Goal: Task Accomplishment & Management: Manage account settings

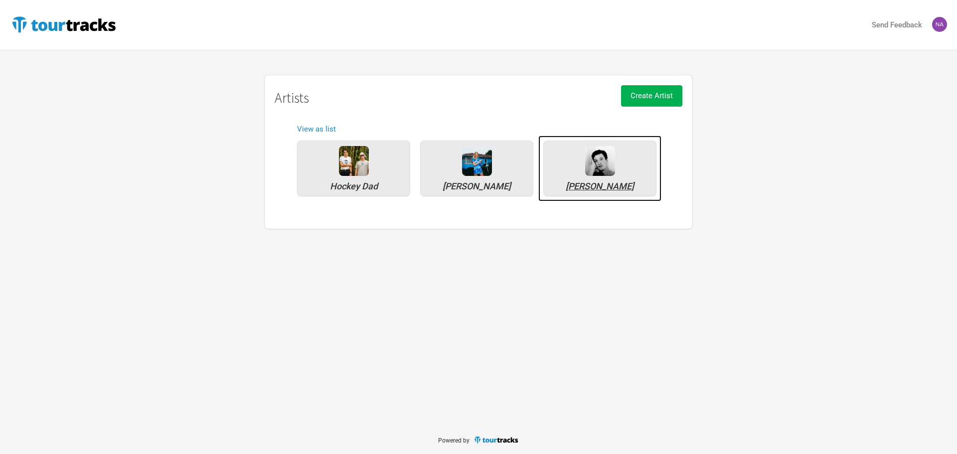
click at [576, 173] on div "[PERSON_NAME]" at bounding box center [600, 169] width 113 height 56
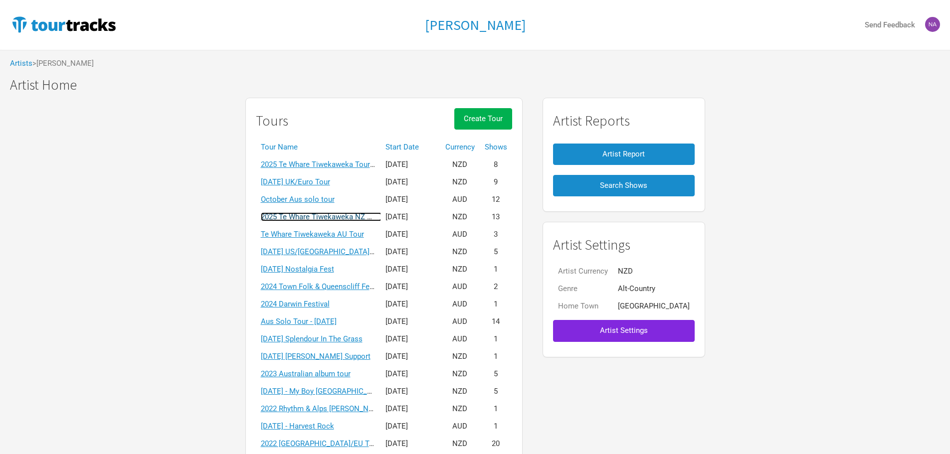
click at [344, 218] on link "2025 Te Whare Tiwekaweka NZ Tour" at bounding box center [321, 216] width 121 height 9
click at [344, 218] on div "Marlon Williams Send Feedback Artists > Marlon Williams Marlon Williams Marlon …" at bounding box center [478, 256] width 957 height 512
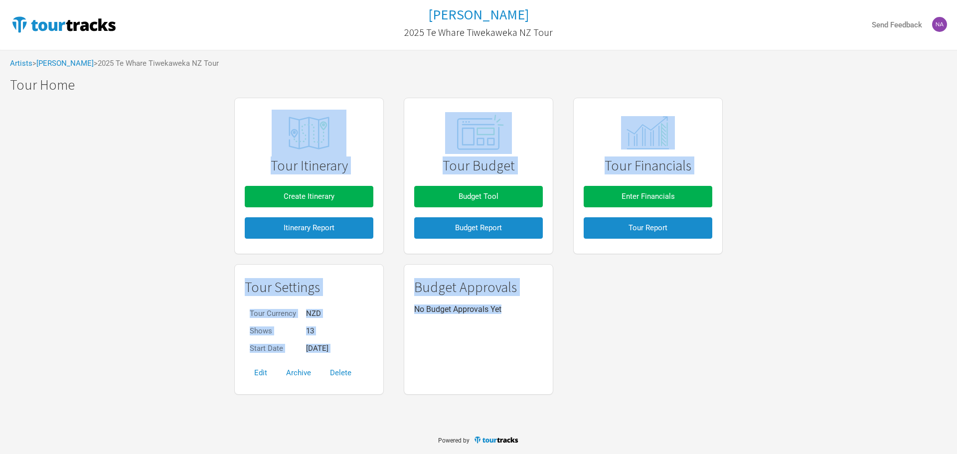
click at [631, 301] on div "Tour Settings Tour Currency NZD Shows 13 Start Date May 9, 2025 Edit Archive De…" at bounding box center [478, 329] width 509 height 140
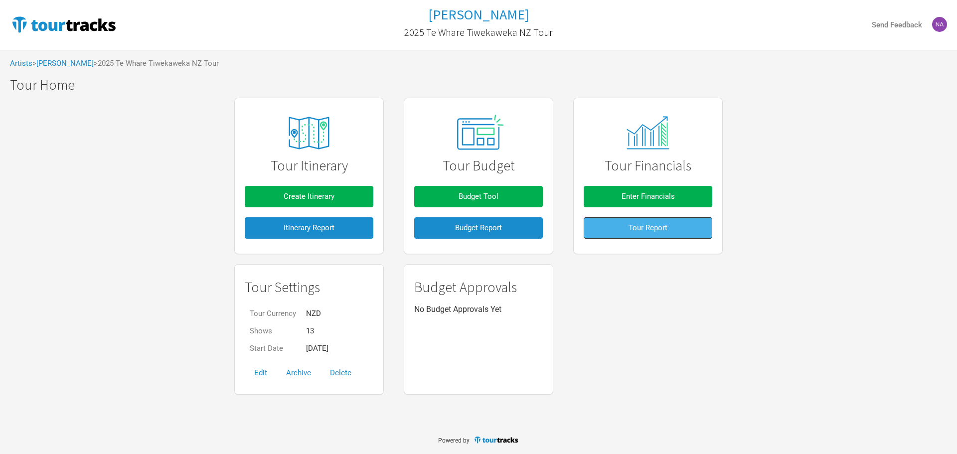
click at [631, 228] on span "Tour Report" at bounding box center [648, 227] width 39 height 9
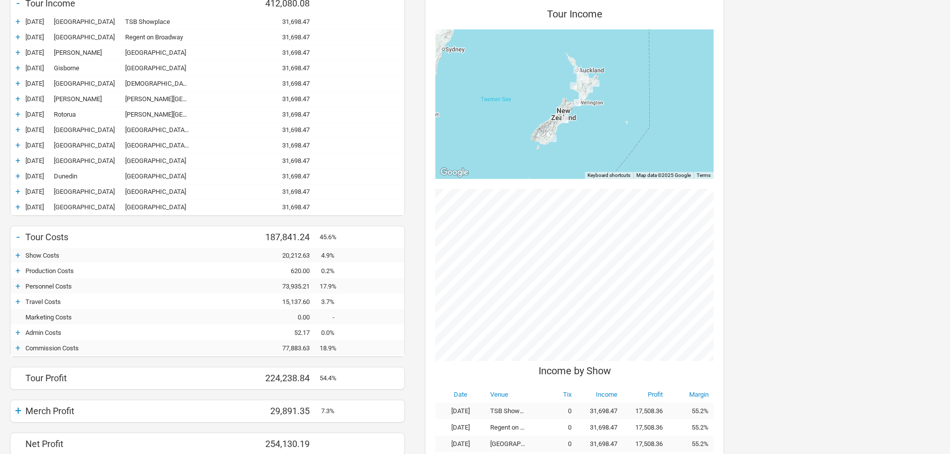
scroll to position [249, 0]
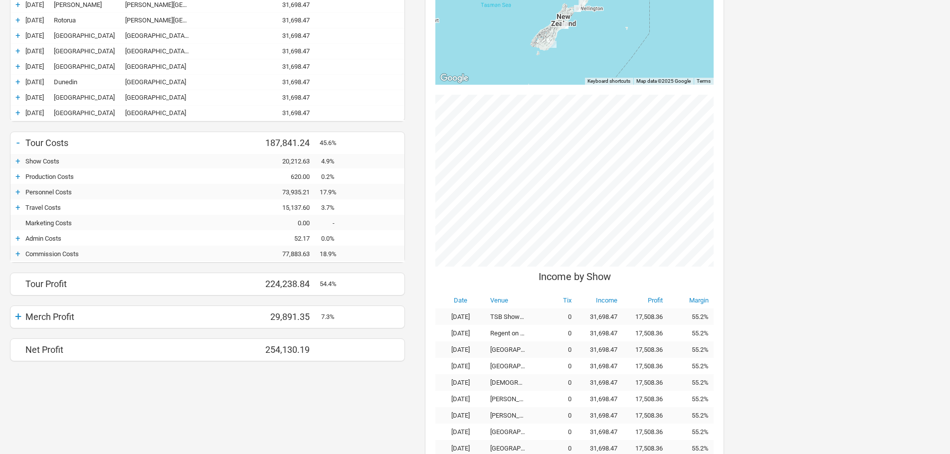
click at [13, 319] on div "+" at bounding box center [17, 317] width 15 height 14
click at [20, 350] on div "+" at bounding box center [17, 351] width 15 height 10
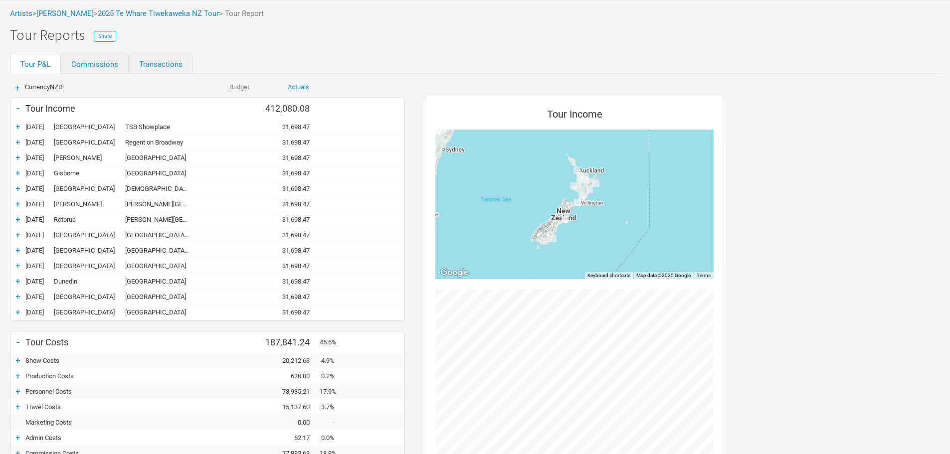
scroll to position [299, 0]
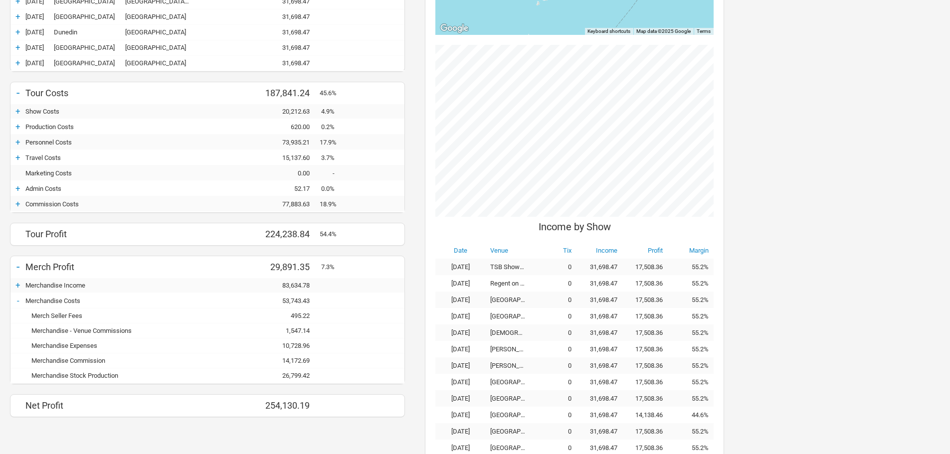
click at [13, 206] on div "+" at bounding box center [17, 204] width 15 height 10
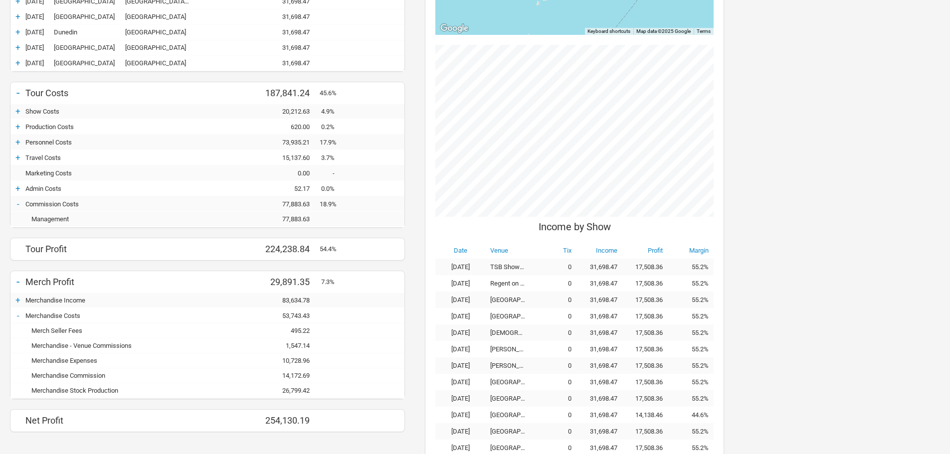
click at [13, 206] on div "-" at bounding box center [17, 204] width 15 height 10
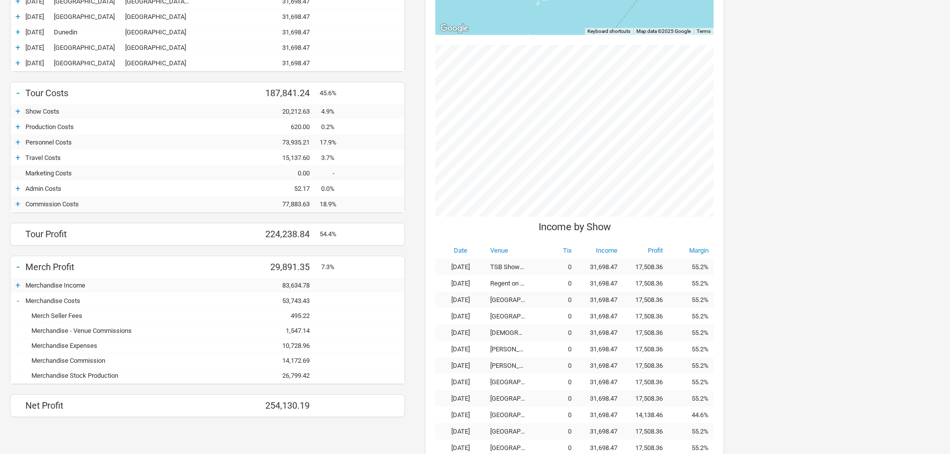
click at [18, 191] on div "+" at bounding box center [17, 188] width 15 height 10
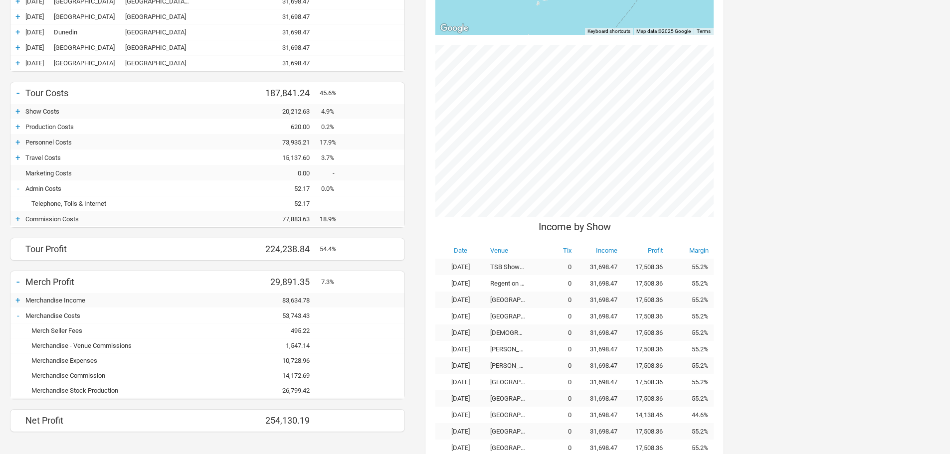
click at [18, 191] on div "-" at bounding box center [17, 188] width 15 height 10
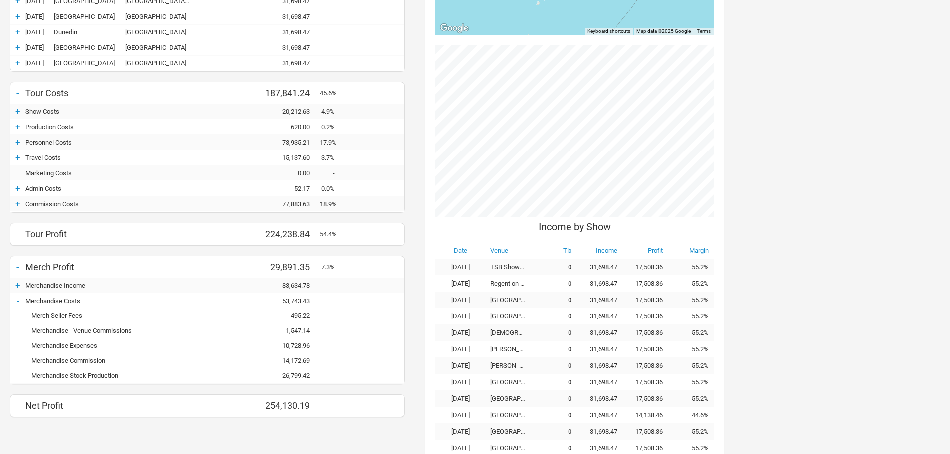
click at [15, 158] on div "+" at bounding box center [17, 158] width 15 height 10
click at [14, 158] on div "+" at bounding box center [17, 158] width 15 height 10
click at [18, 158] on div "+" at bounding box center [17, 158] width 15 height 10
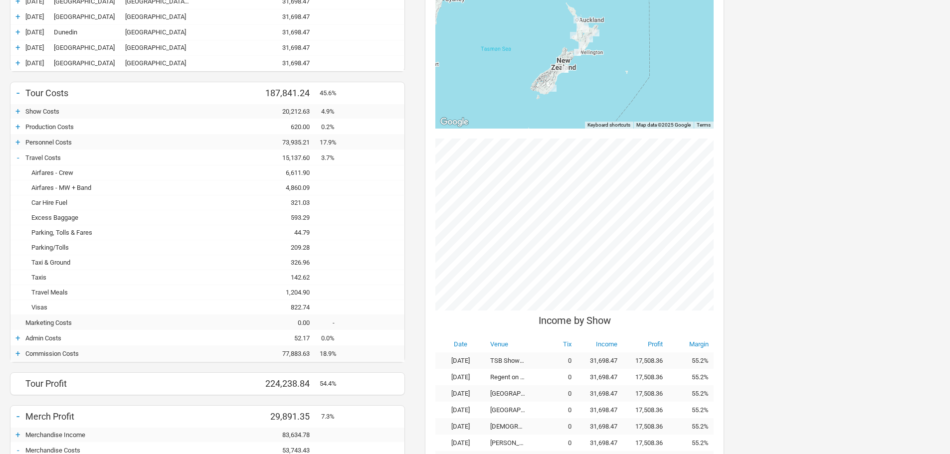
click at [17, 159] on div "-" at bounding box center [17, 158] width 15 height 10
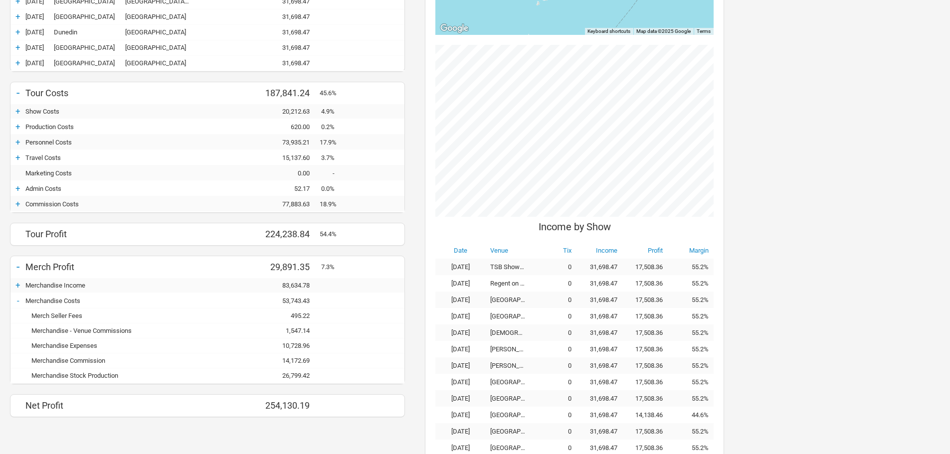
click at [20, 140] on div "+" at bounding box center [17, 142] width 15 height 10
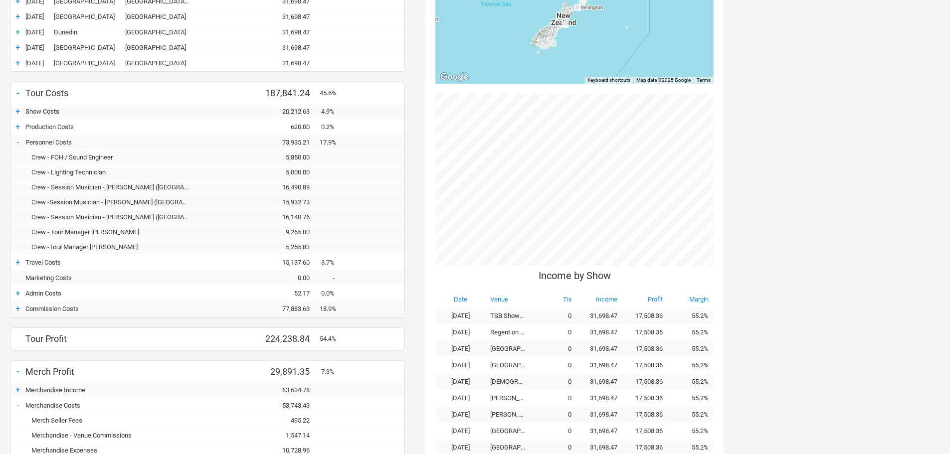
click at [15, 128] on div "+" at bounding box center [17, 127] width 15 height 10
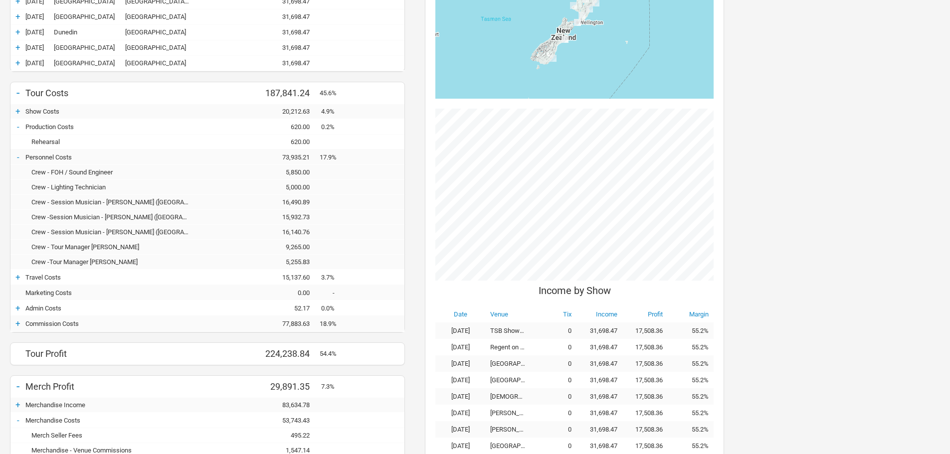
click at [15, 128] on div "-" at bounding box center [17, 127] width 15 height 10
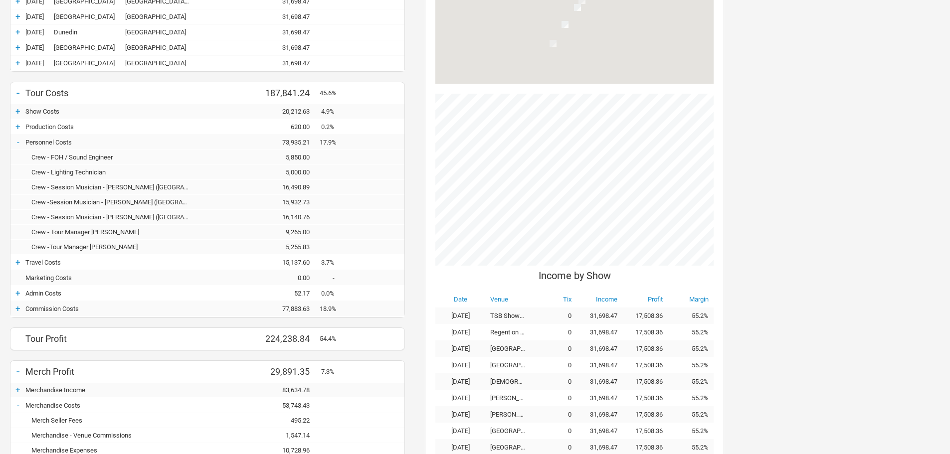
click at [16, 105] on div "+ Show Costs 0.00 20,212.63 4.9% 20,212.63" at bounding box center [207, 111] width 394 height 15
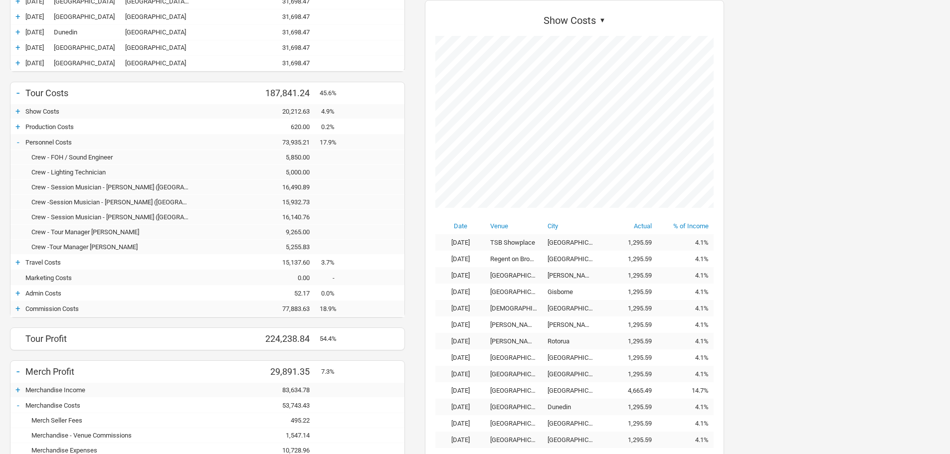
scroll to position [459, 319]
click at [17, 107] on div "+" at bounding box center [17, 111] width 15 height 10
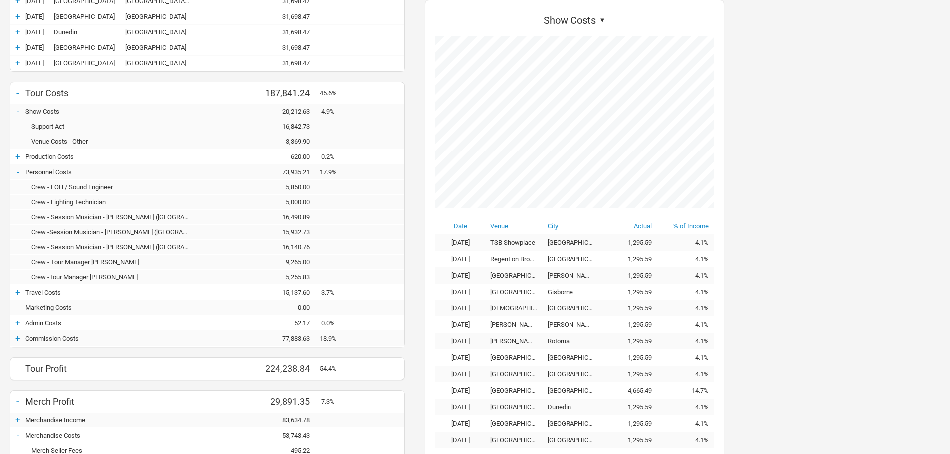
click at [19, 114] on div "-" at bounding box center [17, 111] width 15 height 10
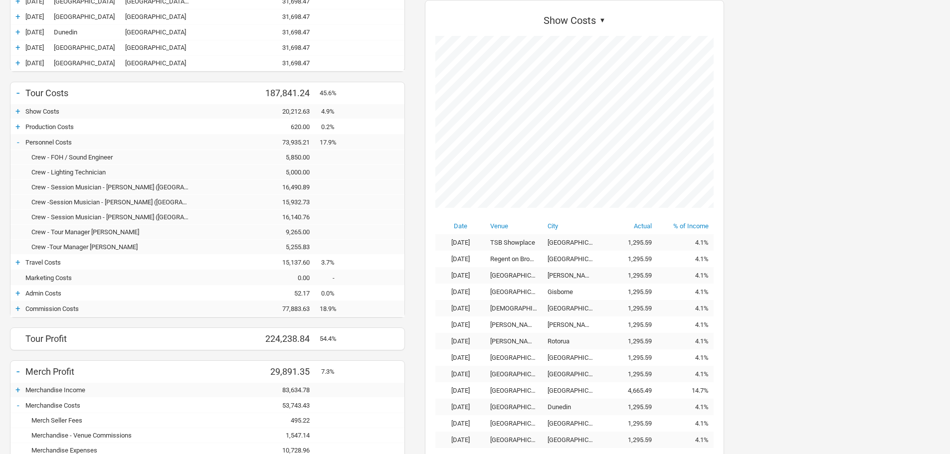
click at [19, 140] on div "-" at bounding box center [17, 142] width 15 height 10
click at [20, 143] on div "-" at bounding box center [17, 142] width 15 height 10
click at [15, 145] on div "-" at bounding box center [17, 142] width 15 height 10
click at [16, 141] on div "-" at bounding box center [17, 142] width 15 height 10
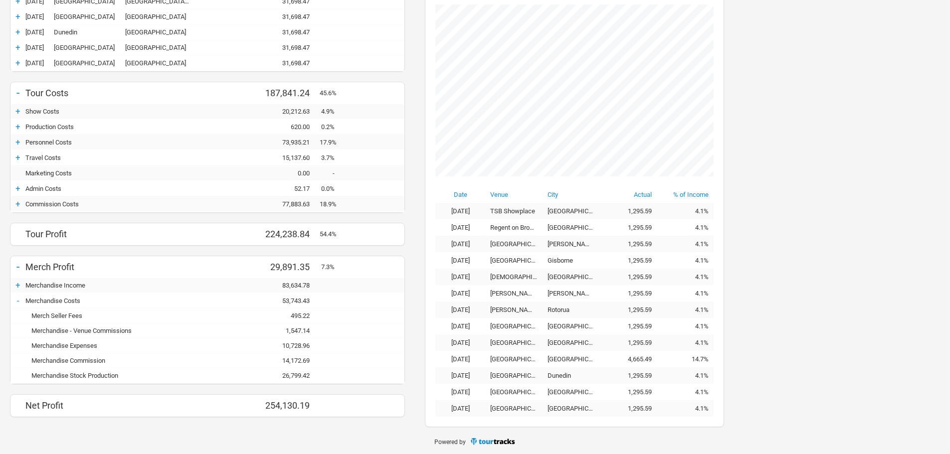
click at [18, 302] on div "-" at bounding box center [17, 301] width 15 height 10
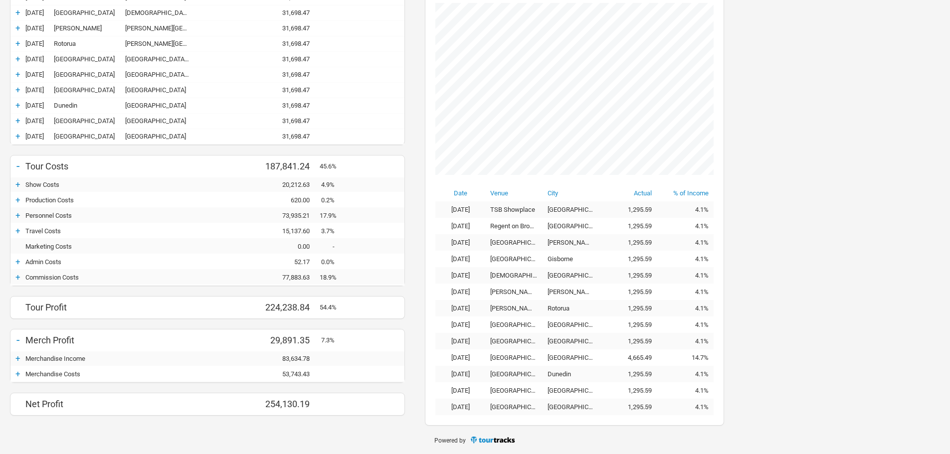
click at [18, 277] on div "+" at bounding box center [17, 277] width 15 height 10
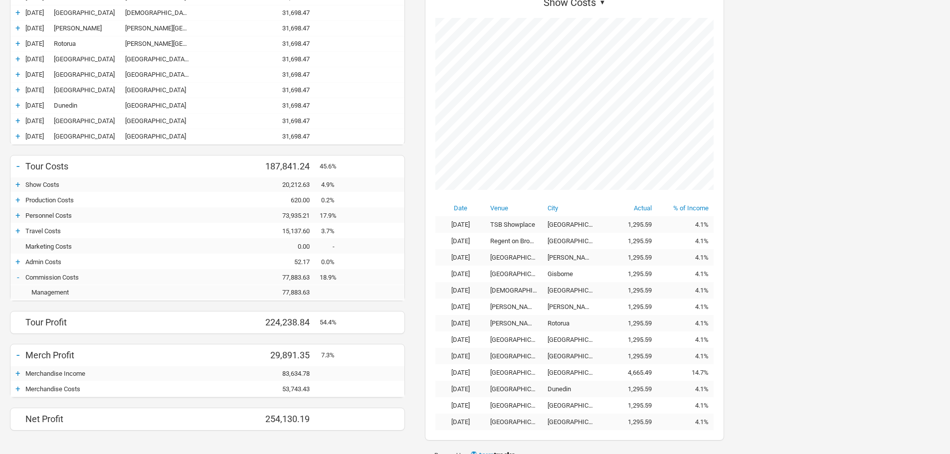
scroll to position [241, 0]
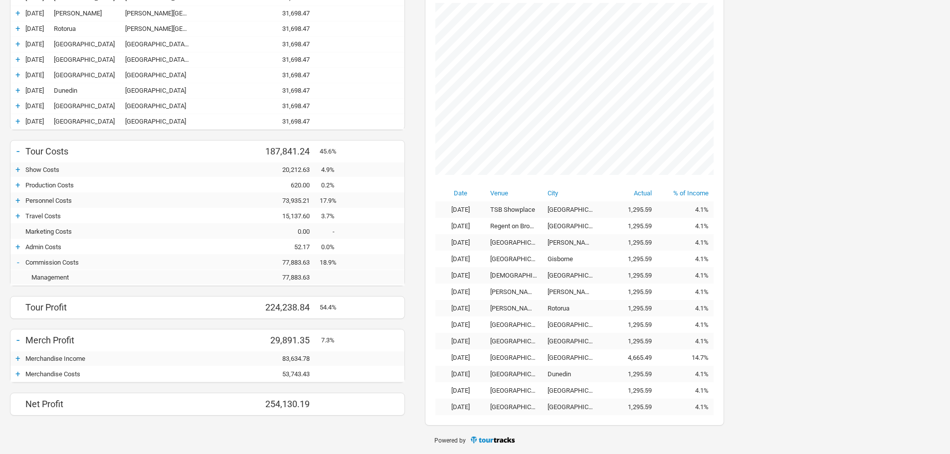
click at [19, 264] on div "-" at bounding box center [17, 262] width 15 height 10
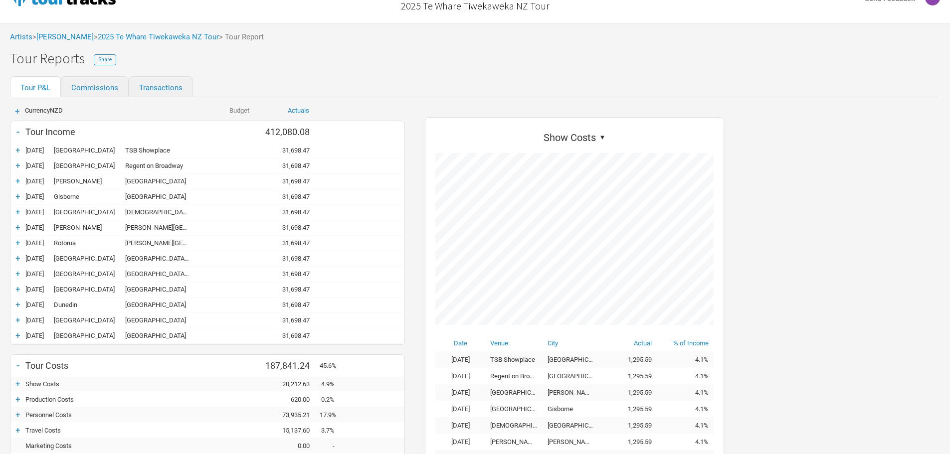
scroll to position [0, 0]
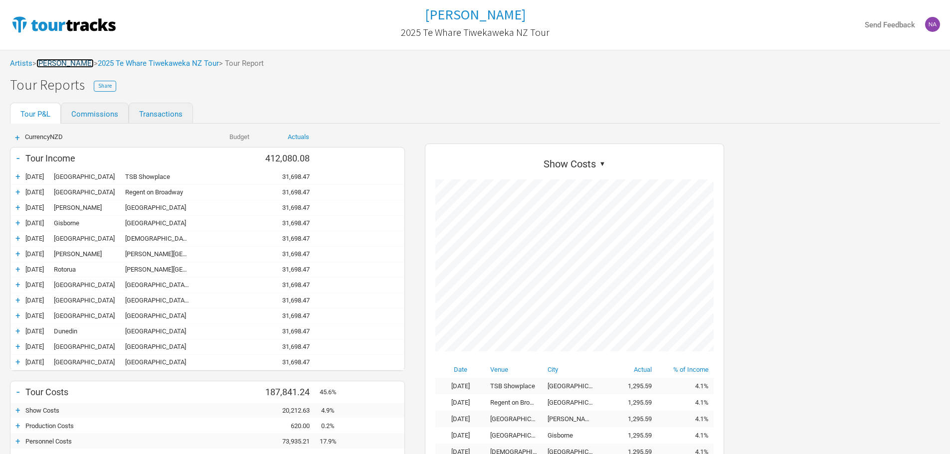
click at [68, 62] on link "[PERSON_NAME]" at bounding box center [64, 63] width 57 height 9
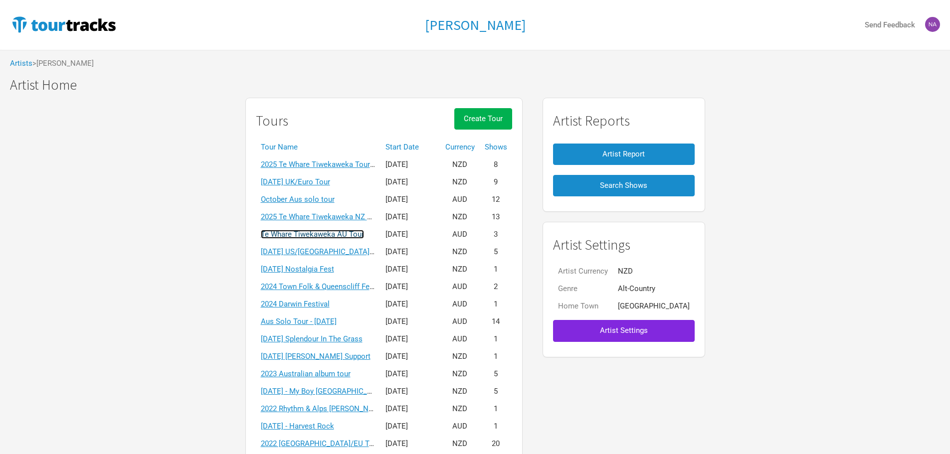
click at [353, 232] on link "Te Whare Tiwekaweka AU Tour" at bounding box center [312, 234] width 103 height 9
click at [353, 232] on div "Marlon Williams Send Feedback Artists > Marlon Williams Marlon Williams Marlon …" at bounding box center [475, 256] width 950 height 512
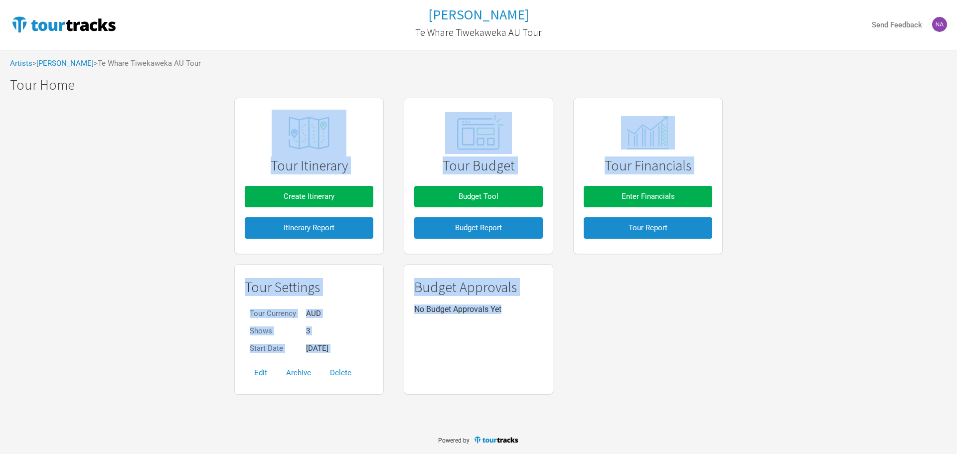
click at [776, 339] on div "Tour Itinerary Create Itinerary Itinerary Report Tour Budget Budget Tool Budget…" at bounding box center [478, 246] width 957 height 307
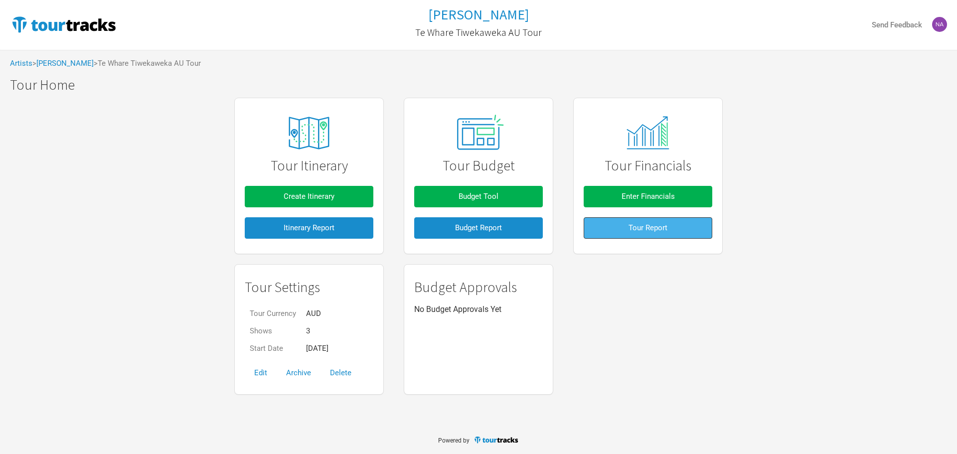
click at [670, 223] on button "Tour Report" at bounding box center [648, 227] width 129 height 21
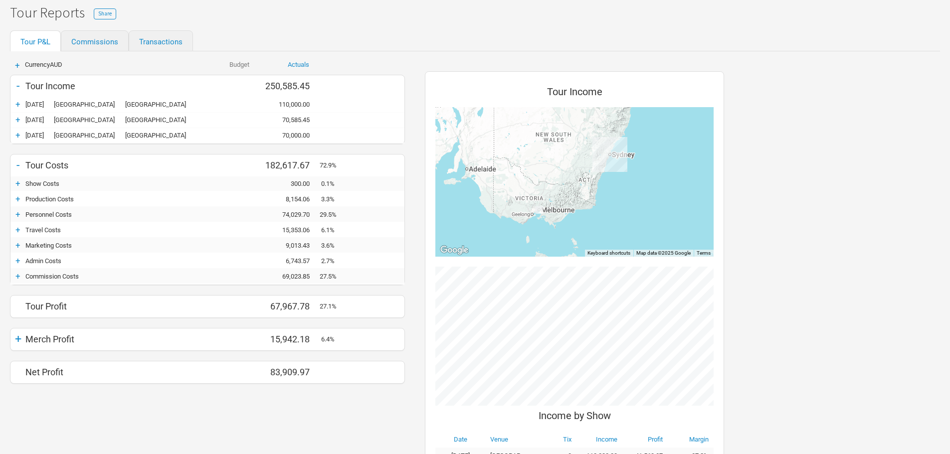
scroll to position [159, 0]
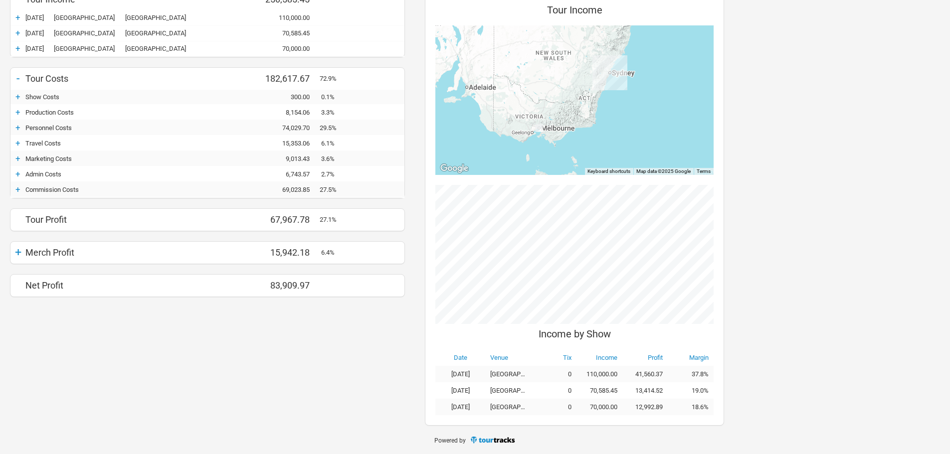
click at [16, 128] on div "+" at bounding box center [17, 128] width 15 height 10
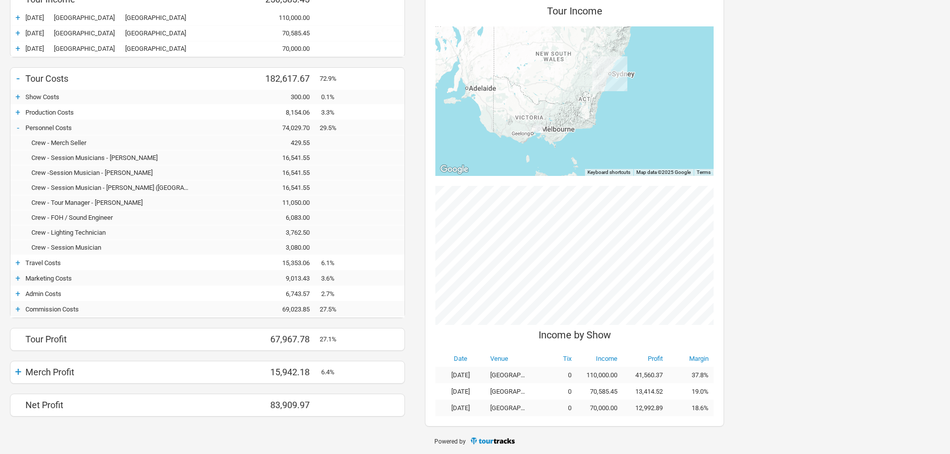
click at [13, 111] on div "+" at bounding box center [17, 112] width 15 height 10
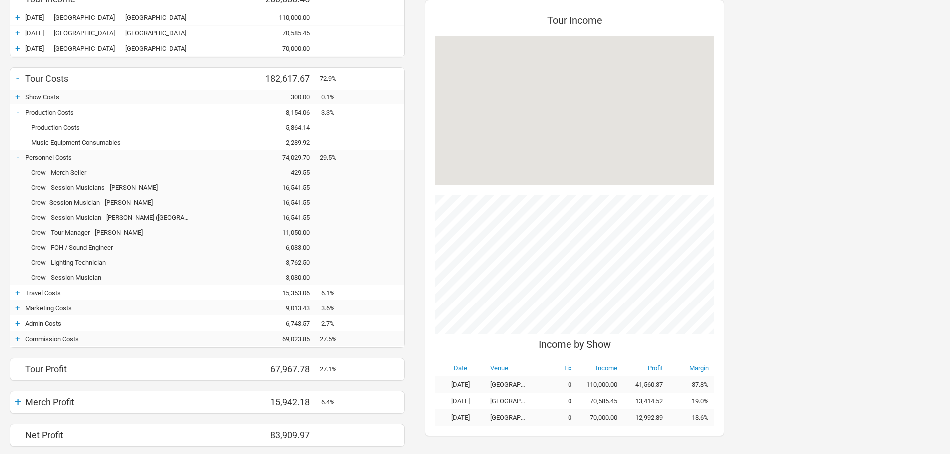
click at [13, 111] on div "-" at bounding box center [17, 112] width 15 height 10
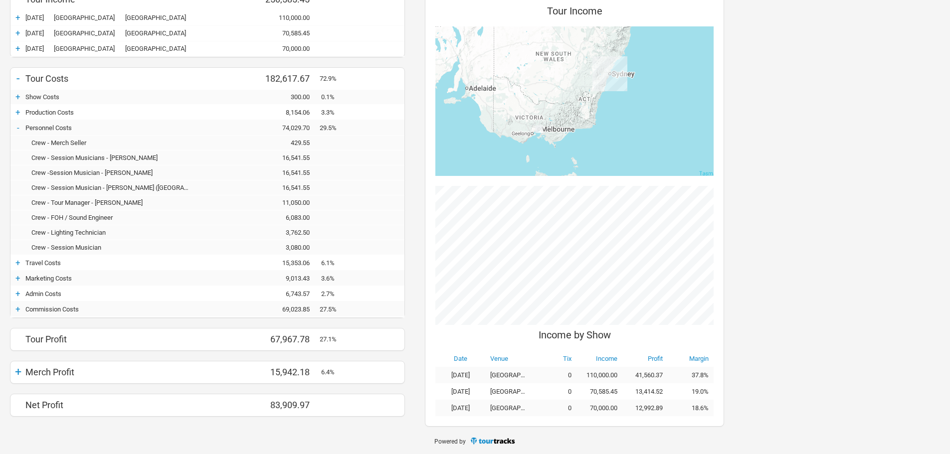
click at [13, 111] on div "+" at bounding box center [17, 112] width 15 height 10
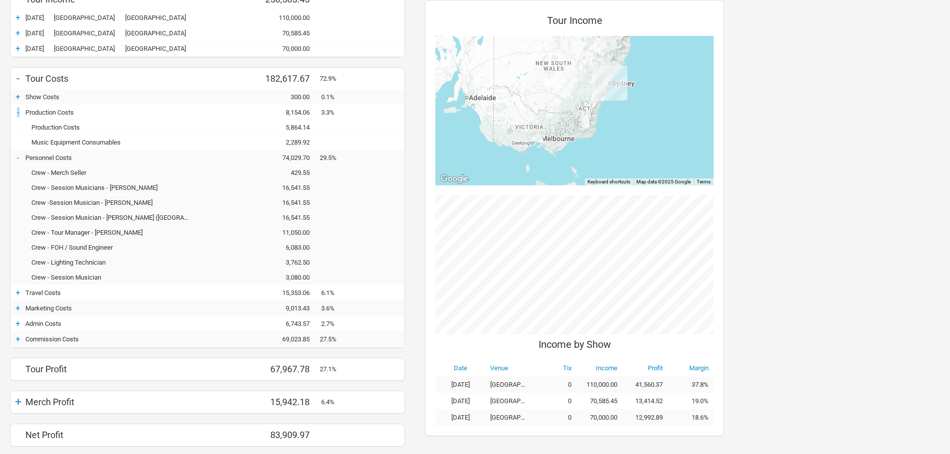
click at [17, 111] on div "-" at bounding box center [17, 112] width 15 height 10
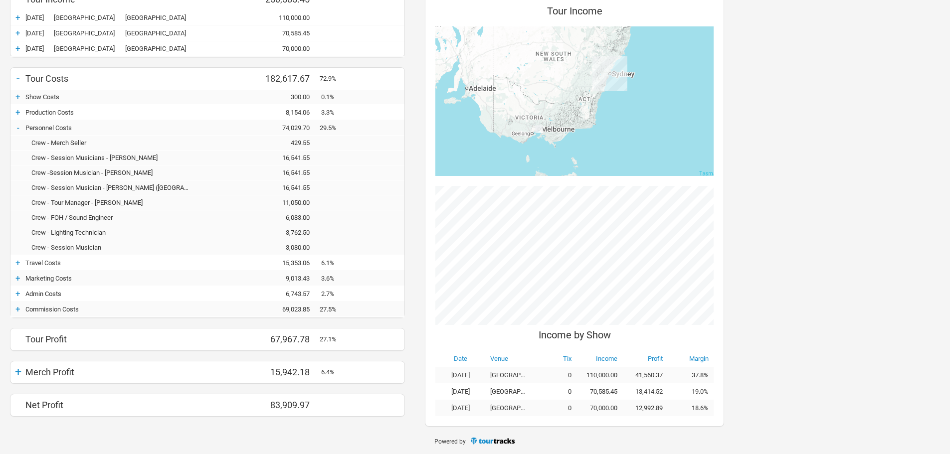
click at [16, 130] on div "-" at bounding box center [17, 128] width 15 height 10
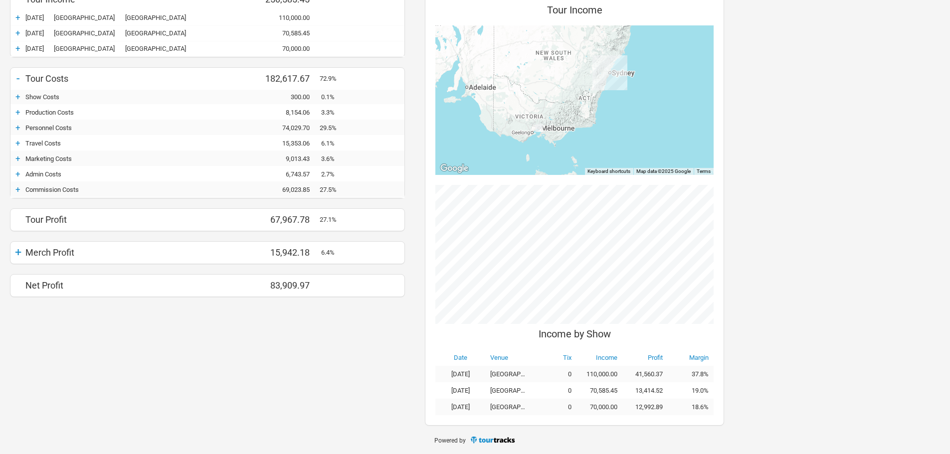
click at [15, 146] on div "+" at bounding box center [17, 143] width 15 height 10
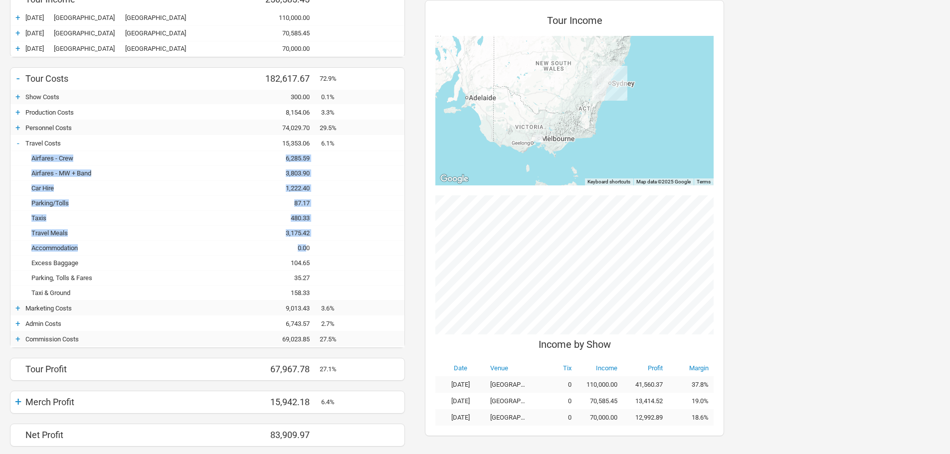
drag, startPoint x: 307, startPoint y: 245, endPoint x: 32, endPoint y: 145, distance: 292.3
click at [31, 148] on div "- Travel Costs 0.00 15,353.06 6.1% 15,353.06 Airfares - Crew - 6,285.59 6,285.5…" at bounding box center [207, 218] width 394 height 165
click at [43, 177] on div "Airfares - MW + Band" at bounding box center [112, 173] width 175 height 7
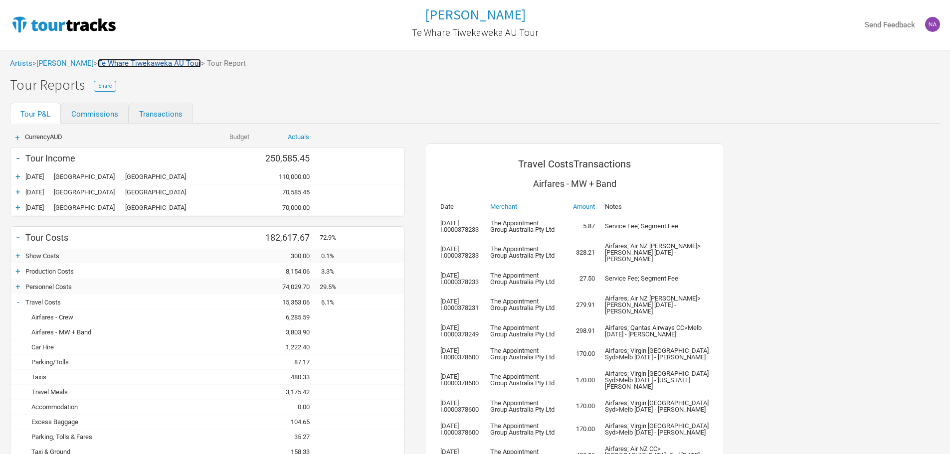
click at [136, 66] on link "Te Whare Tiwekaweka AU Tour" at bounding box center [149, 63] width 103 height 9
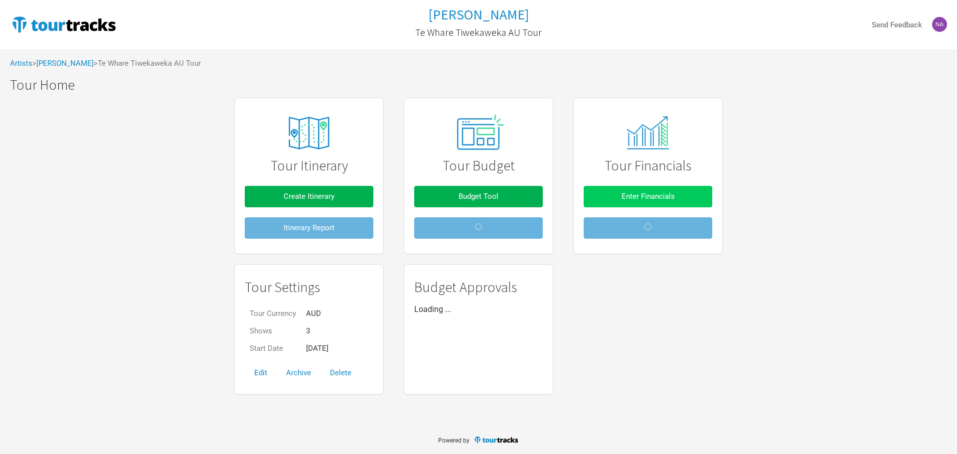
click at [653, 199] on span "Enter Financials" at bounding box center [648, 196] width 53 height 9
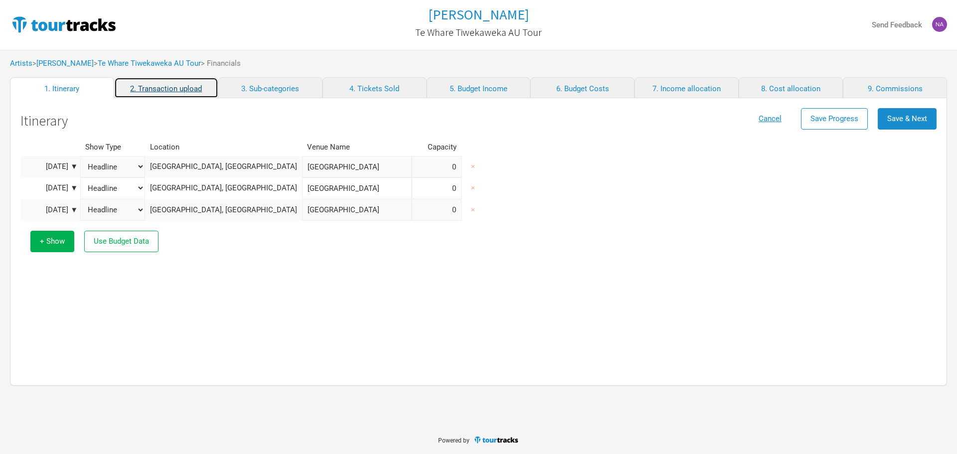
click at [205, 89] on link "2. Transaction upload" at bounding box center [166, 87] width 104 height 21
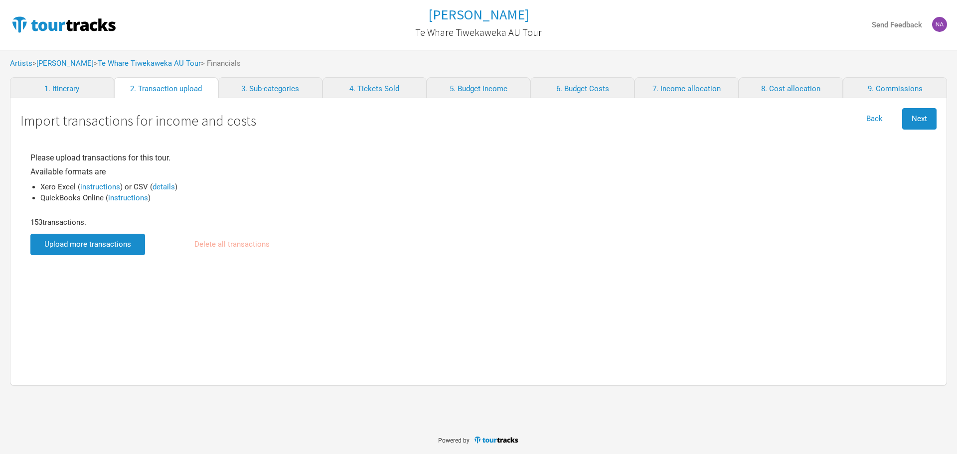
click at [109, 229] on div "153 transactions." at bounding box center [174, 226] width 289 height 15
click at [107, 238] on input "file" at bounding box center [87, 244] width 115 height 21
click at [927, 112] on button "Next" at bounding box center [920, 118] width 34 height 21
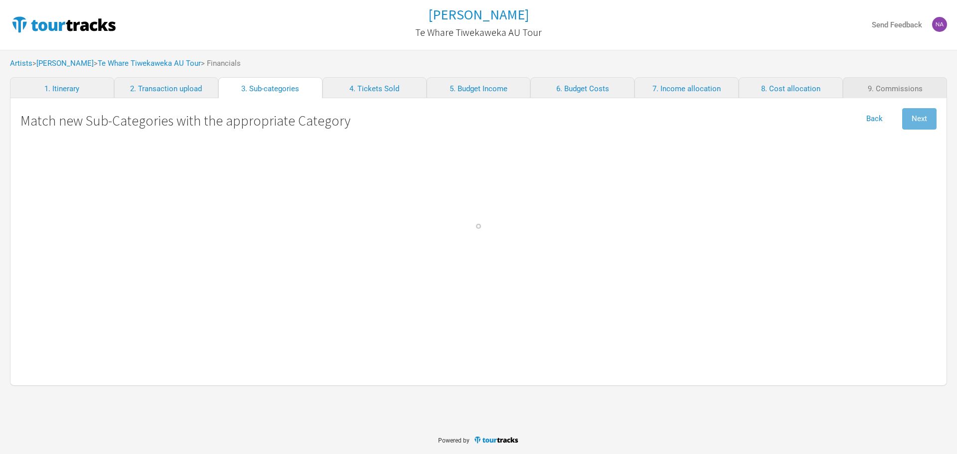
select select "Travel"
select Commission "Commissions"
select Crew "Travel"
select Band "Travel"
select Hire "Travel"
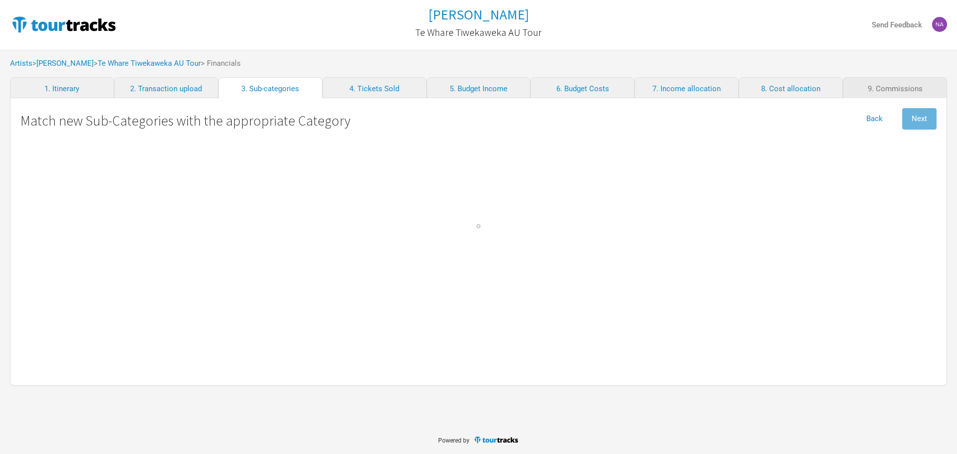
select Engineer "Personnel"
select Technician "Personnel"
select Seller "Personnel"
select Musician "Personnel"
select \(NZ\) "Personnel"
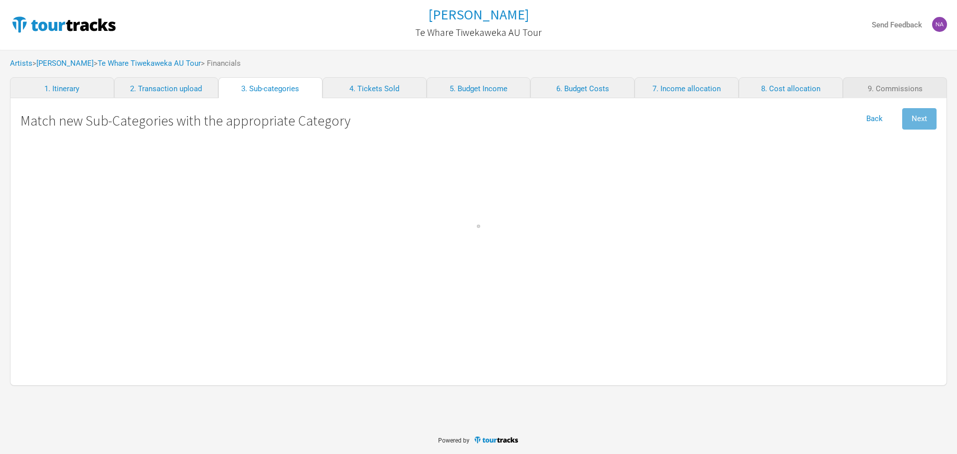
select Woolley "Personnel"
select Keane "Personnel"
select Agars "Personnel"
select Baggage "Travel"
select Courier "Show Costs"
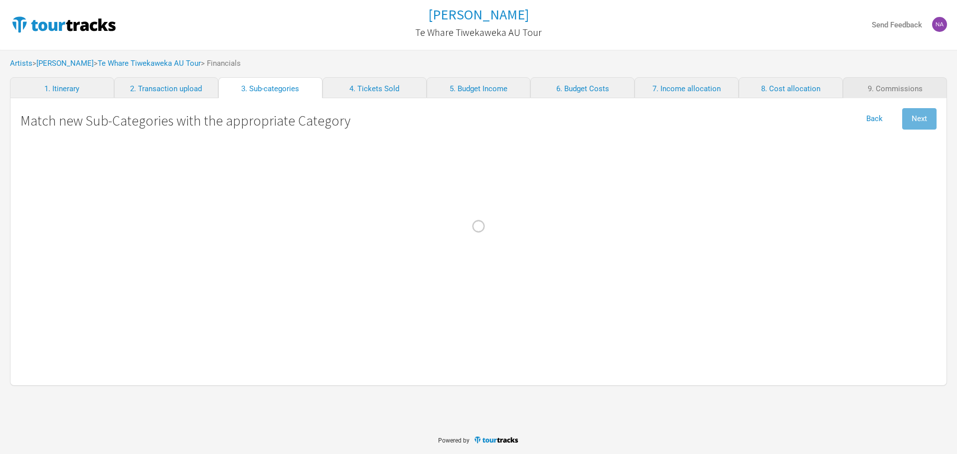
select select "Admin"
select select "Commissions"
select Cost "Marketing"
select Costs "Merch Costs"
select Freight "Merch Costs"
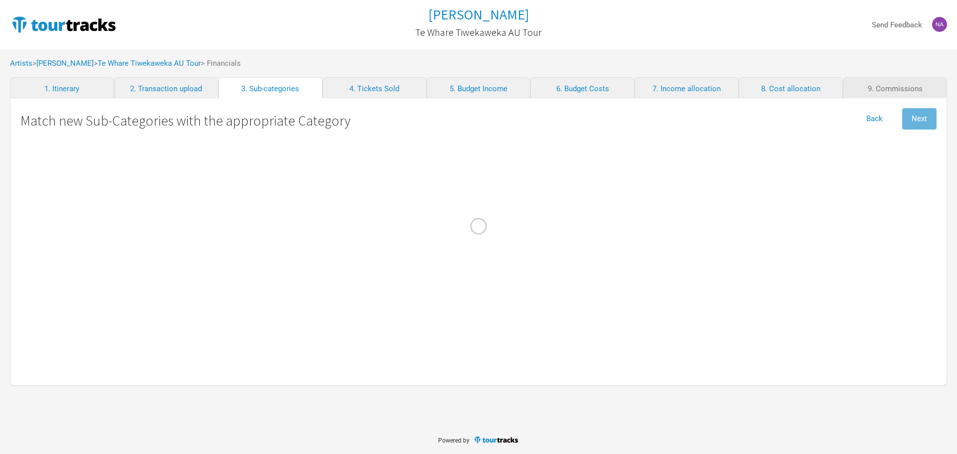
select Touring "Merch Income"
select Commission "Merch Costs"
select Consumables "Production"
select Fares "Travel"
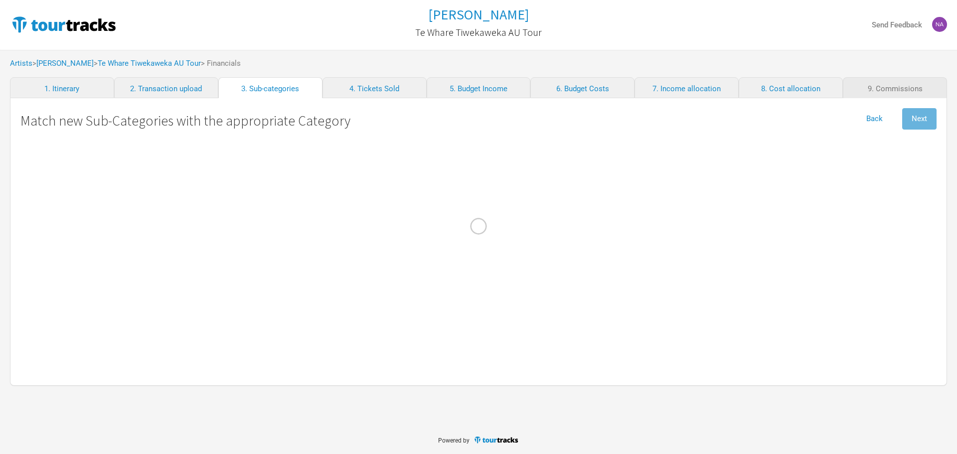
select select "Travel"
select Income "Performance"
select Costs "Production"
select Act "Show Costs"
select Ground "Travel"
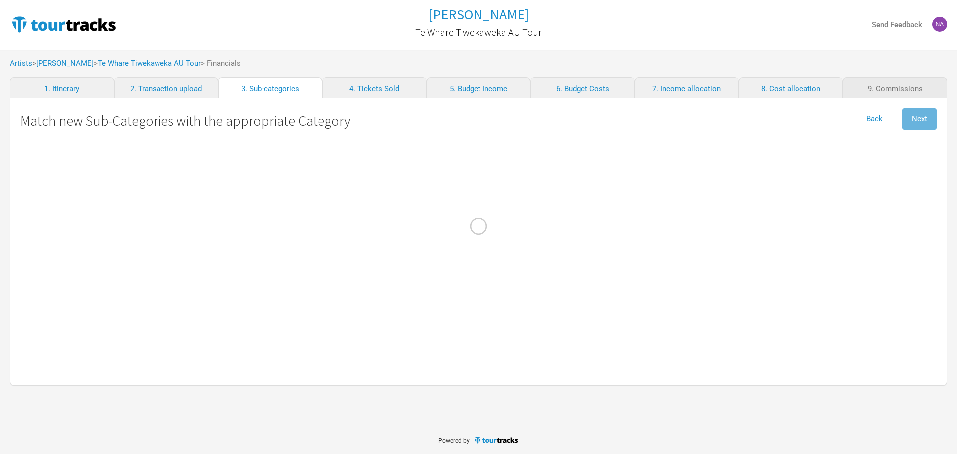
select select "Travel"
select Internet "Admin"
select Meals "Travel"
select Commission "Merch Costs"
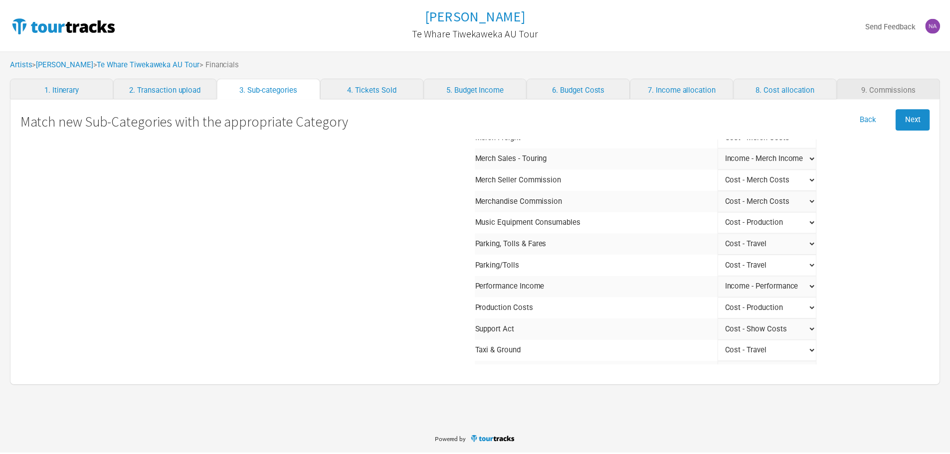
scroll to position [529, 0]
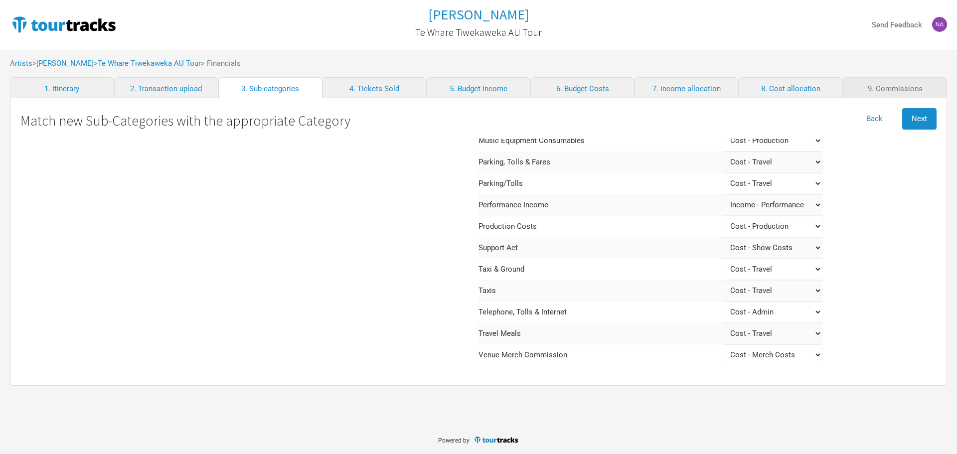
click at [723, 241] on Act "Select a category Income - Performance Income - Other Income Cost - Show Costs …" at bounding box center [773, 247] width 100 height 21
click at [916, 117] on span "Next" at bounding box center [919, 118] width 15 height 9
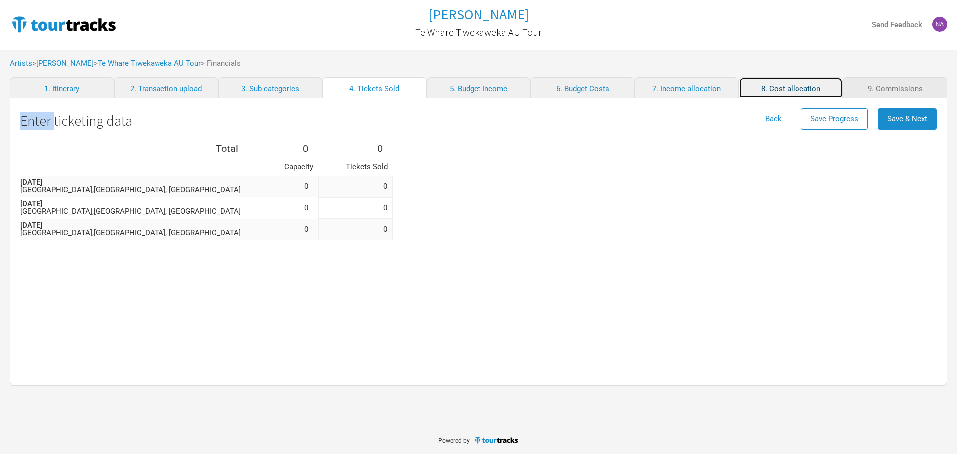
click at [787, 85] on link "8. Cost allocation" at bounding box center [791, 87] width 104 height 21
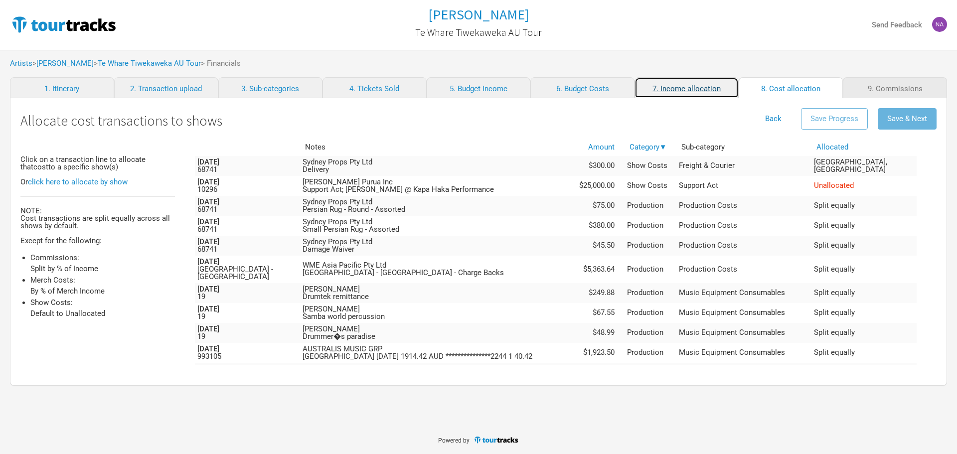
click at [672, 87] on link "7. Income allocation" at bounding box center [687, 87] width 104 height 21
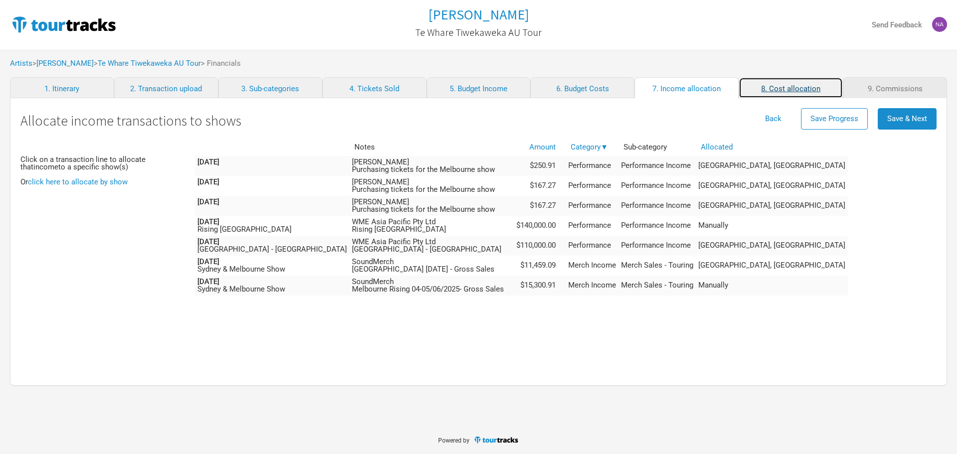
click at [779, 89] on link "8. Cost allocation" at bounding box center [791, 87] width 104 height 21
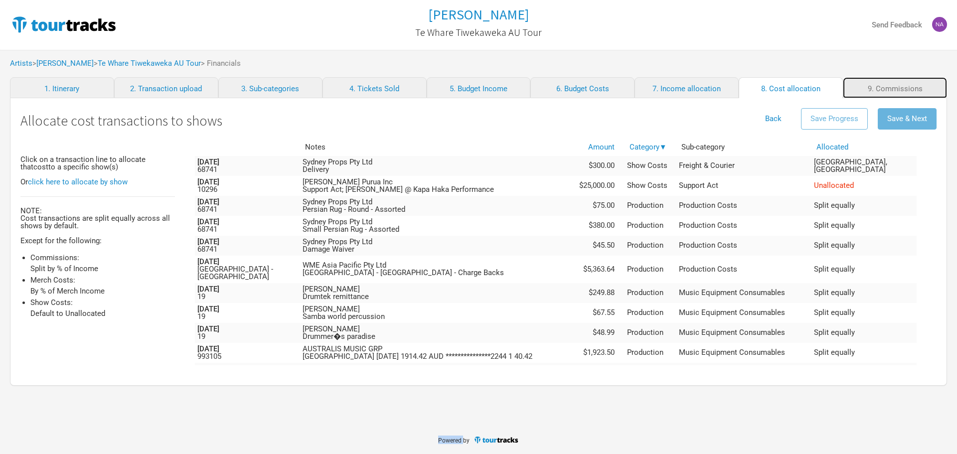
click at [877, 88] on link "9. Commissions" at bounding box center [895, 87] width 104 height 21
click at [669, 128] on div "Allocate cost transactions to shows Back Save Progress Save & Next" at bounding box center [478, 123] width 916 height 30
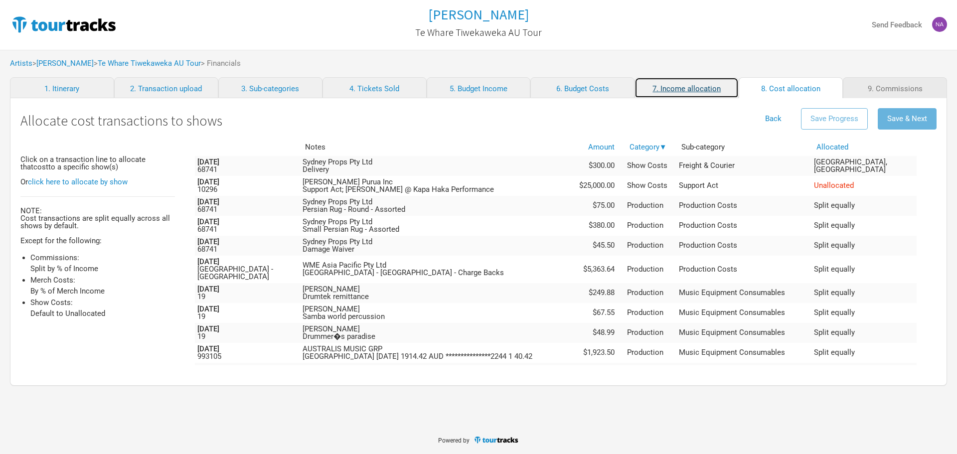
click at [642, 82] on link "7. Income allocation" at bounding box center [687, 87] width 104 height 21
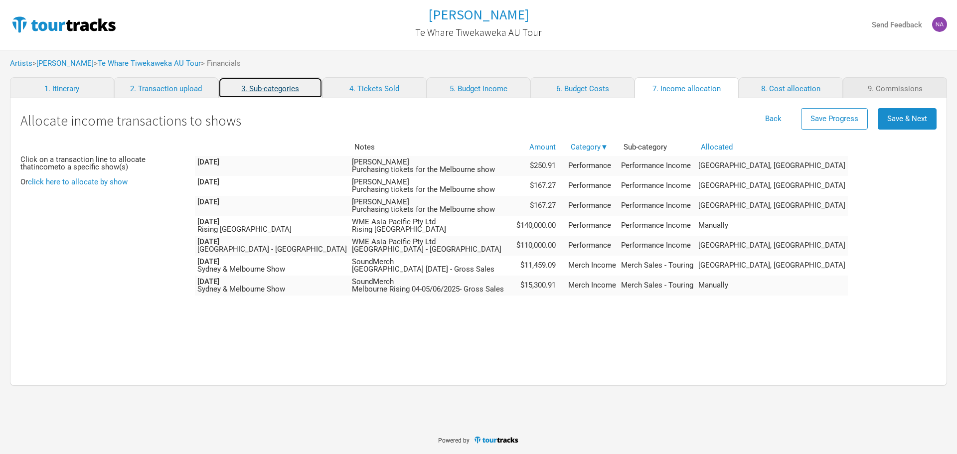
click at [280, 82] on link "3. Sub-categories" at bounding box center [270, 87] width 104 height 21
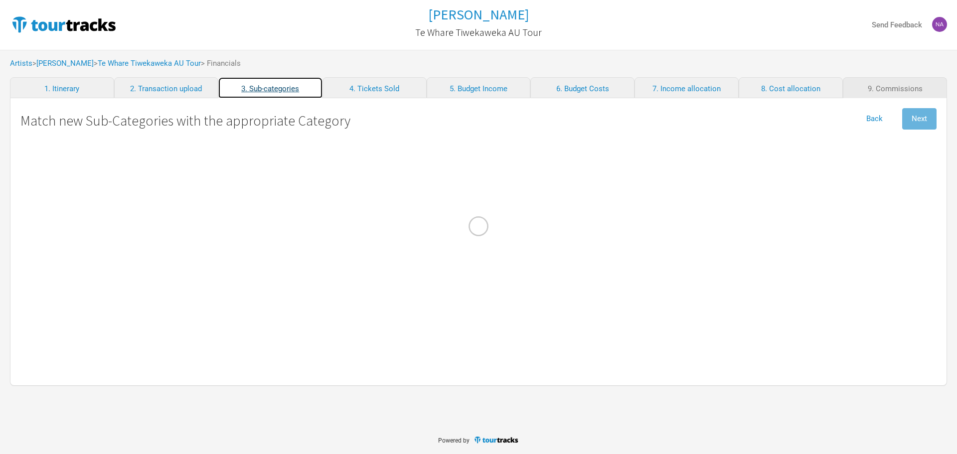
select select "Travel"
select Commission "Commissions"
select Crew "Travel"
select Band "Travel"
select Hire "Travel"
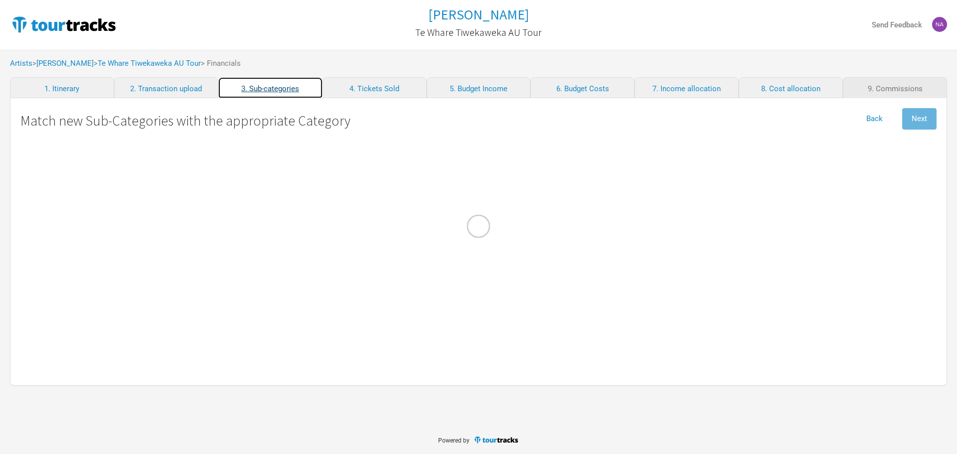
select Engineer "Personnel"
select Technician "Personnel"
select Seller "Personnel"
select Musician "Personnel"
select \(NZ\) "Personnel"
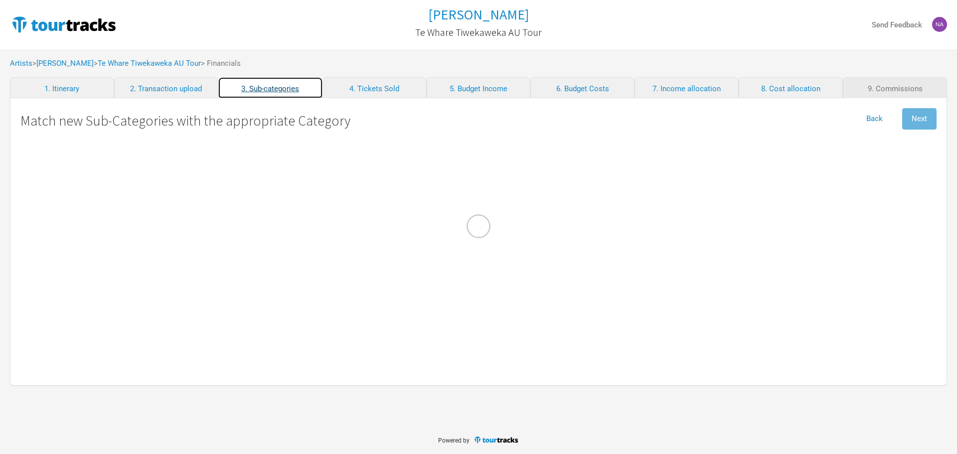
select Woolley "Personnel"
select Keane "Personnel"
select Agars "Personnel"
select Baggage "Travel"
select Courier "Show Costs"
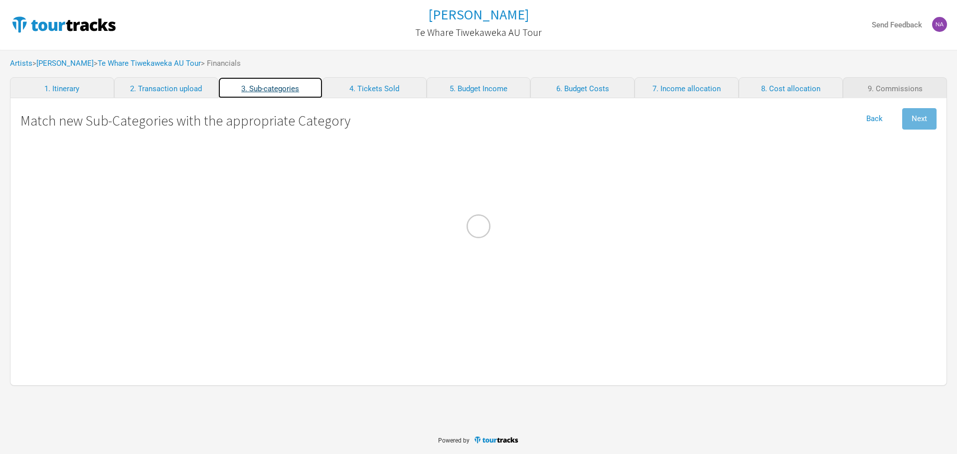
select select "Admin"
select select "Commissions"
select Cost "Marketing"
select Costs "Merch Costs"
select Freight "Merch Costs"
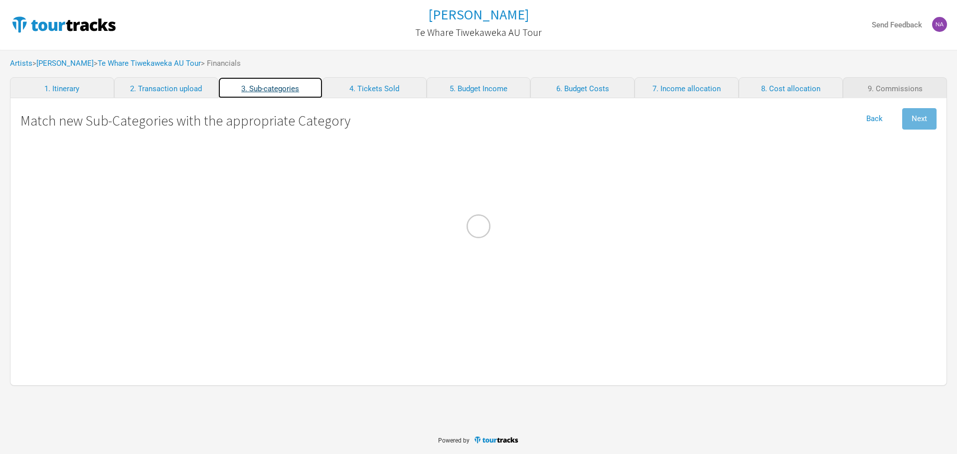
select Touring "Merch Income"
select Commission "Merch Costs"
select Consumables "Production"
select Fares "Travel"
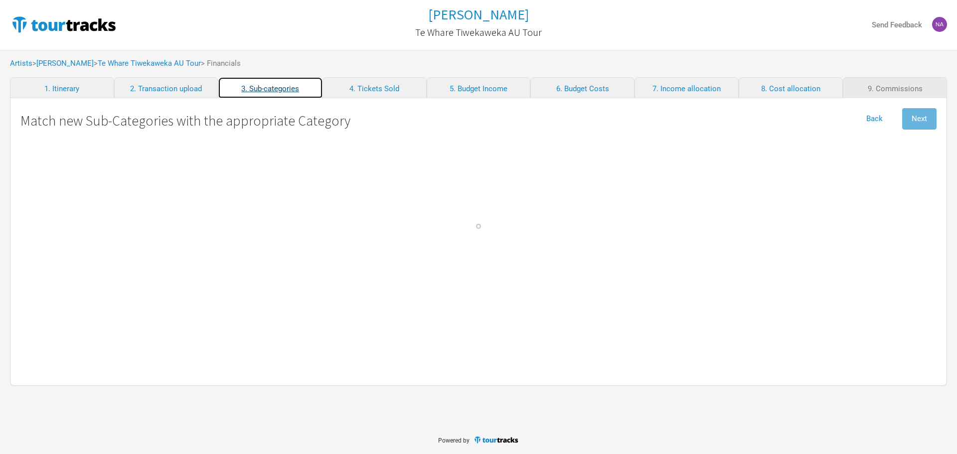
select select "Travel"
select Income "Performance"
select Costs "Production"
select Act "Show Costs"
select Ground "Travel"
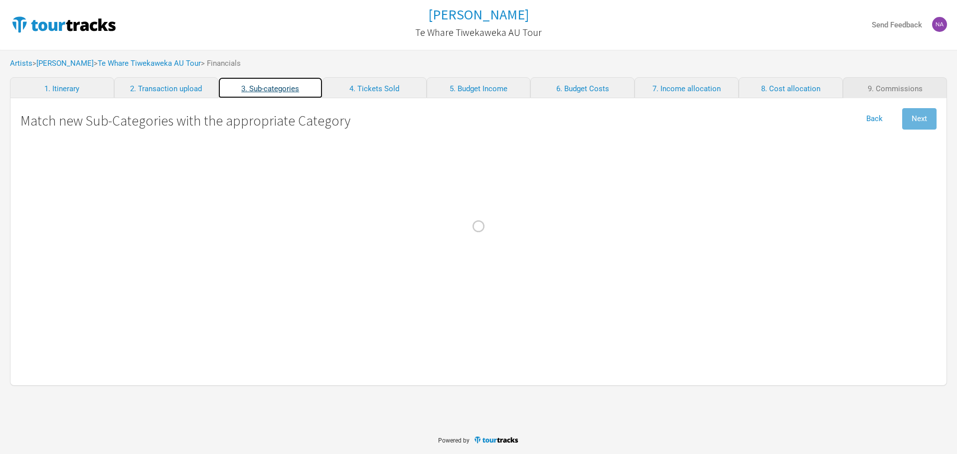
select select "Travel"
select Internet "Admin"
select Meals "Travel"
select Commission "Merch Costs"
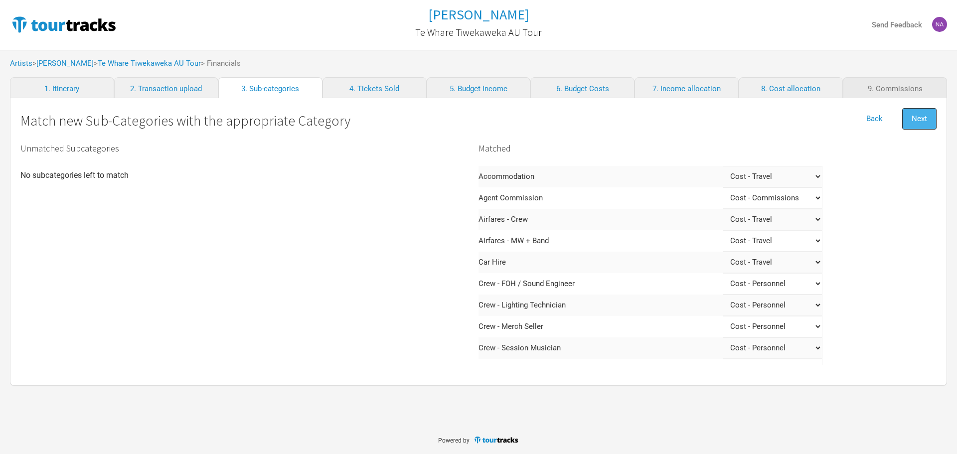
click at [922, 114] on span "Next" at bounding box center [919, 118] width 15 height 9
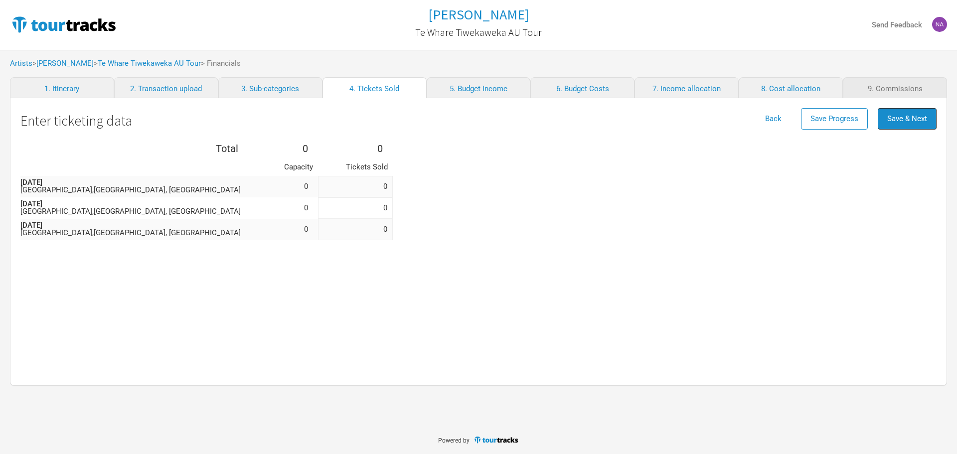
click at [922, 114] on span "Save & Next" at bounding box center [908, 118] width 40 height 9
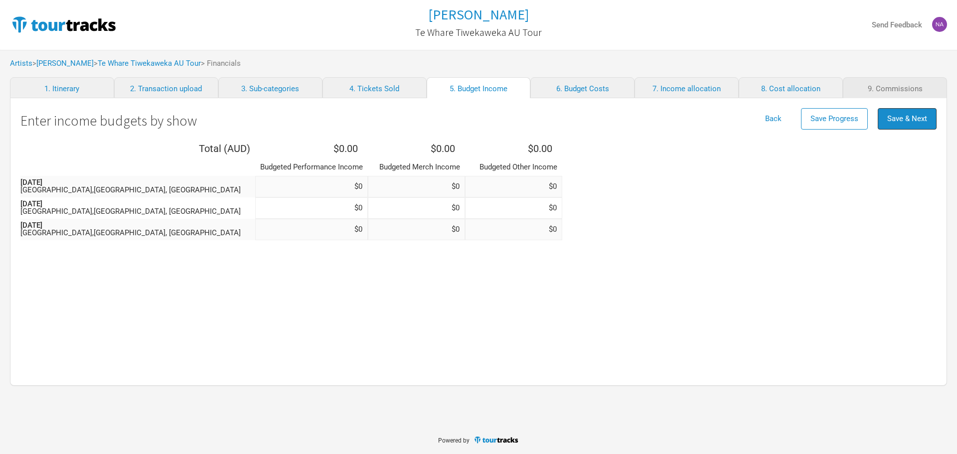
click at [922, 114] on span "Save & Next" at bounding box center [908, 118] width 40 height 9
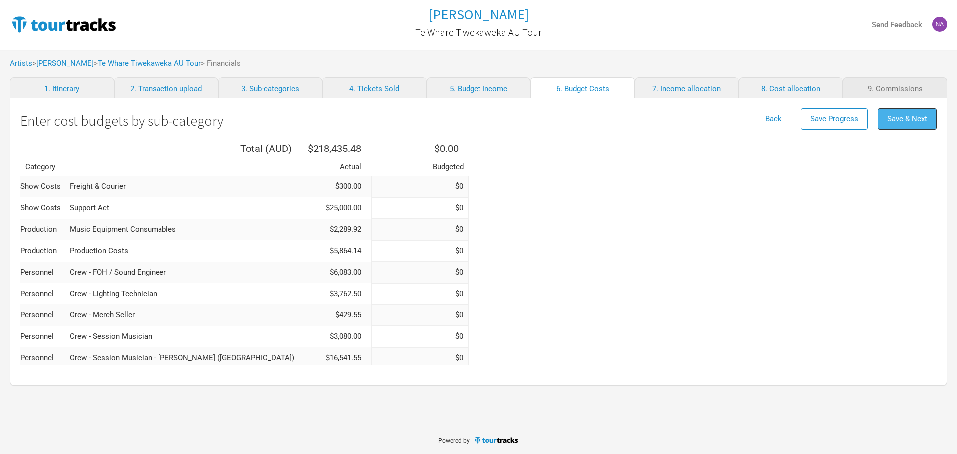
click at [913, 123] on button "Save & Next" at bounding box center [907, 118] width 59 height 21
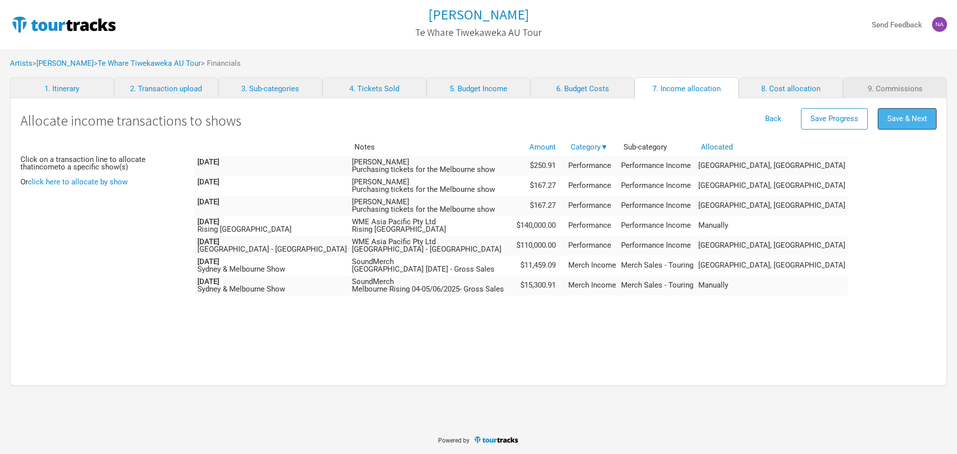
click at [878, 117] on button "Save & Next" at bounding box center [907, 118] width 59 height 21
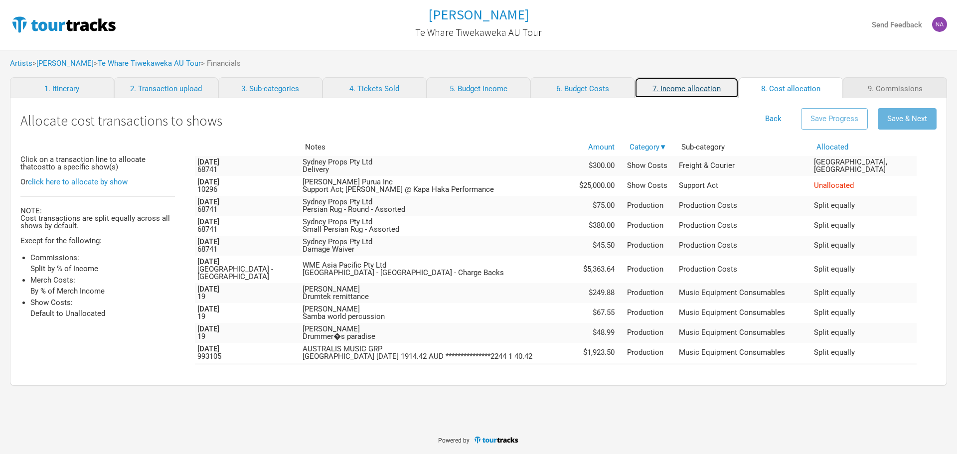
click at [696, 80] on link "7. Income allocation" at bounding box center [687, 87] width 104 height 21
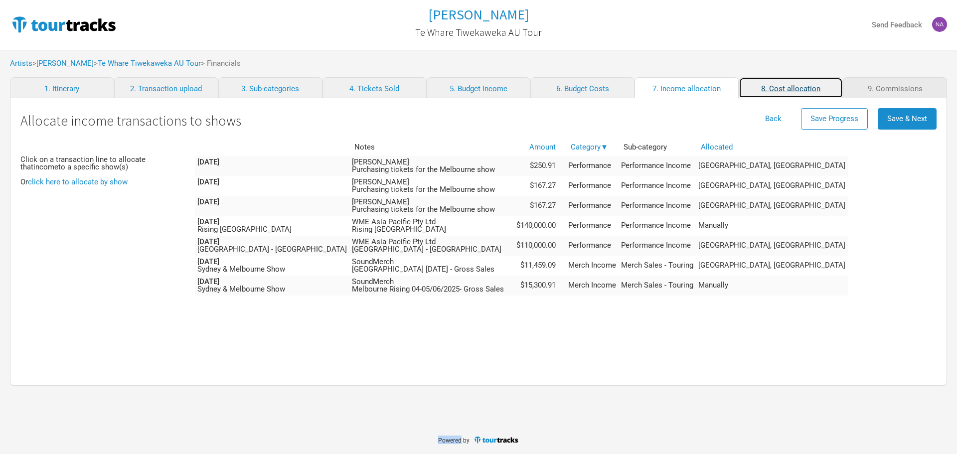
click at [787, 85] on link "8. Cost allocation" at bounding box center [791, 87] width 104 height 21
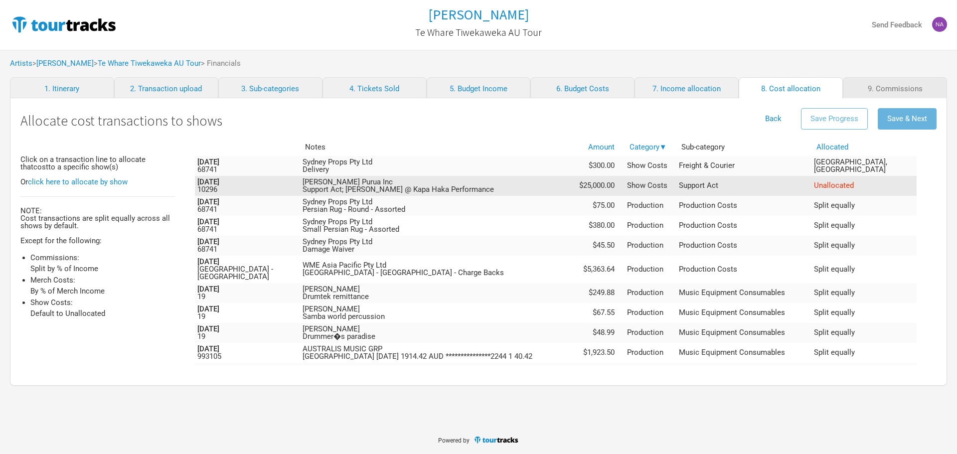
click at [854, 184] on span "Unallocated" at bounding box center [834, 185] width 40 height 9
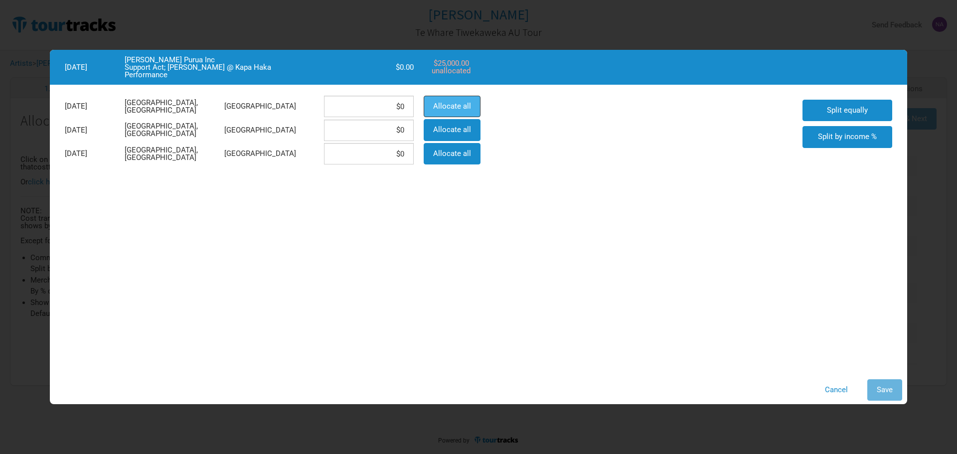
click at [442, 109] on span "Allocate all" at bounding box center [452, 106] width 38 height 9
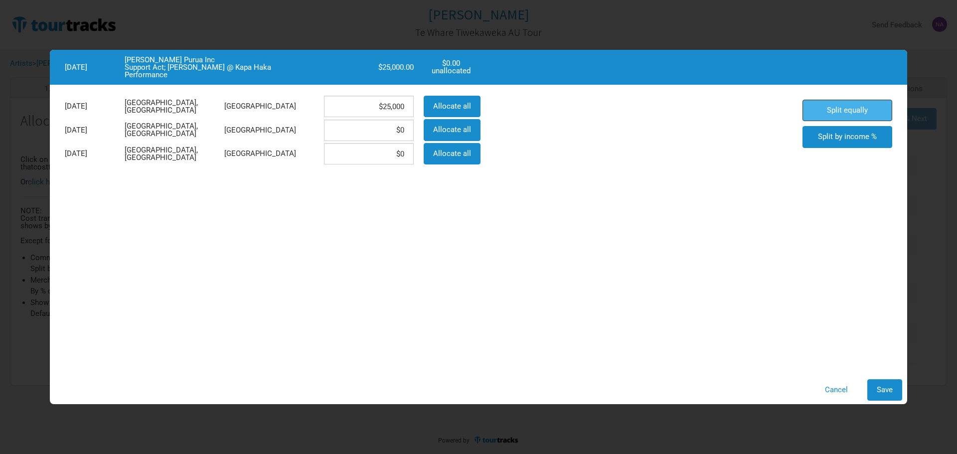
click at [829, 120] on button "Split equally" at bounding box center [848, 110] width 90 height 21
type input "$8,333.33"
click at [887, 396] on button "Save" at bounding box center [885, 389] width 35 height 21
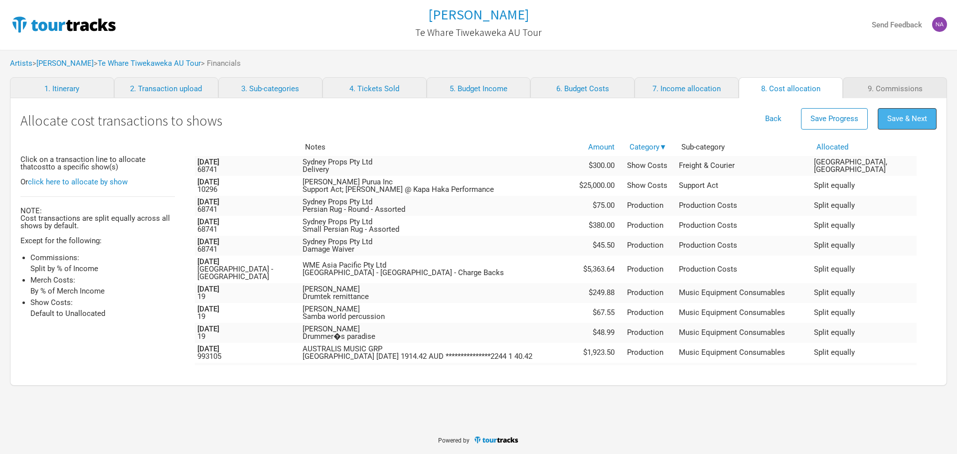
click at [909, 111] on button "Save & Next" at bounding box center [907, 118] width 59 height 21
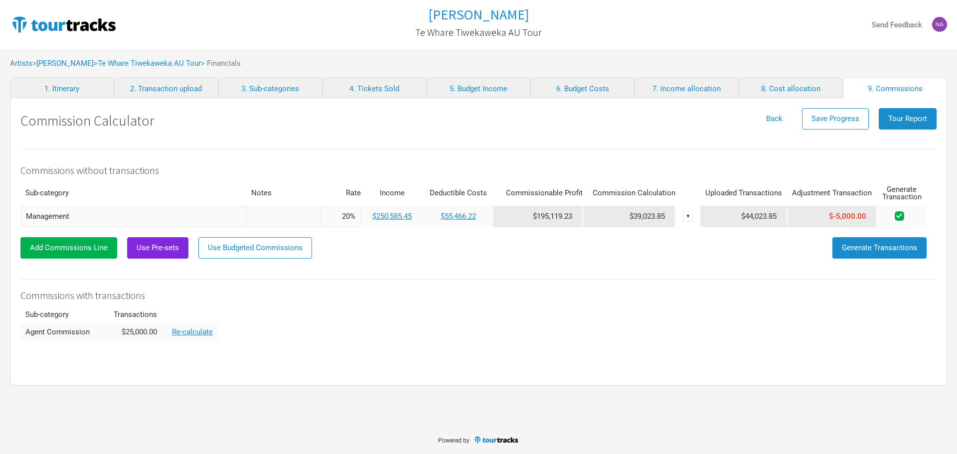
click at [694, 214] on div "▼" at bounding box center [688, 216] width 11 height 11
click at [692, 216] on div "▼" at bounding box center [688, 216] width 11 height 11
drag, startPoint x: 733, startPoint y: 217, endPoint x: 785, endPoint y: 220, distance: 51.4
click at [785, 220] on td "$44,023.85" at bounding box center [744, 216] width 87 height 21
click at [773, 260] on div "Commissions without transactions Sub-category Notes Rate Income Deductible Cost…" at bounding box center [478, 245] width 916 height 192
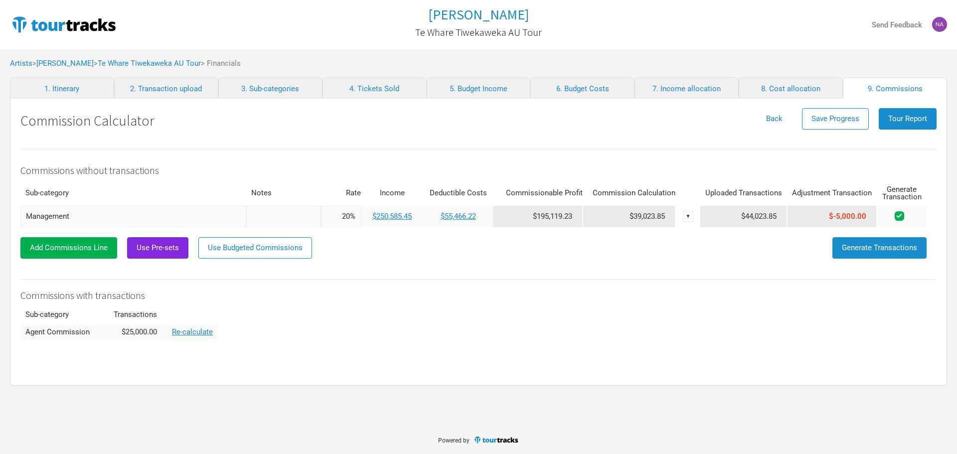
click at [592, 280] on hr at bounding box center [478, 279] width 916 height 0
click at [871, 254] on button "Generate Transactions" at bounding box center [880, 247] width 94 height 21
click at [907, 131] on div "Back Save Progress Tour Report" at bounding box center [847, 123] width 180 height 30
click at [909, 121] on span "Tour Report" at bounding box center [908, 118] width 39 height 9
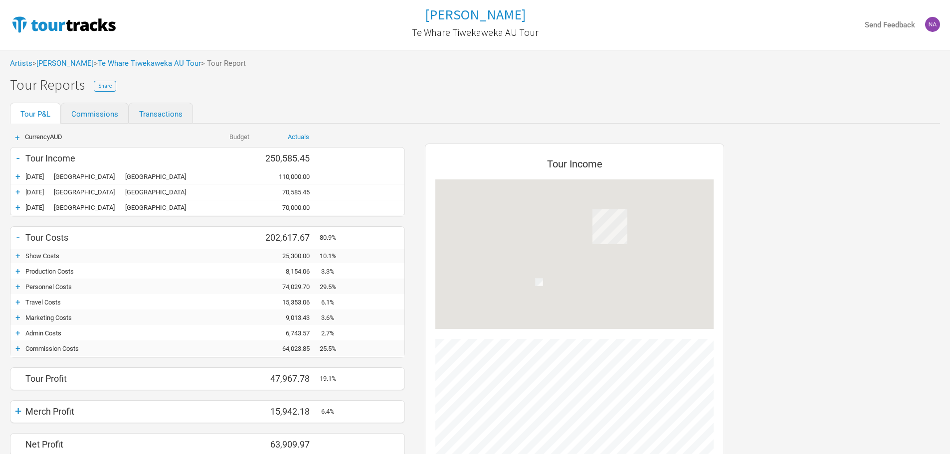
scroll to position [436, 319]
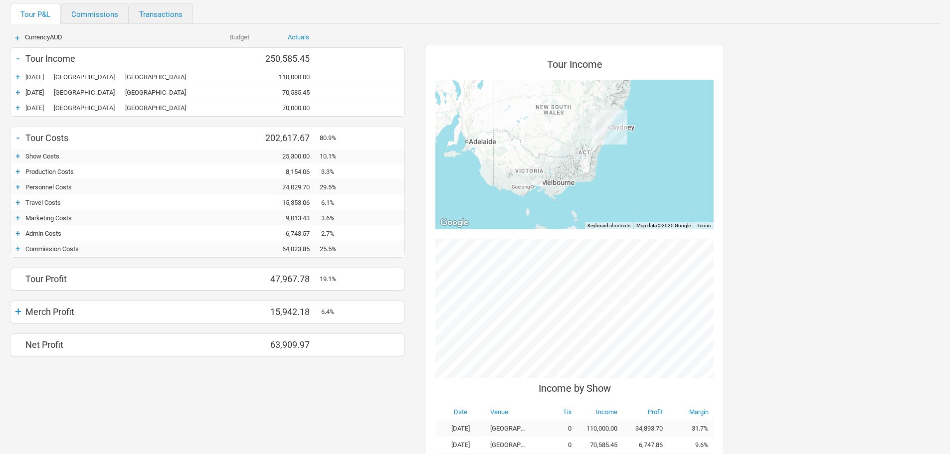
click at [26, 250] on div "Commission Costs" at bounding box center [112, 248] width 175 height 7
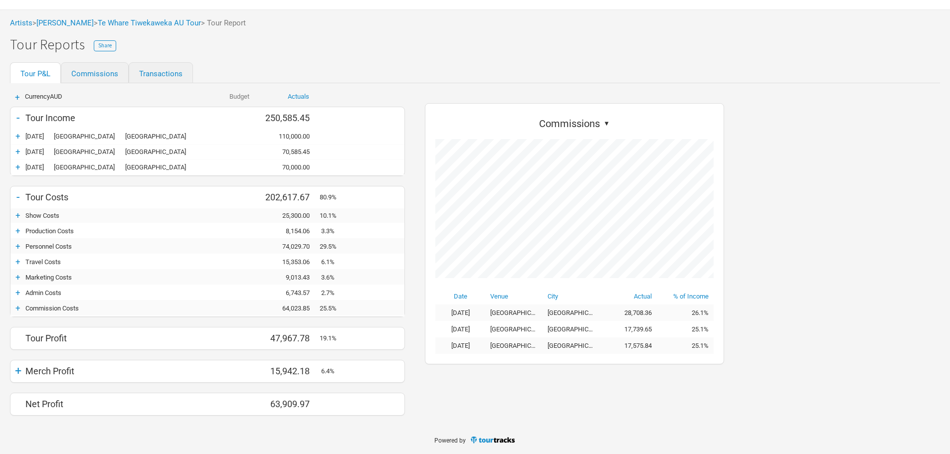
scroll to position [261, 319]
click at [15, 308] on div "+" at bounding box center [17, 308] width 15 height 10
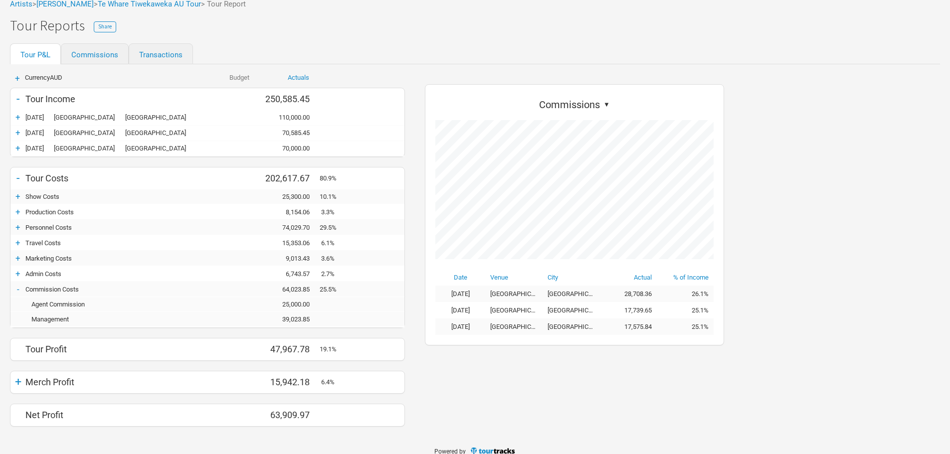
scroll to position [70, 0]
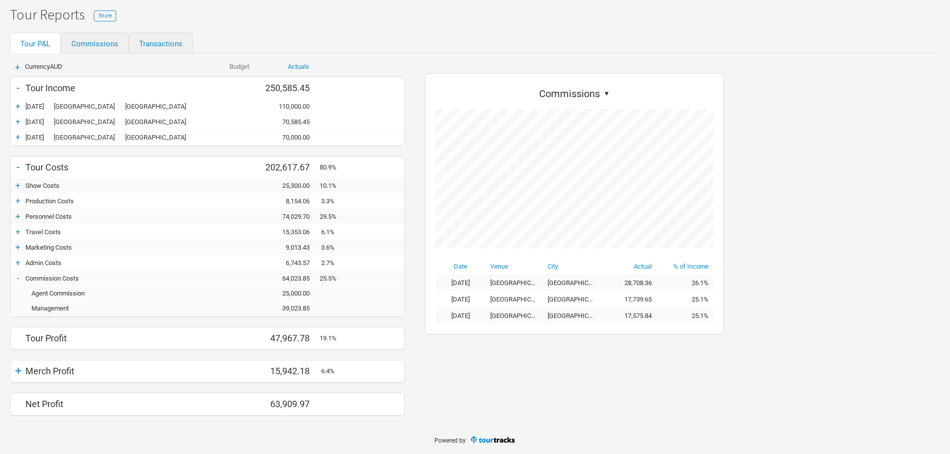
click at [299, 292] on div "25,000.00" at bounding box center [290, 293] width 60 height 7
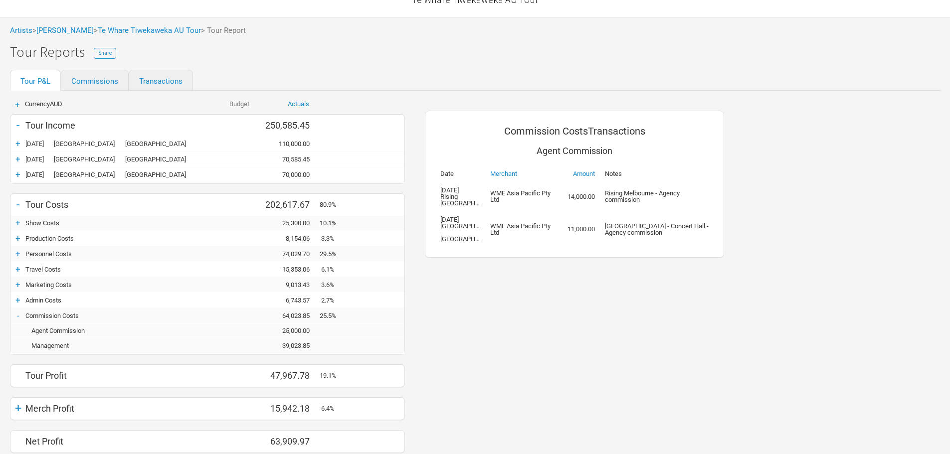
scroll to position [70, 0]
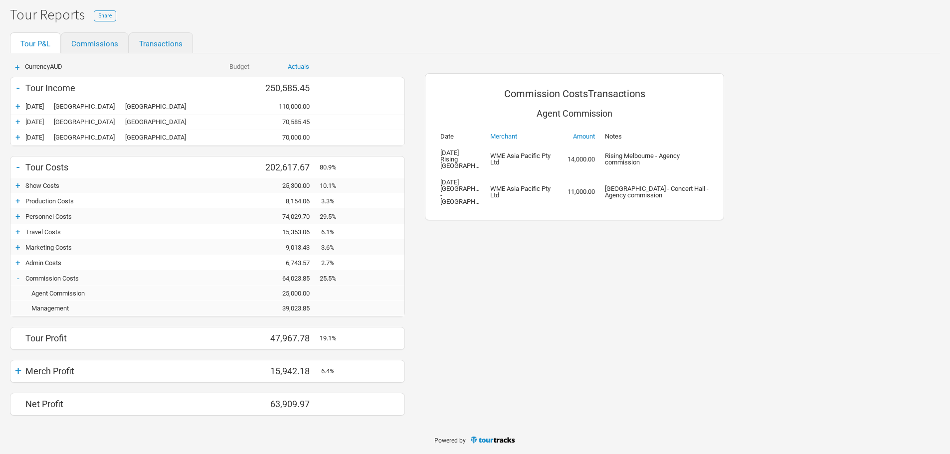
click at [17, 200] on div "+" at bounding box center [17, 201] width 15 height 10
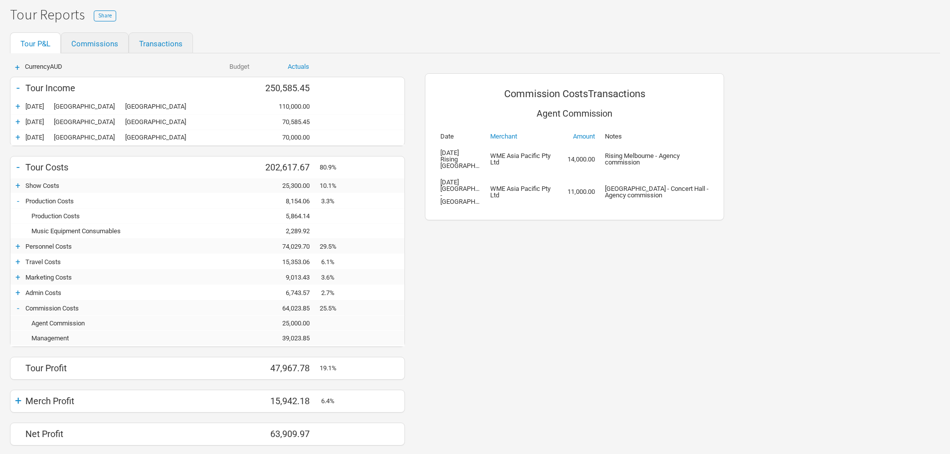
click at [296, 216] on div "5,864.14" at bounding box center [290, 215] width 60 height 7
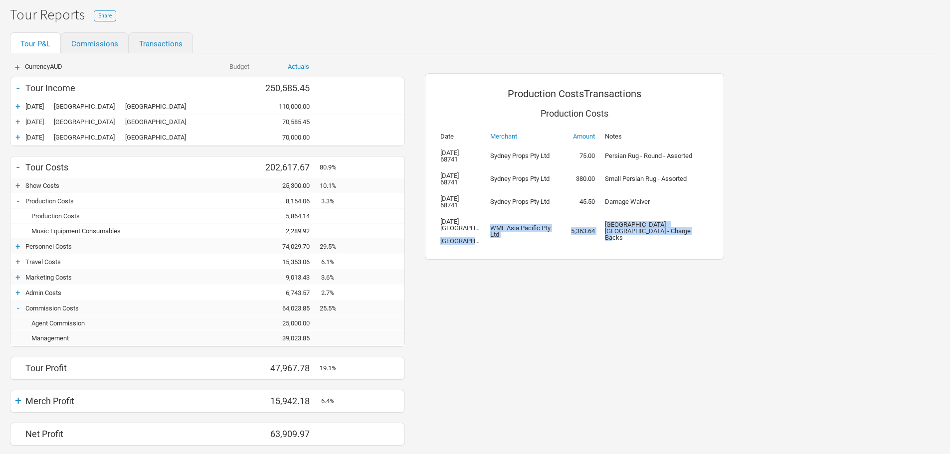
drag, startPoint x: 655, startPoint y: 238, endPoint x: 463, endPoint y: 233, distance: 192.5
click at [463, 233] on tr "12 Jun 2025 Sydney Opera House - Concert Hall WME Asia Pacific Pty Ltd 5,363.64…" at bounding box center [574, 231] width 278 height 36
click at [457, 282] on div "Production Costs Transactions Production Costs Date Merchant Amount Notes 26 Ma…" at bounding box center [574, 254] width 319 height 402
click at [64, 339] on div "Management" at bounding box center [112, 338] width 175 height 7
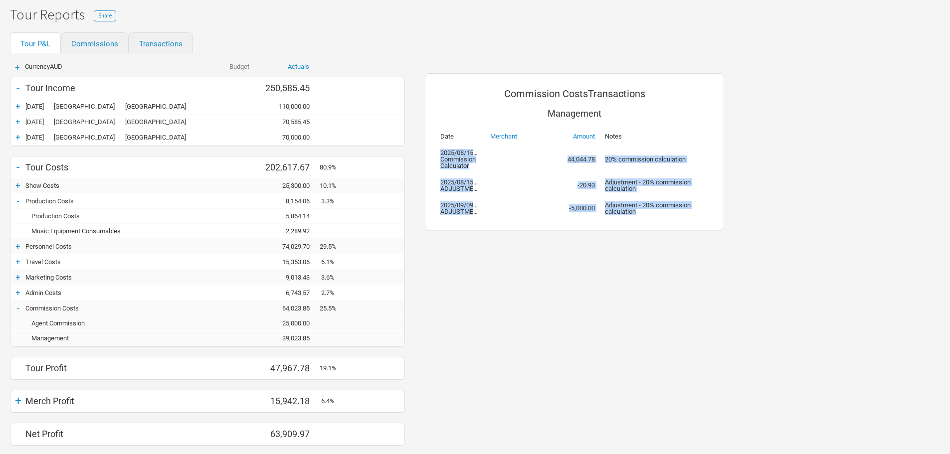
drag, startPoint x: 615, startPoint y: 213, endPoint x: 436, endPoint y: 151, distance: 190.2
click at [436, 151] on tbody "2025/08/15UTC Commission Calculator 44,044.78 20% commission calculation 2025/0…" at bounding box center [574, 182] width 278 height 75
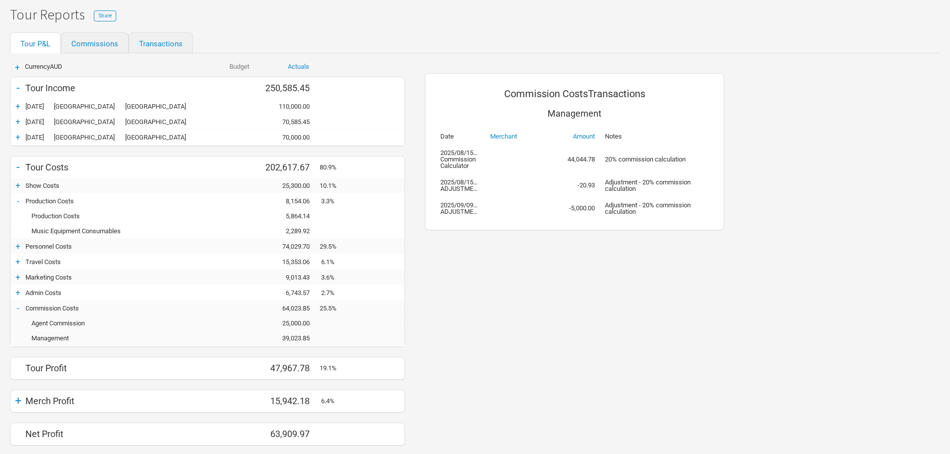
click at [547, 227] on div "Commission Costs Transactions Management Date Merchant Amount Notes 2025/08/15U…" at bounding box center [574, 151] width 299 height 157
click at [503, 237] on div "Commission Costs Transactions Management Date Merchant Amount Notes 2025/08/15U…" at bounding box center [574, 254] width 319 height 402
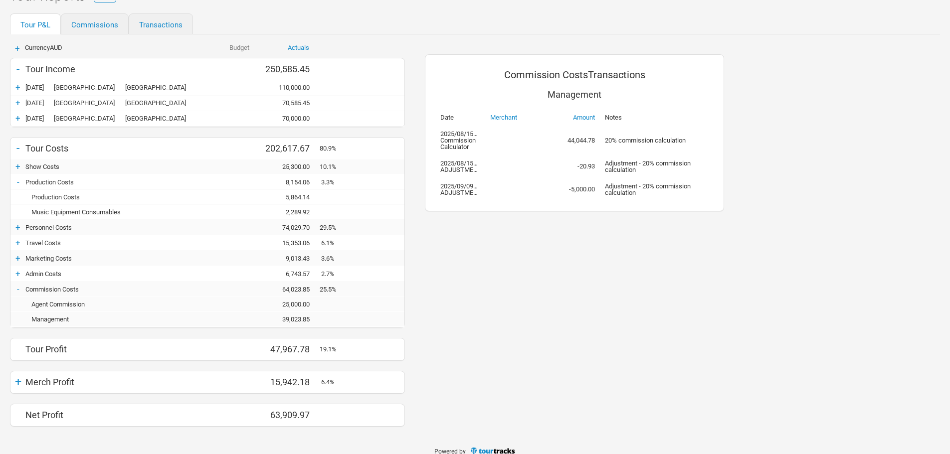
scroll to position [100, 0]
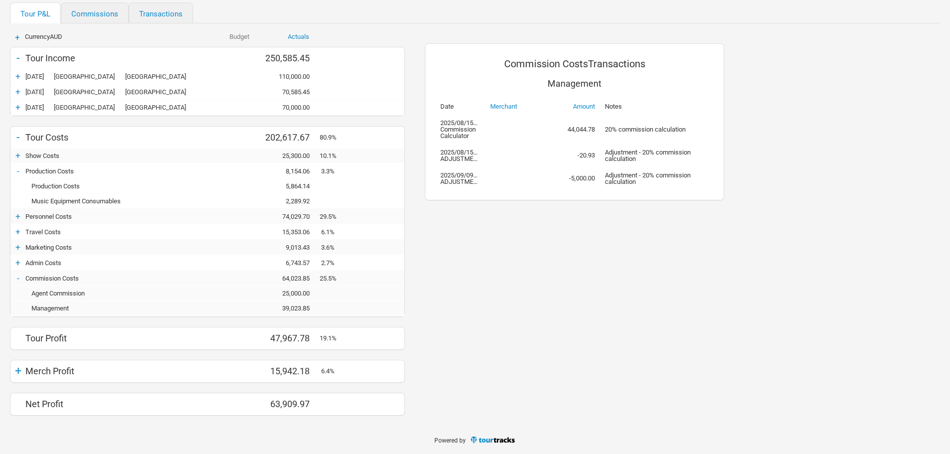
click at [8, 377] on div "+ Currency AUD Budget Actuals - Tour Income 0.00 250,585.45 250,585.45 + 29-May…" at bounding box center [207, 224] width 415 height 382
click at [15, 373] on div "+" at bounding box center [17, 371] width 15 height 14
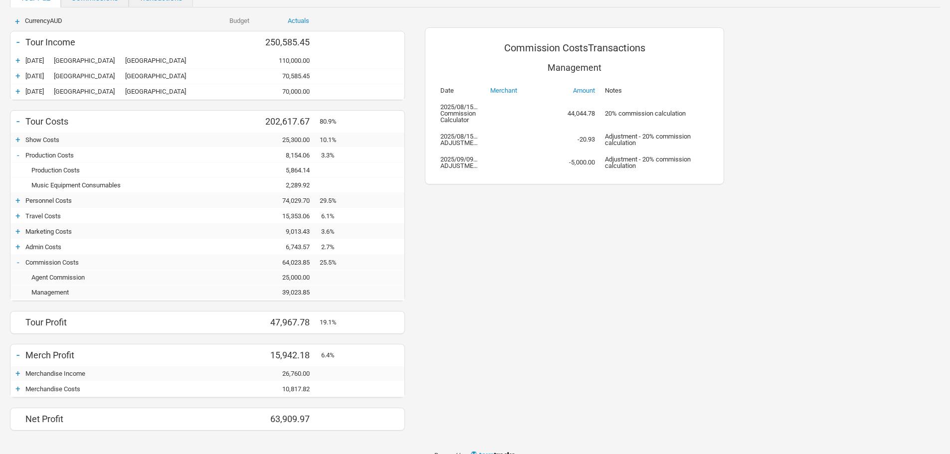
scroll to position [131, 0]
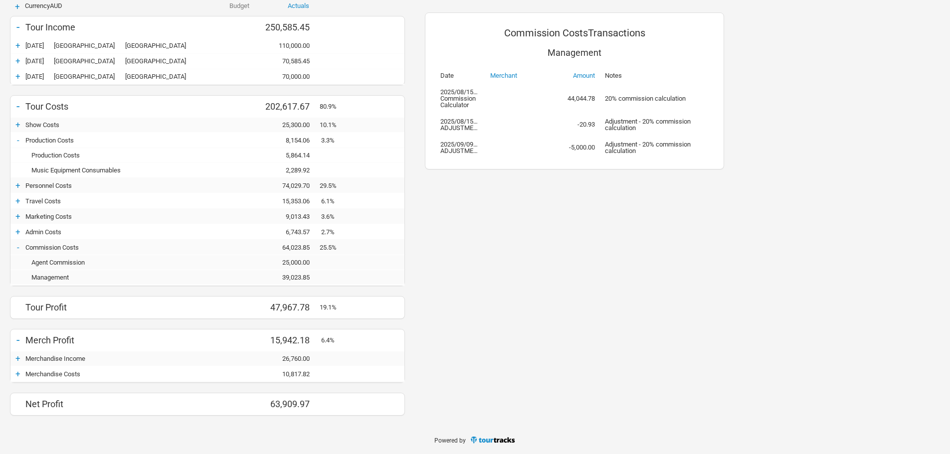
click at [16, 376] on div "+" at bounding box center [17, 374] width 15 height 10
click at [16, 371] on div "+" at bounding box center [17, 374] width 15 height 10
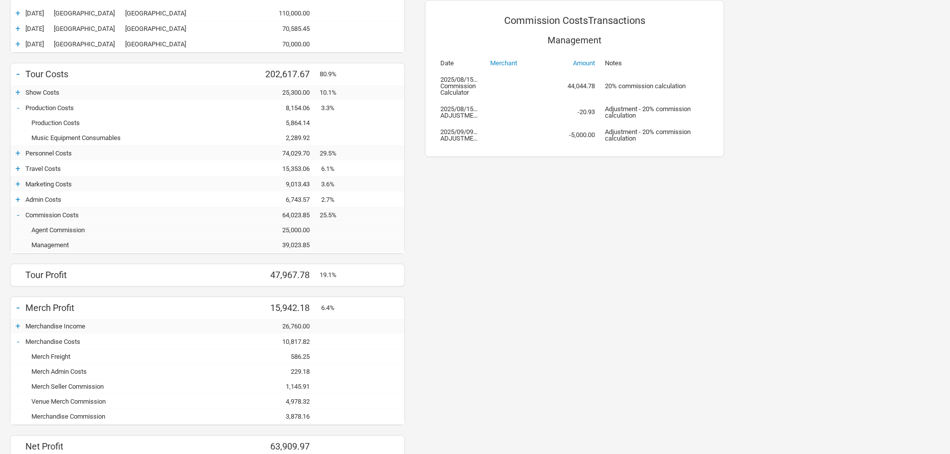
scroll to position [206, 0]
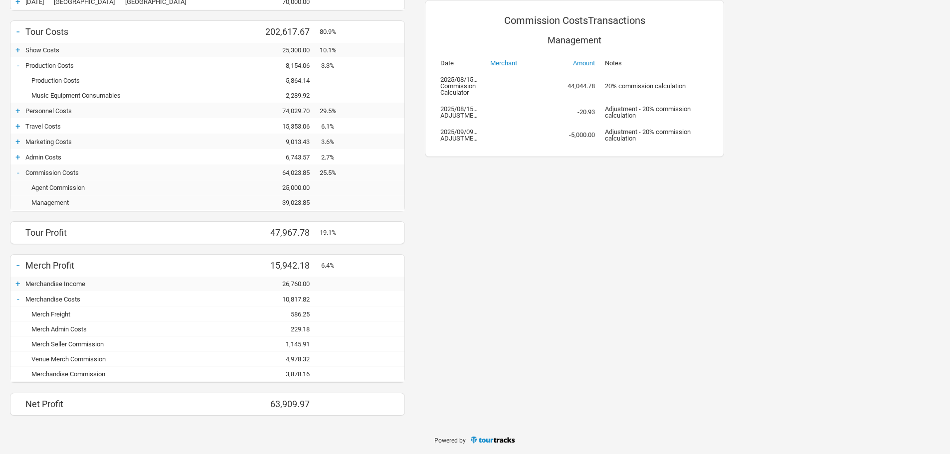
click at [19, 50] on div "+" at bounding box center [17, 50] width 15 height 10
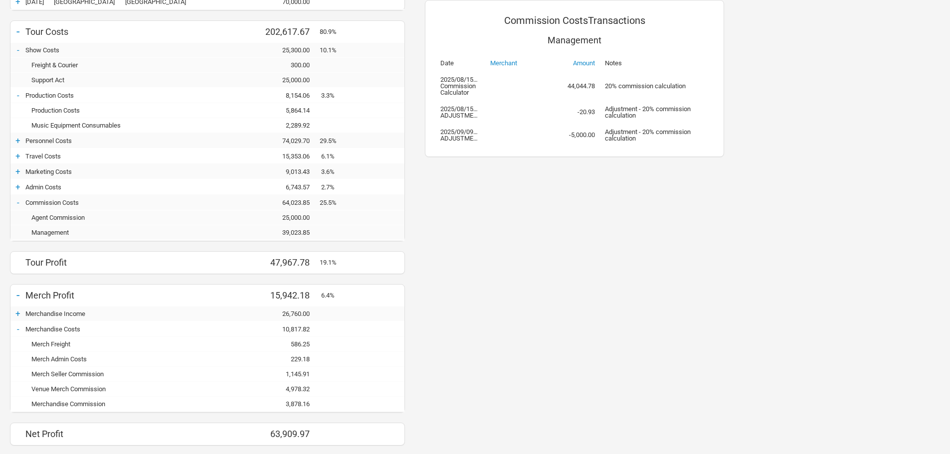
click at [48, 65] on div "Freight & Courier" at bounding box center [112, 64] width 175 height 7
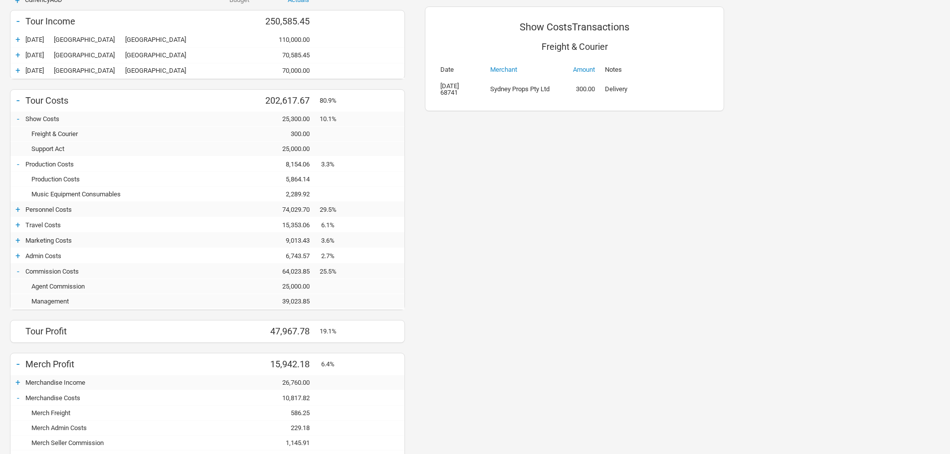
scroll to position [236, 0]
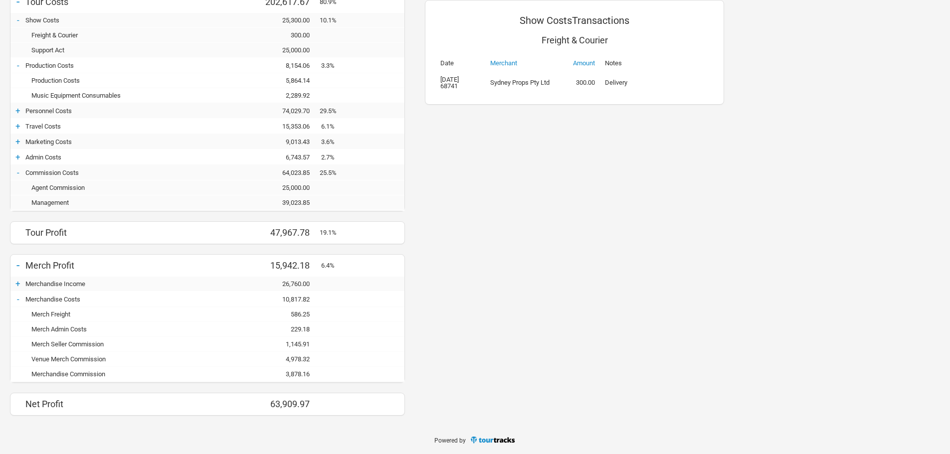
click at [14, 284] on div "+" at bounding box center [17, 284] width 15 height 10
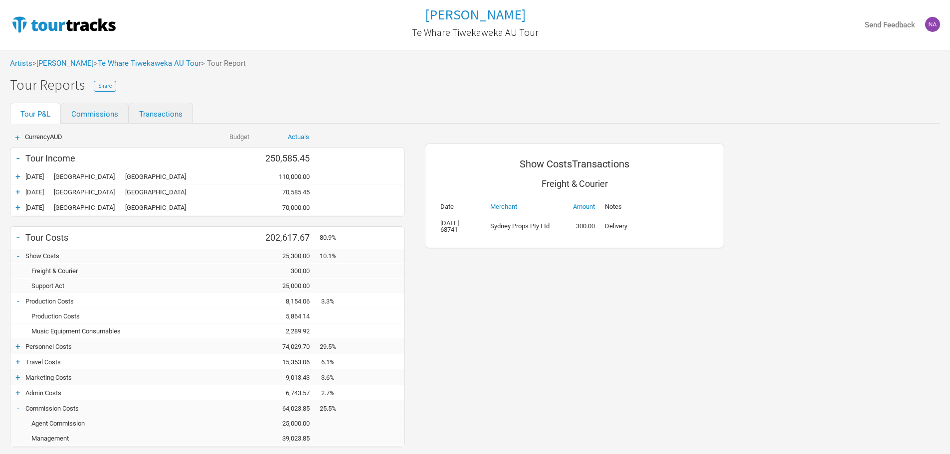
scroll to position [100, 0]
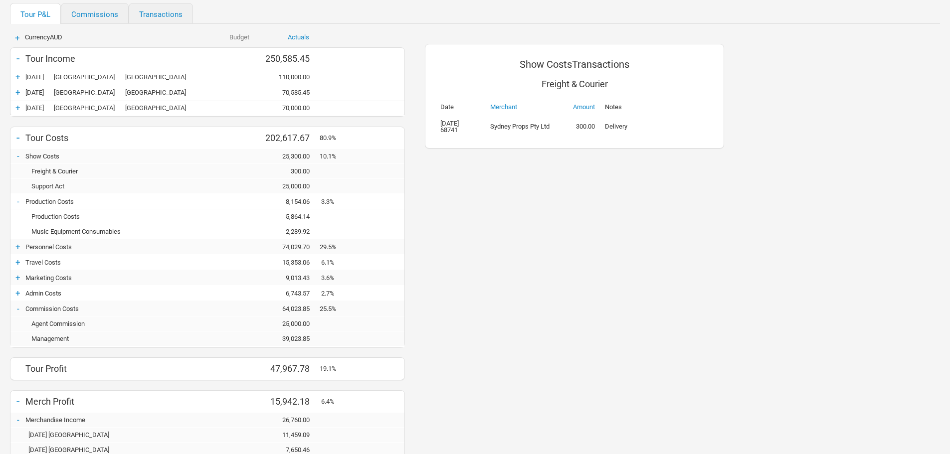
click at [263, 173] on div "300.00" at bounding box center [290, 171] width 60 height 7
click at [293, 169] on div "300.00" at bounding box center [290, 171] width 60 height 7
click at [17, 261] on div "+" at bounding box center [17, 262] width 15 height 10
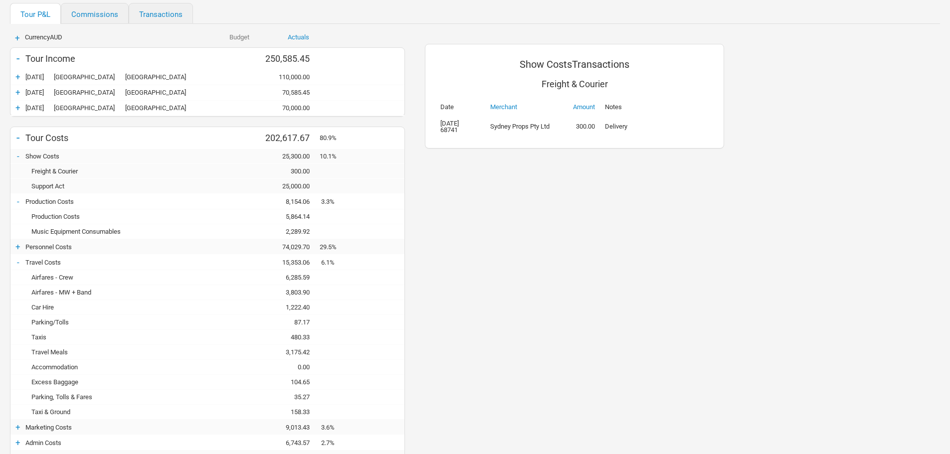
click at [64, 291] on div "Airfares - MW + Band" at bounding box center [112, 292] width 175 height 7
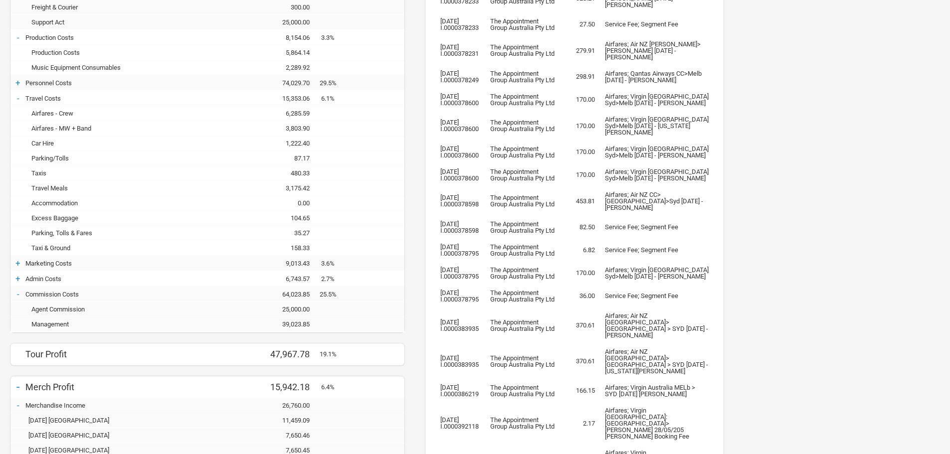
scroll to position [239, 0]
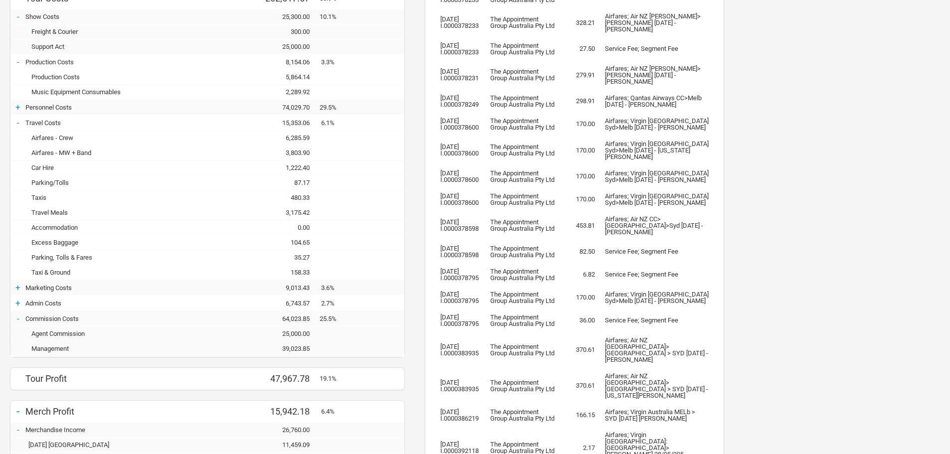
click at [67, 141] on div "Airfares - Crew" at bounding box center [112, 137] width 175 height 7
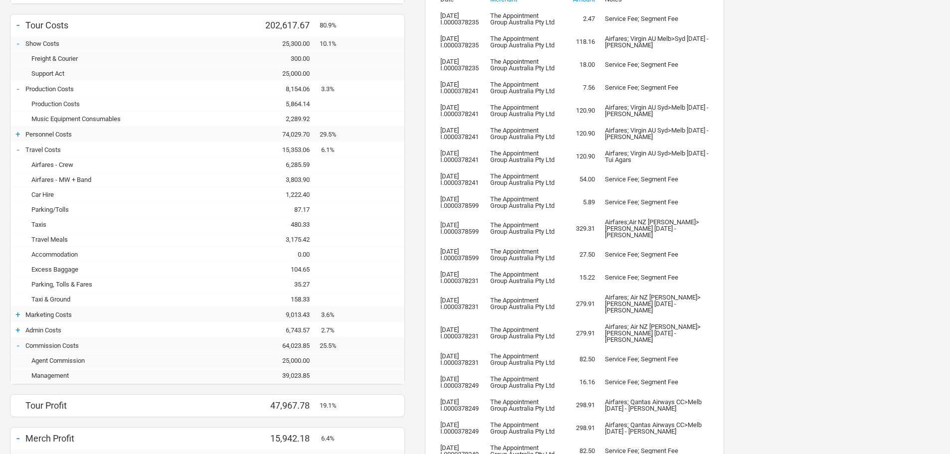
scroll to position [9, 0]
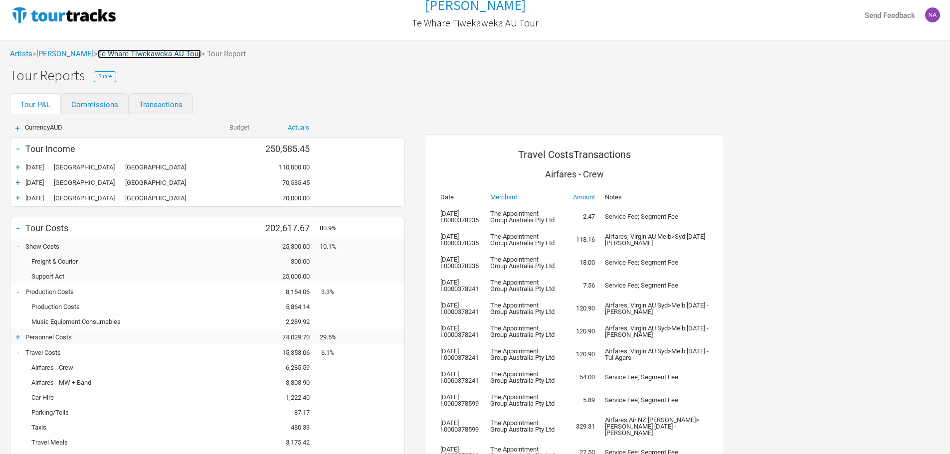
click at [172, 54] on link "Te Whare Tiwekaweka AU Tour" at bounding box center [149, 53] width 103 height 9
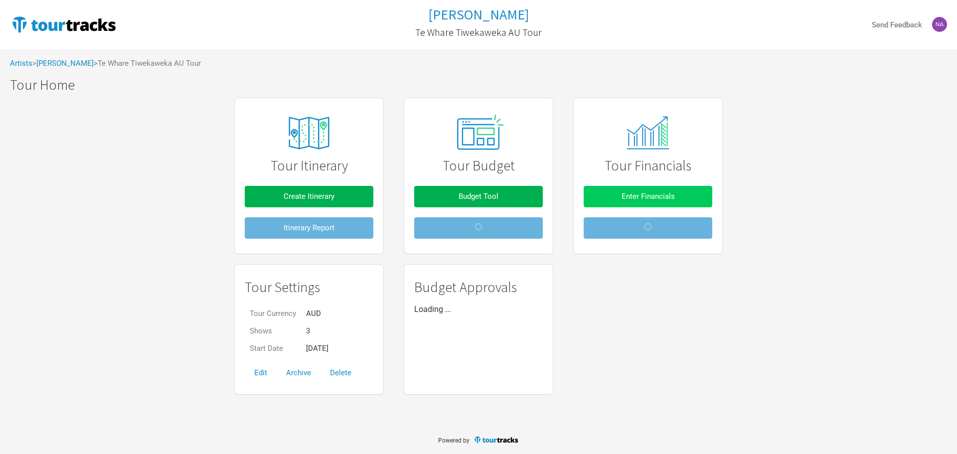
click at [658, 199] on span "Enter Financials" at bounding box center [648, 196] width 53 height 9
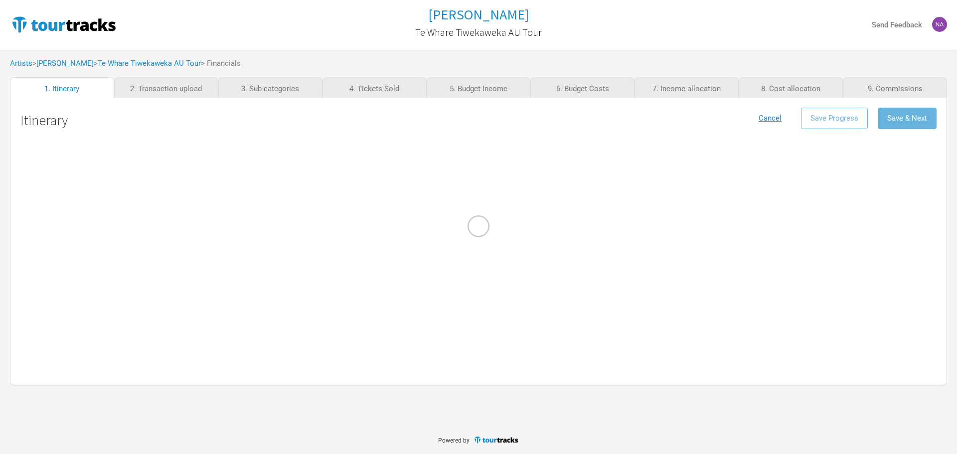
click at [182, 89] on div at bounding box center [478, 227] width 957 height 454
click at [177, 87] on div at bounding box center [478, 227] width 957 height 454
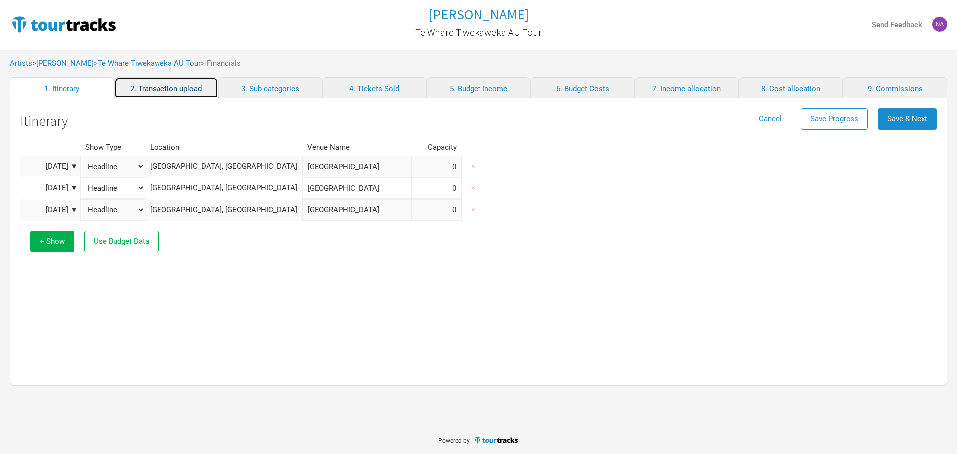
click at [161, 88] on link "2. Transaction upload" at bounding box center [166, 87] width 104 height 21
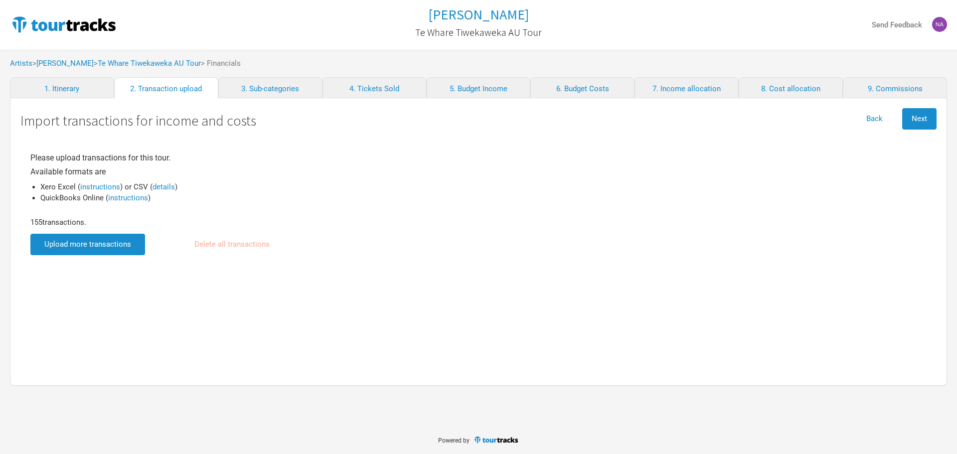
click at [114, 242] on input "file" at bounding box center [87, 244] width 115 height 21
click at [94, 247] on input "file" at bounding box center [87, 244] width 115 height 21
click at [921, 114] on span "Next" at bounding box center [919, 118] width 15 height 9
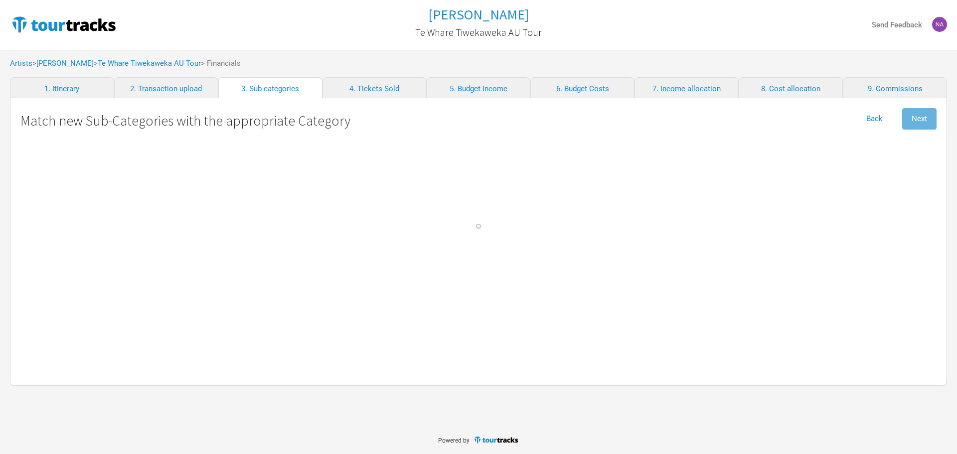
select select "Travel"
select Commission "Commissions"
select Crew "Travel"
select Band "Travel"
select Hire "Travel"
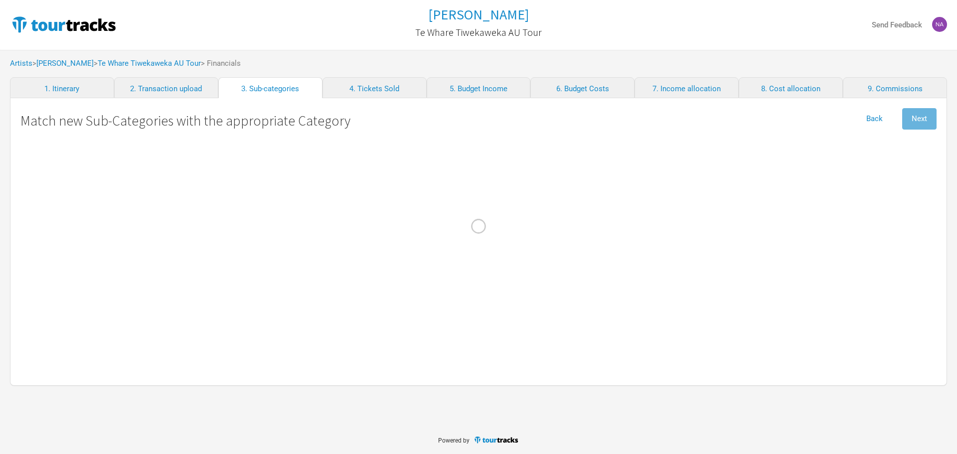
select Engineer "Personnel"
select Technician "Personnel"
select Seller "Personnel"
select Musician "Personnel"
select \(NZ\) "Personnel"
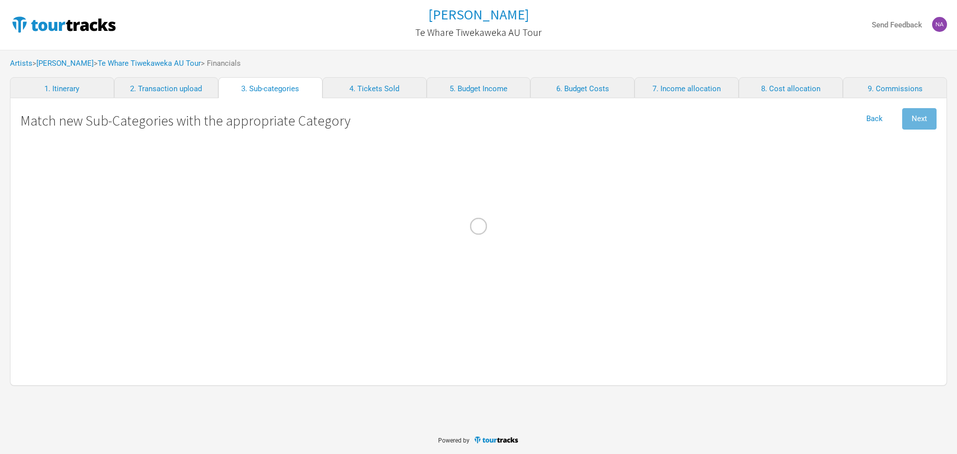
select Woolley "Personnel"
select Keane "Personnel"
select Agars "Personnel"
select Baggage "Travel"
select Courier "Show Costs"
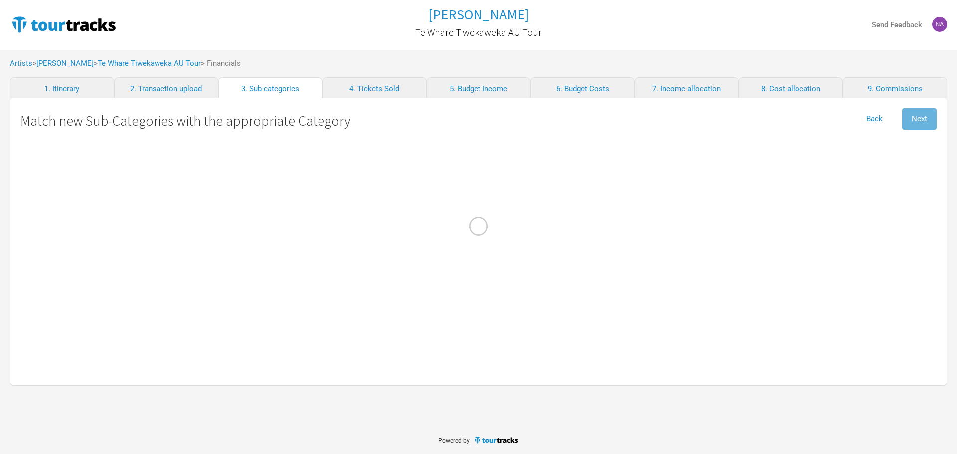
select select "Admin"
select select "Commissions"
select Cost "Marketing"
select Costs "Merch Costs"
select Freight "Merch Costs"
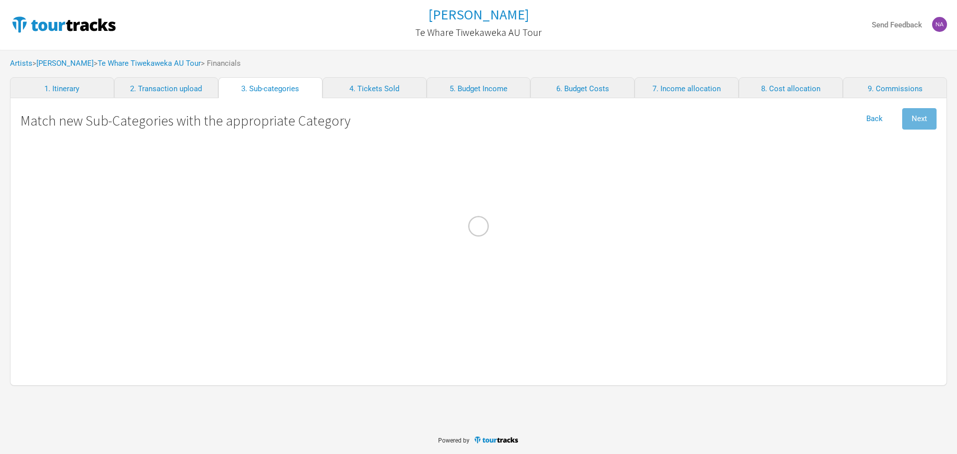
select Touring "Merch Income"
select Commission "Merch Costs"
select Consumables "Production"
select Fares "Travel"
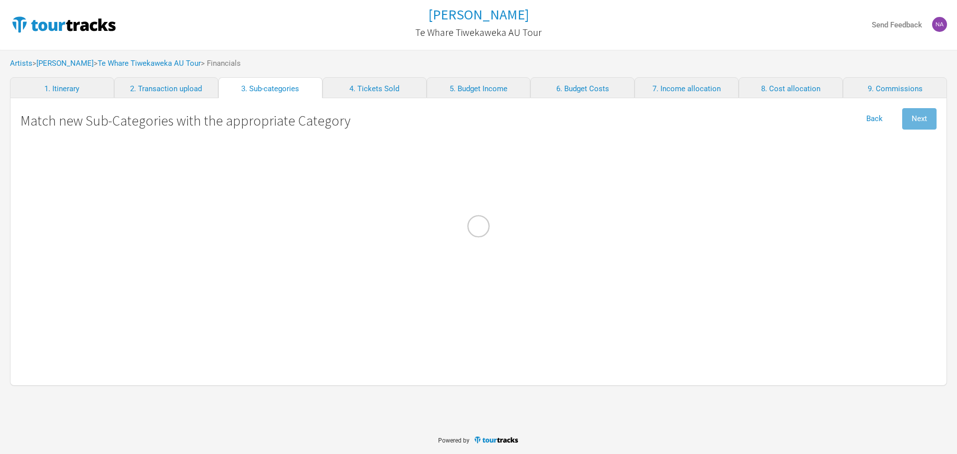
select select "Travel"
select Income "Performance"
select Costs "Production"
select Act "Show Costs"
select Ground "Travel"
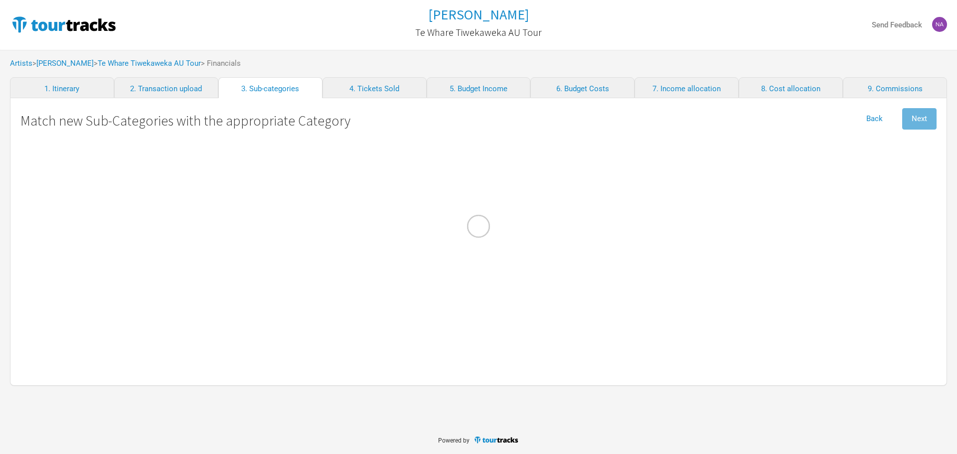
select select "Travel"
select Internet "Admin"
select Meals "Travel"
select Commission "Merch Costs"
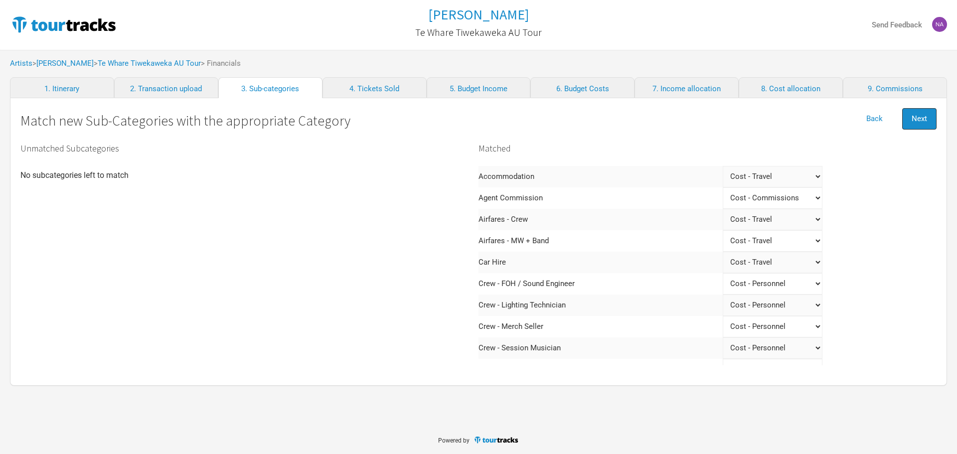
click at [921, 114] on span "Next" at bounding box center [919, 118] width 15 height 9
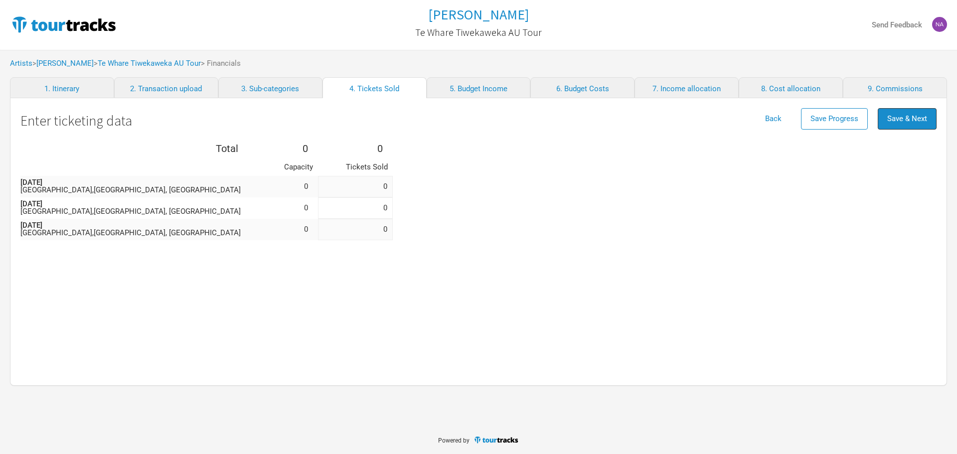
click at [921, 114] on span "Save & Next" at bounding box center [908, 118] width 40 height 9
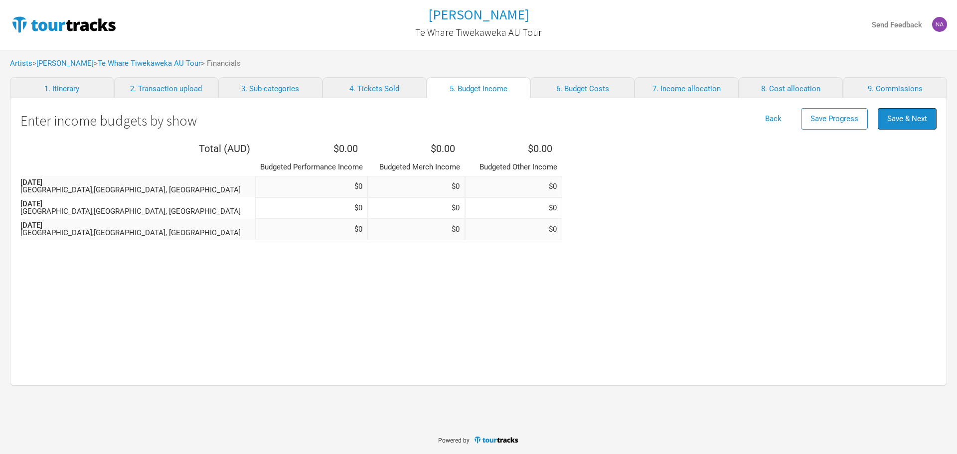
click at [921, 114] on span "Save & Next" at bounding box center [908, 118] width 40 height 9
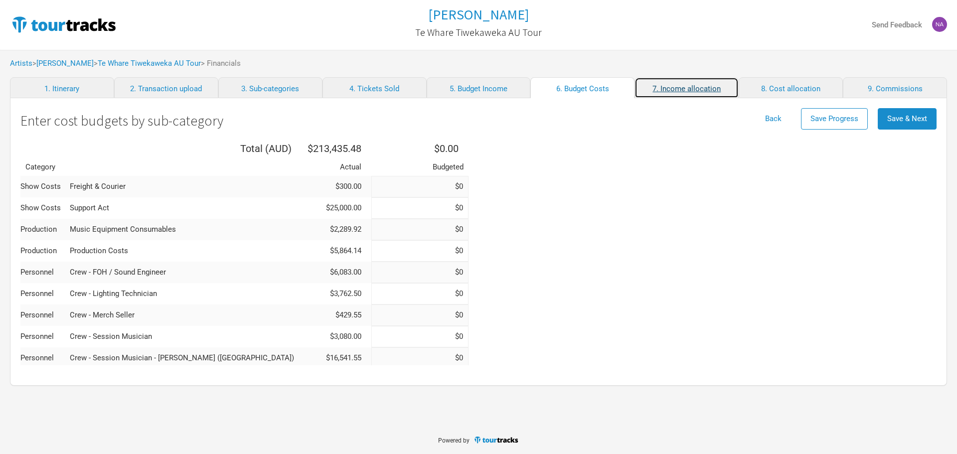
click at [700, 86] on link "7. Income allocation" at bounding box center [687, 87] width 104 height 21
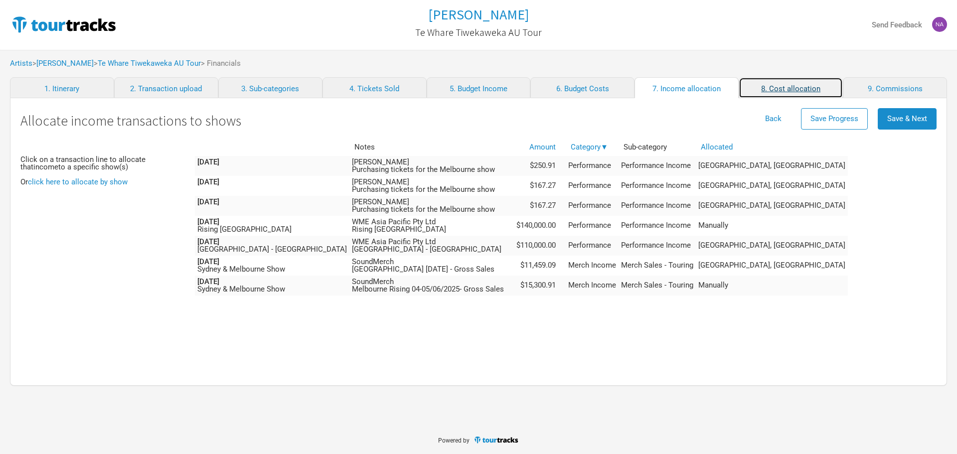
click at [760, 82] on link "8. Cost allocation" at bounding box center [791, 87] width 104 height 21
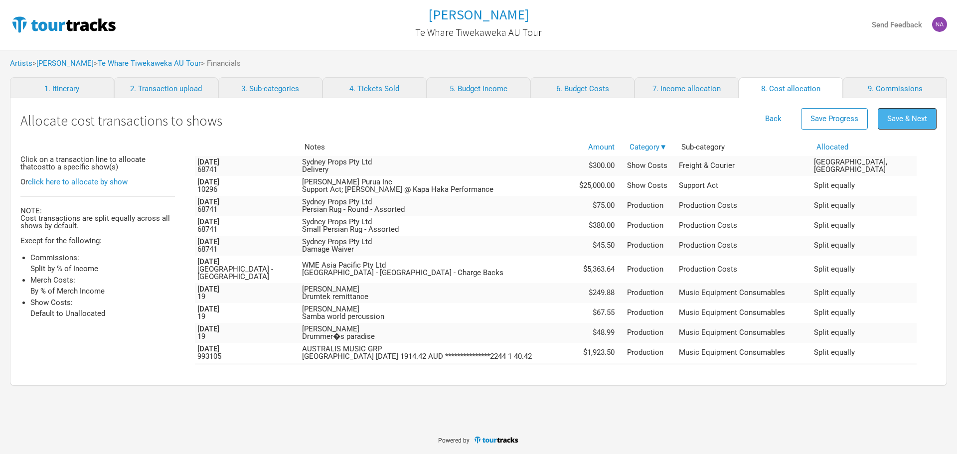
click at [900, 114] on button "Save & Next" at bounding box center [907, 118] width 59 height 21
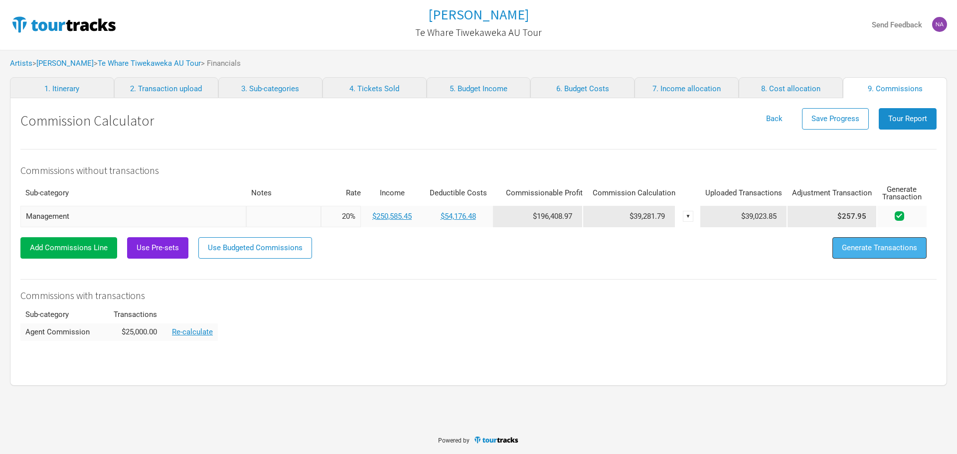
click at [847, 246] on span "Generate Transactions" at bounding box center [879, 247] width 75 height 9
click at [900, 120] on span "Tour Report" at bounding box center [908, 118] width 39 height 9
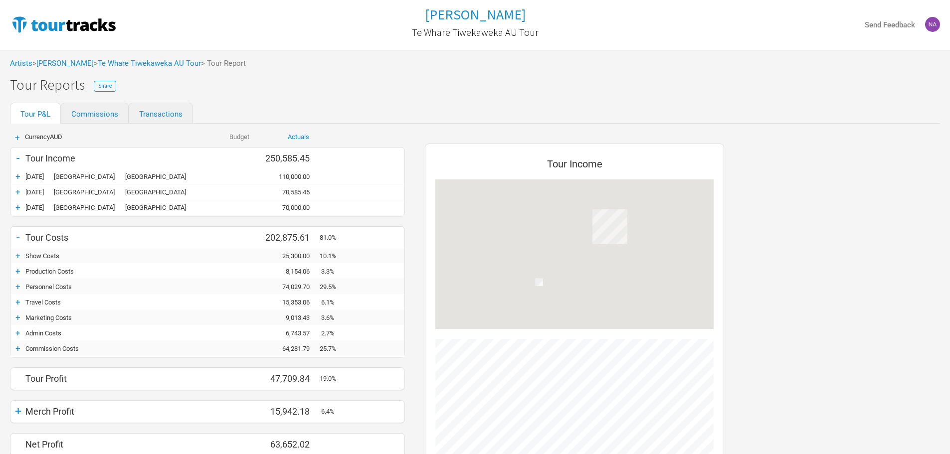
scroll to position [436, 319]
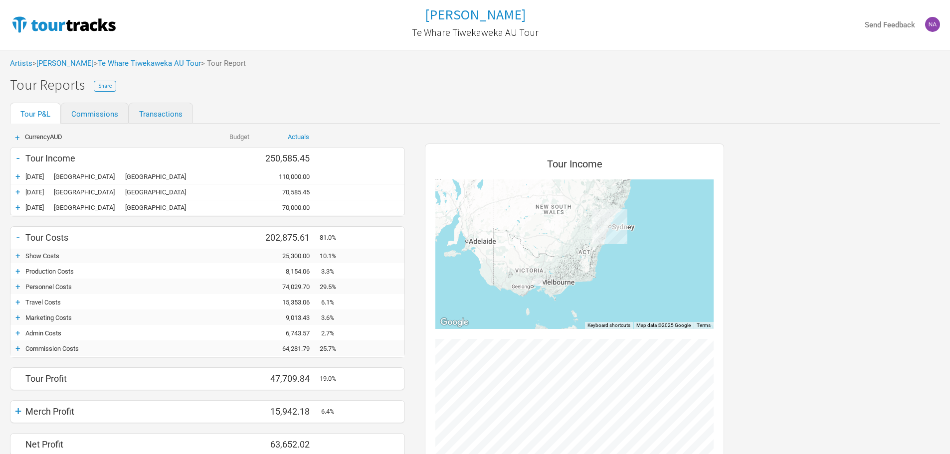
click at [19, 301] on div "+" at bounding box center [17, 302] width 15 height 10
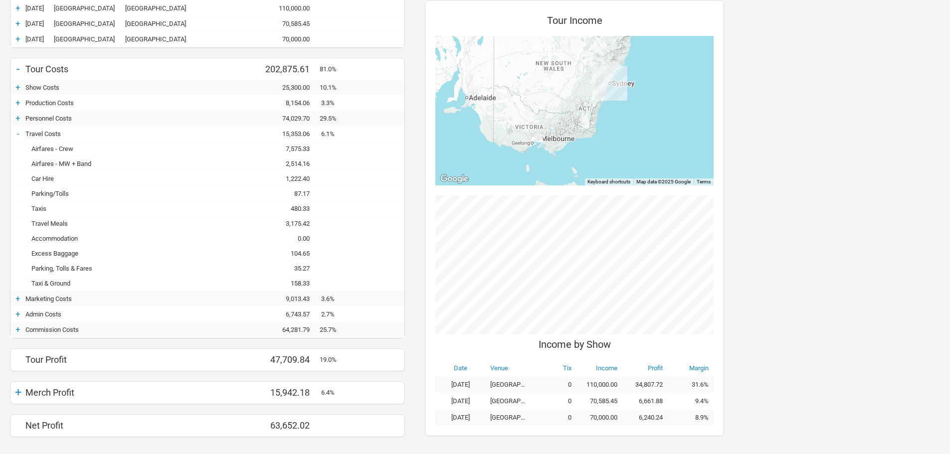
scroll to position [190, 0]
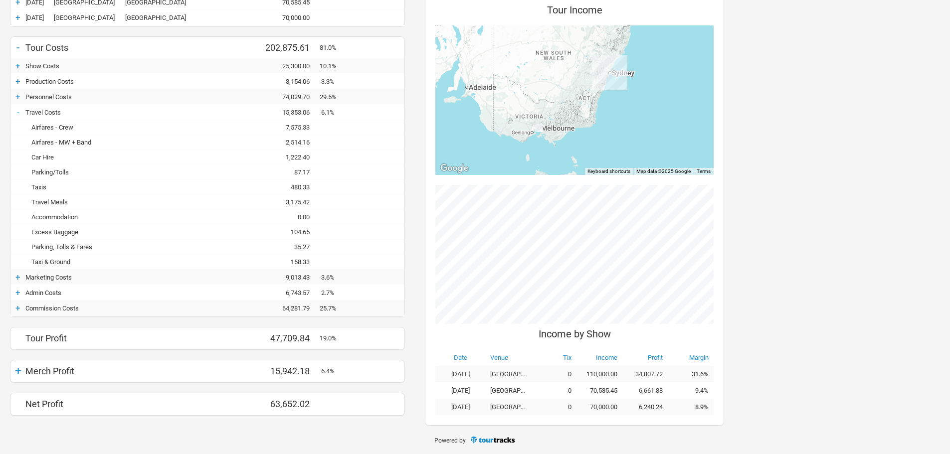
click at [35, 127] on div "Airfares - Crew" at bounding box center [112, 127] width 175 height 7
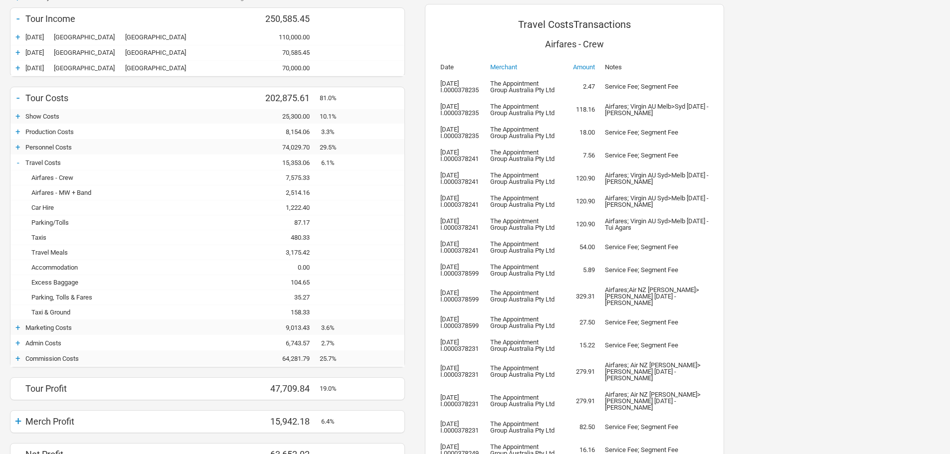
scroll to position [116, 0]
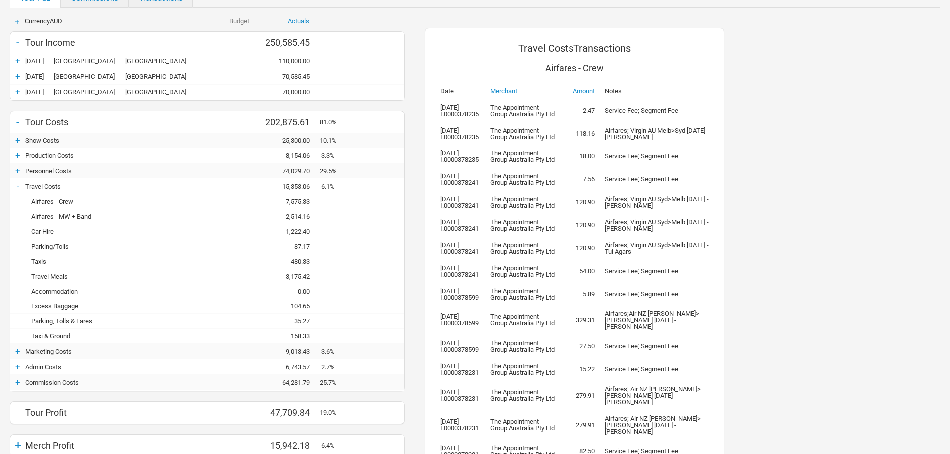
click at [69, 218] on div "Airfares - MW + Band" at bounding box center [112, 216] width 175 height 7
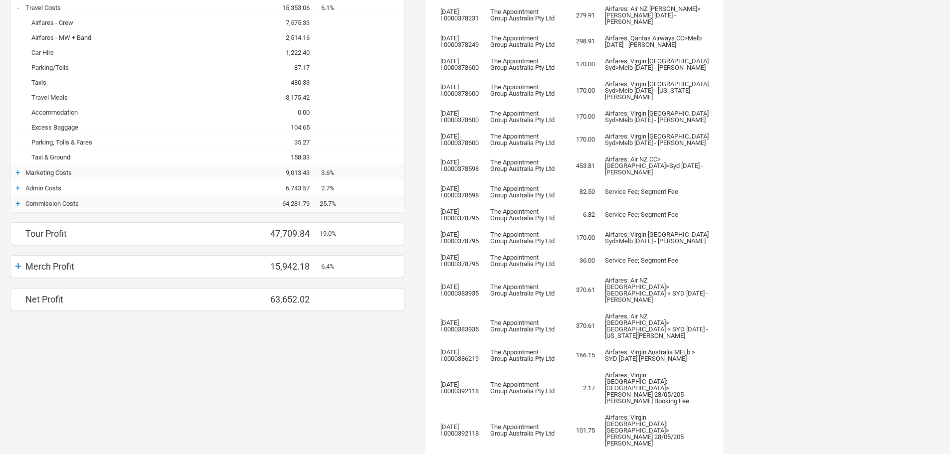
scroll to position [296, 0]
click at [17, 201] on div "+" at bounding box center [17, 202] width 15 height 10
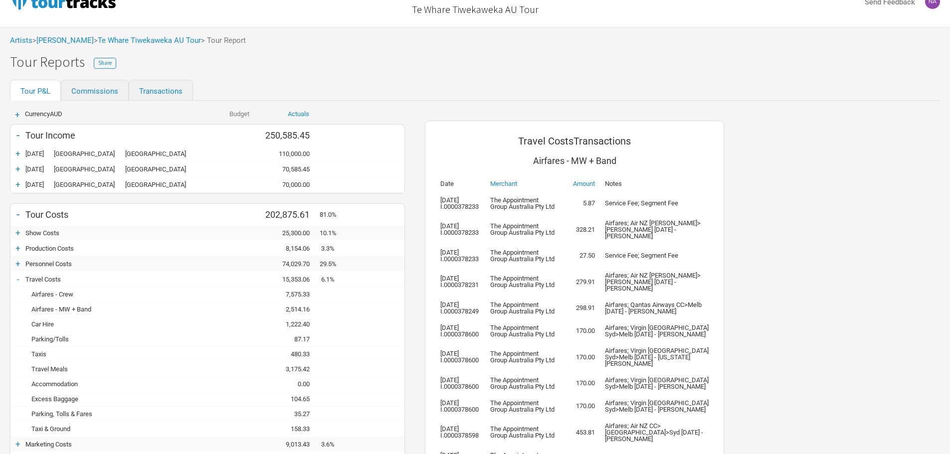
scroll to position [0, 0]
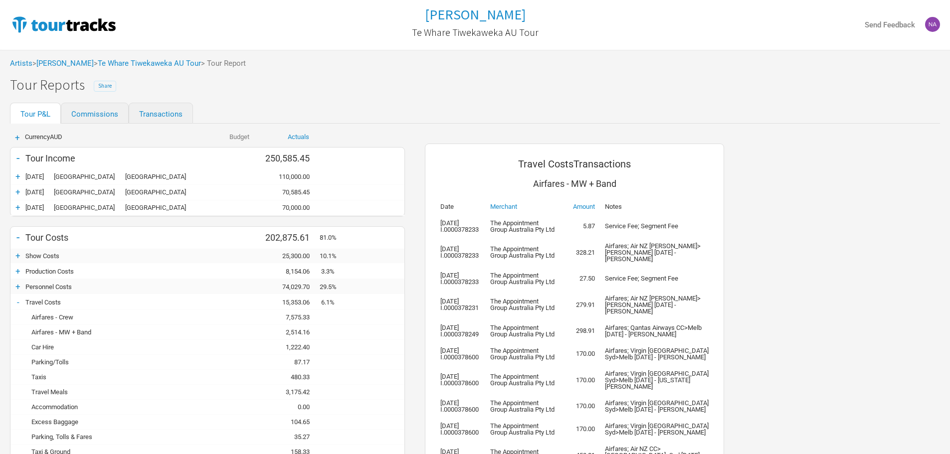
click at [103, 84] on span "Share" at bounding box center [104, 85] width 13 height 7
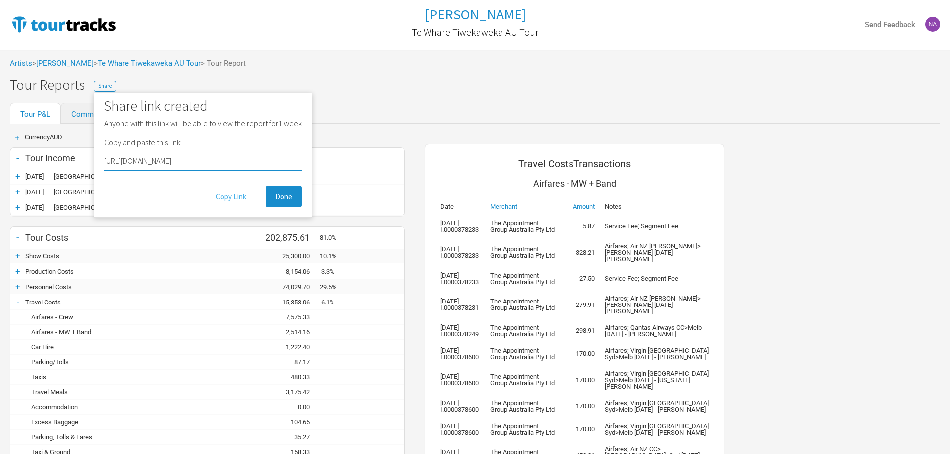
click at [229, 193] on button "Copy Link" at bounding box center [230, 196] width 49 height 21
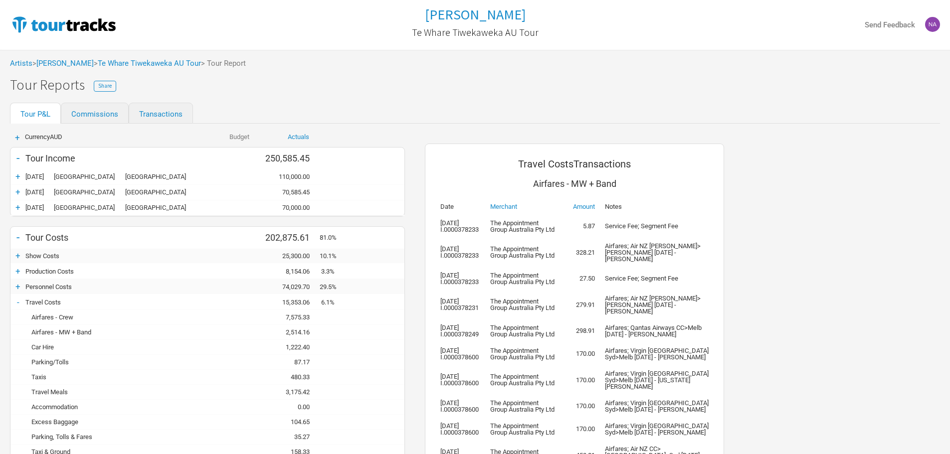
click at [39, 250] on div "+ Show Costs 0.00 25,300.00 10.1% 25,300.00" at bounding box center [207, 256] width 394 height 15
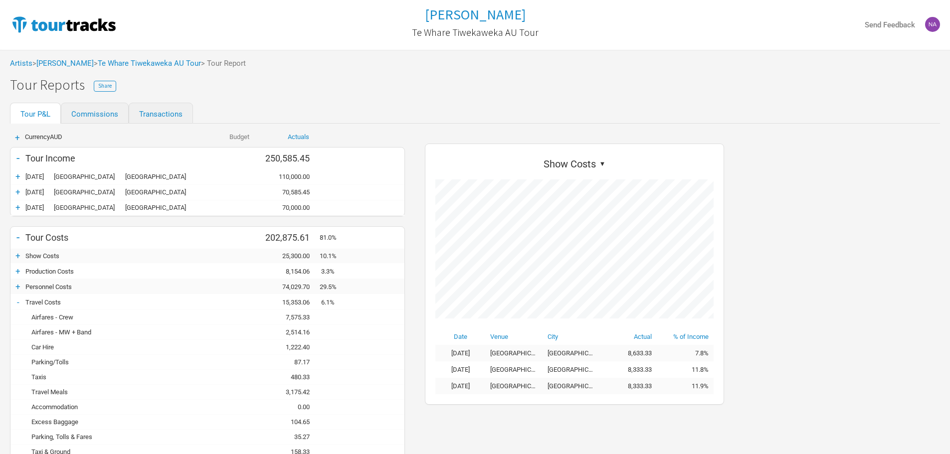
scroll to position [261, 319]
drag, startPoint x: 43, startPoint y: 262, endPoint x: 45, endPoint y: 270, distance: 8.4
click at [45, 264] on div "+ Show Costs 0.00 25,300.00 10.1% 25,300.00 + Production Costs 0.00 8,154.06 3.…" at bounding box center [207, 393] width 394 height 288
click at [46, 275] on div "+ Production Costs 0.00 8,154.06 3.3% 8,154.06" at bounding box center [207, 271] width 394 height 15
click at [20, 271] on div "+" at bounding box center [17, 271] width 15 height 10
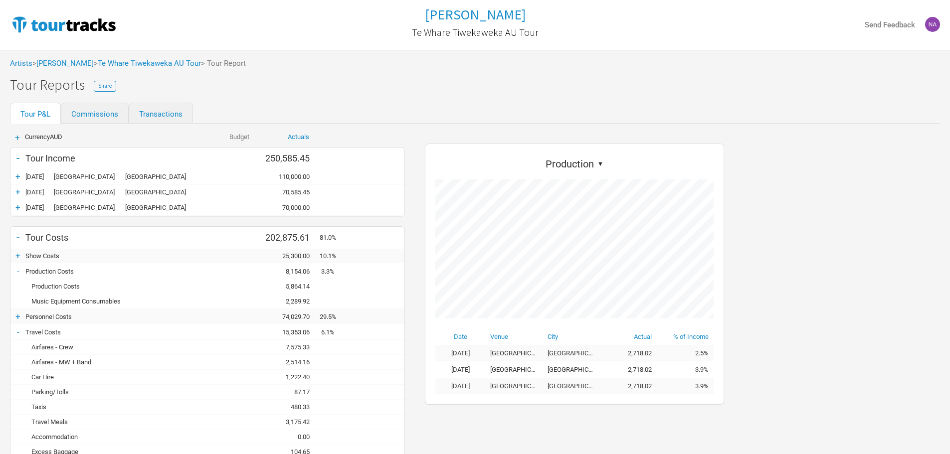
click at [77, 287] on div "Production Costs" at bounding box center [112, 286] width 175 height 7
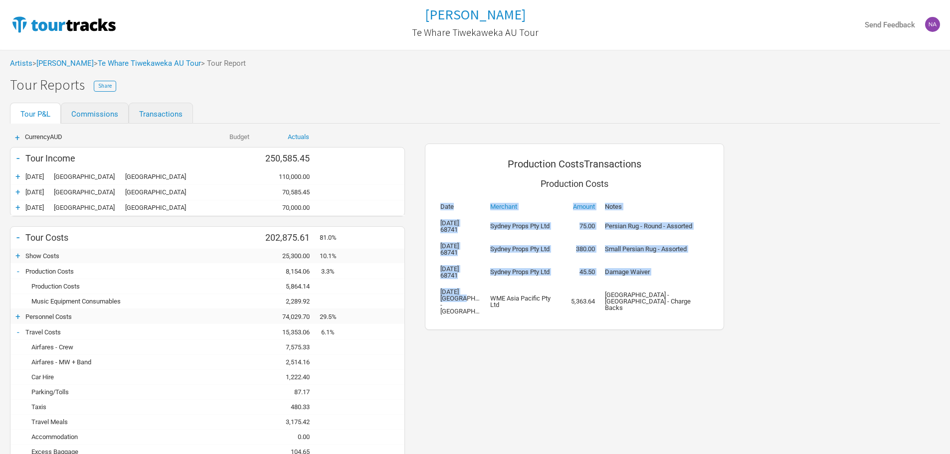
drag, startPoint x: 463, startPoint y: 297, endPoint x: 692, endPoint y: 330, distance: 230.7
click at [692, 330] on div "Production Costs Transactions Production Costs Date Merchant Amount Notes 26 Ma…" at bounding box center [574, 400] width 319 height 552
click at [621, 317] on td "Sydney Opera House - Concert Hall - Charge Backs" at bounding box center [657, 302] width 114 height 36
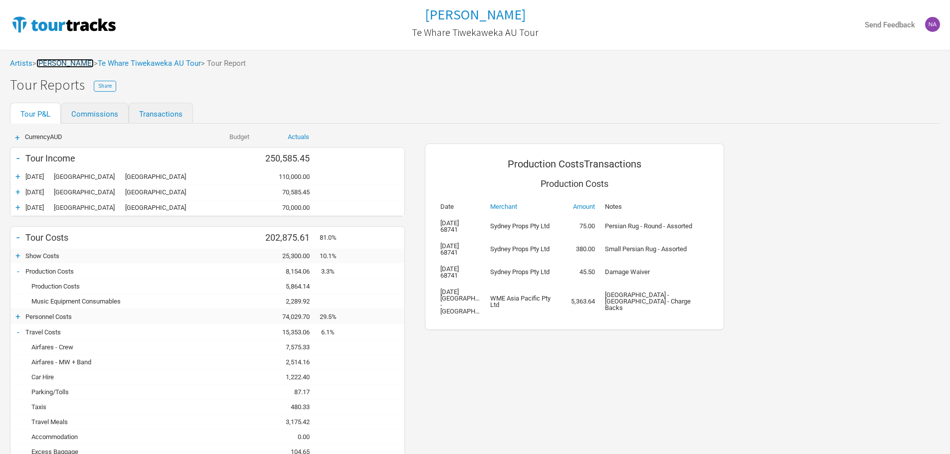
click at [75, 65] on link "[PERSON_NAME]" at bounding box center [64, 63] width 57 height 9
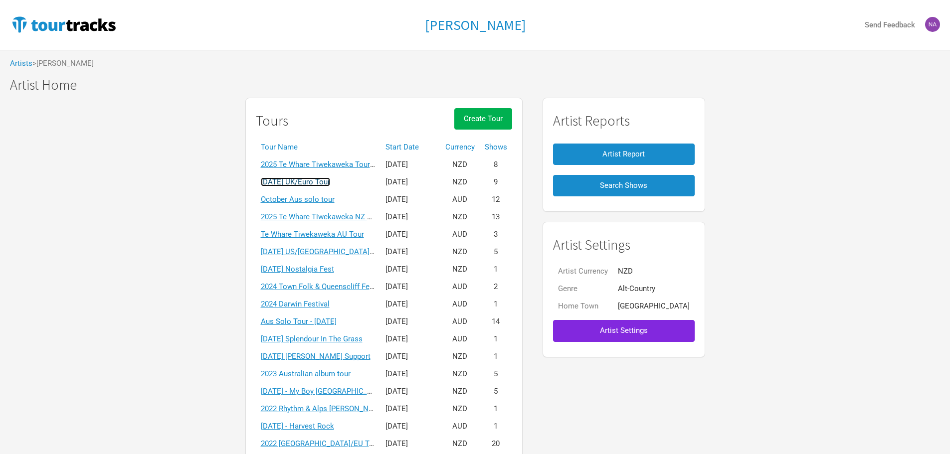
click at [330, 184] on link "2026 April UK/Euro Tour" at bounding box center [295, 182] width 69 height 9
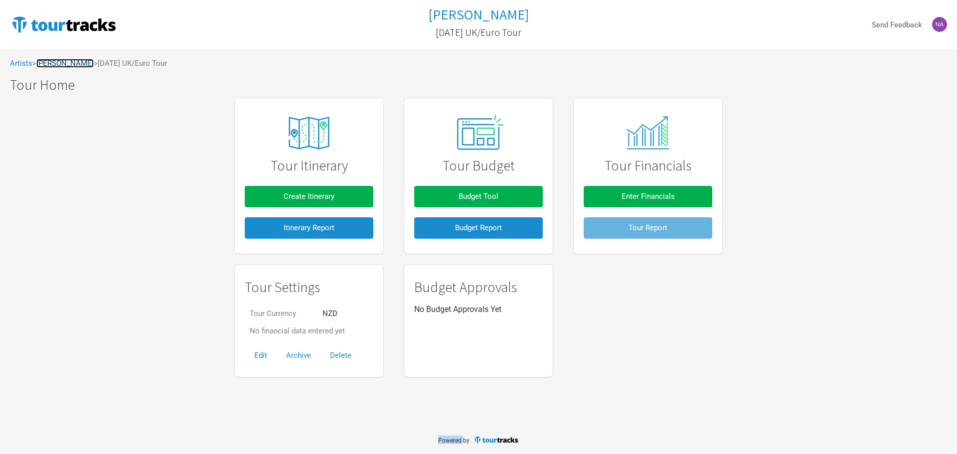
click at [73, 66] on link "[PERSON_NAME]" at bounding box center [64, 63] width 57 height 9
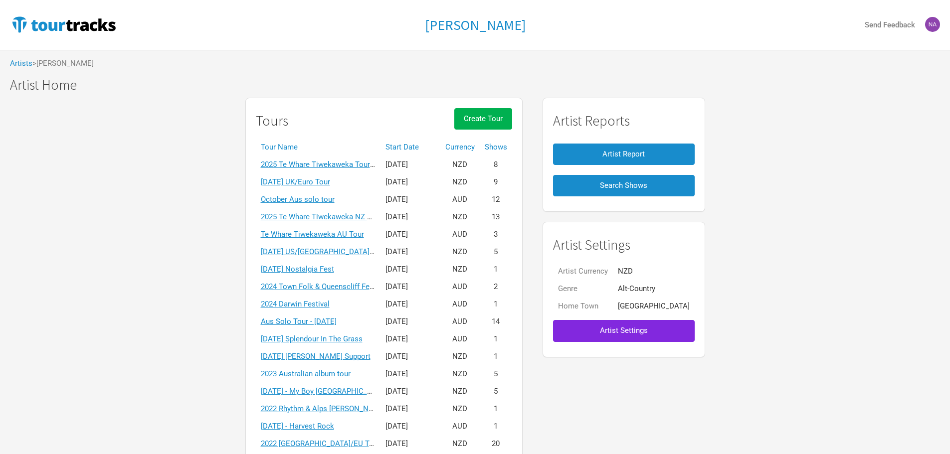
click at [329, 159] on td "2025 Te Whare Tiwekaweka Tour - USA/UK" at bounding box center [318, 164] width 125 height 17
click at [348, 166] on link "2025 Te Whare Tiwekaweka Tour - USA/UK" at bounding box center [392, 164] width 262 height 9
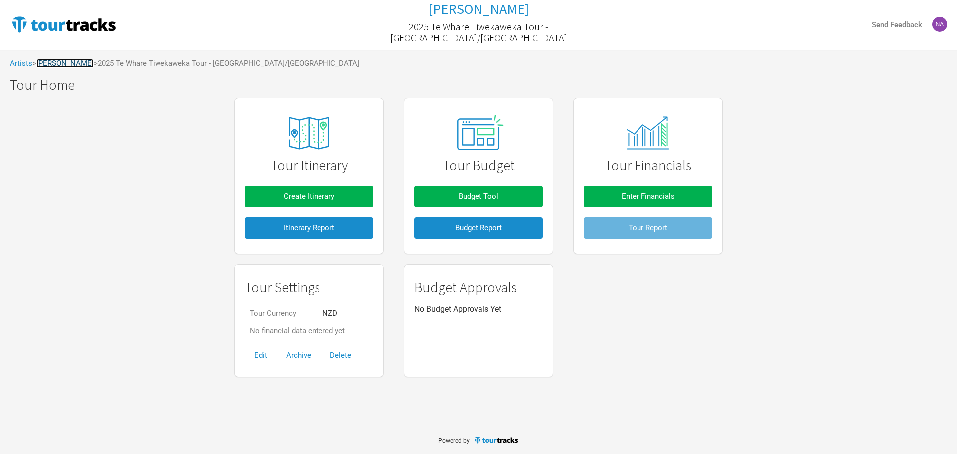
click at [69, 63] on link "[PERSON_NAME]" at bounding box center [64, 63] width 57 height 9
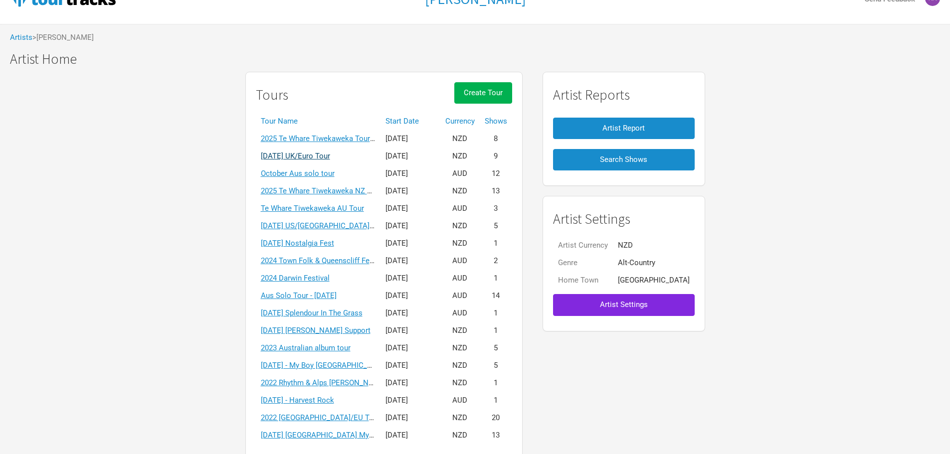
scroll to position [50, 0]
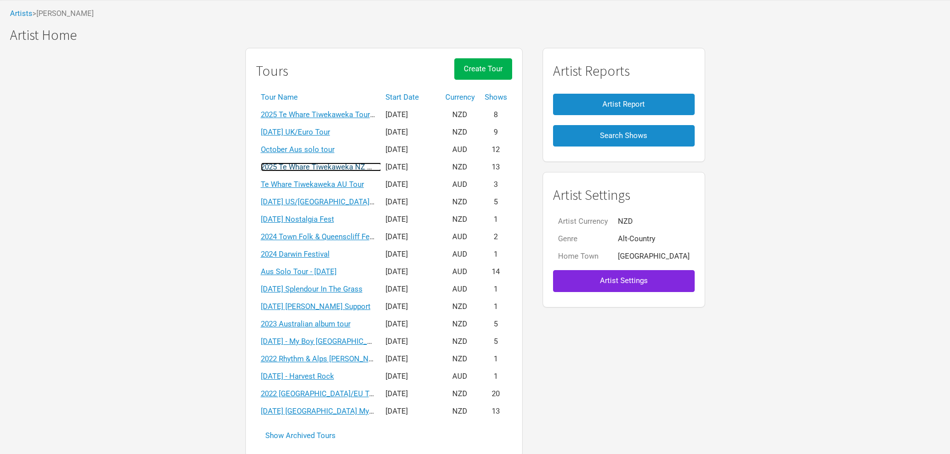
click at [349, 167] on link "2025 Te Whare Tiwekaweka NZ Tour" at bounding box center [321, 167] width 121 height 9
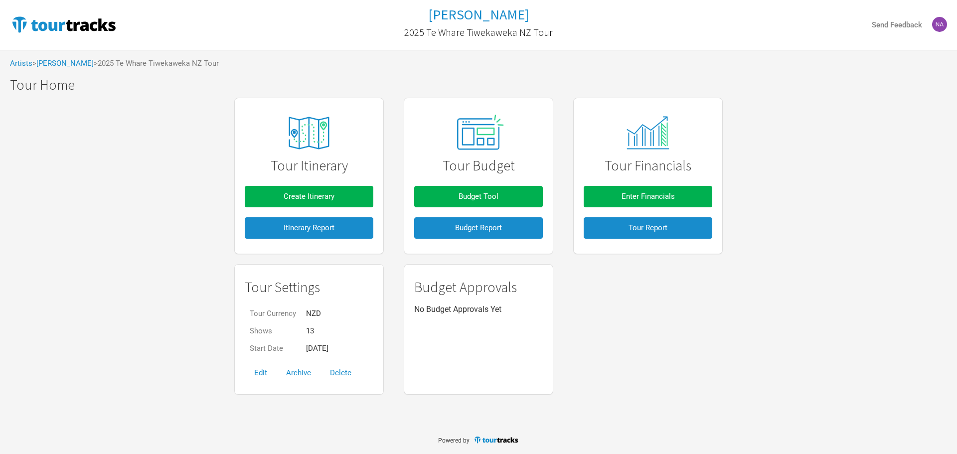
click at [65, 68] on div "Artists > Marlon Williams > 2025 Te Whare Tiwekaweka NZ Tour" at bounding box center [478, 63] width 957 height 27
click at [67, 65] on link "[PERSON_NAME]" at bounding box center [64, 63] width 57 height 9
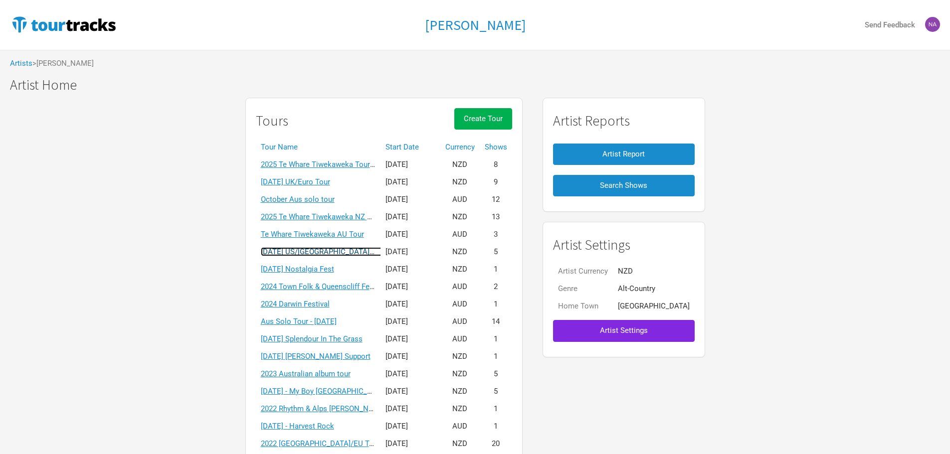
click at [341, 252] on link "April 2025 US/UK solo tour" at bounding box center [331, 251] width 141 height 9
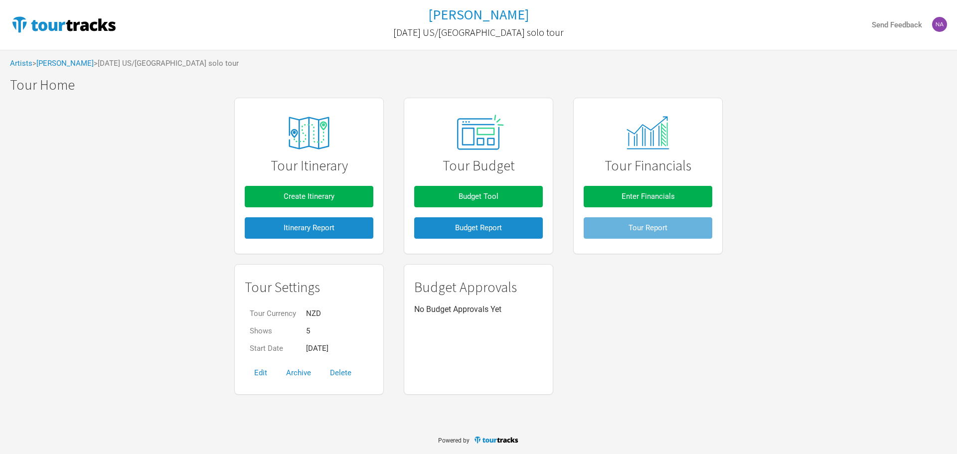
click at [74, 58] on div "Artists > Marlon Williams > April 2025 US/UK solo tour" at bounding box center [478, 63] width 957 height 27
click at [75, 63] on link "[PERSON_NAME]" at bounding box center [64, 63] width 57 height 9
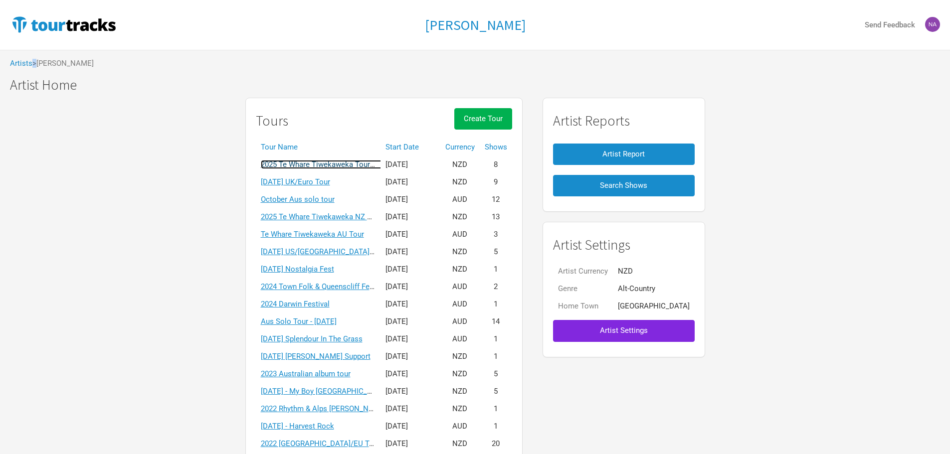
click at [351, 164] on link "2025 Te Whare Tiwekaweka Tour - USA/UK" at bounding box center [392, 164] width 262 height 9
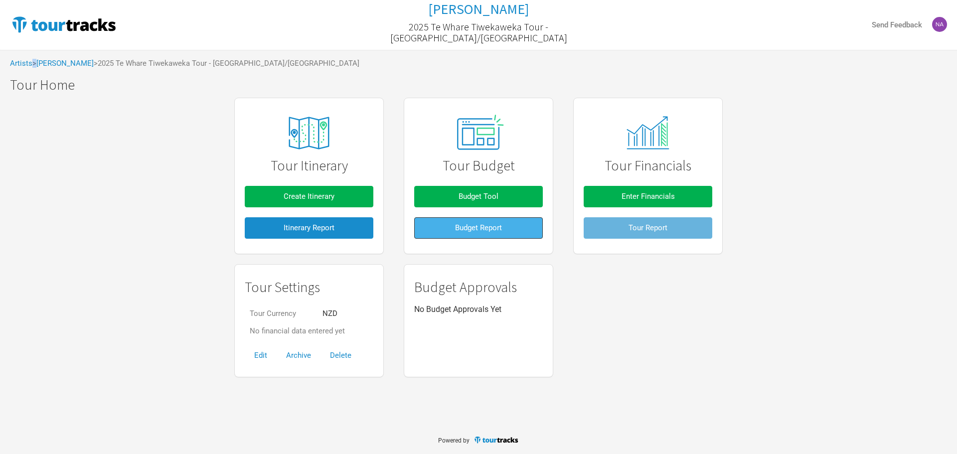
click at [492, 238] on button "Budget Report" at bounding box center [478, 227] width 129 height 21
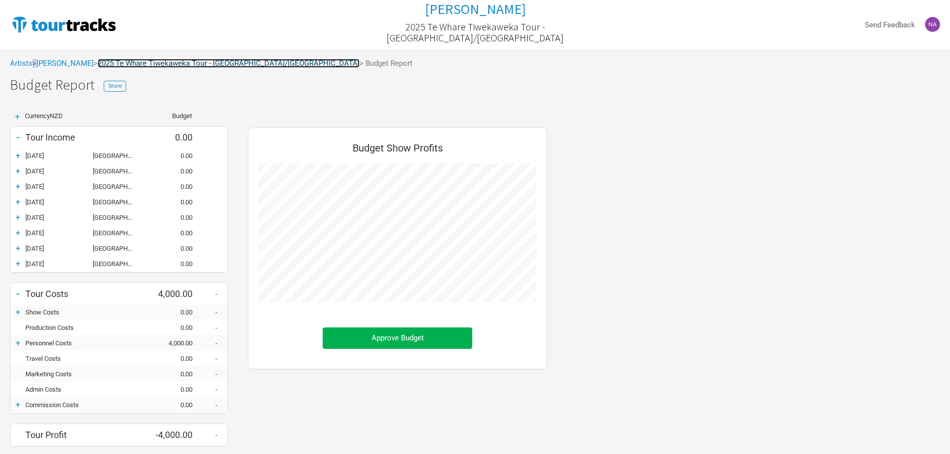
click at [194, 60] on link "2025 Te Whare Tiwekaweka Tour - USA/UK" at bounding box center [229, 63] width 262 height 9
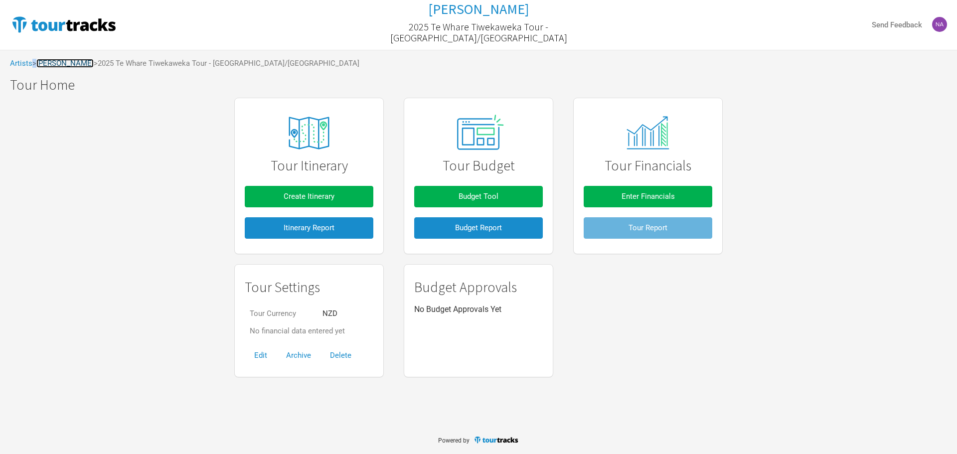
click at [86, 64] on link "[PERSON_NAME]" at bounding box center [64, 63] width 57 height 9
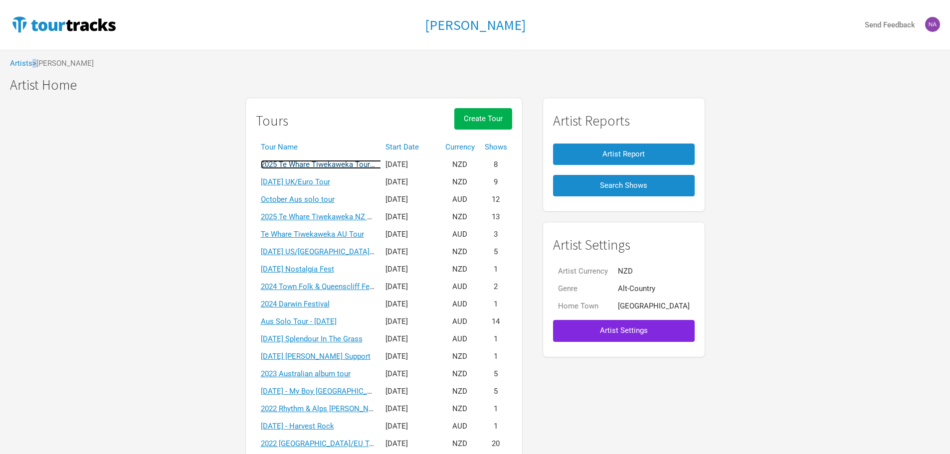
click at [330, 162] on link "2025 Te Whare Tiwekaweka Tour - USA/UK" at bounding box center [392, 164] width 262 height 9
click at [330, 162] on div "Marlon Williams Send Feedback Artists > Marlon Williams Marlon Williams Marlon …" at bounding box center [475, 256] width 950 height 512
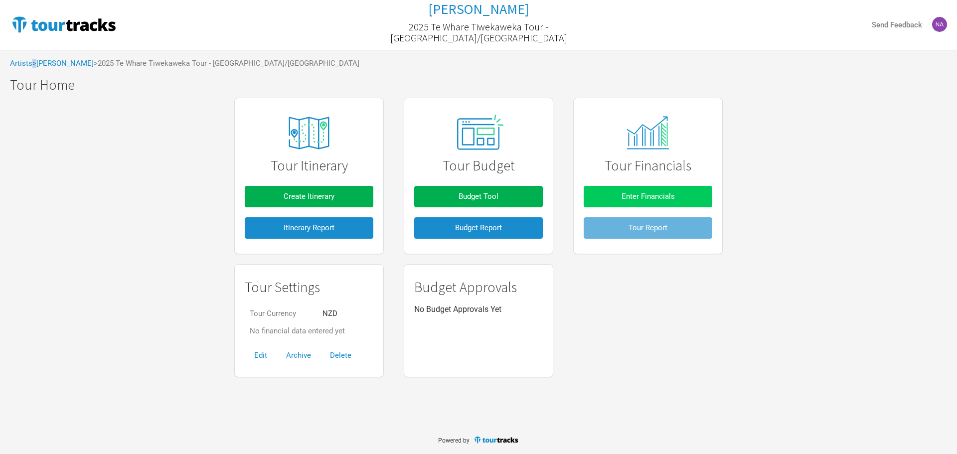
click at [642, 206] on button "Enter Financials" at bounding box center [648, 196] width 129 height 21
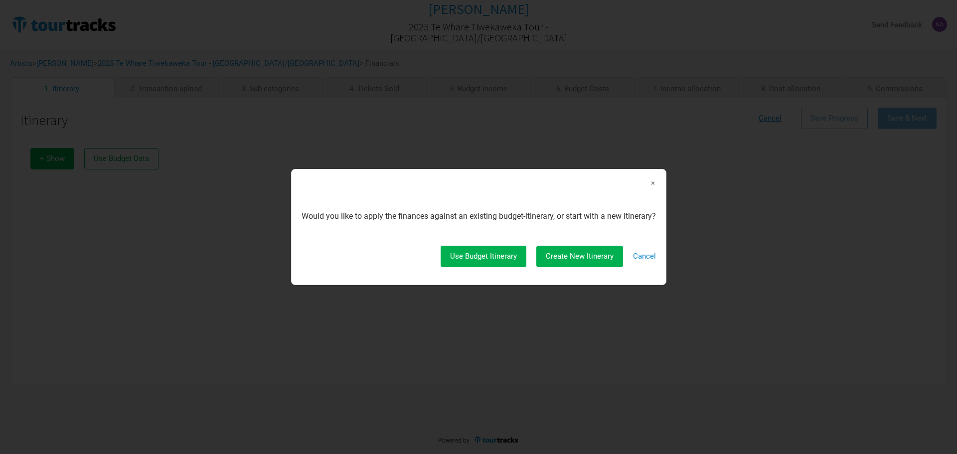
click at [653, 185] on span "×" at bounding box center [653, 183] width 6 height 11
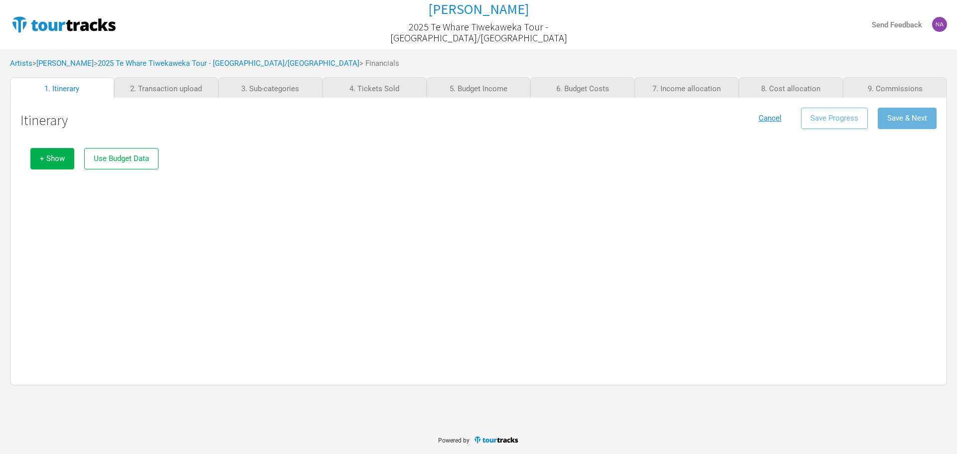
click at [181, 72] on div "Artists > Marlon Williams > 2025 Te Whare Tiwekaweka Tour - USA/UK > Financials" at bounding box center [478, 63] width 957 height 27
click at [181, 68] on div "Artists > Marlon Williams > 2025 Te Whare Tiwekaweka Tour - USA/UK > Financials" at bounding box center [478, 63] width 957 height 27
click at [181, 67] on link "2025 Te Whare Tiwekaweka Tour - USA/UK" at bounding box center [229, 63] width 262 height 9
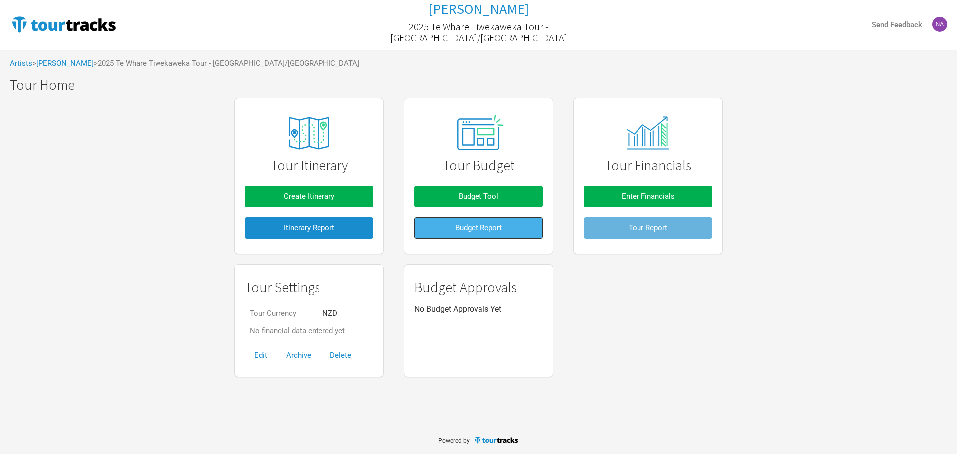
click at [460, 231] on span "Budget Report" at bounding box center [478, 227] width 47 height 9
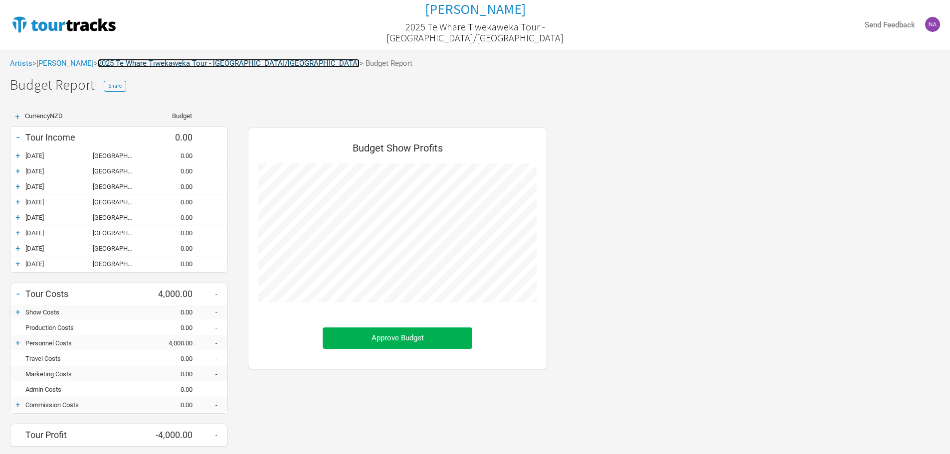
click at [188, 60] on link "2025 Te Whare Tiwekaweka Tour - USA/UK" at bounding box center [229, 63] width 262 height 9
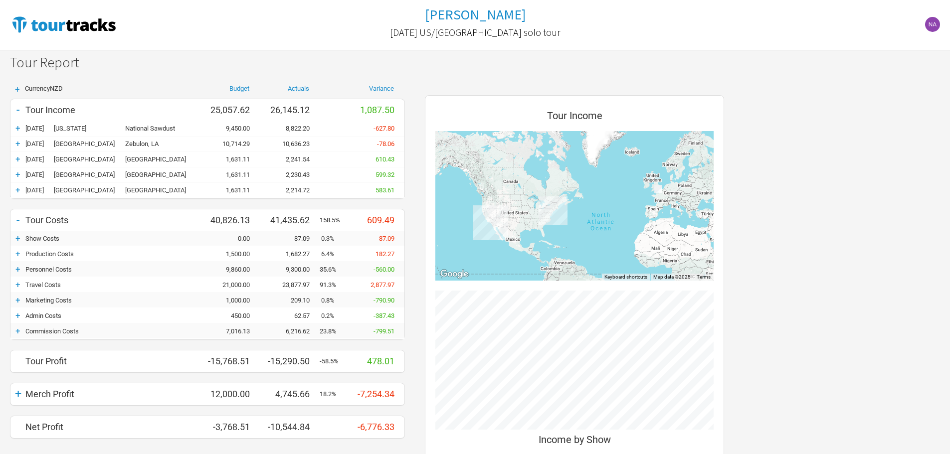
click at [31, 85] on span "Currency NZD" at bounding box center [44, 88] width 38 height 7
click at [20, 90] on div "+" at bounding box center [17, 89] width 15 height 8
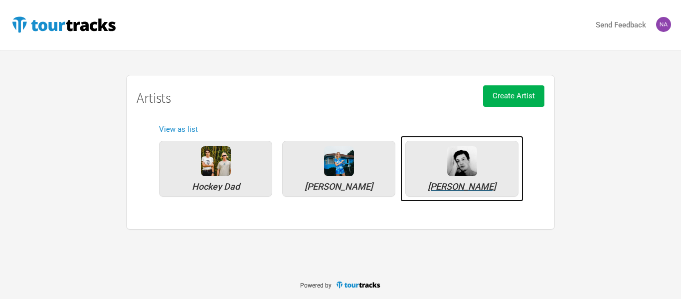
click at [472, 174] on img at bounding box center [462, 161] width 30 height 30
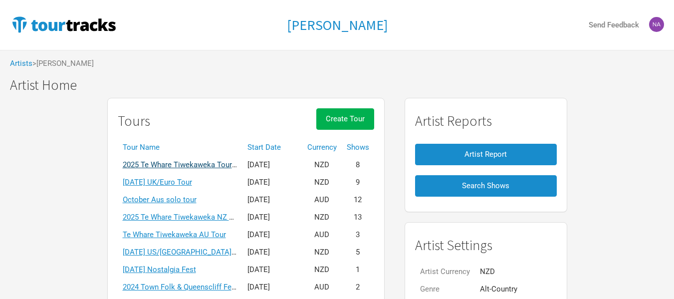
scroll to position [50, 0]
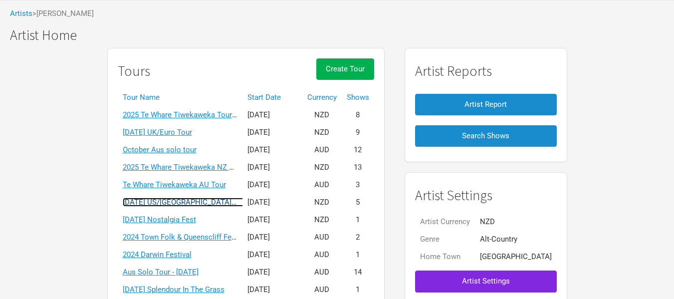
click at [203, 205] on link "April 2025 US/UK solo tour" at bounding box center [193, 201] width 141 height 9
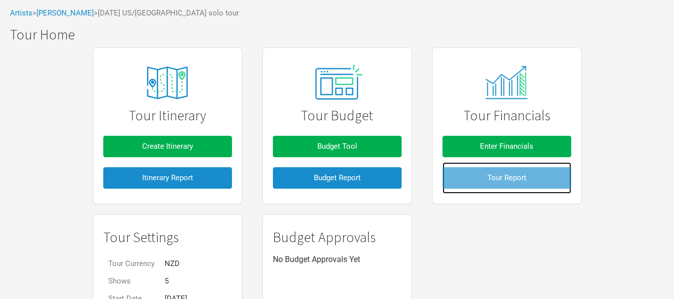
scroll to position [130, 0]
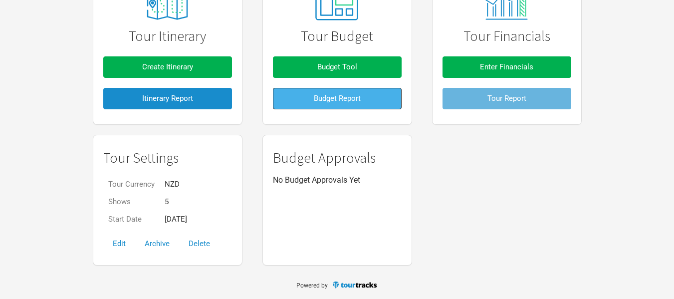
click at [371, 94] on button "Budget Report" at bounding box center [337, 98] width 129 height 21
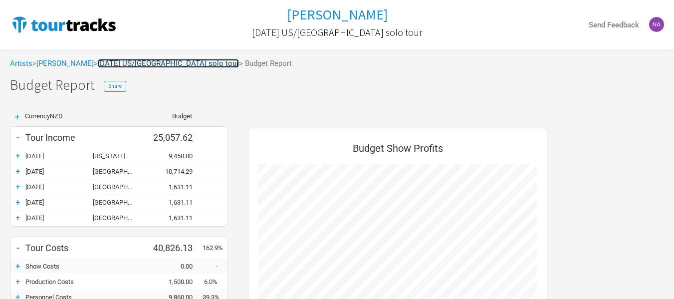
click at [174, 60] on link "April 2025 US/UK solo tour" at bounding box center [168, 63] width 141 height 9
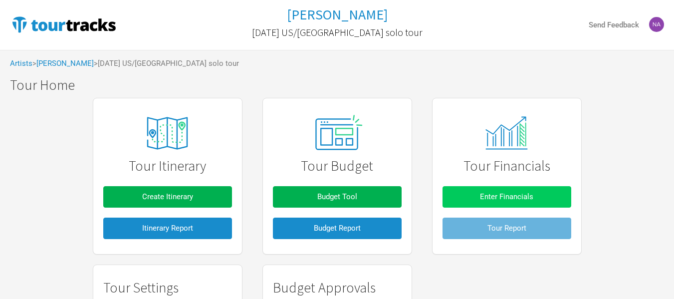
click at [493, 192] on span "Enter Financials" at bounding box center [506, 196] width 53 height 9
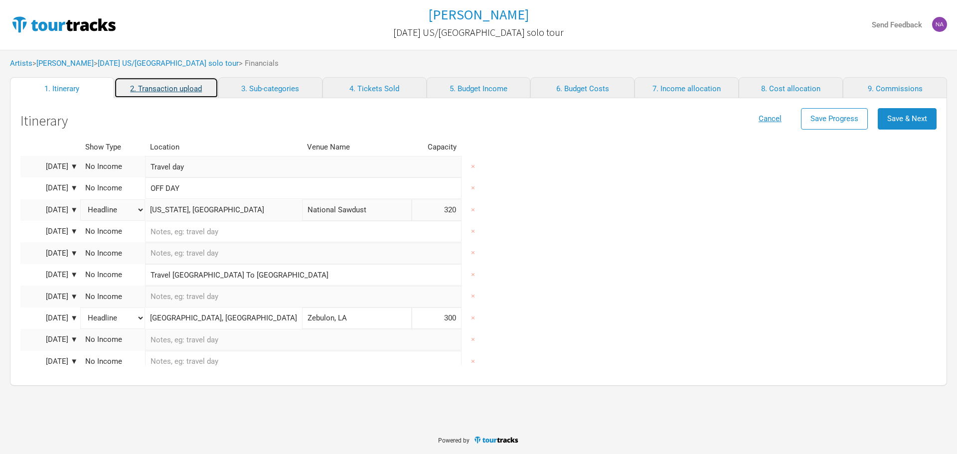
click at [152, 97] on link "2. Transaction upload" at bounding box center [166, 87] width 104 height 21
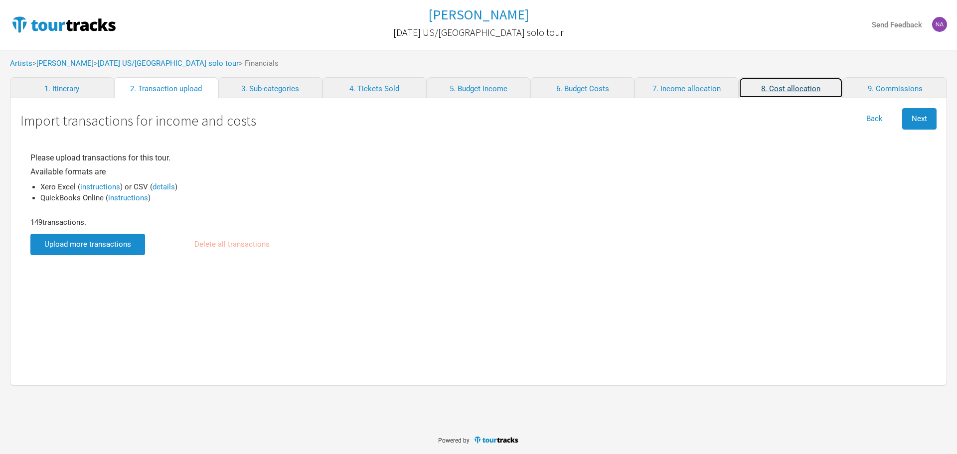
click at [681, 90] on link "8. Cost allocation" at bounding box center [791, 87] width 104 height 21
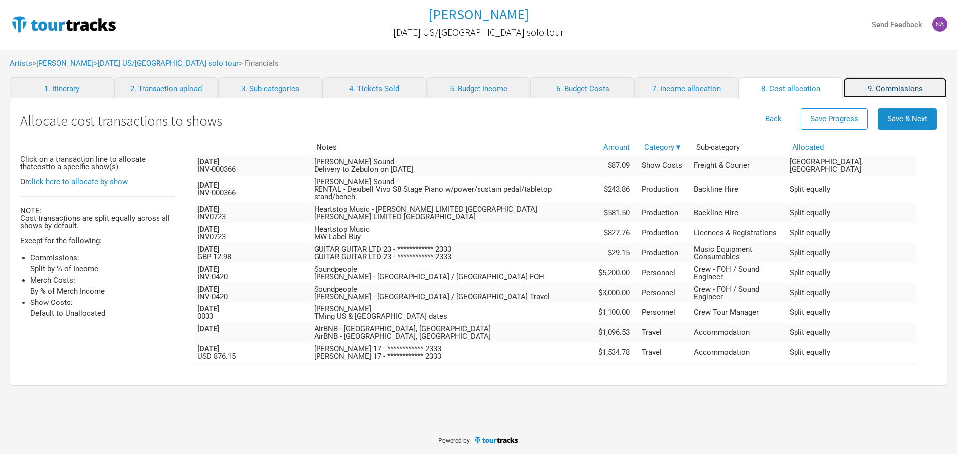
click at [681, 91] on link "9. Commissions" at bounding box center [895, 87] width 104 height 21
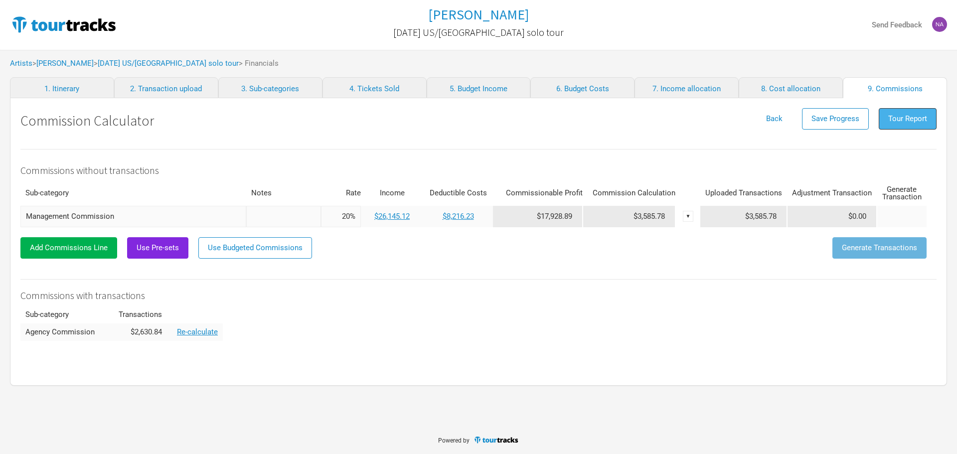
click at [681, 118] on span "Tour Report" at bounding box center [908, 118] width 39 height 9
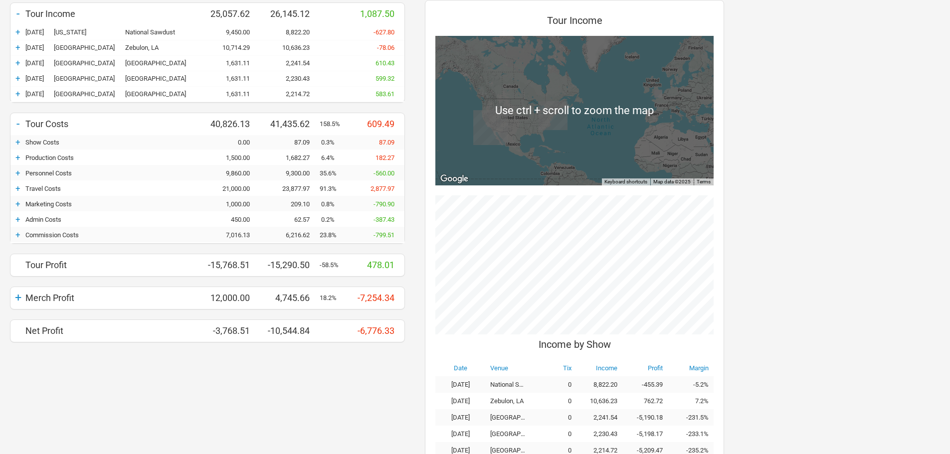
scroll to position [150, 0]
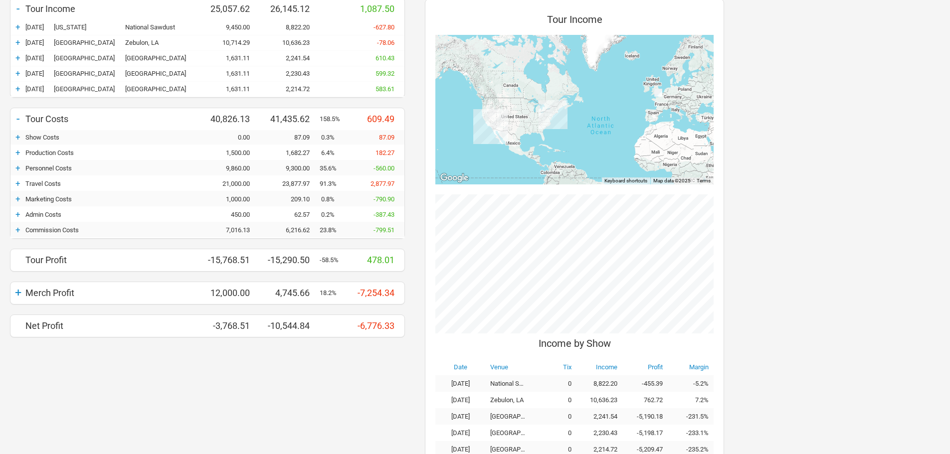
click at [16, 151] on div "+" at bounding box center [17, 153] width 15 height 10
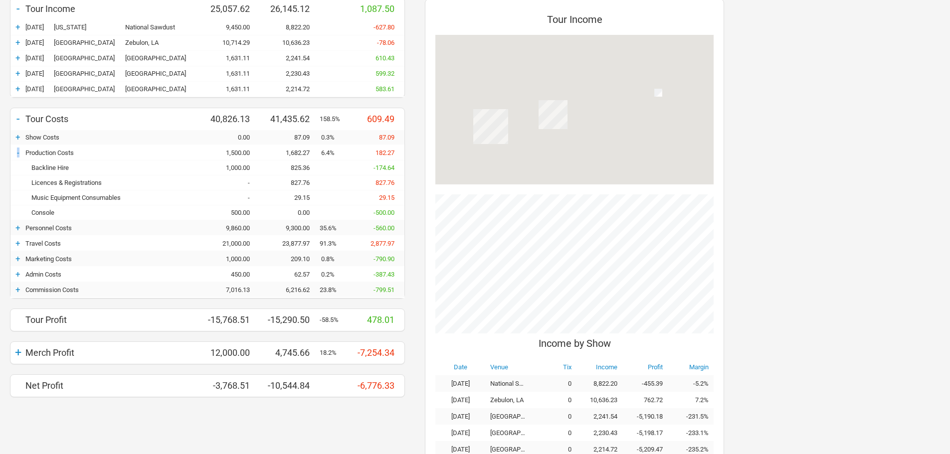
click at [16, 151] on div "-" at bounding box center [17, 153] width 15 height 10
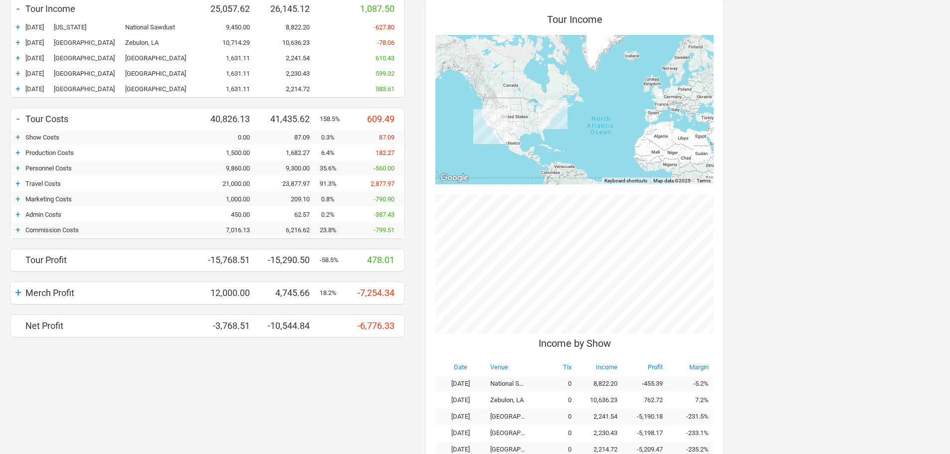
click at [16, 182] on div "+" at bounding box center [17, 184] width 15 height 10
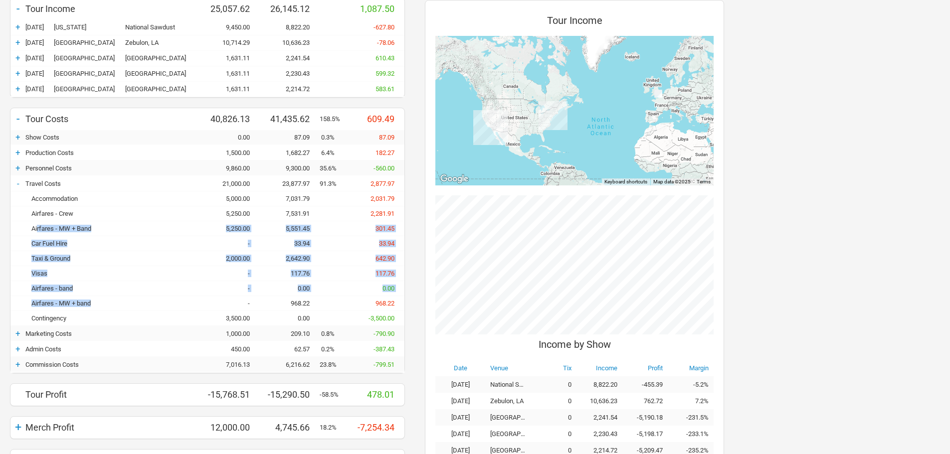
drag, startPoint x: 97, startPoint y: 306, endPoint x: 37, endPoint y: 229, distance: 97.3
click at [37, 229] on div "Accommodation 5,000.00 7,031.79 2,031.79 Airfares - Crew 5,250.00 7,531.91 2,28…" at bounding box center [207, 258] width 394 height 135
click at [70, 265] on div "Taxi & Ground 2,000.00 2,642.90 642.90" at bounding box center [207, 258] width 394 height 15
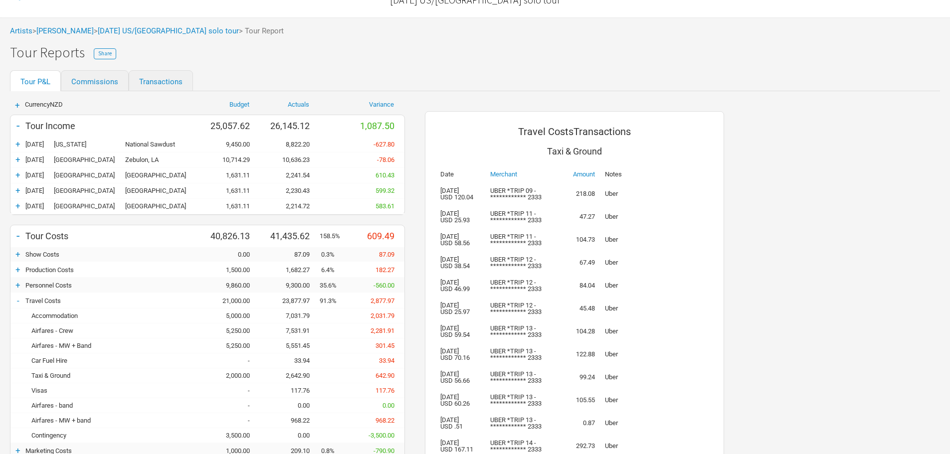
scroll to position [50, 0]
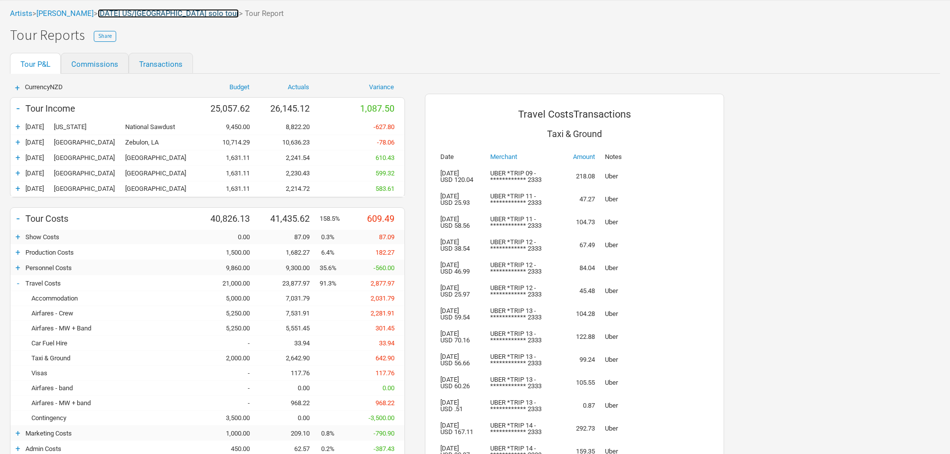
click at [139, 10] on link "April 2025 US/UK solo tour" at bounding box center [168, 13] width 141 height 9
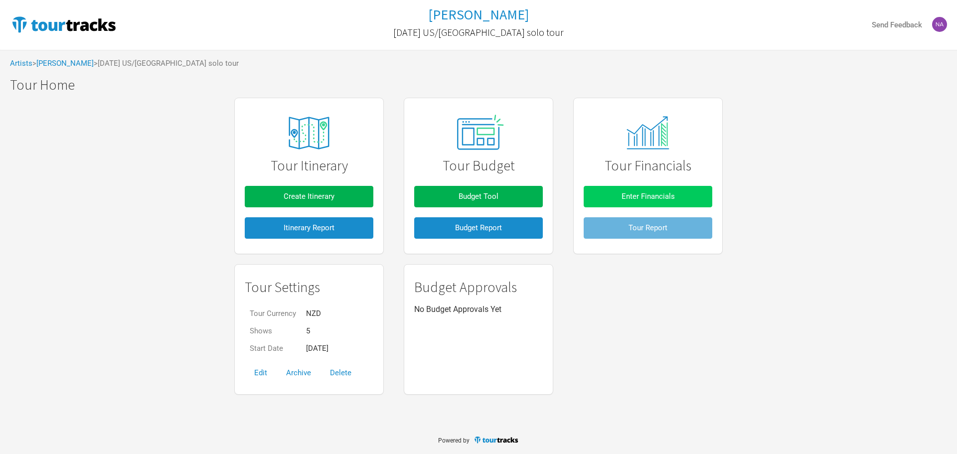
click at [657, 190] on button "Enter Financials" at bounding box center [648, 196] width 129 height 21
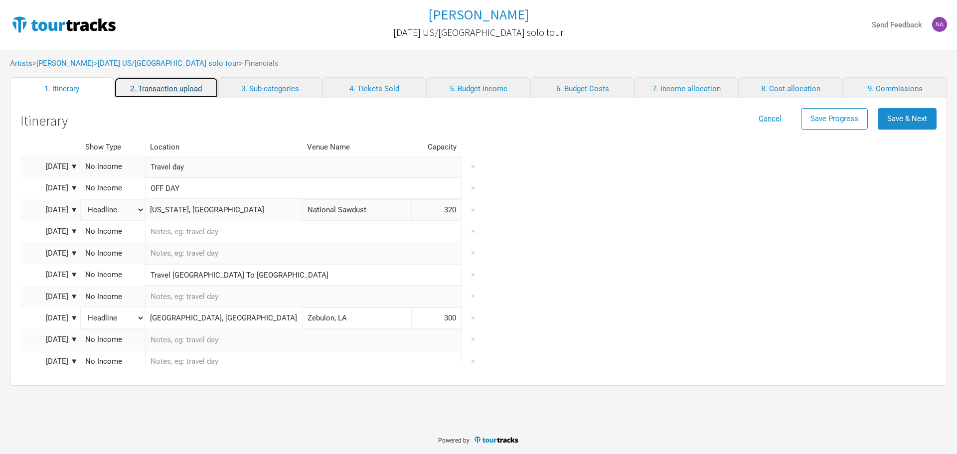
click at [158, 90] on link "2. Transaction upload" at bounding box center [166, 87] width 104 height 21
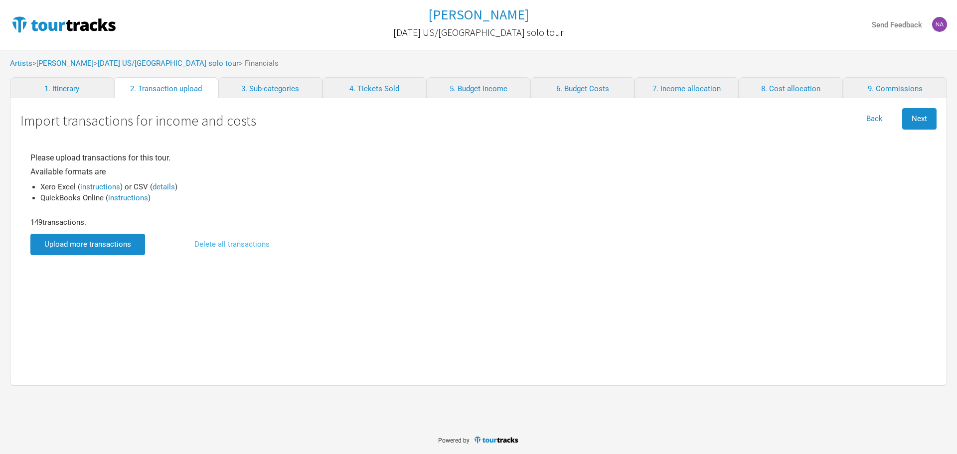
click at [230, 247] on button "Delete all transactions" at bounding box center [232, 244] width 94 height 21
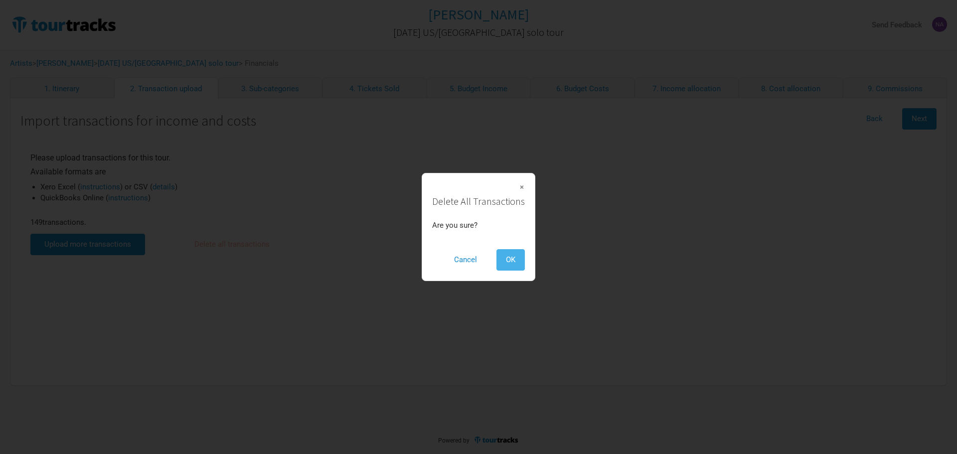
click at [502, 264] on button "OK" at bounding box center [511, 259] width 28 height 21
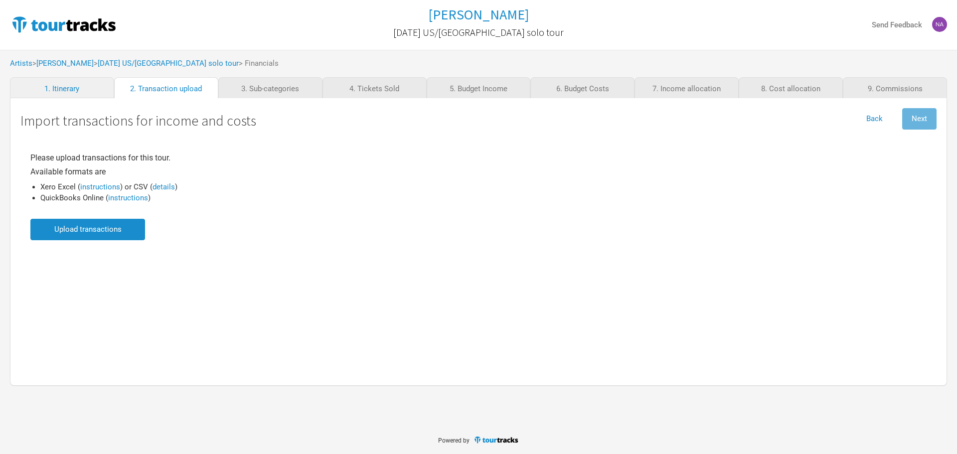
click at [116, 237] on input "file" at bounding box center [87, 229] width 115 height 21
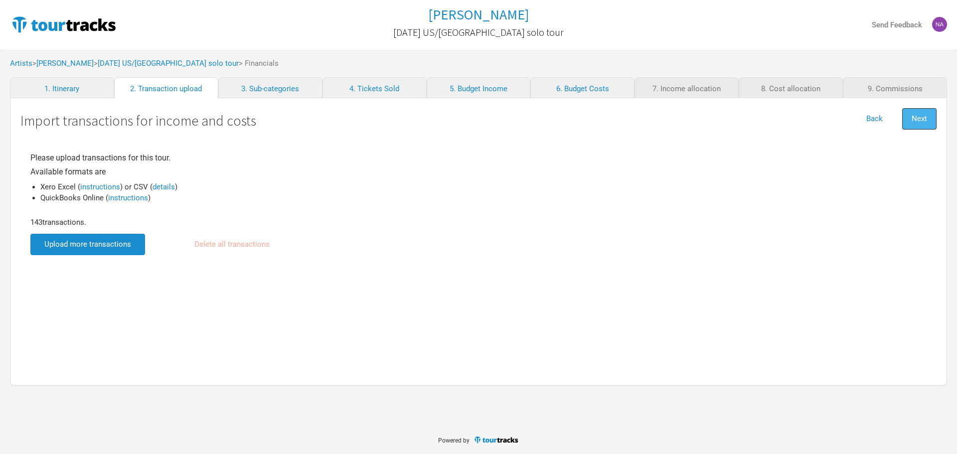
click at [681, 122] on button "Next" at bounding box center [920, 118] width 34 height 21
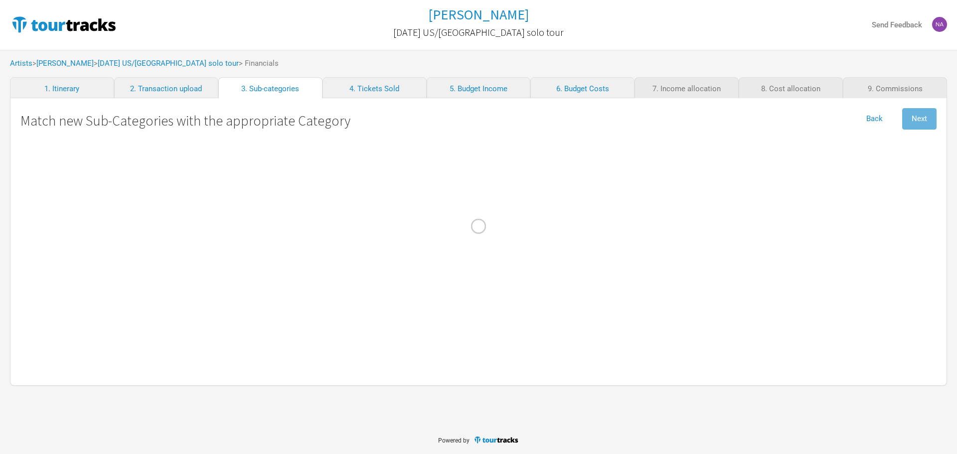
select select "Travel"
select Commission "Commissions"
select Crew "Travel"
select Band "Travel"
select Hire "Production"
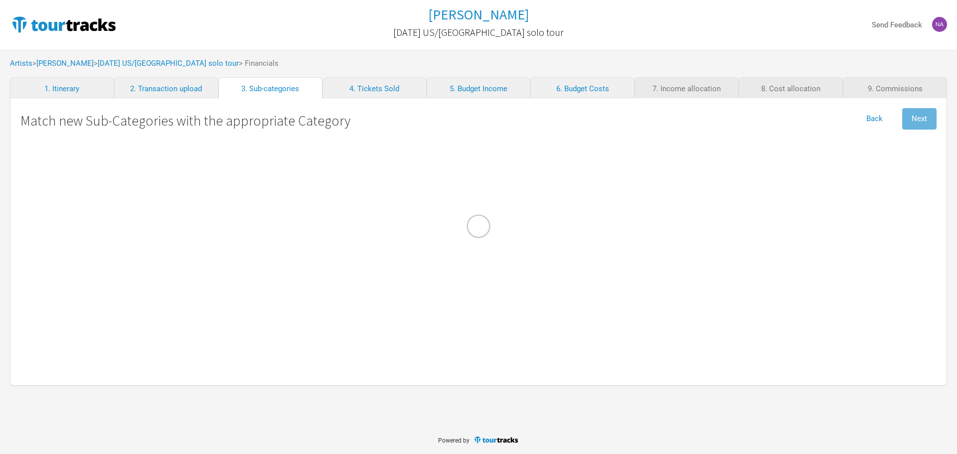
select Charges "Admin"
select Engineer "Personnel"
select Manager "Personnel"
select Courier "Show Costs"
select Freight "Merch Costs"
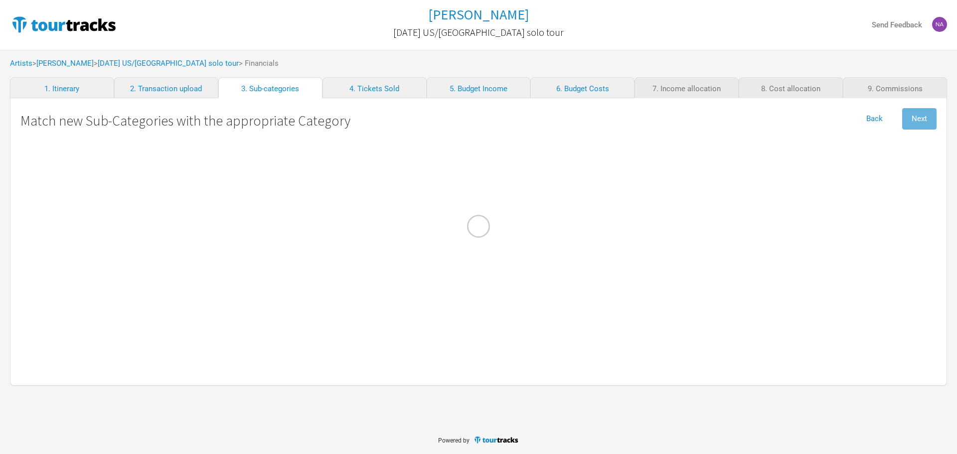
select Fees "Merch Costs"
select Expenses "Merch Costs"
select Income "Merch Income"
select Consumables "Production"
select Income "Performance"
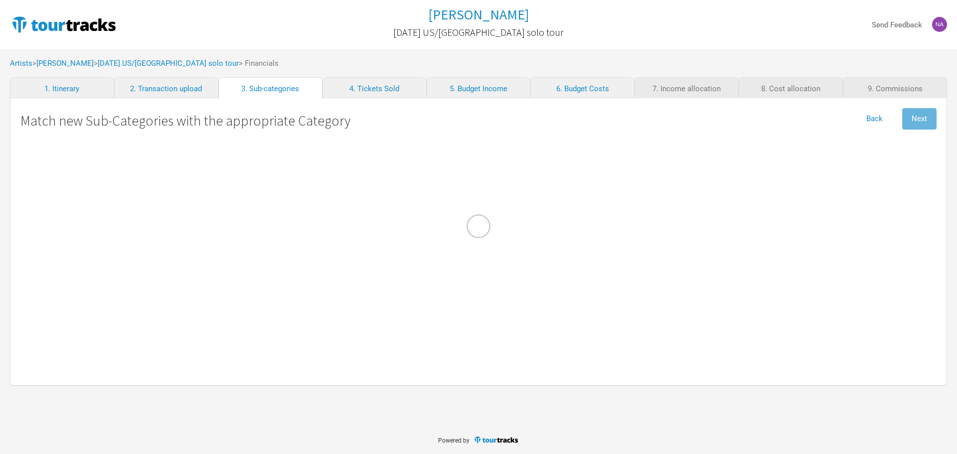
select Ground "Travel"
select Costs "Marketing"
select select "Travel"
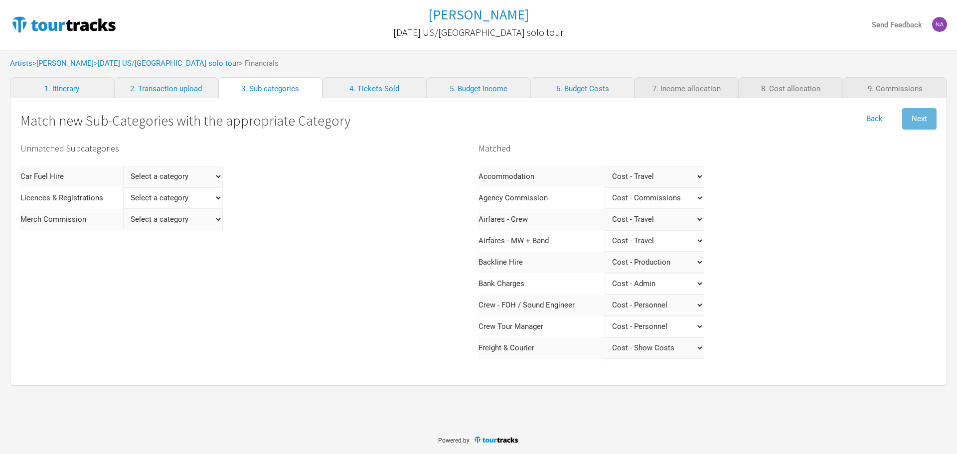
click at [183, 169] on Hire "Select a category Income - Performance Income - Other Income Cost - Show Costs …" at bounding box center [173, 176] width 100 height 21
select Hire "Travel"
select Hire
select Hire "Travel"
click at [176, 195] on Commission "Select a category Income - Performance Income - Other Income Cost - Show Costs …" at bounding box center [173, 197] width 100 height 21
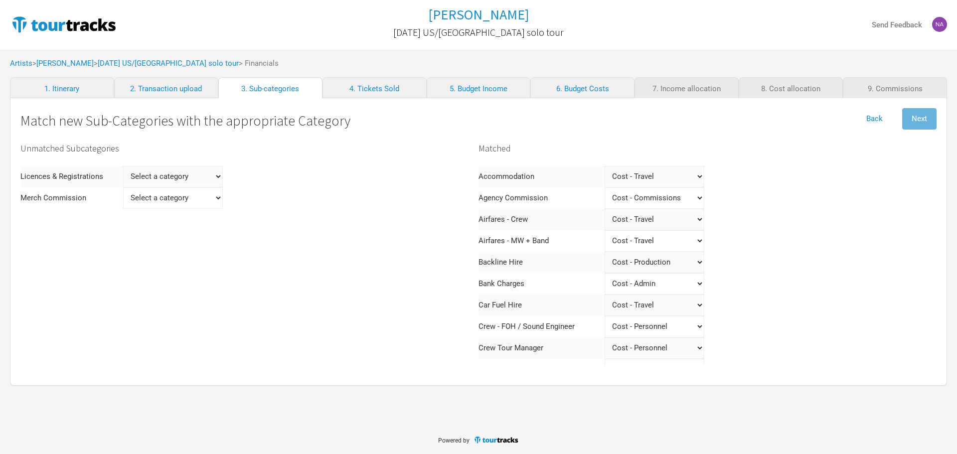
click at [187, 166] on Registrations "Select a category Income - Performance Income - Other Income Cost - Show Costs …" at bounding box center [173, 176] width 100 height 21
click at [202, 253] on div "Unmatched Subcategories Licences & Registrations Select a category Income - Per…" at bounding box center [249, 356] width 458 height 435
click at [191, 169] on Registrations "Select a category Income - Performance Income - Other Income Cost - Show Costs …" at bounding box center [173, 176] width 100 height 21
select Registrations "Admin"
select Registrations
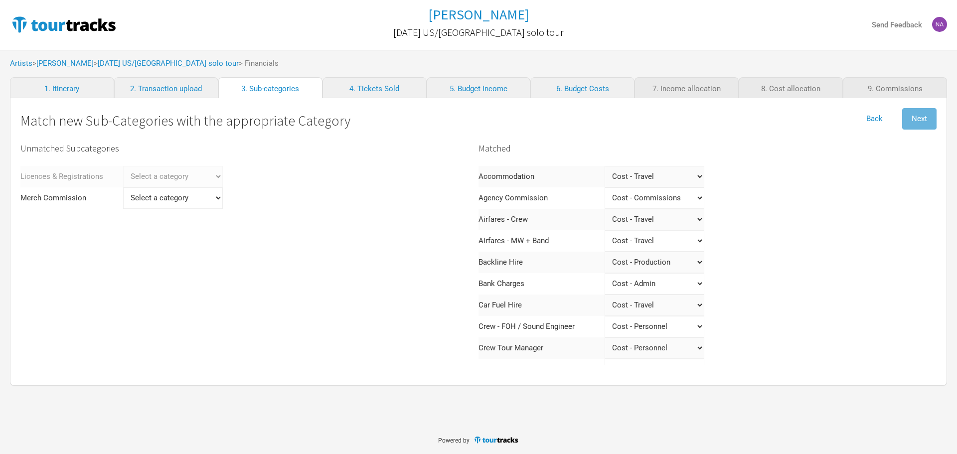
select Registrations "Admin"
click at [183, 171] on Commission "Select a category Income - Performance Income - Other Income Cost - Show Costs …" at bounding box center [156, 176] width 100 height 21
select Commission "Merch Costs"
select Commission
select Commission "Merch Costs"
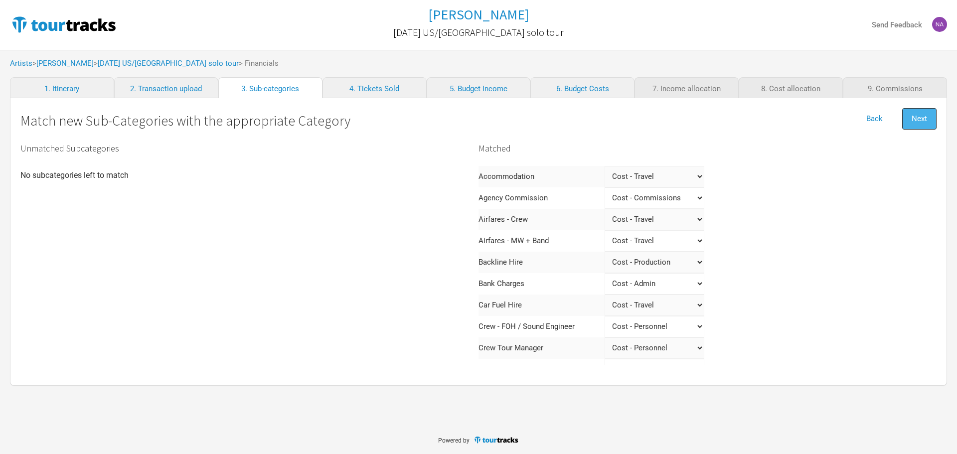
click at [681, 122] on span "Next" at bounding box center [919, 118] width 15 height 9
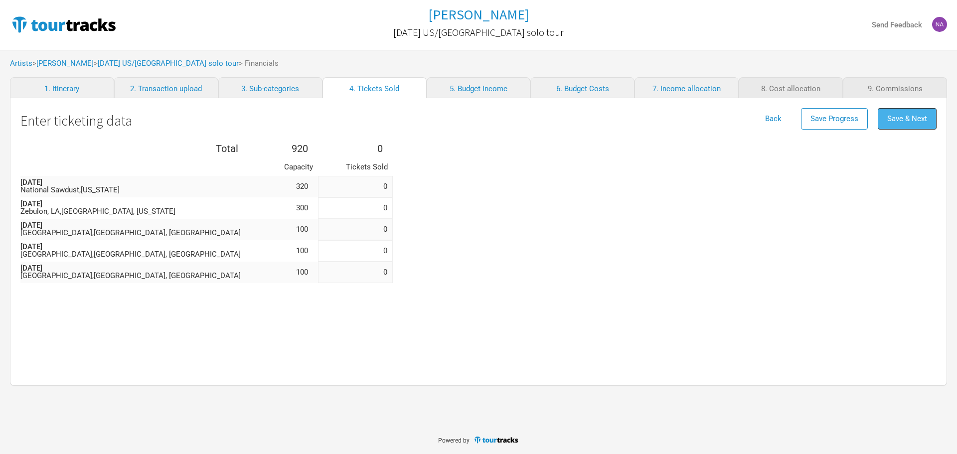
click at [681, 129] on button "Save & Next" at bounding box center [907, 118] width 59 height 21
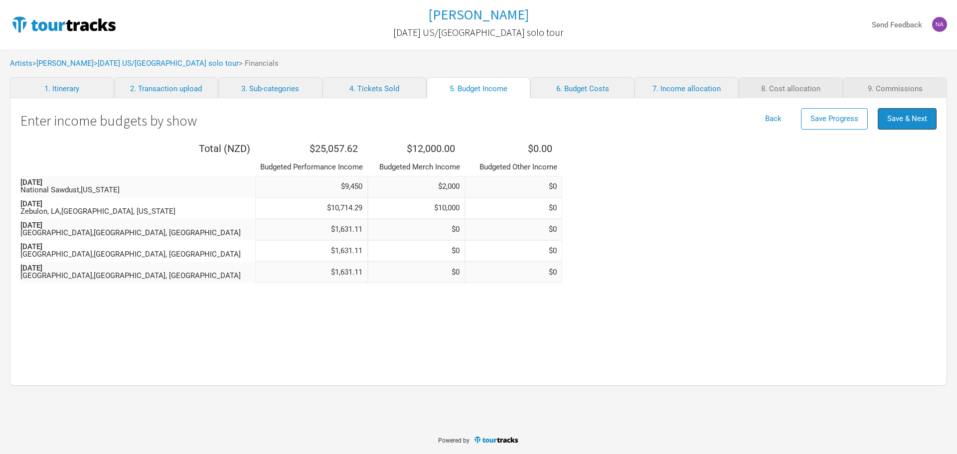
click at [681, 129] on button "Save & Next" at bounding box center [907, 118] width 59 height 21
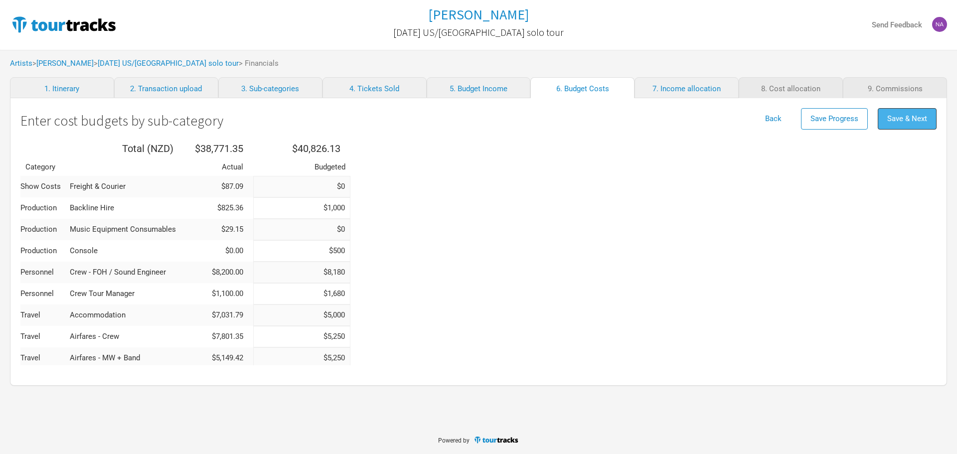
click at [681, 126] on button "Save & Next" at bounding box center [907, 118] width 59 height 21
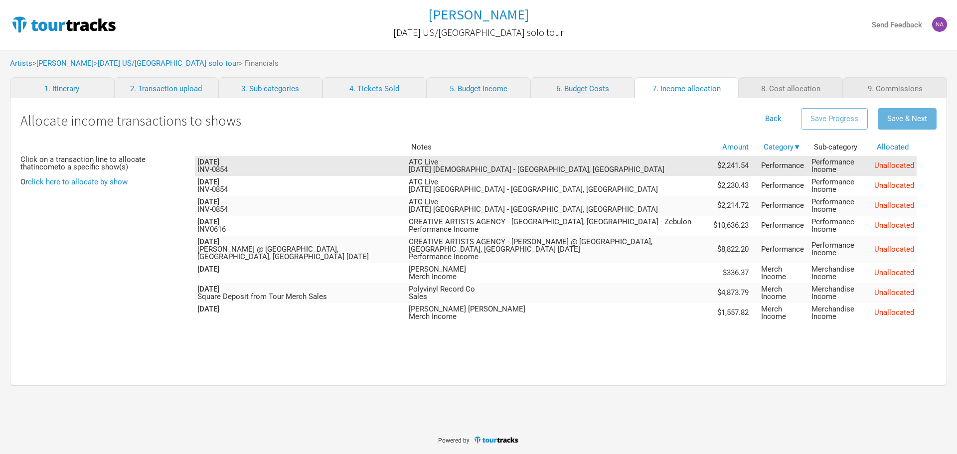
click at [681, 166] on span "Unallocated" at bounding box center [895, 165] width 40 height 9
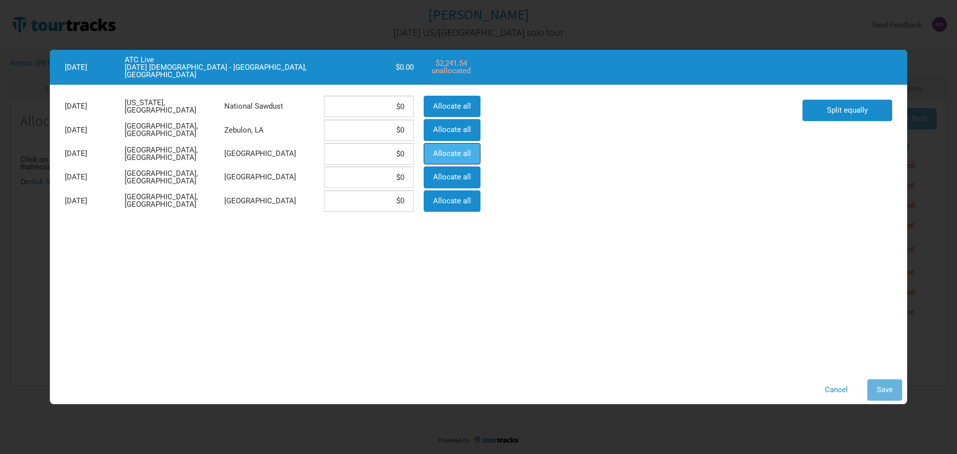
click at [469, 158] on span "Allocate all" at bounding box center [452, 153] width 38 height 9
type input "$2,241.54"
click at [681, 298] on button "Save" at bounding box center [885, 389] width 35 height 21
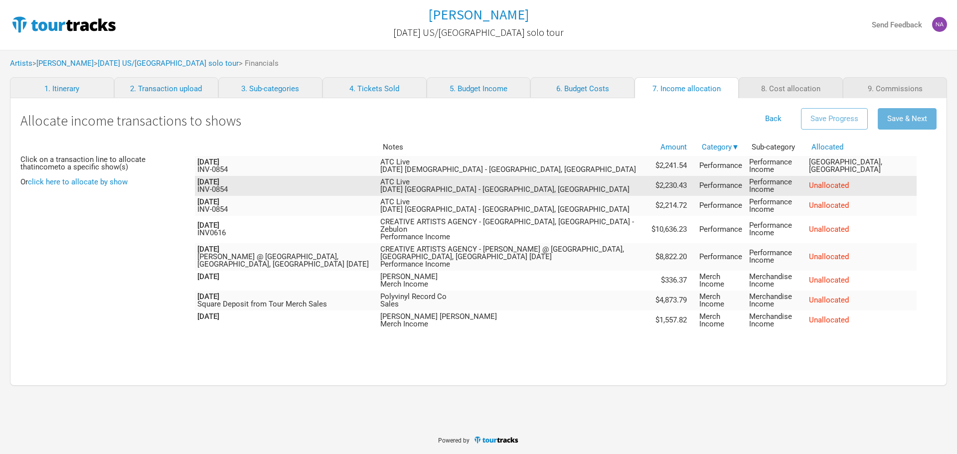
click at [681, 191] on td "Unallocated" at bounding box center [862, 186] width 110 height 20
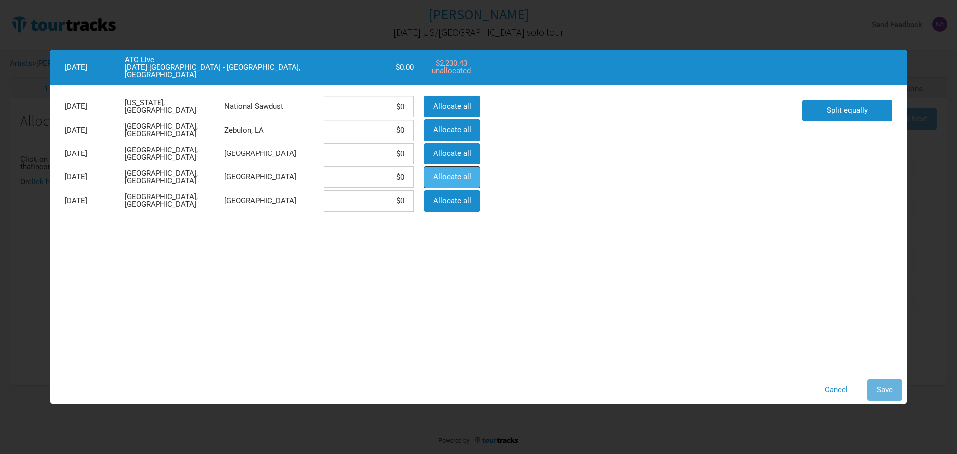
click at [441, 178] on span "Allocate all" at bounding box center [452, 177] width 38 height 9
type input "$2,230.43"
click at [681, 298] on button "Save" at bounding box center [885, 389] width 35 height 21
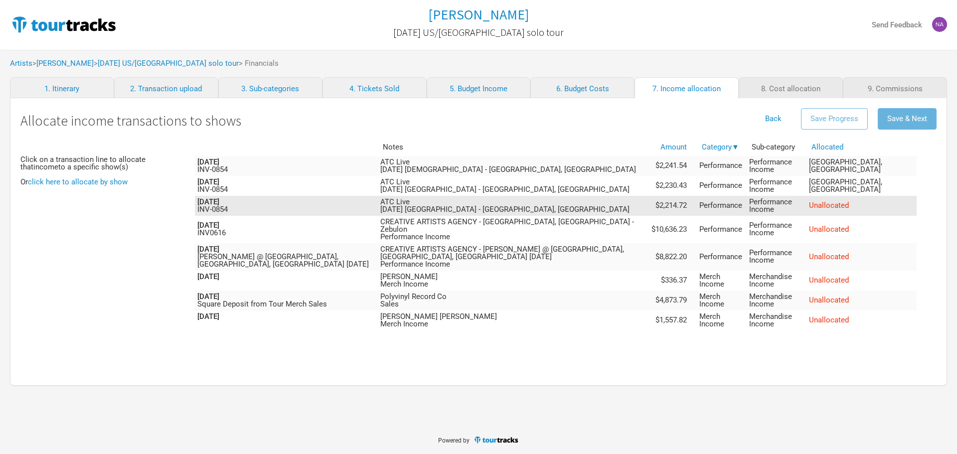
click at [681, 206] on span "Unallocated" at bounding box center [829, 205] width 40 height 9
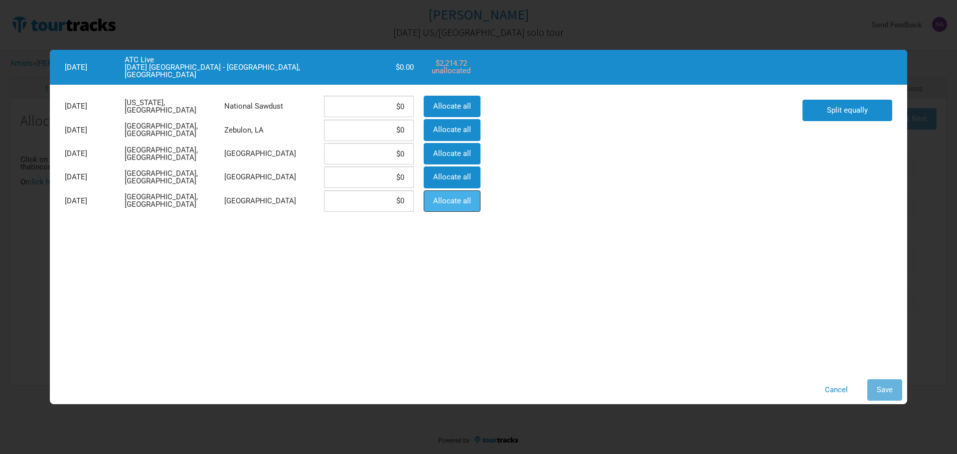
click at [450, 204] on span "Allocate all" at bounding box center [452, 200] width 38 height 9
type input "$2,214.72"
click at [681, 298] on span "Save" at bounding box center [885, 389] width 16 height 9
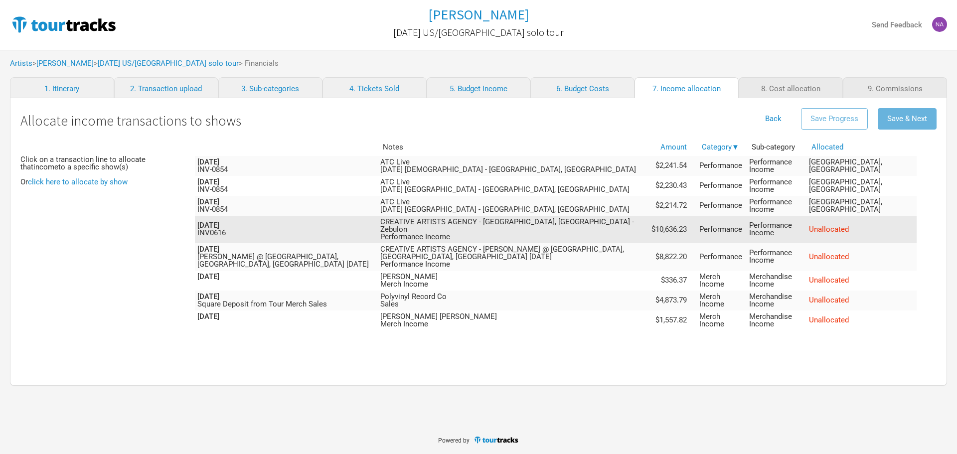
click at [681, 229] on span "Unallocated" at bounding box center [829, 229] width 40 height 9
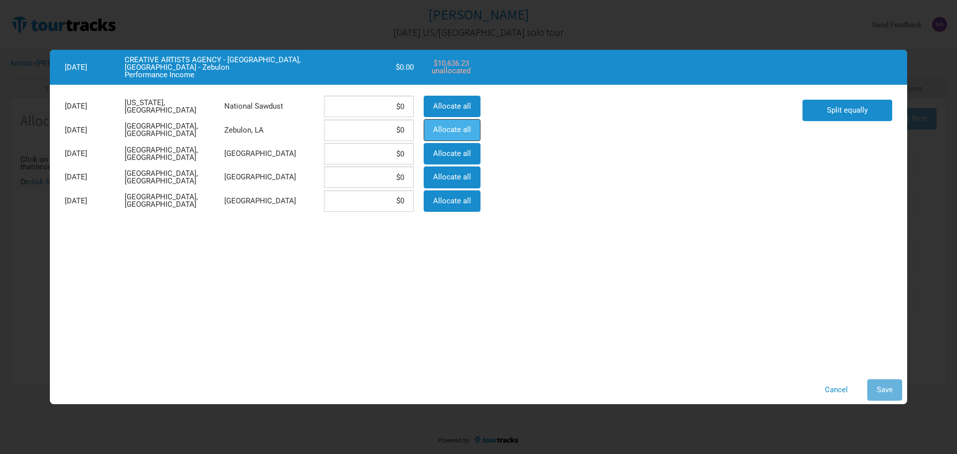
click at [453, 130] on span "Allocate all" at bounding box center [452, 129] width 38 height 9
type input "$10,636.23"
click at [453, 130] on span "Allocate all" at bounding box center [452, 129] width 38 height 9
click at [681, 298] on span "Save" at bounding box center [885, 389] width 16 height 9
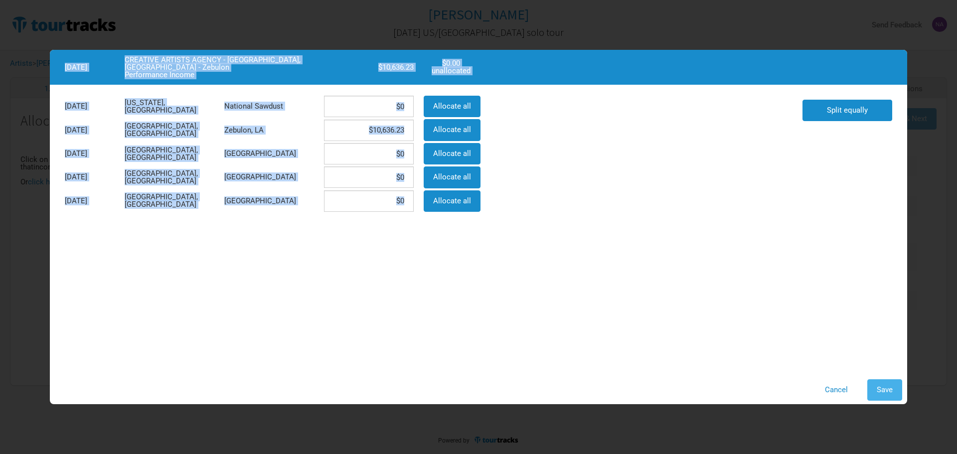
click at [681, 298] on div "Marlon Williams April 2025 US/UK solo tour Send Feedback Artists > Marlon Willi…" at bounding box center [478, 213] width 957 height 426
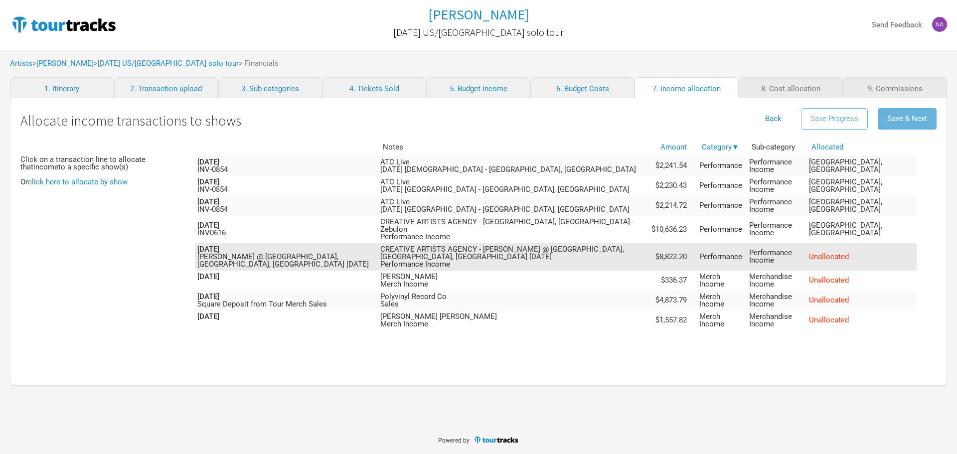
click at [681, 247] on td "Performance Income" at bounding box center [776, 256] width 59 height 27
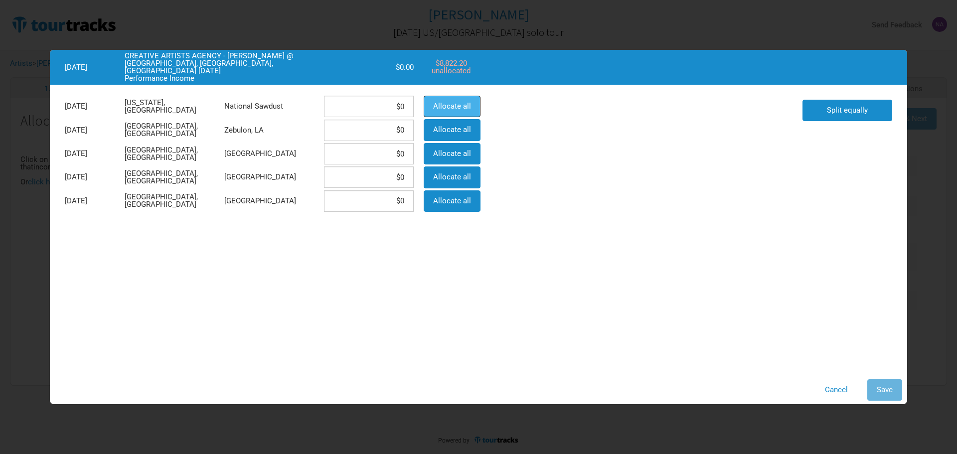
click at [458, 99] on button "Allocate all" at bounding box center [452, 106] width 57 height 21
type input "$8,822.2"
click at [681, 298] on button "Save" at bounding box center [885, 389] width 35 height 21
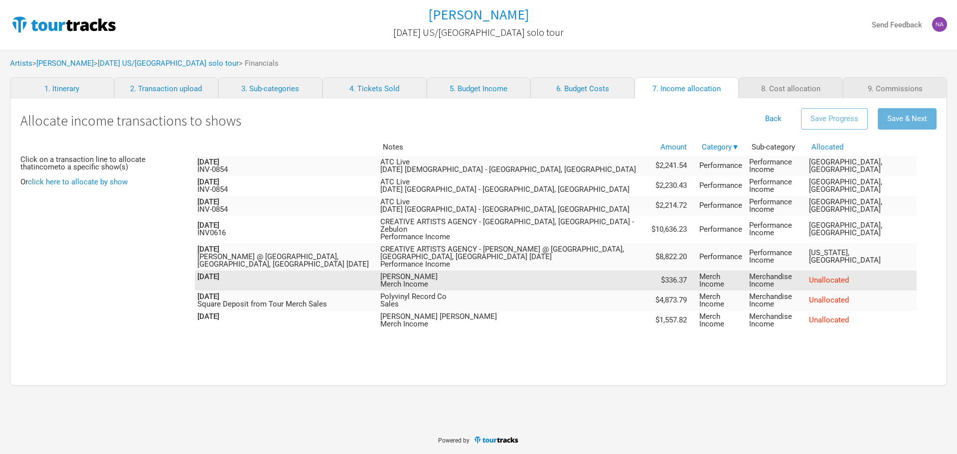
click at [681, 280] on td "Merchandise Income" at bounding box center [776, 281] width 59 height 20
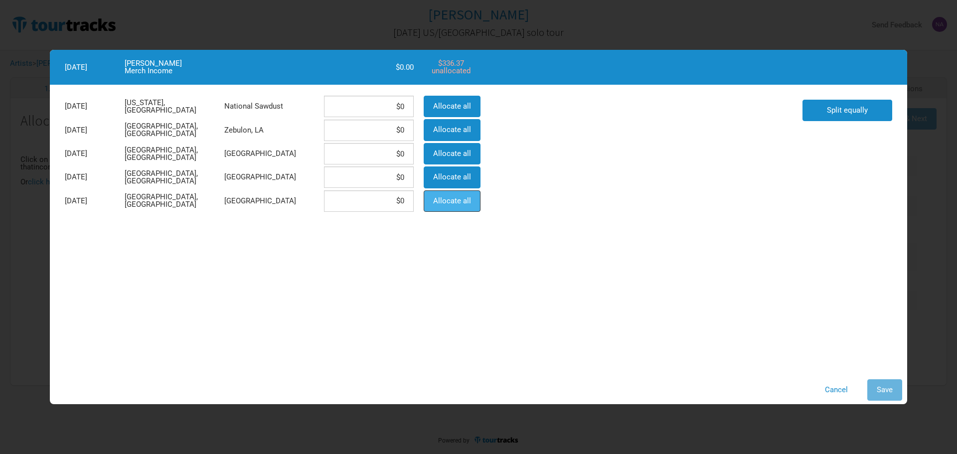
click at [455, 205] on span "Allocate all" at bounding box center [452, 200] width 38 height 9
type input "$336.37"
click at [681, 298] on button "Save" at bounding box center [885, 389] width 35 height 21
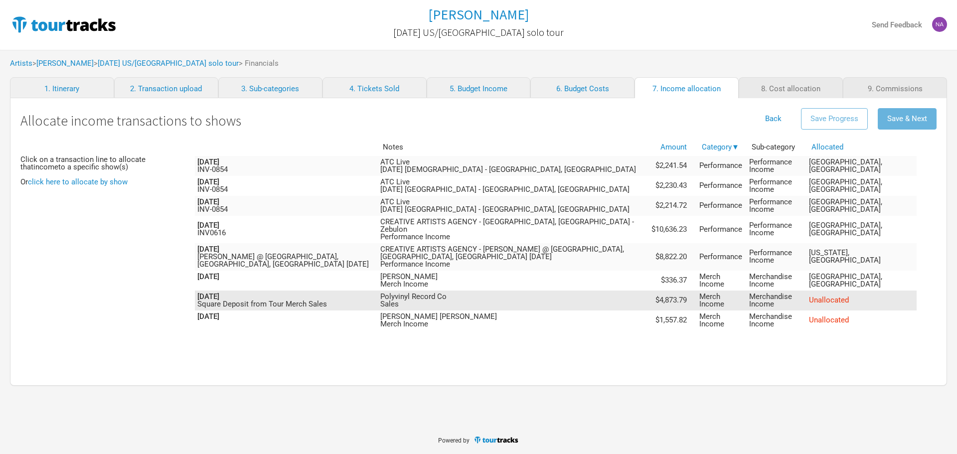
click at [539, 298] on td "Polyvinyl Record Co Sales" at bounding box center [513, 301] width 271 height 20
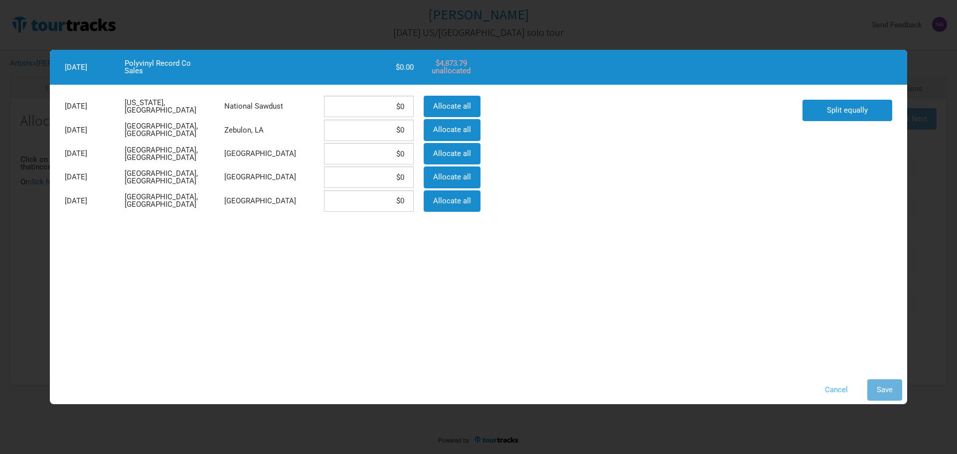
click at [681, 298] on button "Cancel" at bounding box center [837, 389] width 42 height 21
click at [681, 298] on div "Marlon Williams April 2025 US/UK solo tour Send Feedback Artists > Marlon Willi…" at bounding box center [478, 213] width 957 height 426
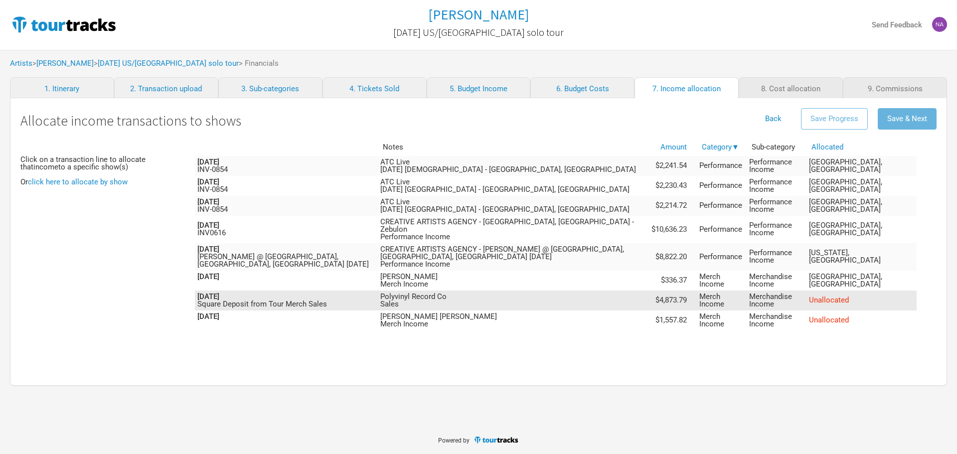
click at [681, 293] on td "Merchandise Income" at bounding box center [776, 301] width 59 height 20
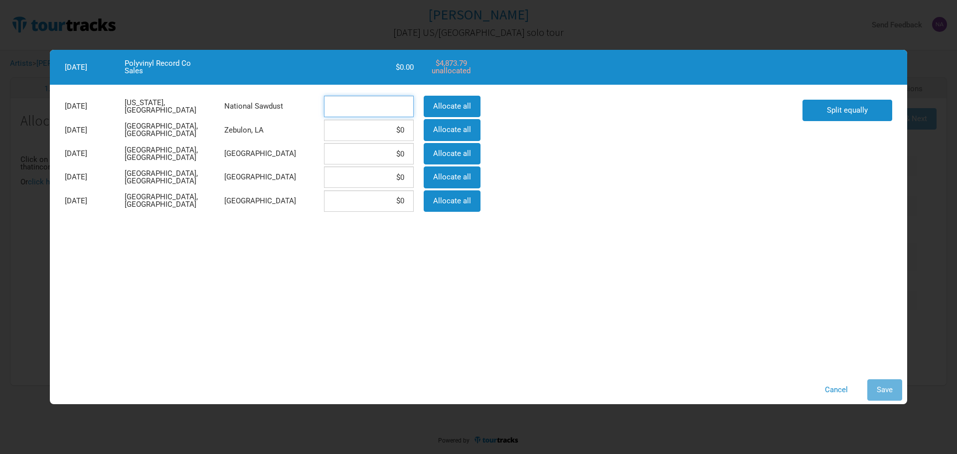
click at [385, 102] on input at bounding box center [369, 106] width 90 height 21
type input "$0"
click at [313, 109] on div "National Sawdust" at bounding box center [269, 106] width 100 height 9
click at [338, 104] on input at bounding box center [369, 106] width 90 height 21
type input "$2,436.89"
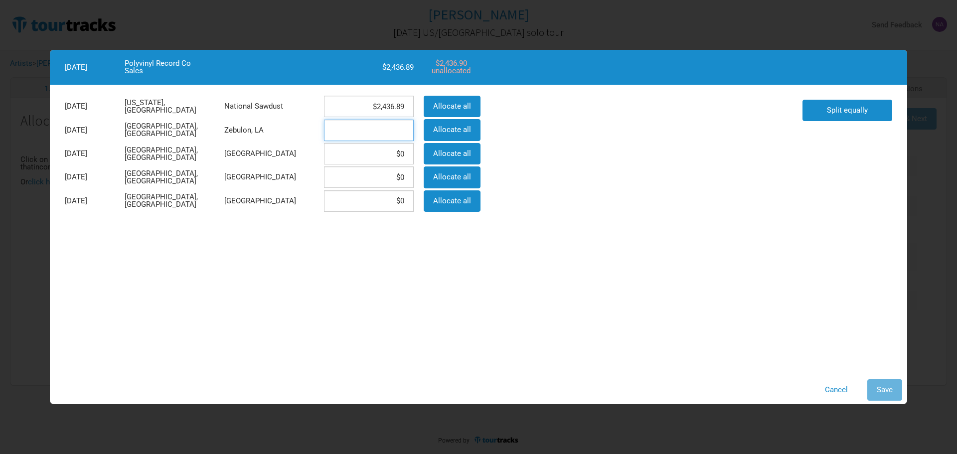
click at [375, 130] on input at bounding box center [369, 130] width 90 height 21
type input "$4"
type input "$2,436.9"
click at [681, 298] on span "Save" at bounding box center [885, 389] width 16 height 9
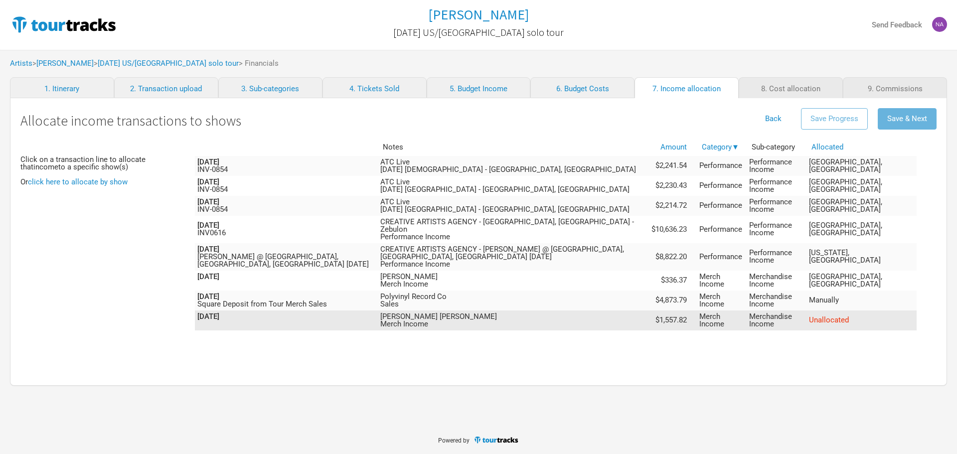
click at [681, 298] on td "Merchandise Income" at bounding box center [776, 321] width 59 height 20
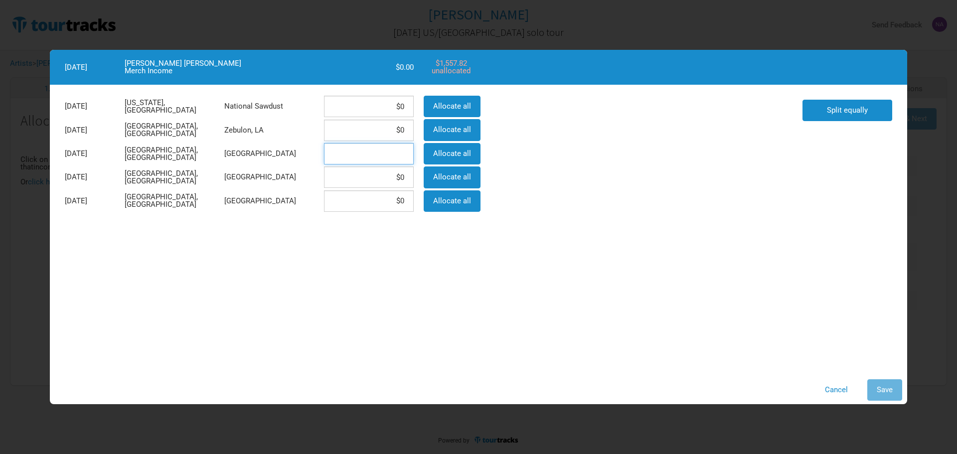
click at [384, 145] on input at bounding box center [369, 153] width 90 height 21
type input "$519.27"
click at [365, 182] on input at bounding box center [369, 177] width 90 height 21
type input "$519.27"
click at [387, 209] on input at bounding box center [369, 200] width 90 height 21
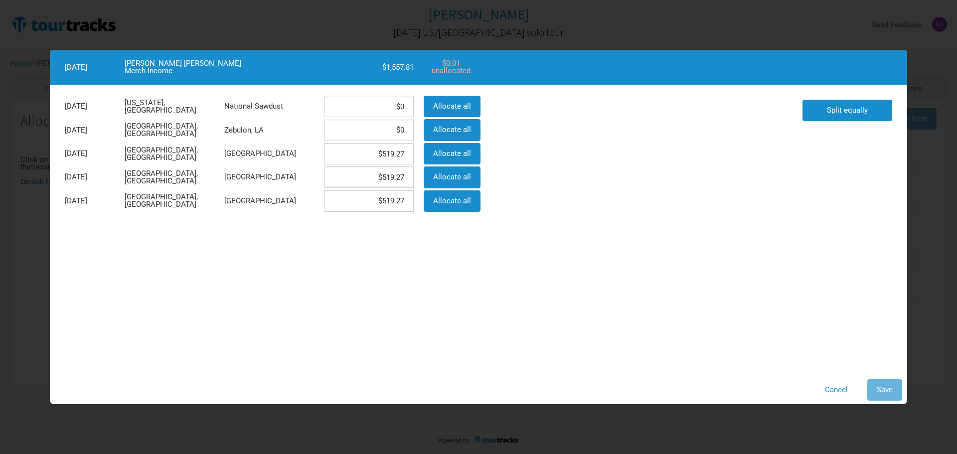
click at [681, 289] on div "Apr 10, 2025 New York, United States National Sawdust $0 Allocate all Apr 15, 2…" at bounding box center [479, 230] width 858 height 290
click at [410, 200] on input "$519.27" at bounding box center [369, 200] width 90 height 21
type input "$519.28"
click at [494, 294] on div "Apr 10, 2025 New York, United States National Sawdust $0 Allocate all Apr 15, 2…" at bounding box center [479, 230] width 858 height 290
click at [681, 298] on span "Save" at bounding box center [885, 389] width 16 height 9
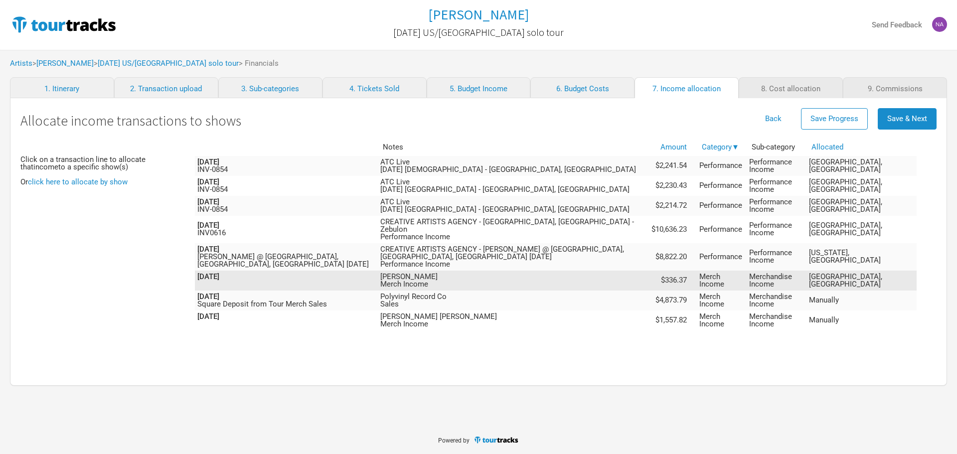
click at [681, 274] on span "London, United Kingdom" at bounding box center [845, 280] width 73 height 16
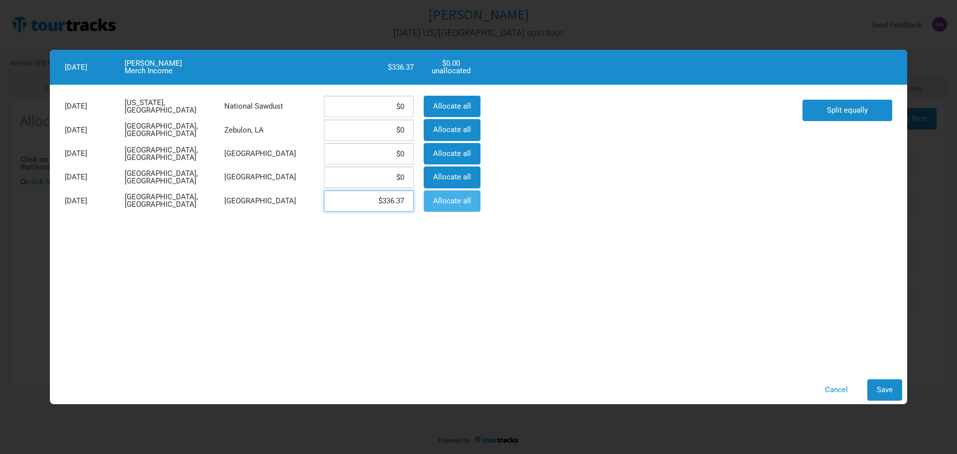
drag, startPoint x: 346, startPoint y: 202, endPoint x: 426, endPoint y: 202, distance: 80.3
click at [426, 202] on div "Apr 25, 2025 London, United Kingdom St Pancras Old Church $336.37 Allocate all" at bounding box center [272, 200] width 424 height 23
type input "$168.18"
drag, startPoint x: 363, startPoint y: 204, endPoint x: 448, endPoint y: 215, distance: 86.5
click at [448, 215] on div "Apr 10, 2025 New York, United States National Sawdust $0 Allocate all Apr 15, 2…" at bounding box center [479, 154] width 858 height 138
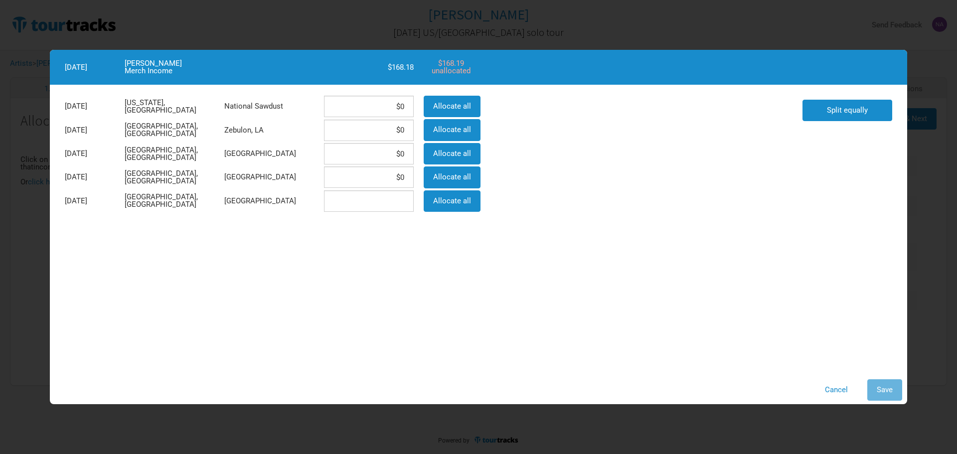
type input "$0"
click at [425, 249] on div "Apr 10, 2025 New York, United States National Sawdust $0 Allocate all Apr 15, 2…" at bounding box center [479, 230] width 858 height 290
drag, startPoint x: 427, startPoint y: 159, endPoint x: 486, endPoint y: 160, distance: 58.8
click at [480, 156] on div "Apr 23, 2025 London, United Kingdom St Pancras Old Church Allocate all" at bounding box center [272, 153] width 424 height 23
type input "$112.12"
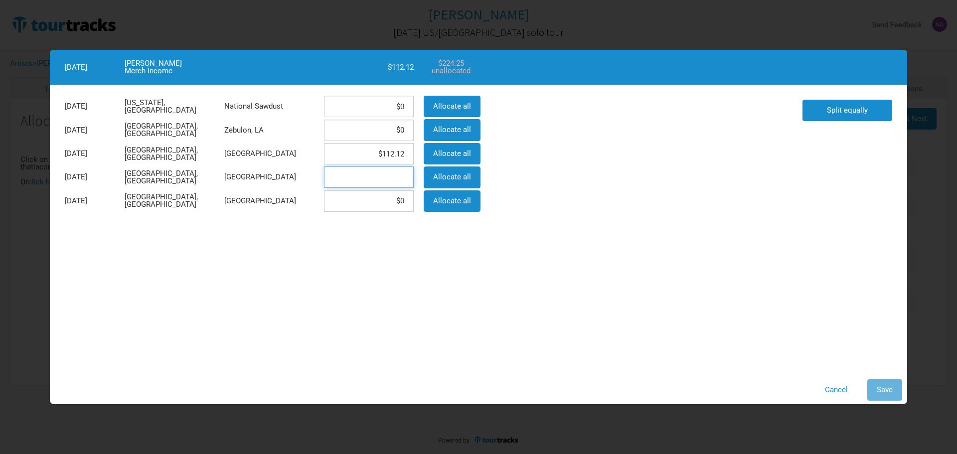
click at [377, 177] on input at bounding box center [369, 177] width 90 height 21
click at [376, 185] on input "$1,112.12" at bounding box center [369, 177] width 90 height 21
type input "$112.12"
click at [381, 190] on input at bounding box center [369, 200] width 90 height 21
type input "$112.13"
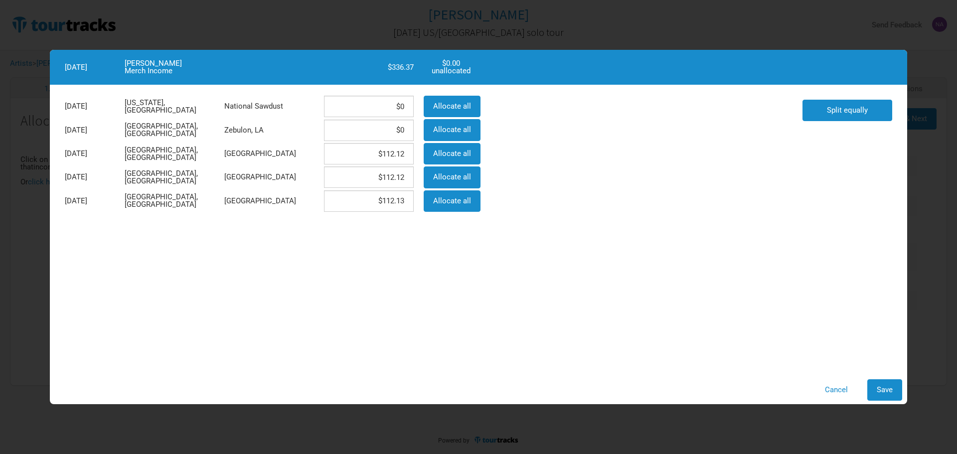
click at [573, 298] on div "Apr 10, 2025 New York, United States National Sawdust $0 Allocate all Apr 15, 2…" at bounding box center [479, 230] width 858 height 290
click at [681, 298] on button "Save" at bounding box center [885, 389] width 35 height 21
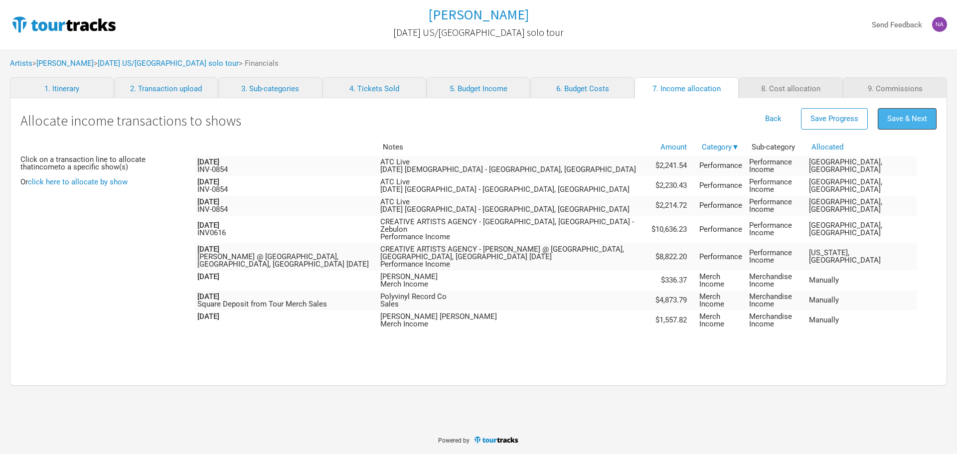
click at [681, 115] on span "Save & Next" at bounding box center [908, 118] width 40 height 9
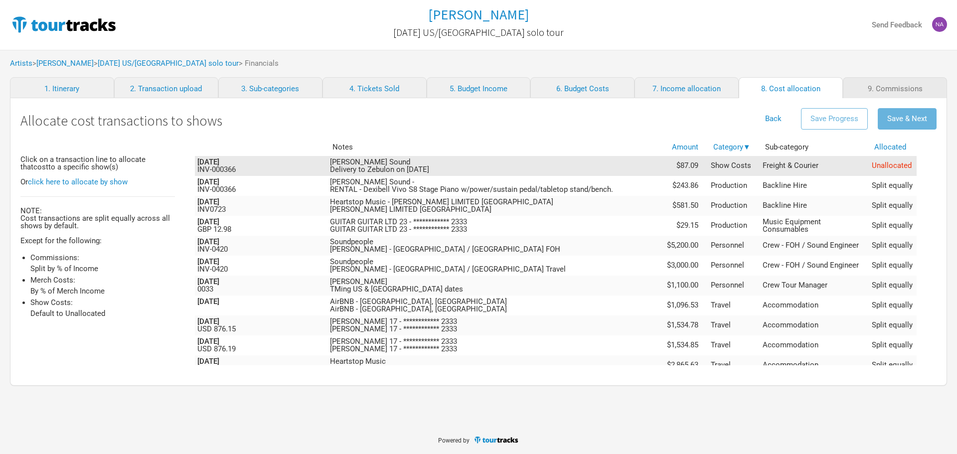
click at [681, 168] on td "Freight & Courier" at bounding box center [815, 166] width 110 height 20
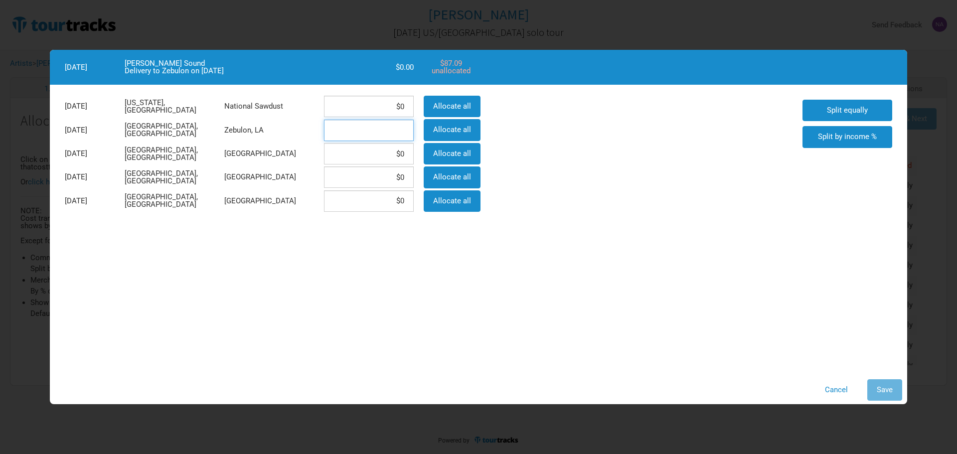
click at [398, 130] on input at bounding box center [369, 130] width 90 height 21
type input "$87.09"
click at [571, 251] on div "Apr 10, 2025 New York, United States National Sawdust $0 Allocate all Apr 15, 2…" at bounding box center [479, 230] width 858 height 290
click at [681, 298] on button "Save" at bounding box center [885, 389] width 35 height 21
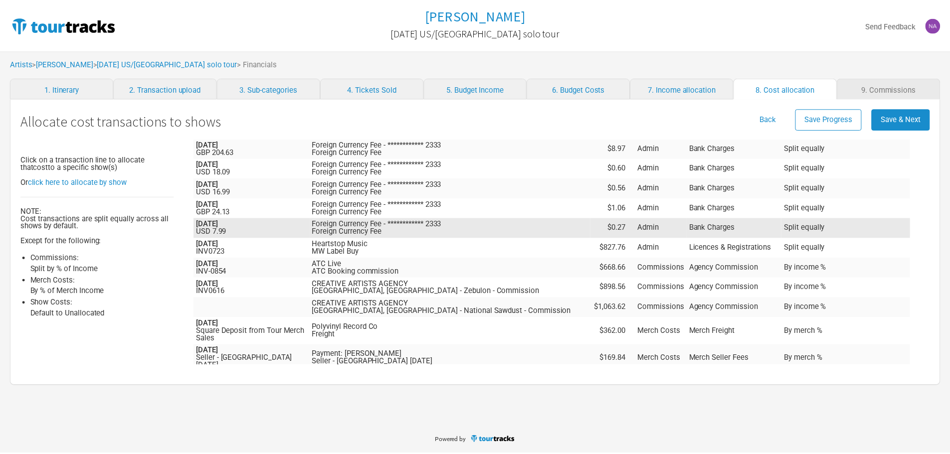
scroll to position [2513, 0]
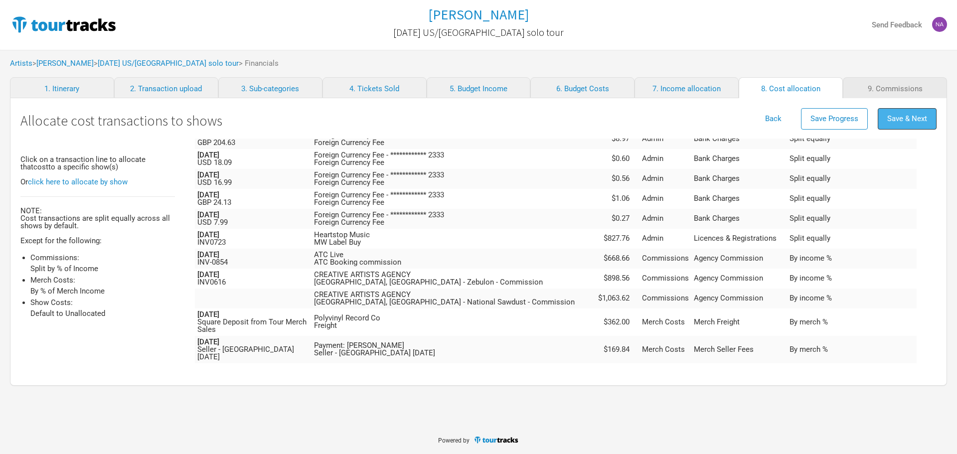
click at [681, 118] on span "Save & Next" at bounding box center [908, 118] width 40 height 9
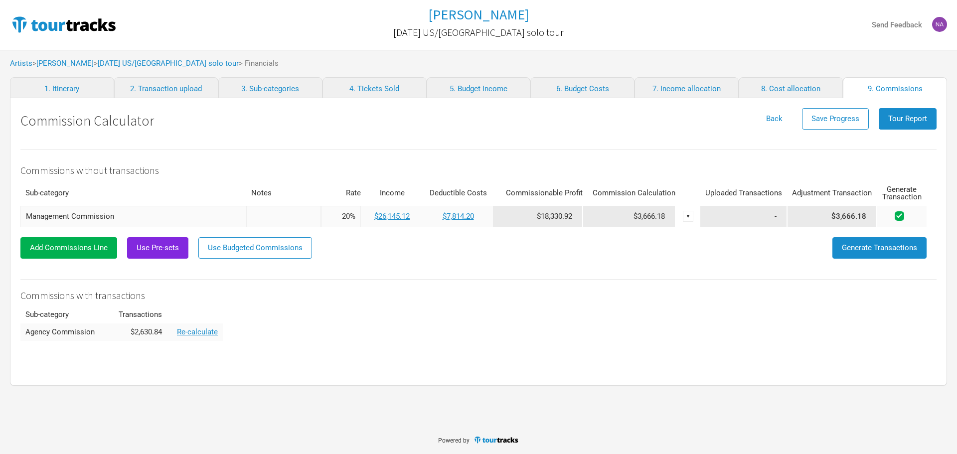
click at [478, 298] on div "Commissions without transactions Sub-category Notes Rate Income Deductible Cost…" at bounding box center [478, 252] width 916 height 227
click at [681, 250] on span "Generate Transactions" at bounding box center [879, 247] width 75 height 9
click at [681, 116] on button "Tour Report" at bounding box center [908, 118] width 58 height 21
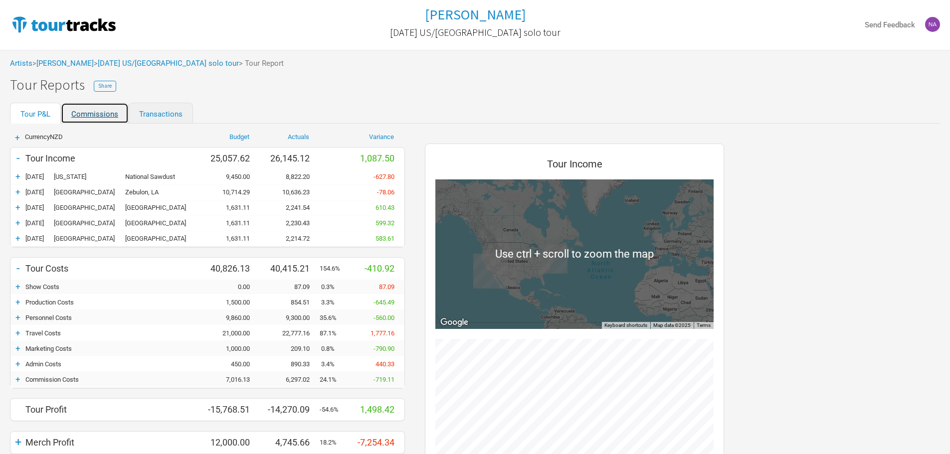
click at [78, 112] on link "Commissions" at bounding box center [95, 113] width 68 height 21
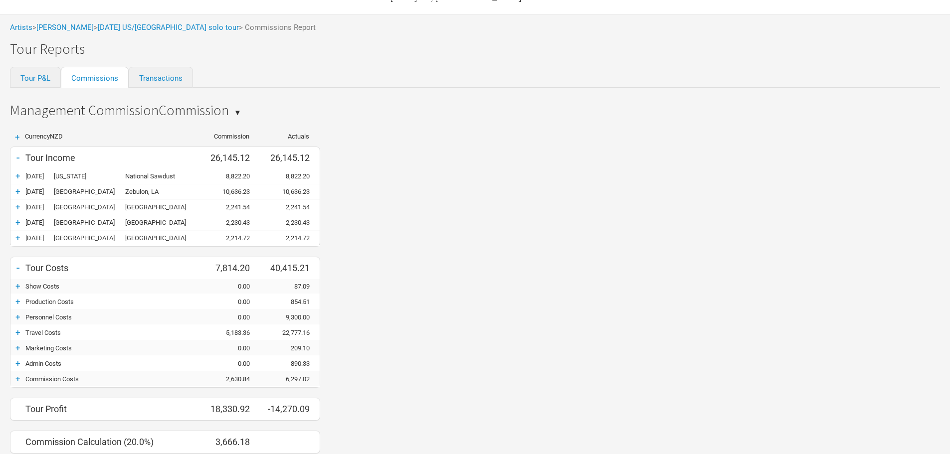
scroll to position [74, 0]
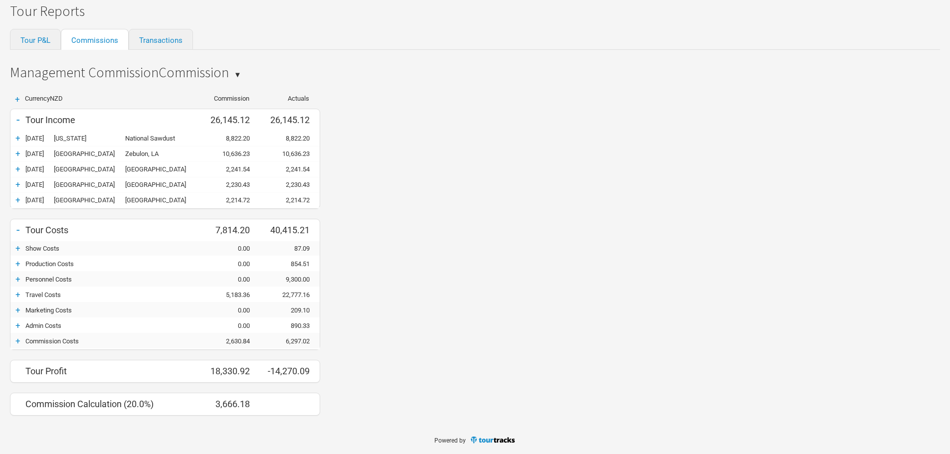
click at [16, 298] on div "+" at bounding box center [17, 341] width 15 height 10
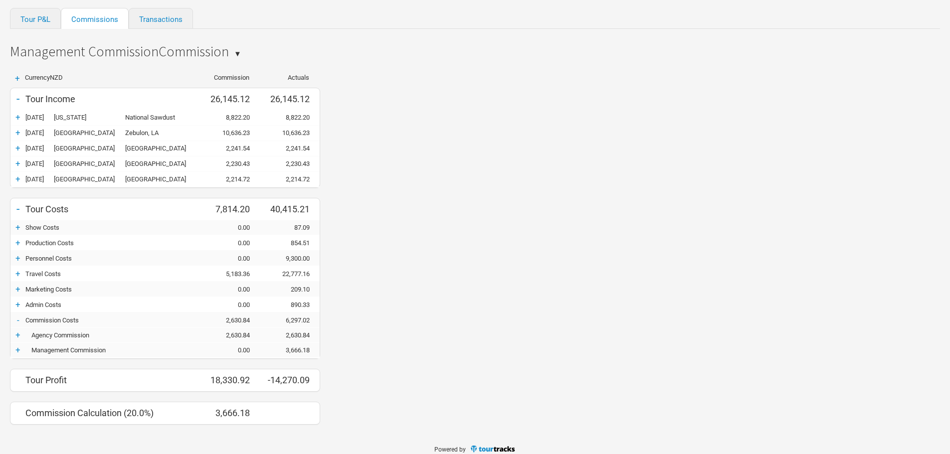
scroll to position [104, 0]
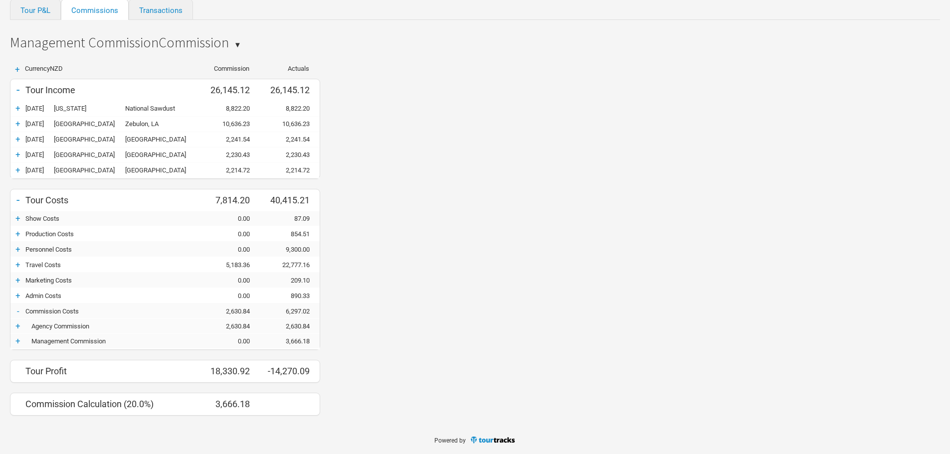
click at [18, 298] on div "+" at bounding box center [17, 341] width 15 height 10
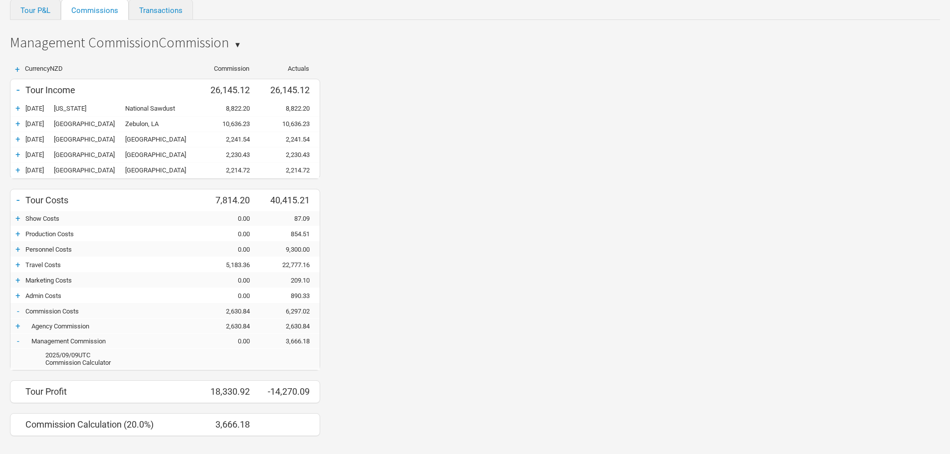
click at [18, 298] on div "-" at bounding box center [17, 341] width 15 height 10
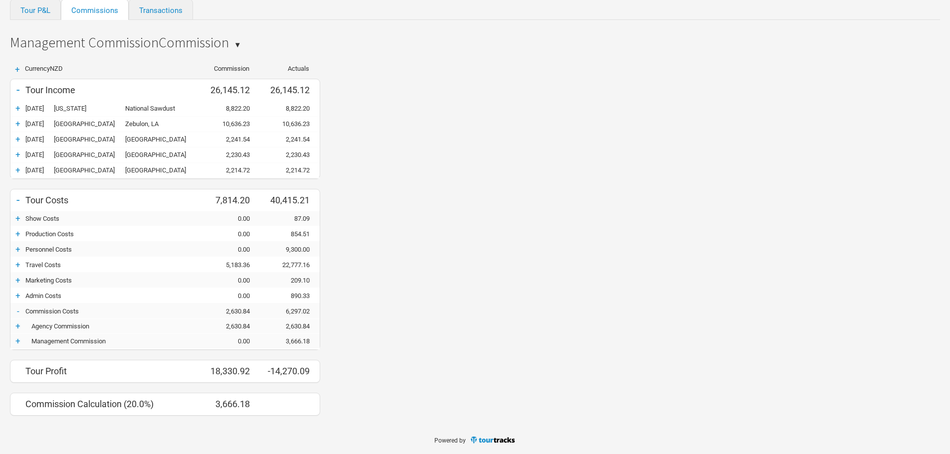
click at [19, 298] on div "+" at bounding box center [17, 326] width 15 height 10
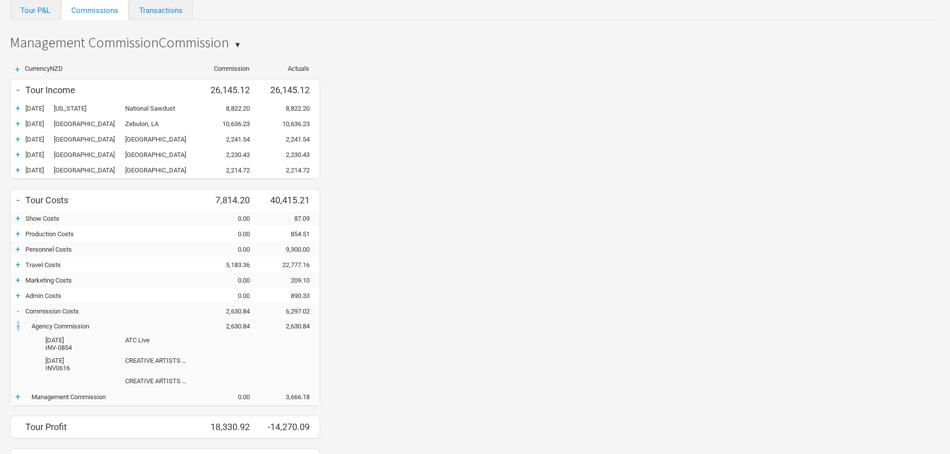
click at [19, 298] on div "-" at bounding box center [17, 326] width 15 height 10
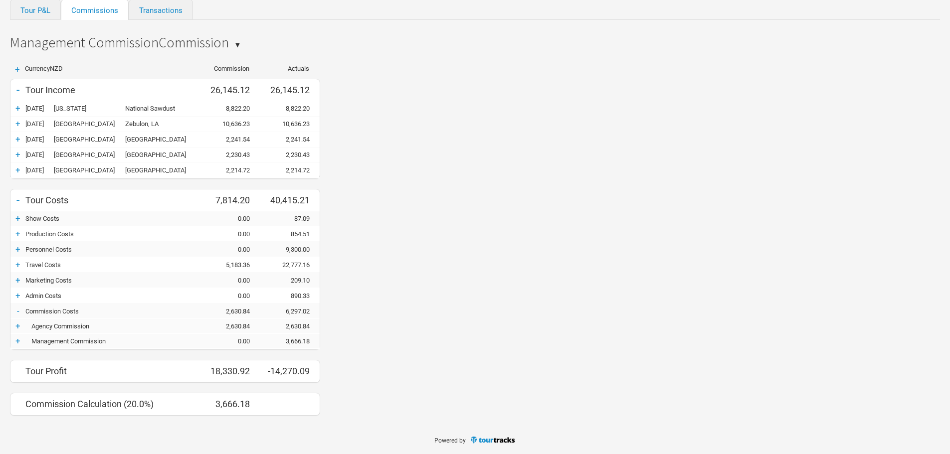
click at [19, 298] on div "-" at bounding box center [17, 311] width 15 height 10
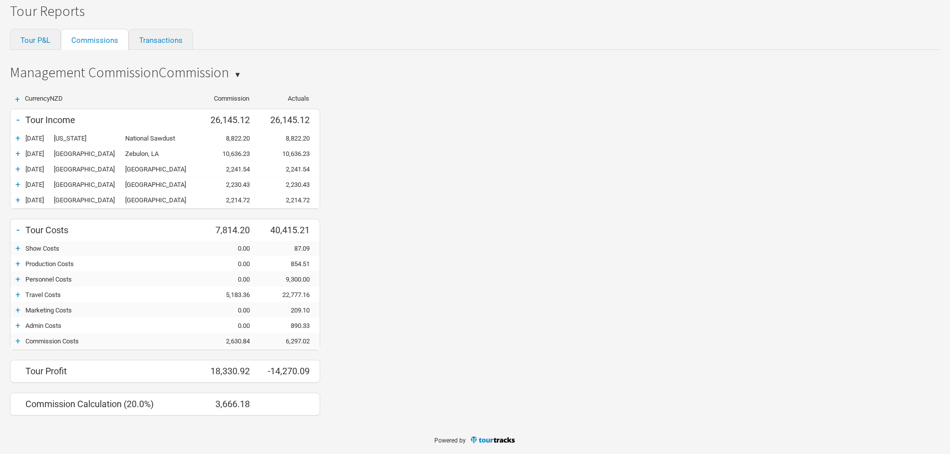
click at [28, 298] on div "Tour Profit" at bounding box center [112, 371] width 175 height 10
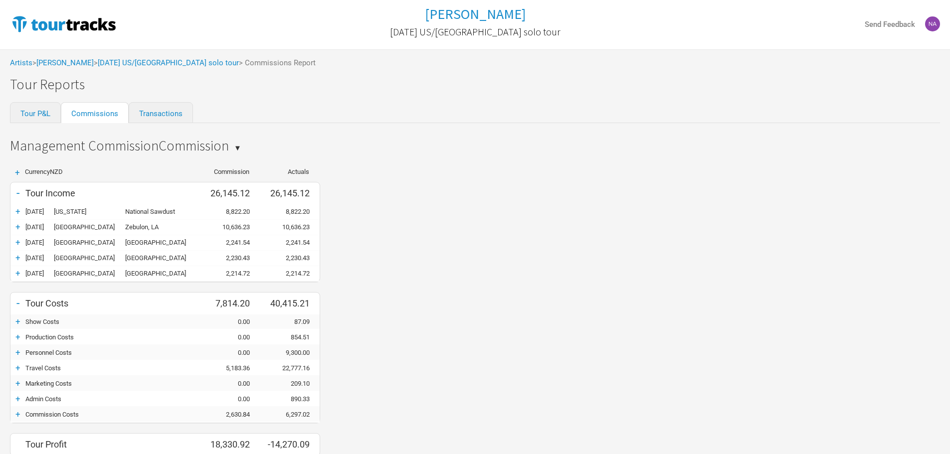
scroll to position [0, 0]
click at [127, 58] on div "Artists > Marlon Williams > April 2025 US/UK solo tour > Commissions Report" at bounding box center [475, 63] width 950 height 27
click at [132, 64] on link "April 2025 US/UK solo tour" at bounding box center [168, 63] width 141 height 9
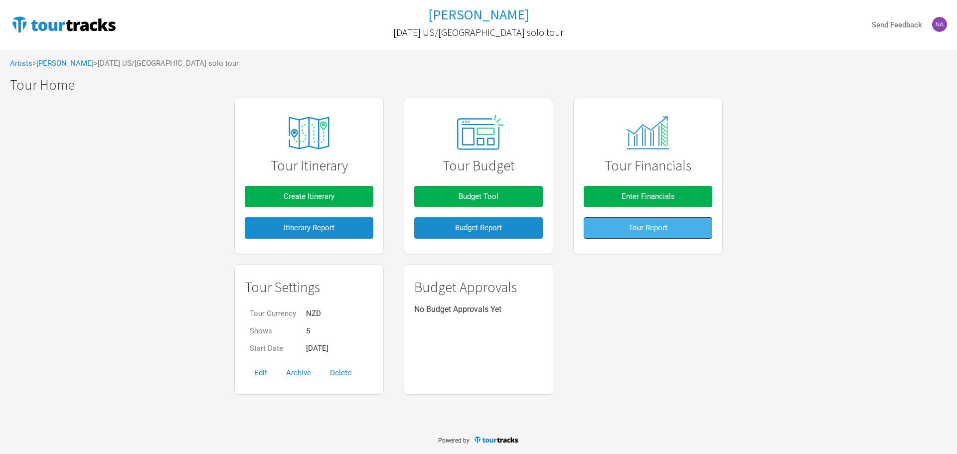
click at [643, 232] on button "Tour Report" at bounding box center [648, 227] width 129 height 21
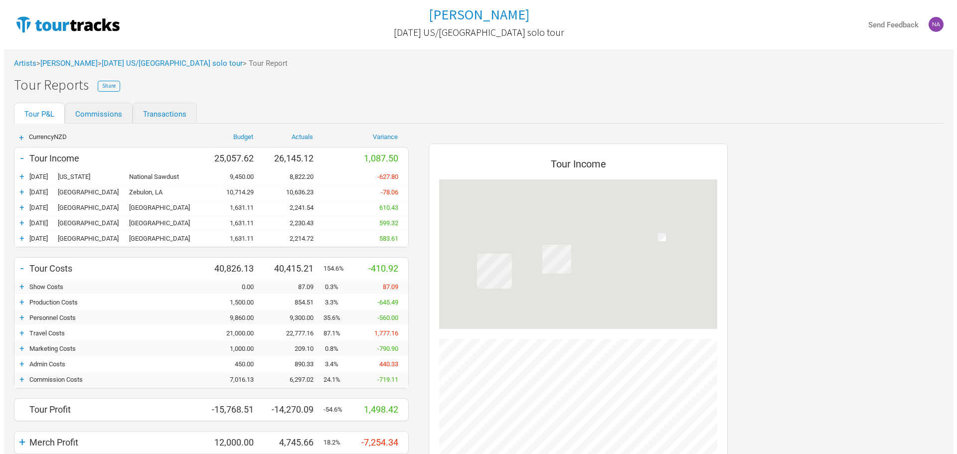
scroll to position [469, 319]
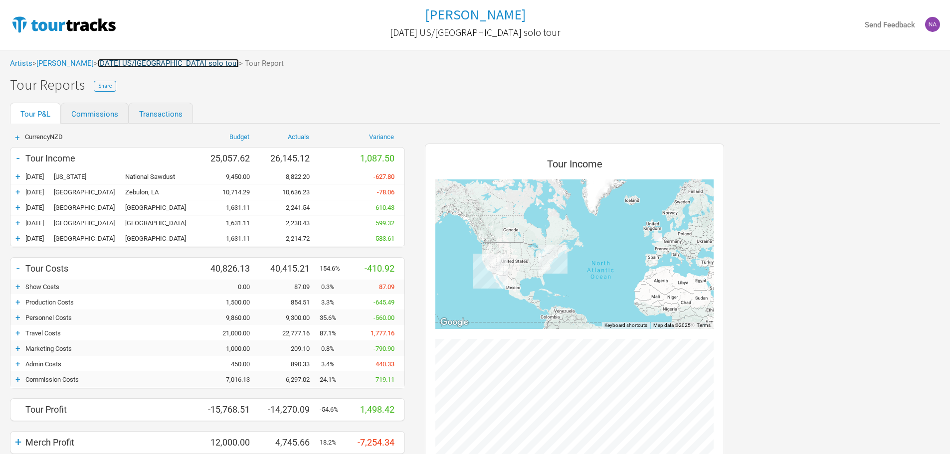
click at [151, 63] on link "April 2025 US/UK solo tour" at bounding box center [168, 63] width 141 height 9
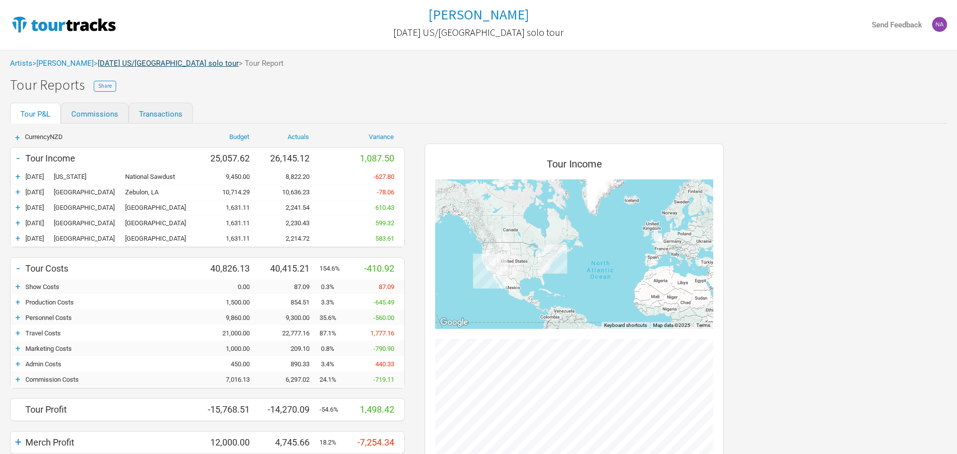
click at [151, 63] on span "> April 2025 US/UK solo tour" at bounding box center [166, 63] width 145 height 7
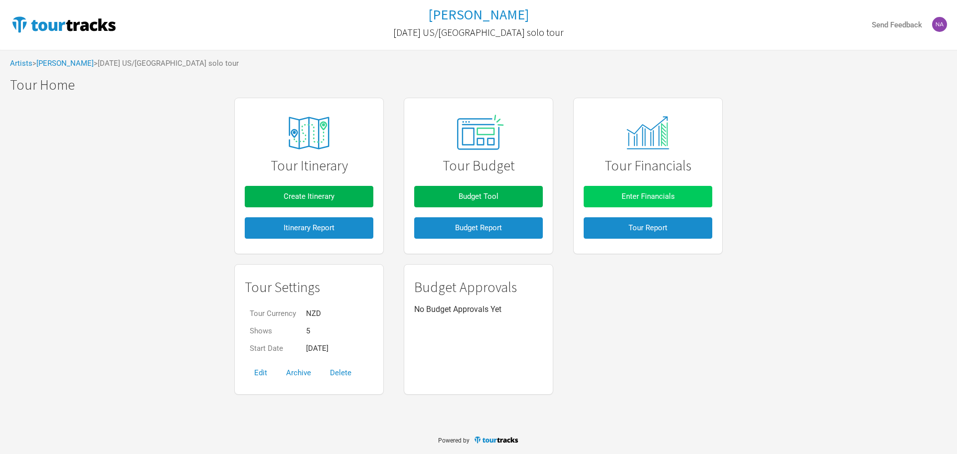
click at [647, 198] on span "Enter Financials" at bounding box center [648, 196] width 53 height 9
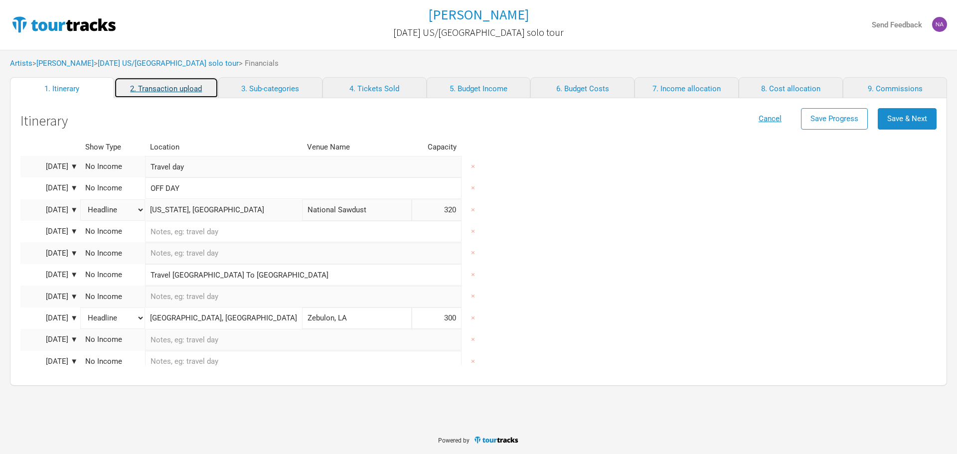
click at [190, 87] on link "2. Transaction upload" at bounding box center [166, 87] width 104 height 21
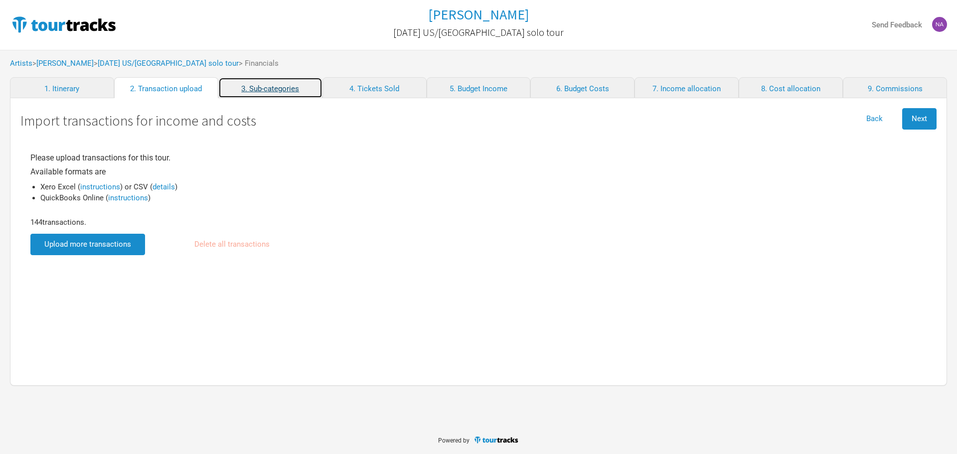
click at [286, 89] on link "3. Sub-categories" at bounding box center [270, 87] width 104 height 21
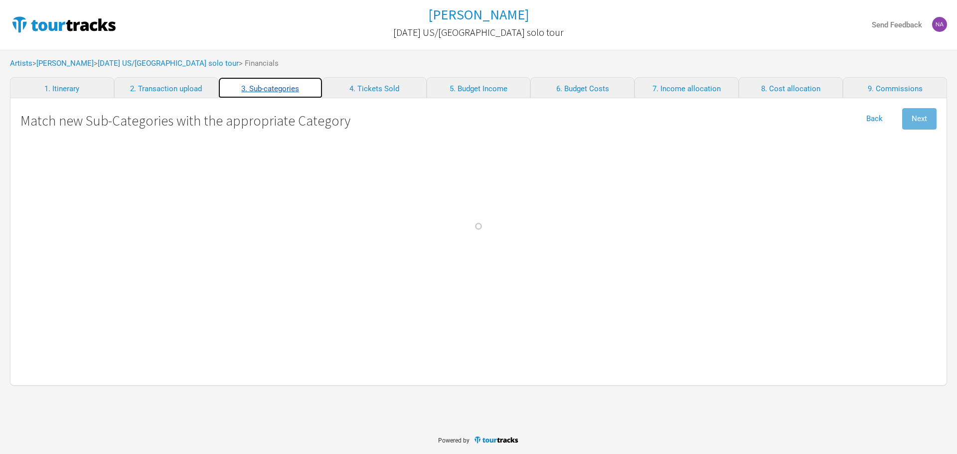
select select "Travel"
select Commission "Commissions"
select Crew "Travel"
select Band "Travel"
select Hire "Production"
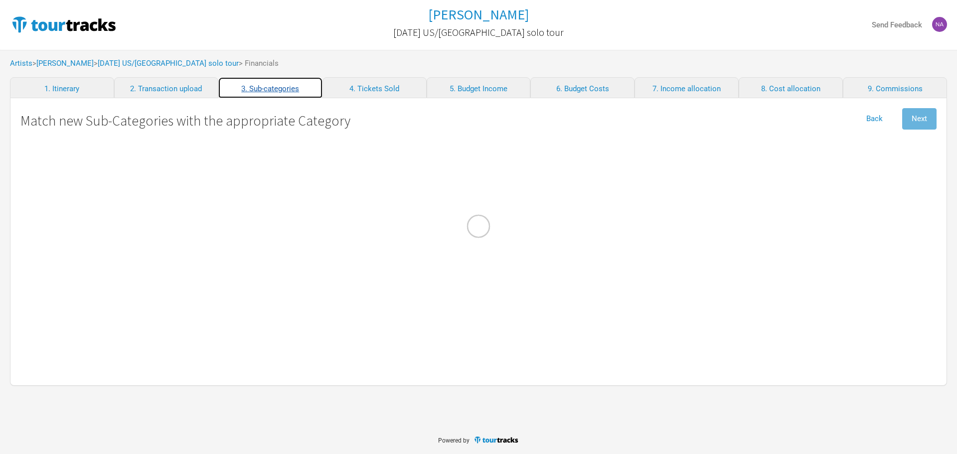
select Charges "Admin"
select Hire "Travel"
select Engineer "Personnel"
select Manager "Personnel"
select Courier "Show Costs"
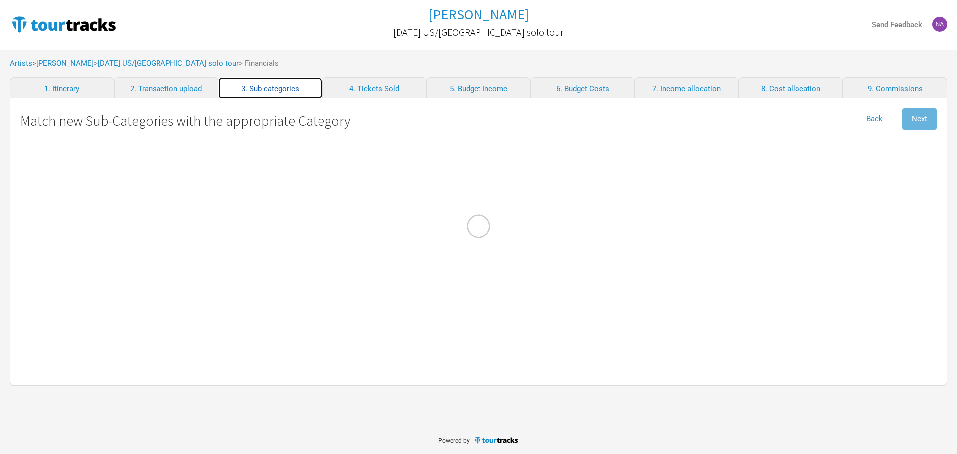
select Registrations "Admin"
select Commission "Commissions"
select Commission "Merch Costs"
select Freight "Merch Costs"
select Fees "Merch Costs"
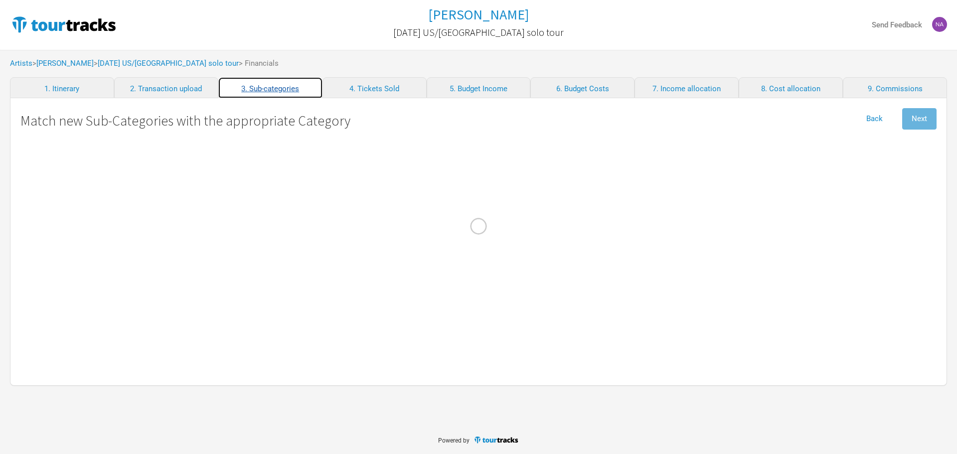
select Expenses "Merch Costs"
select Income "Merch Income"
select Consumables "Production"
select Income "Performance"
select Ground "Travel"
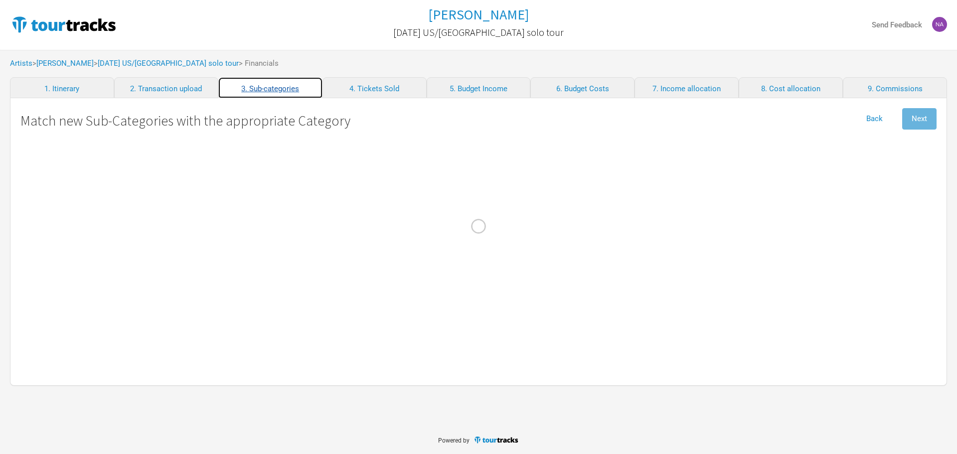
select Costs "Marketing"
select select "Travel"
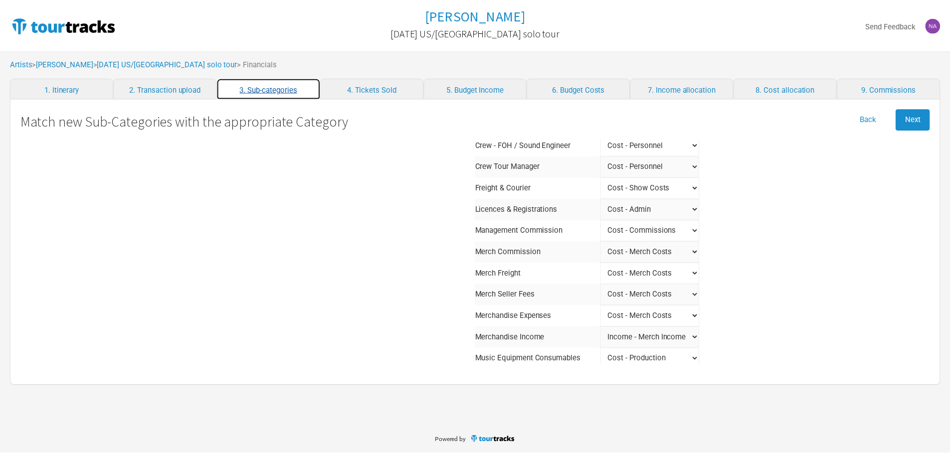
scroll to position [199, 0]
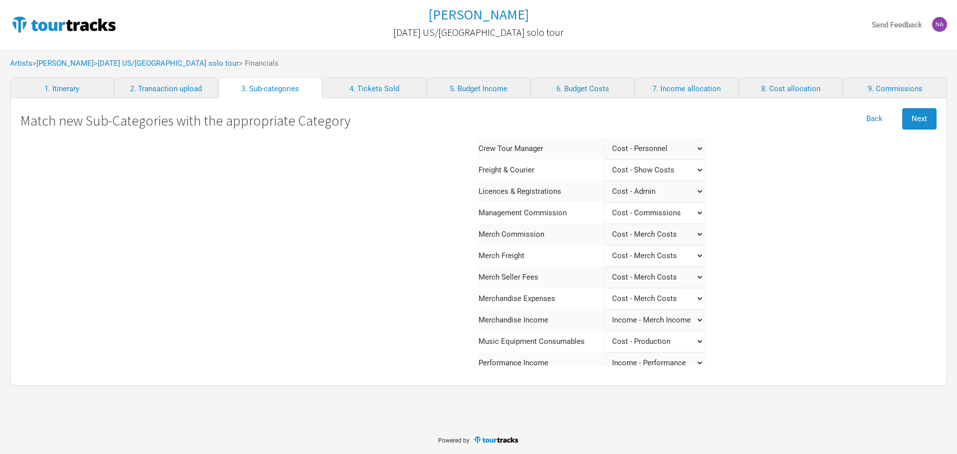
click at [657, 255] on Freight "Select a category Income - Performance Income - Other Income Cost - Show Costs …" at bounding box center [655, 255] width 100 height 21
click at [651, 298] on Income "Select a category Income - Performance Income - Other Income Cost - Show Costs …" at bounding box center [655, 320] width 100 height 21
click at [681, 90] on link "9. Commissions" at bounding box center [895, 87] width 104 height 21
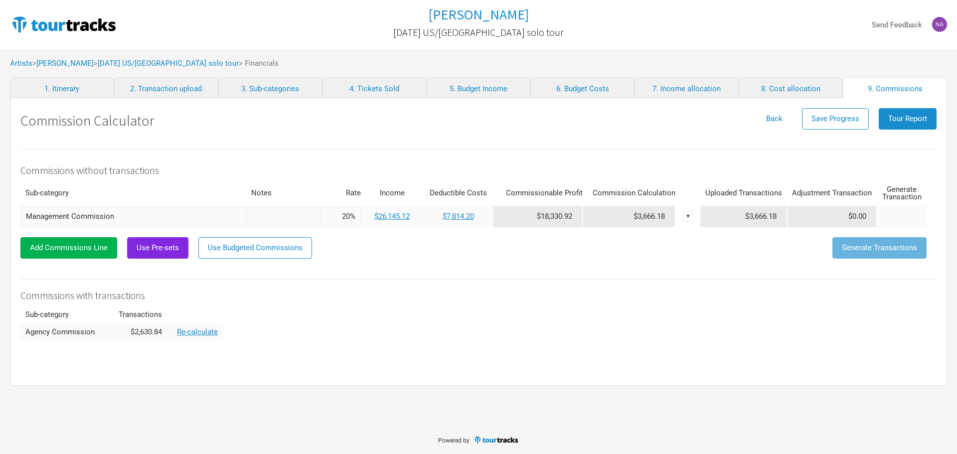
click at [681, 132] on div "Back Save Progress Tour Report" at bounding box center [847, 123] width 180 height 30
click at [681, 118] on span "Tour Report" at bounding box center [908, 118] width 39 height 9
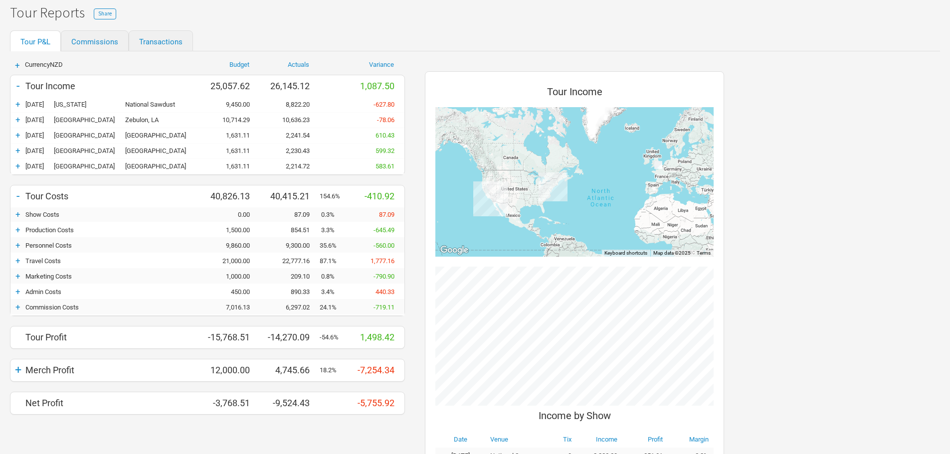
scroll to position [100, 0]
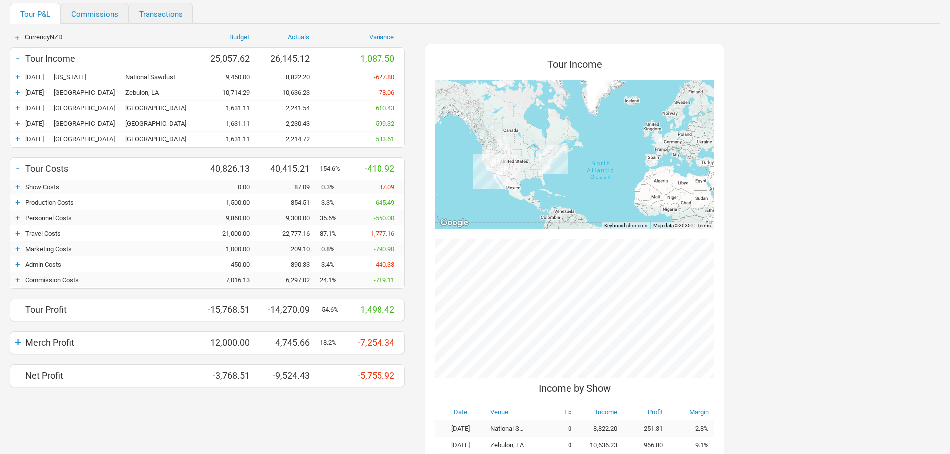
click at [19, 298] on div "+" at bounding box center [17, 343] width 15 height 14
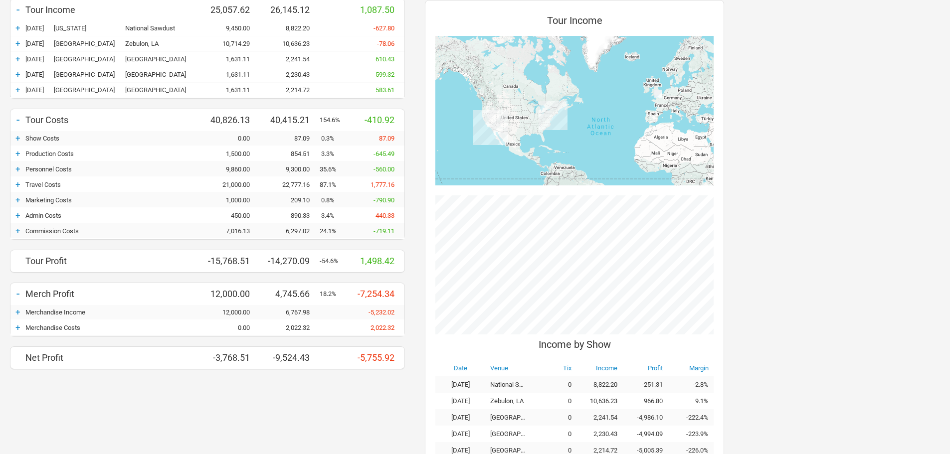
scroll to position [192, 0]
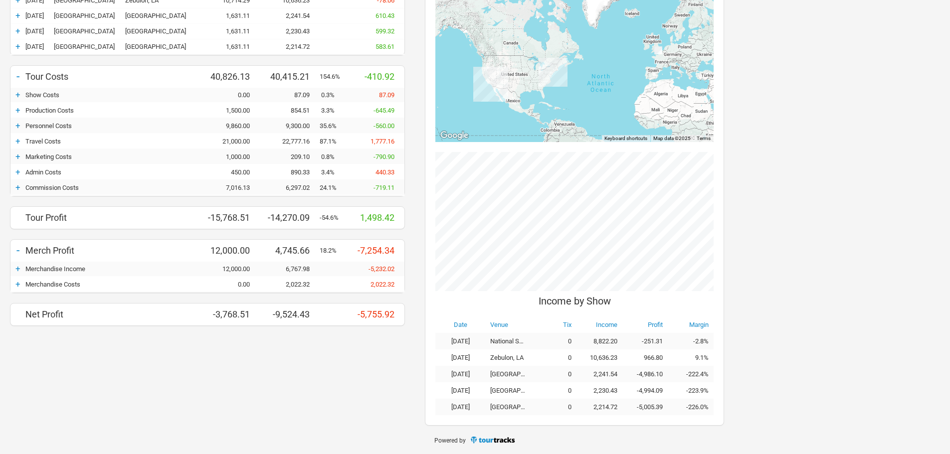
click at [16, 286] on div "+" at bounding box center [17, 284] width 15 height 10
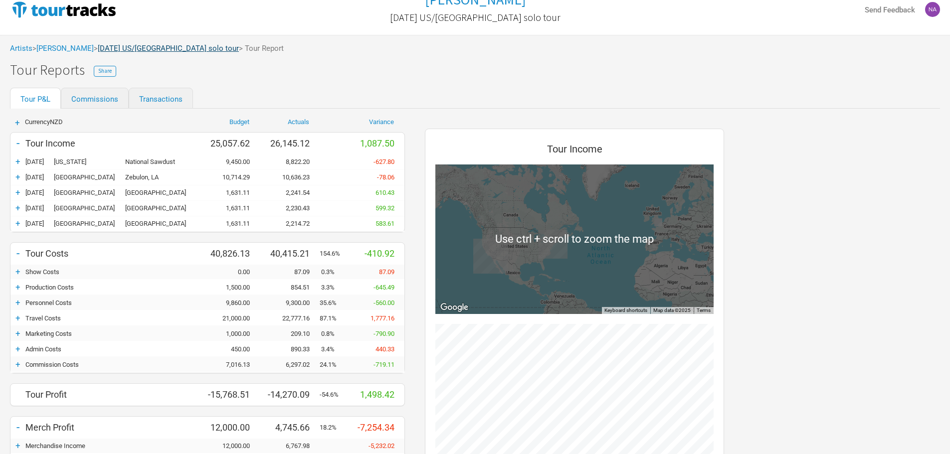
scroll to position [0, 0]
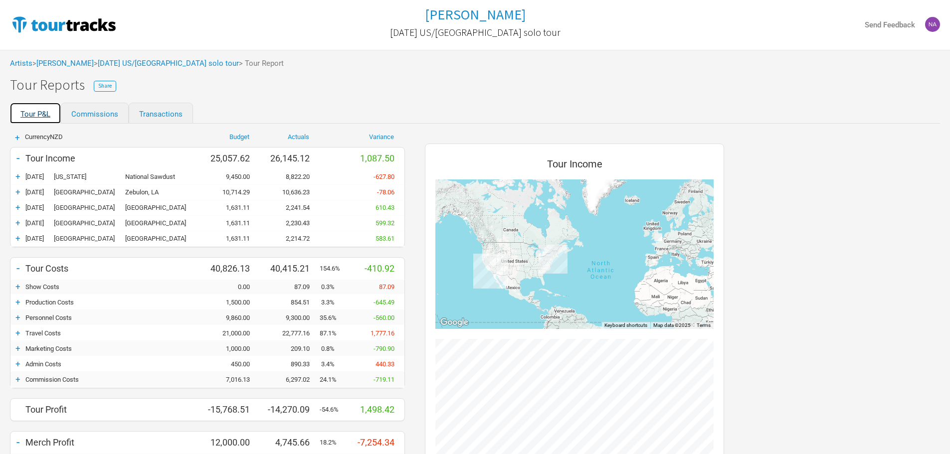
click at [43, 108] on link "Tour P&L" at bounding box center [35, 113] width 51 height 21
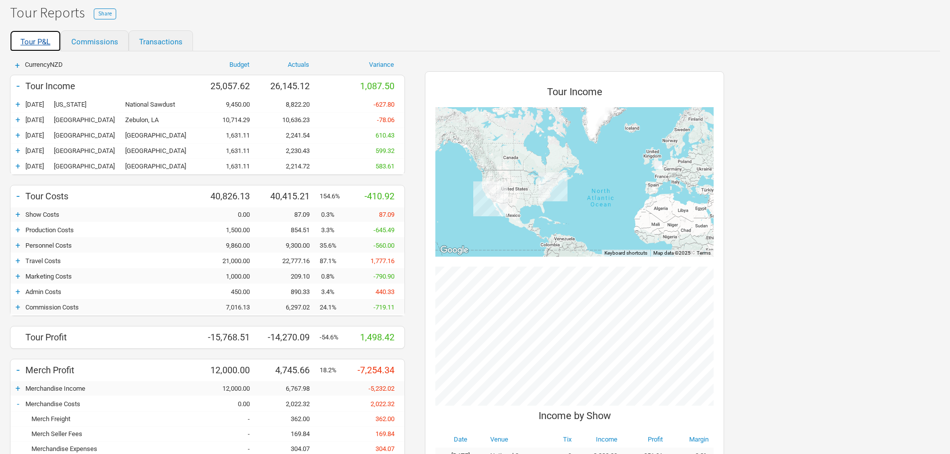
scroll to position [192, 0]
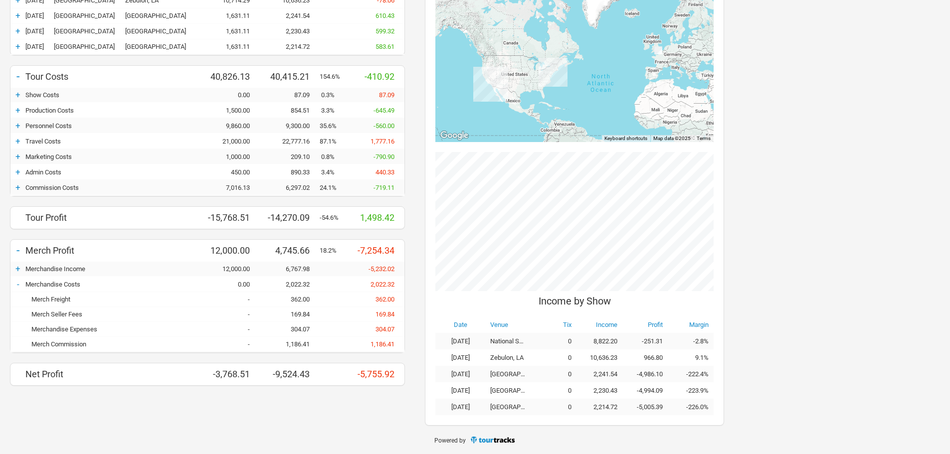
click at [20, 282] on div "-" at bounding box center [17, 284] width 15 height 10
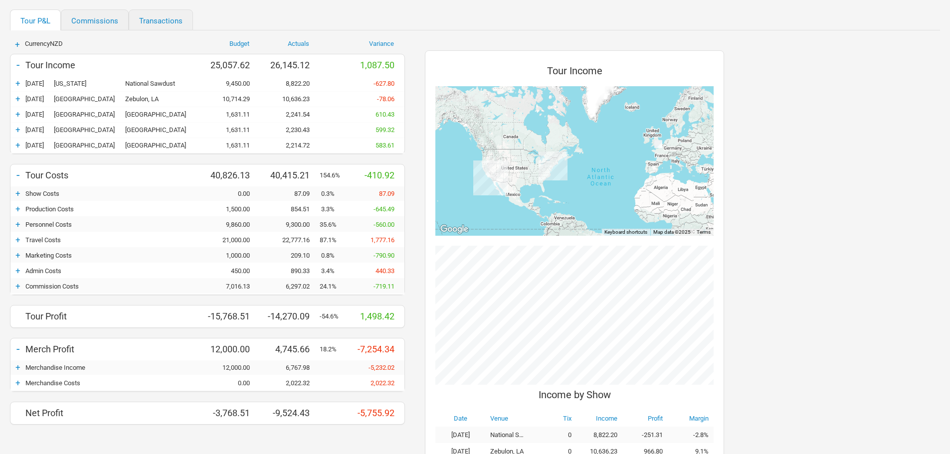
scroll to position [0, 0]
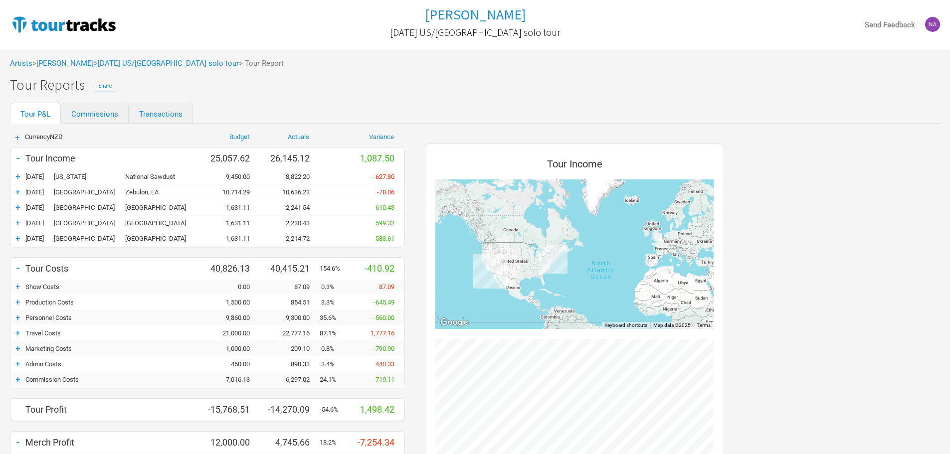
click at [112, 86] on button "Share" at bounding box center [105, 86] width 22 height 11
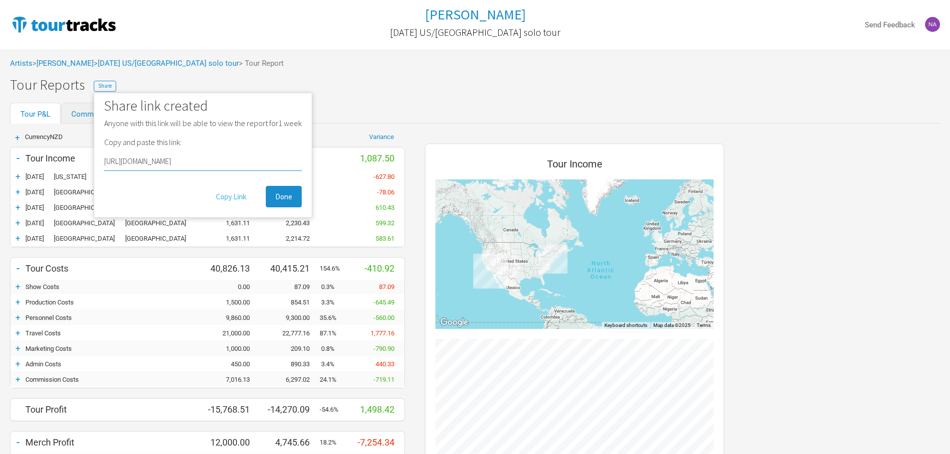
click at [226, 205] on button "Copy Link" at bounding box center [230, 196] width 49 height 21
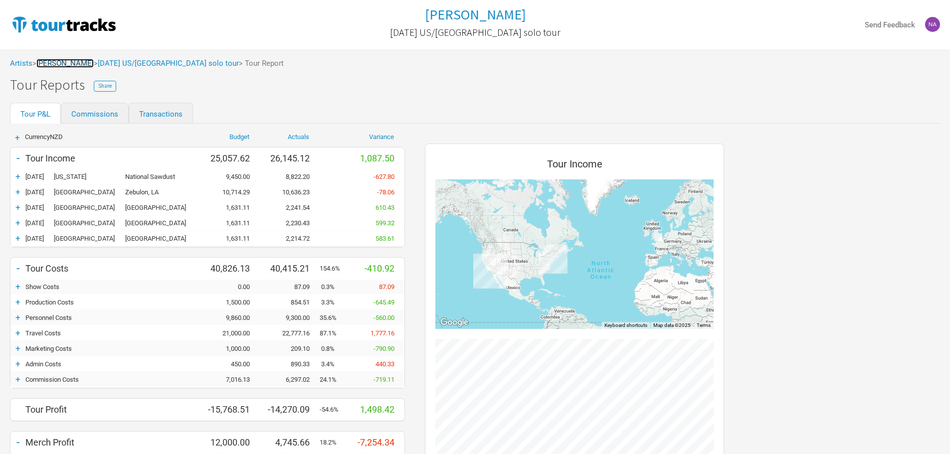
click at [80, 67] on link "[PERSON_NAME]" at bounding box center [64, 63] width 57 height 9
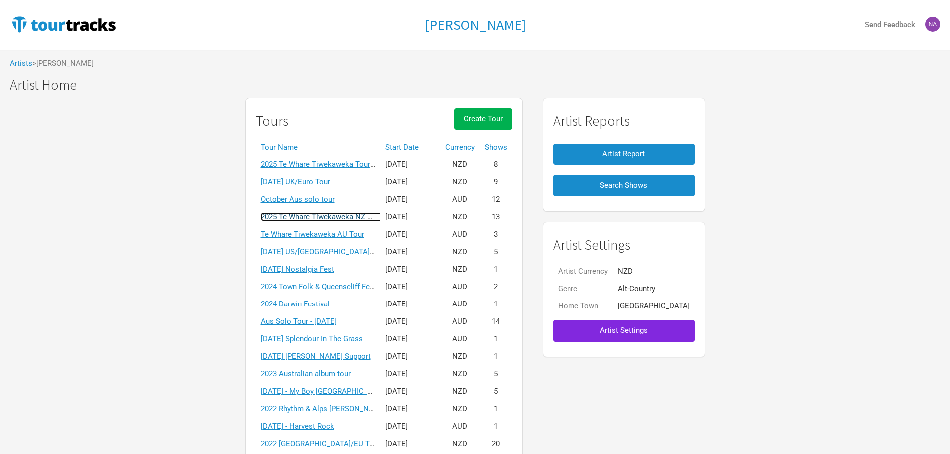
click at [352, 214] on link "2025 Te Whare Tiwekaweka NZ Tour" at bounding box center [321, 216] width 121 height 9
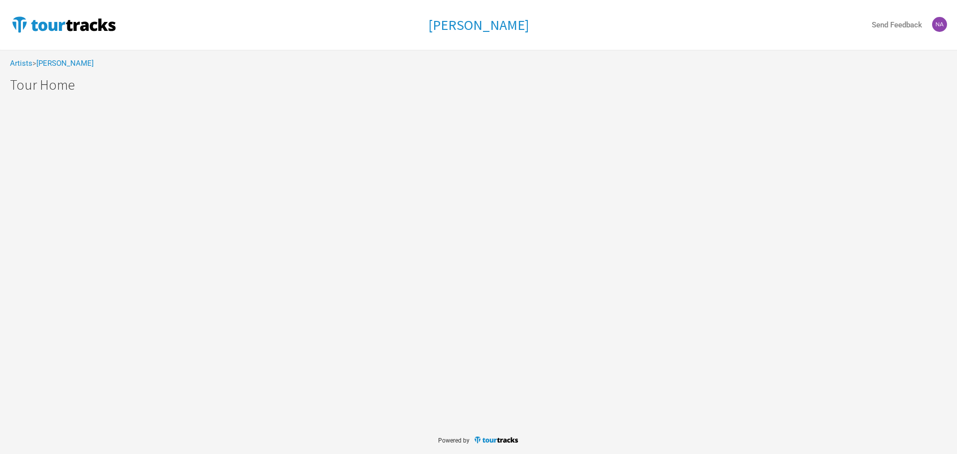
click at [352, 214] on div "Marlon Williams Send Feedback Artists > Marlon Williams Marlon Williams Marlon …" at bounding box center [478, 213] width 957 height 426
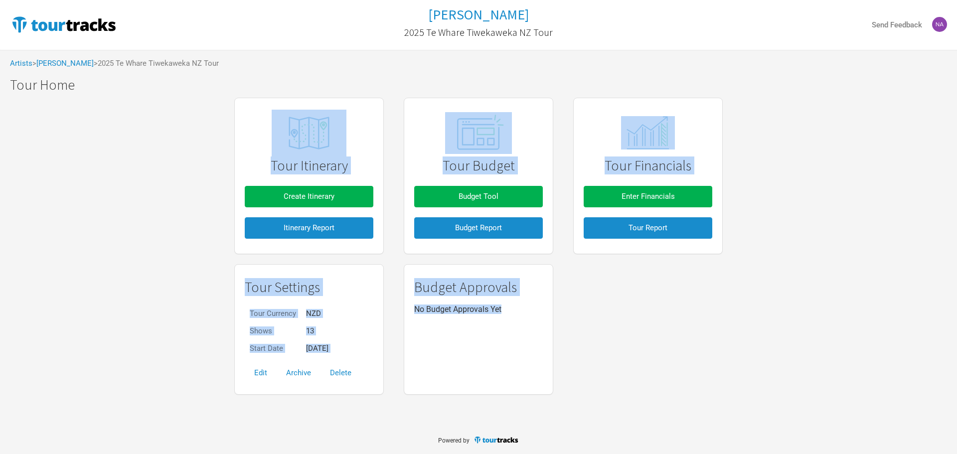
click at [681, 275] on div "Tour Itinerary Create Itinerary Itinerary Report Tour Budget Budget Tool Budget…" at bounding box center [478, 246] width 957 height 307
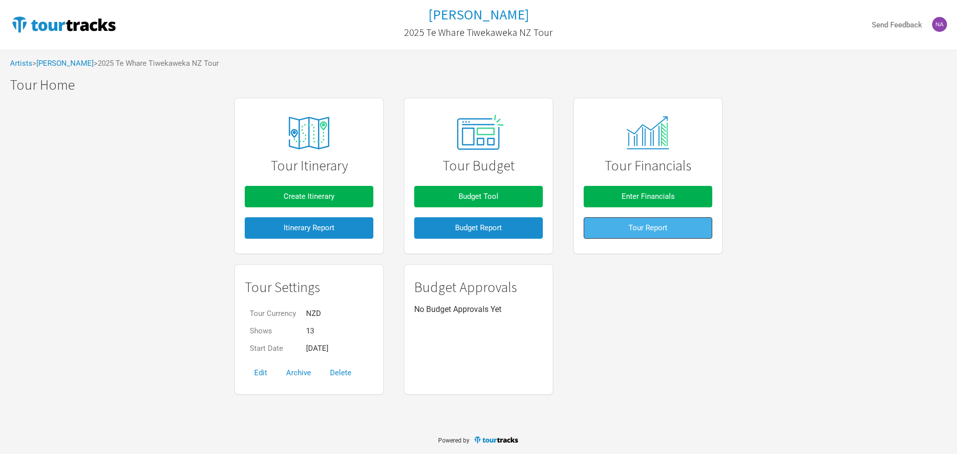
click at [669, 232] on button "Tour Report" at bounding box center [648, 227] width 129 height 21
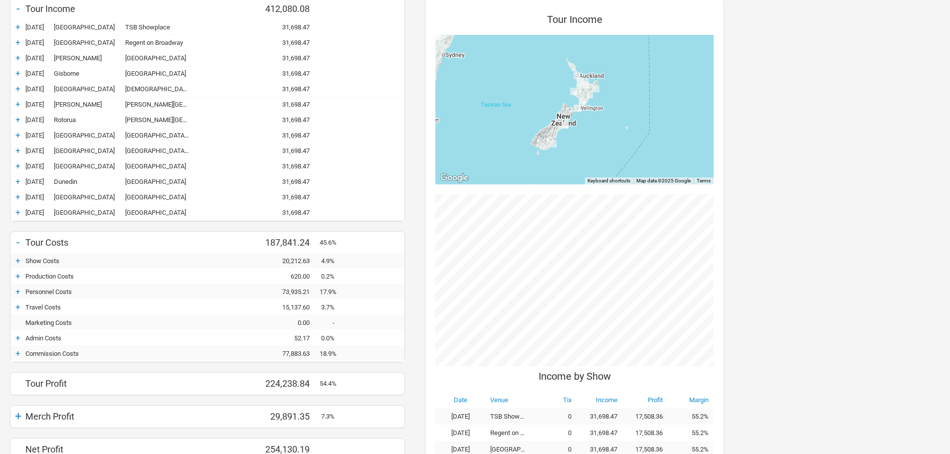
scroll to position [357, 0]
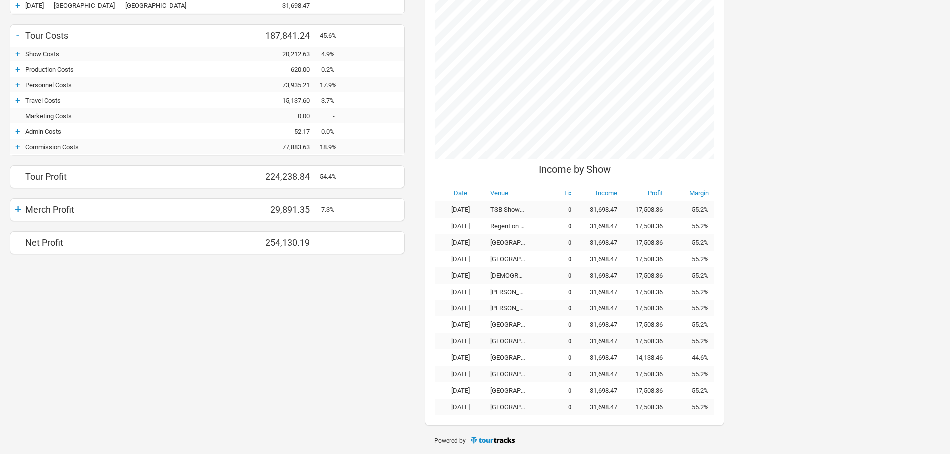
click at [28, 211] on div "Merch Profit" at bounding box center [112, 209] width 175 height 10
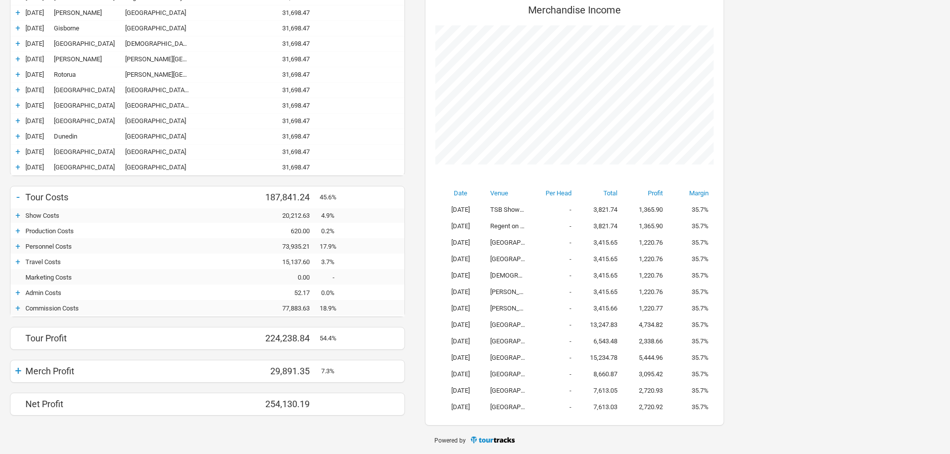
scroll to position [436, 319]
click at [14, 298] on div "+" at bounding box center [17, 371] width 15 height 14
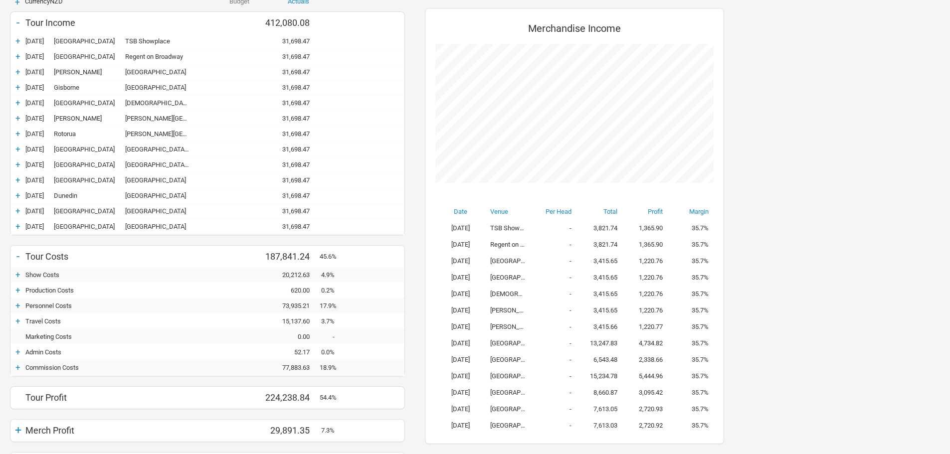
scroll to position [150, 0]
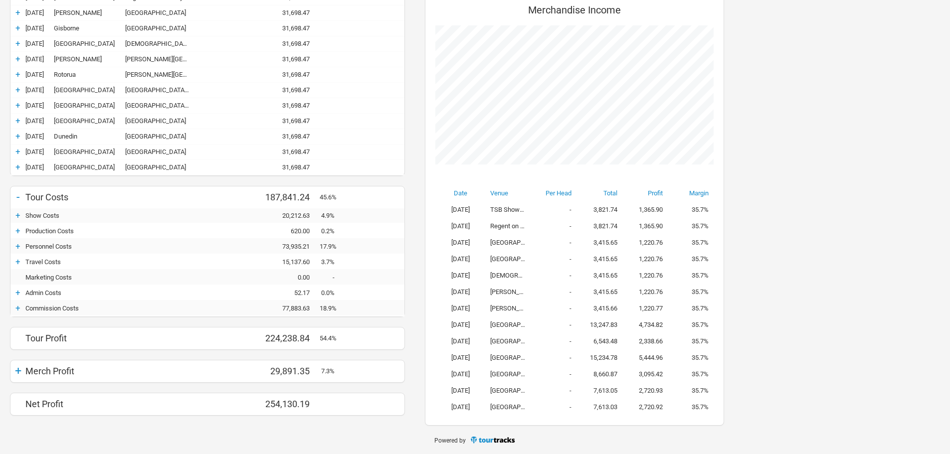
click at [21, 298] on div "+" at bounding box center [17, 371] width 15 height 14
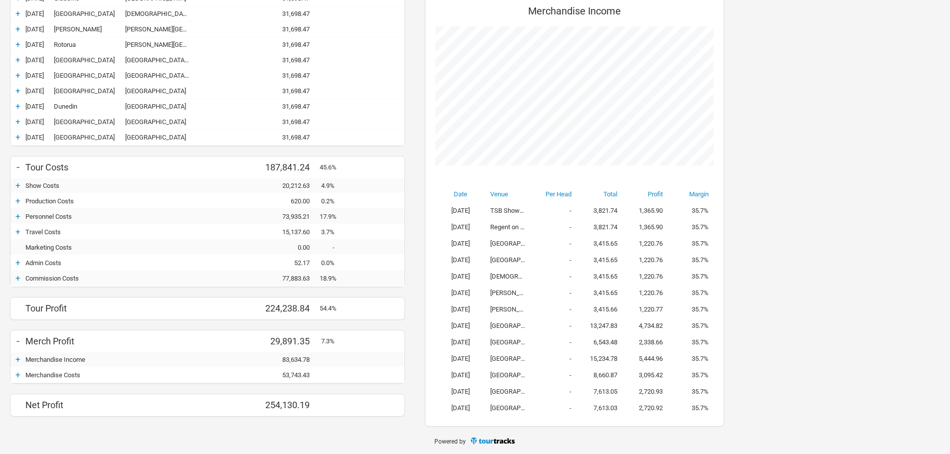
scroll to position [226, 0]
click at [17, 298] on div "+" at bounding box center [17, 374] width 15 height 10
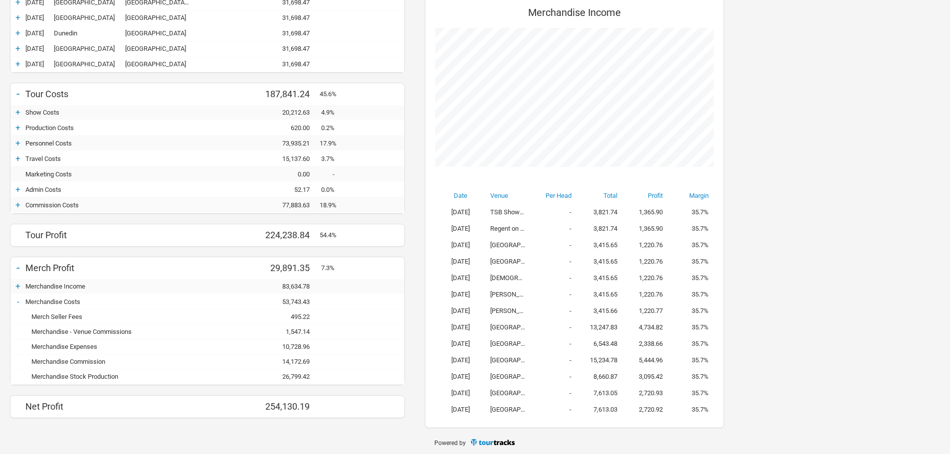
scroll to position [301, 0]
drag, startPoint x: 144, startPoint y: 376, endPoint x: 261, endPoint y: 376, distance: 117.2
click at [261, 298] on div "Merchandise Stock Production - 26,799.42 26,799.42" at bounding box center [207, 374] width 394 height 15
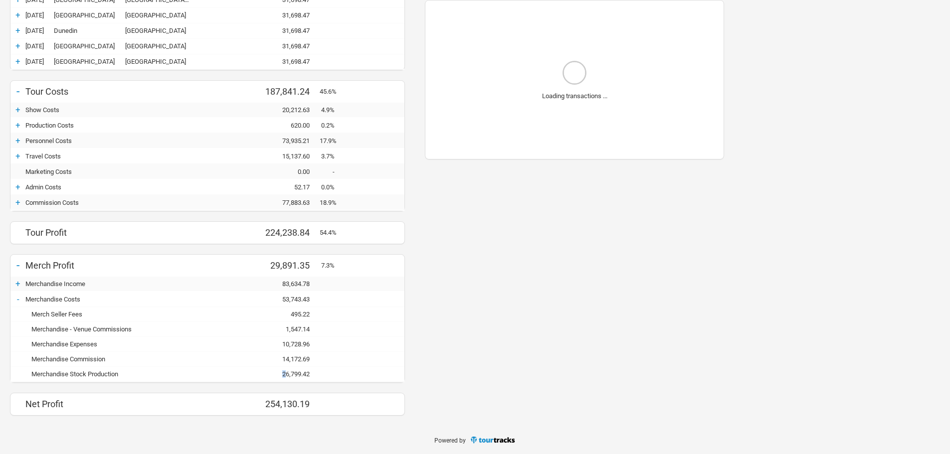
click at [287, 298] on div "26,799.42" at bounding box center [290, 373] width 60 height 7
drag, startPoint x: 309, startPoint y: 376, endPoint x: 269, endPoint y: 377, distance: 40.4
click at [269, 298] on div "26,799.42" at bounding box center [290, 373] width 60 height 7
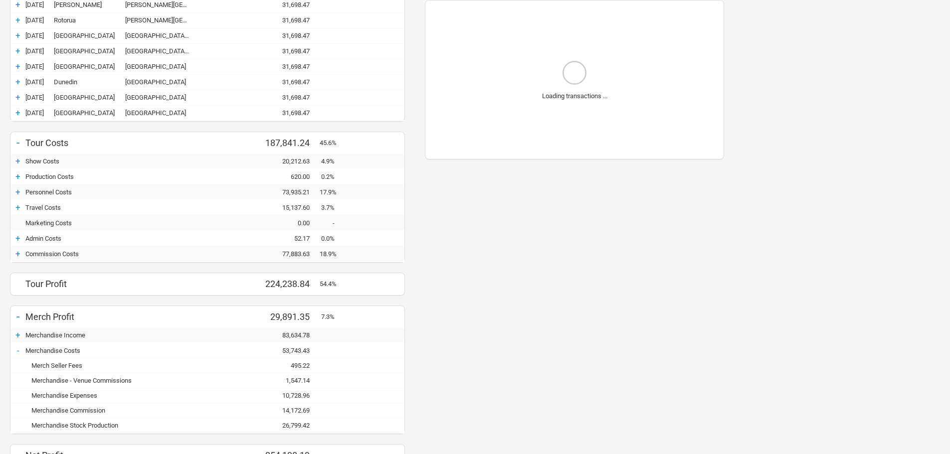
scroll to position [301, 0]
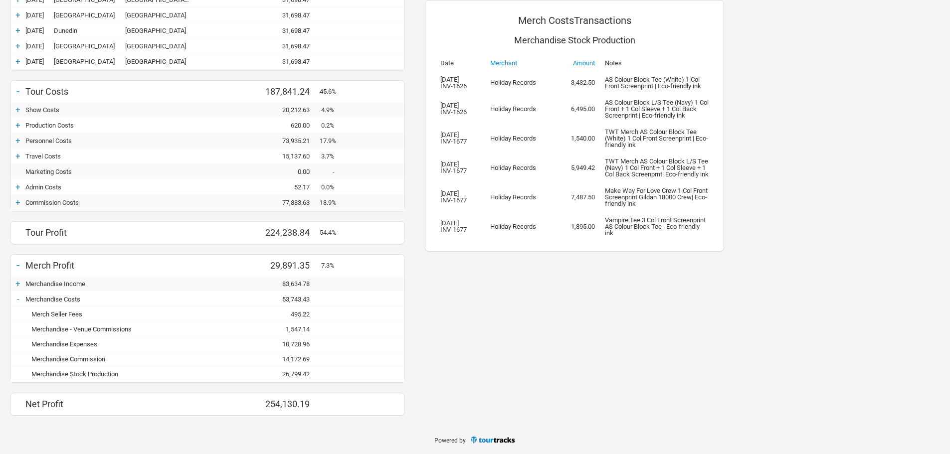
click at [100, 298] on div "Merchandise Commission" at bounding box center [112, 359] width 175 height 7
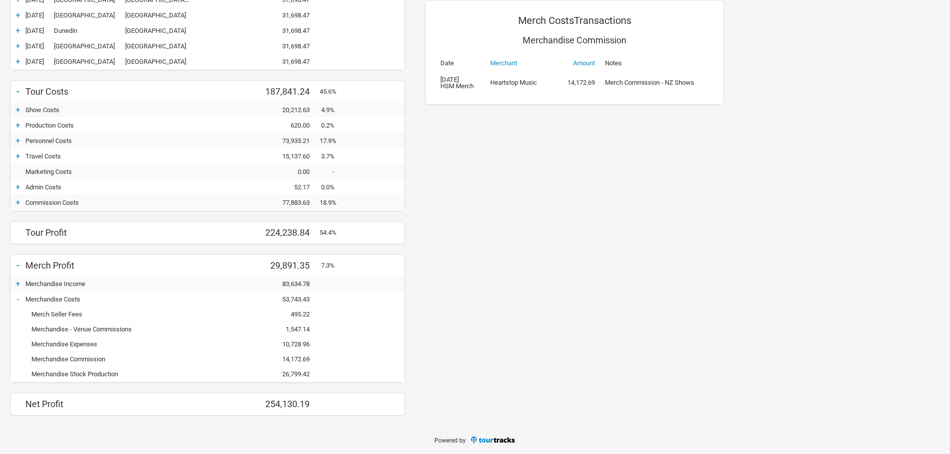
click at [15, 204] on div "+" at bounding box center [17, 202] width 15 height 10
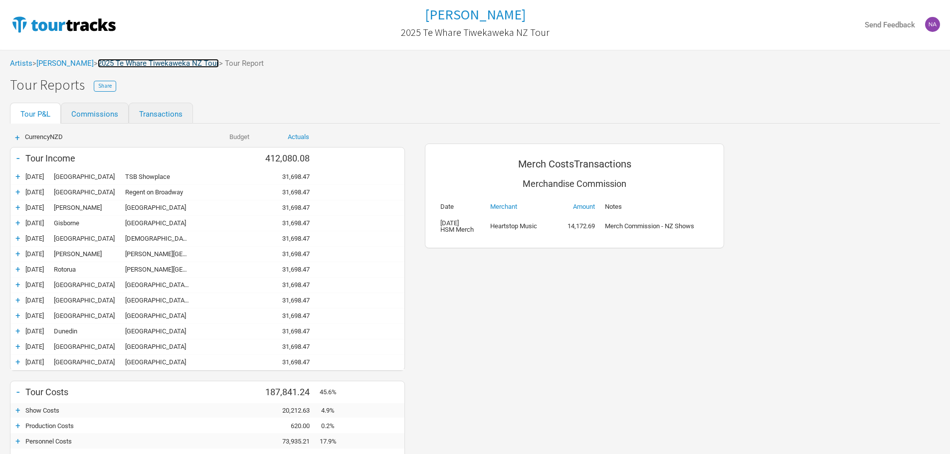
click at [165, 59] on link "2025 Te Whare Tiwekaweka NZ Tour" at bounding box center [158, 63] width 121 height 9
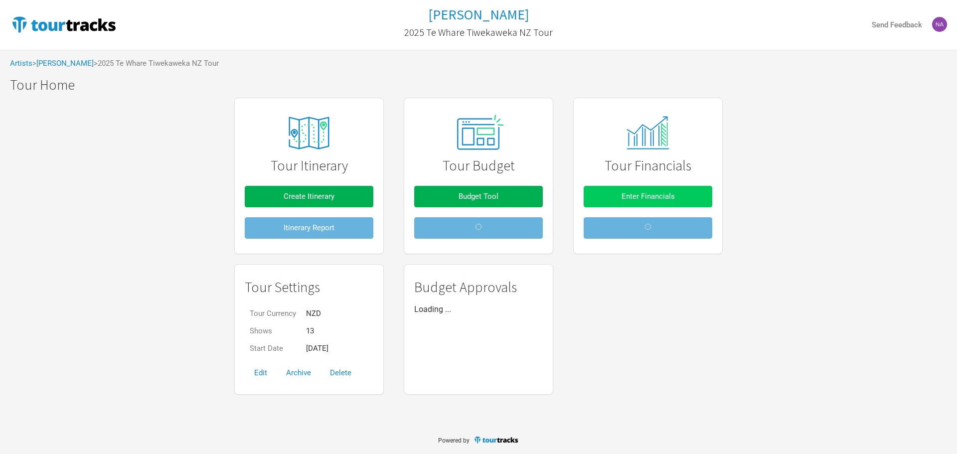
click at [657, 193] on span "Enter Financials" at bounding box center [648, 196] width 53 height 9
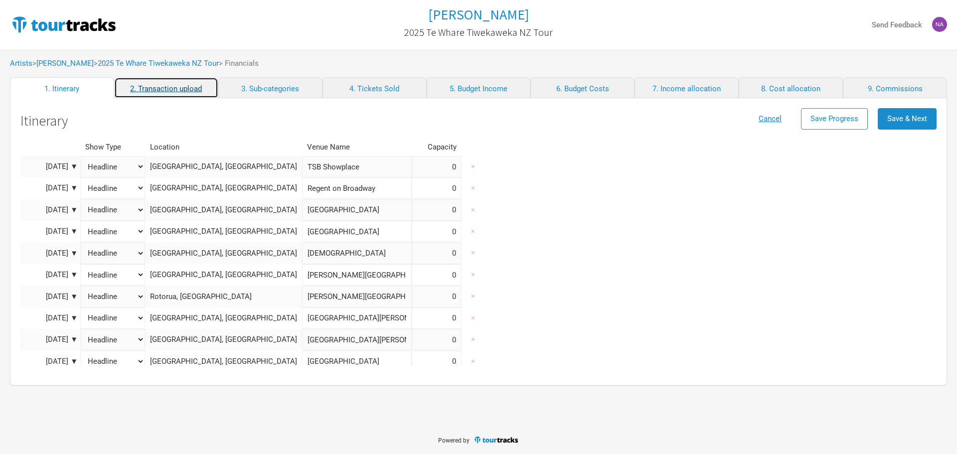
click at [177, 82] on link "2. Transaction upload" at bounding box center [166, 87] width 104 height 21
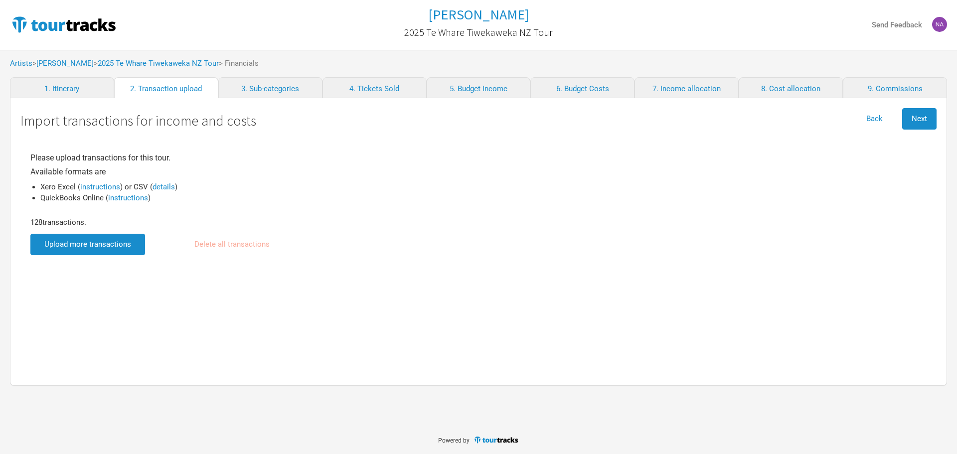
click at [113, 248] on input "file" at bounding box center [87, 244] width 115 height 21
click at [681, 121] on span "Next" at bounding box center [919, 118] width 15 height 9
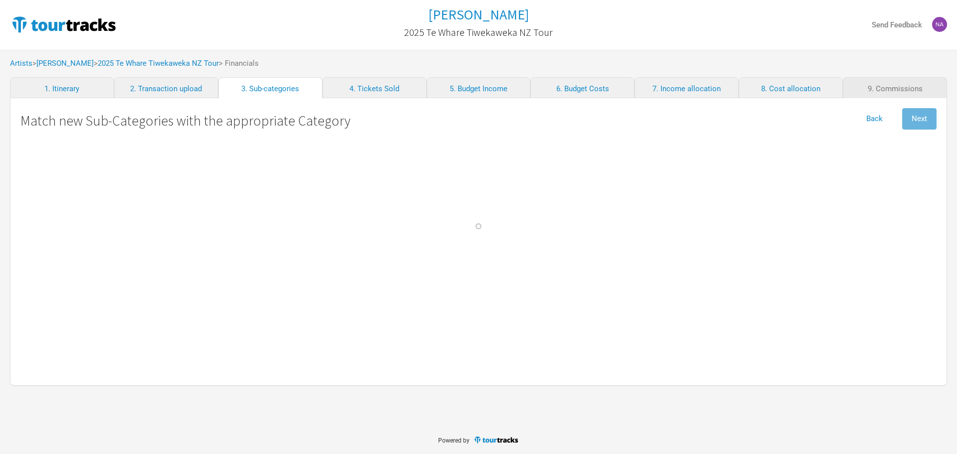
select Crew "Travel"
select Band "Travel"
select Fuel "Travel"
select \(NZ\) "Personnel"
select Engineer "Personnel"
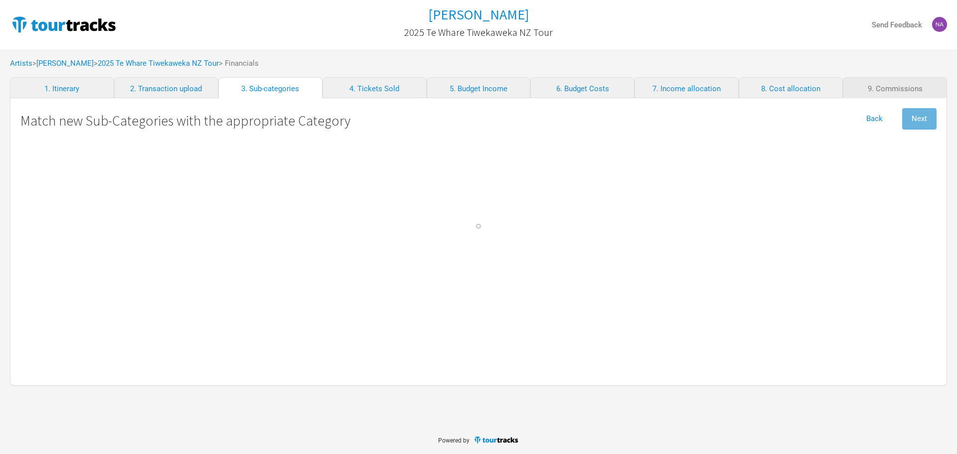
select Technician "Personnel"
select \(AU\) "Personnel"
select \(NZ\) "Personnel"
select Keane "Personnel"
select Haka "Personnel"
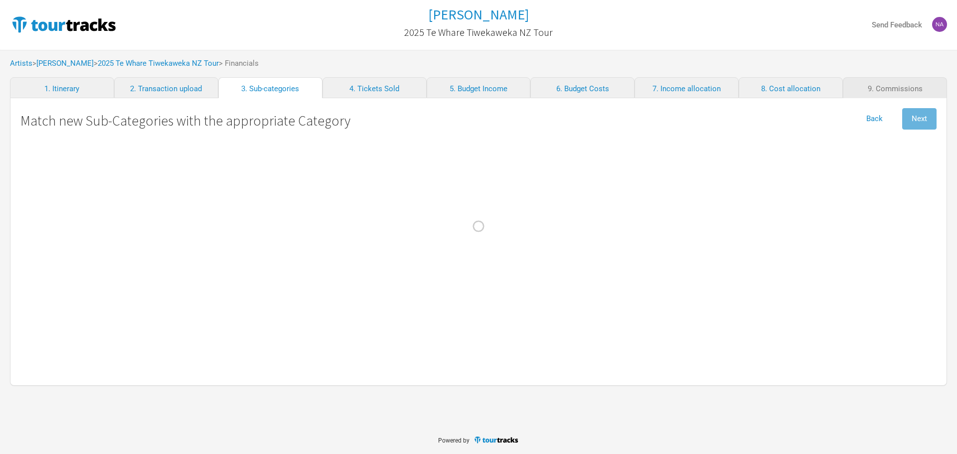
select Baggage "Travel"
select select "Commissions"
select Fees "Merch Costs"
select Commissions "Merch Costs"
select Commission "Merch Costs"
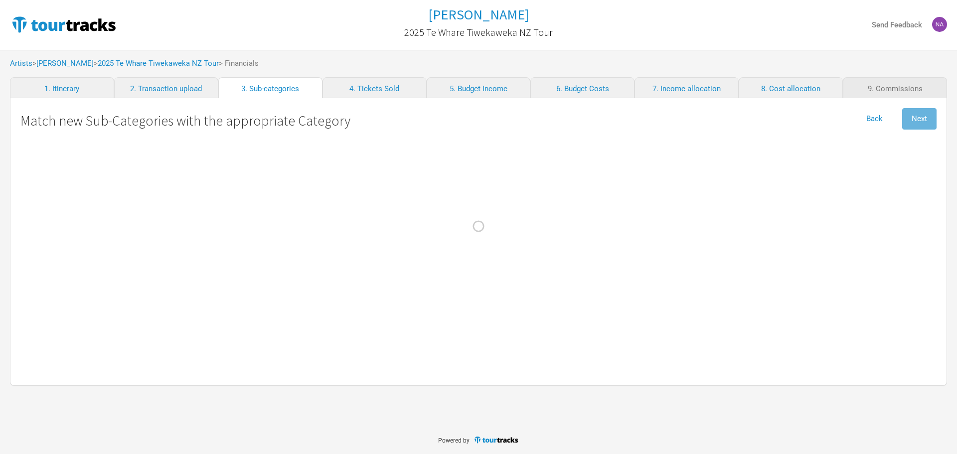
select Expenses "Merch Costs"
select Touring "Merch Income"
select Production "Merch Costs"
select Fares "Travel"
select select "Travel"
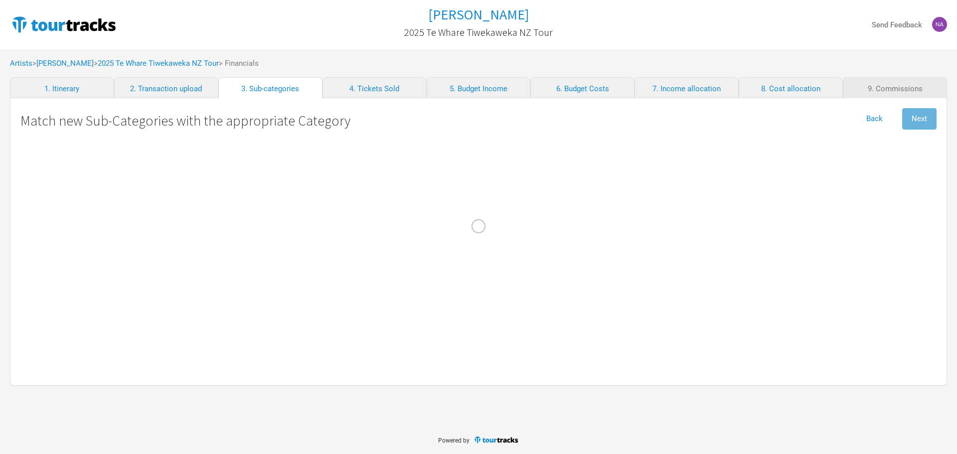
select NZ "Performance"
select select "Production"
select Act "Show Costs"
select Ground "Travel"
select select "Travel"
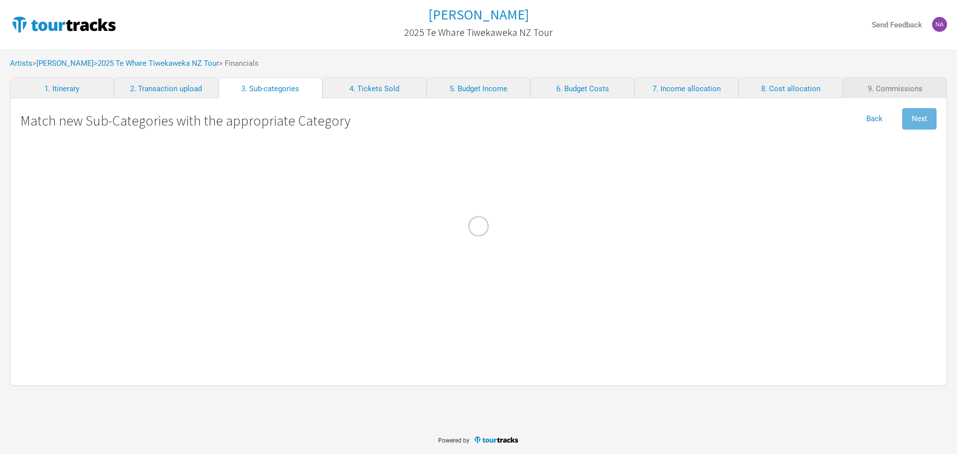
select Internet "Admin"
select Meals "Travel"
select Other "Show Costs"
select select "Travel"
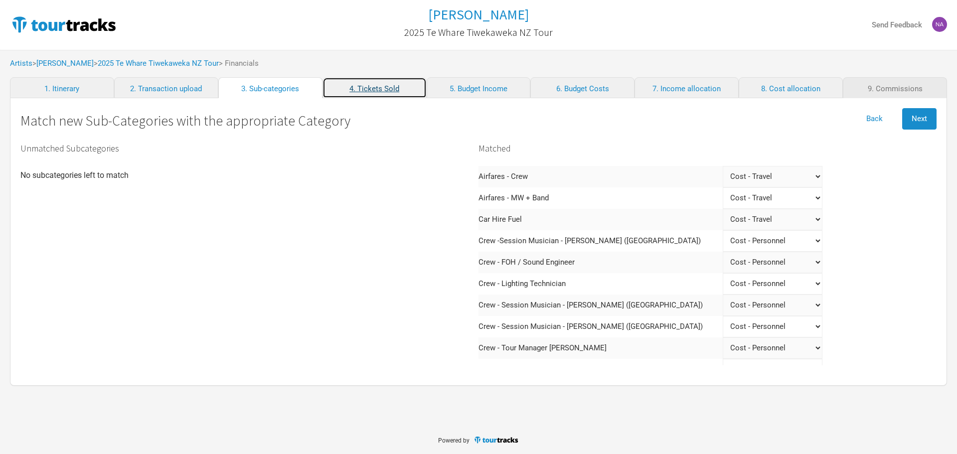
click at [359, 82] on link "4. Tickets Sold" at bounding box center [375, 87] width 104 height 21
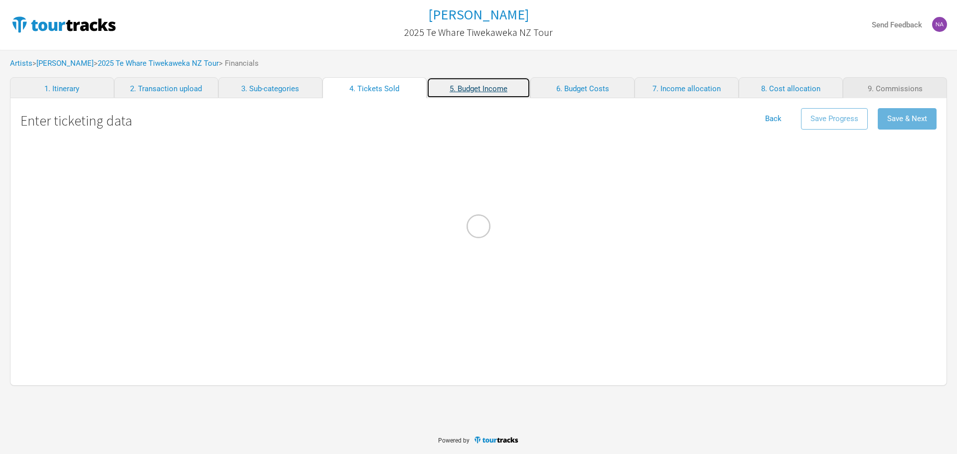
click at [484, 83] on link "5. Budget Income" at bounding box center [479, 87] width 104 height 21
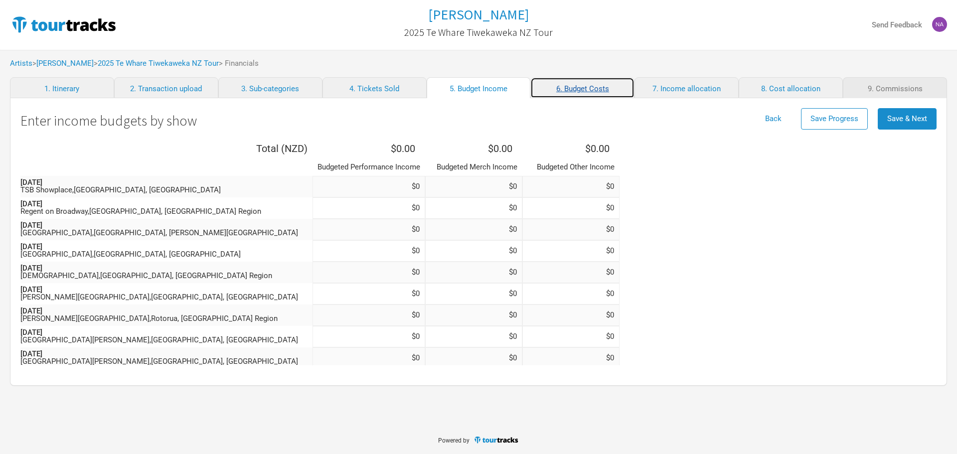
click at [580, 87] on link "6. Budget Costs" at bounding box center [583, 87] width 104 height 21
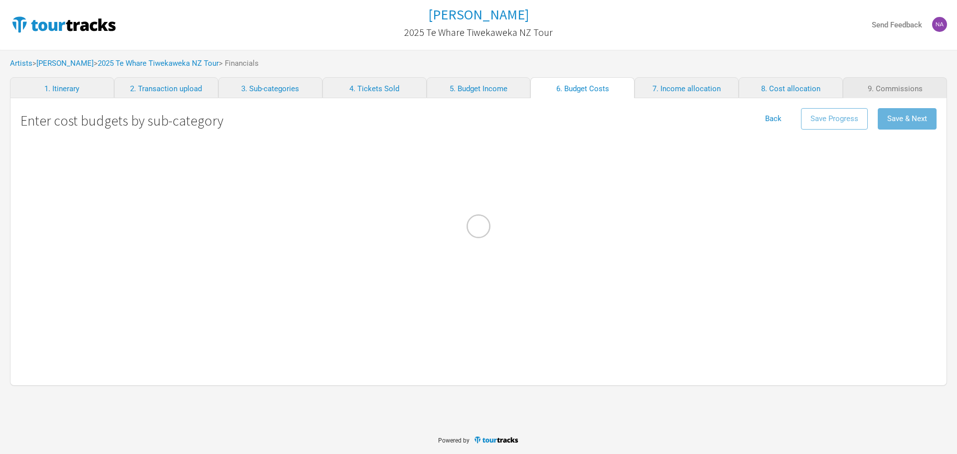
click at [681, 82] on div at bounding box center [478, 227] width 957 height 454
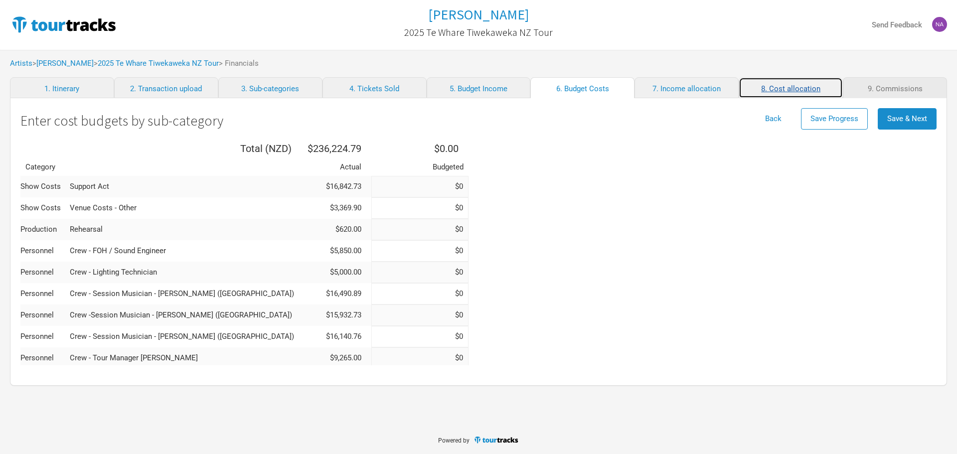
click at [681, 82] on link "8. Cost allocation" at bounding box center [791, 87] width 104 height 21
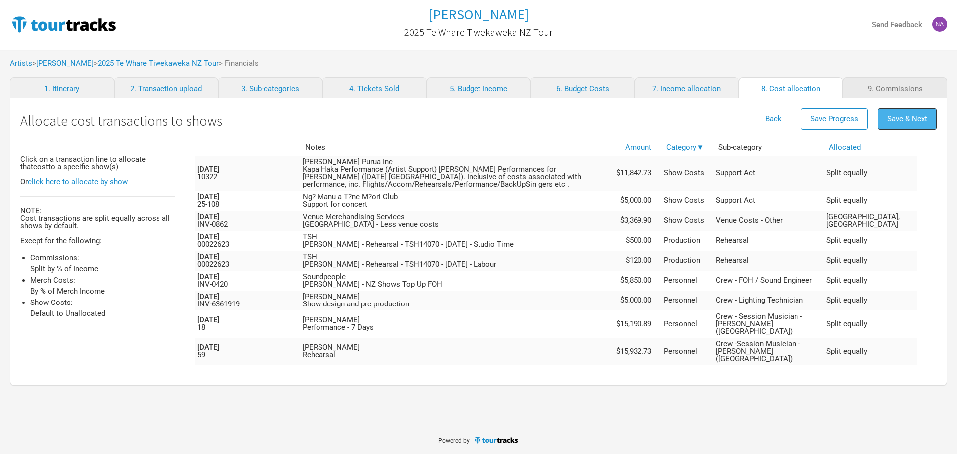
click at [681, 115] on span "Save & Next" at bounding box center [908, 118] width 40 height 9
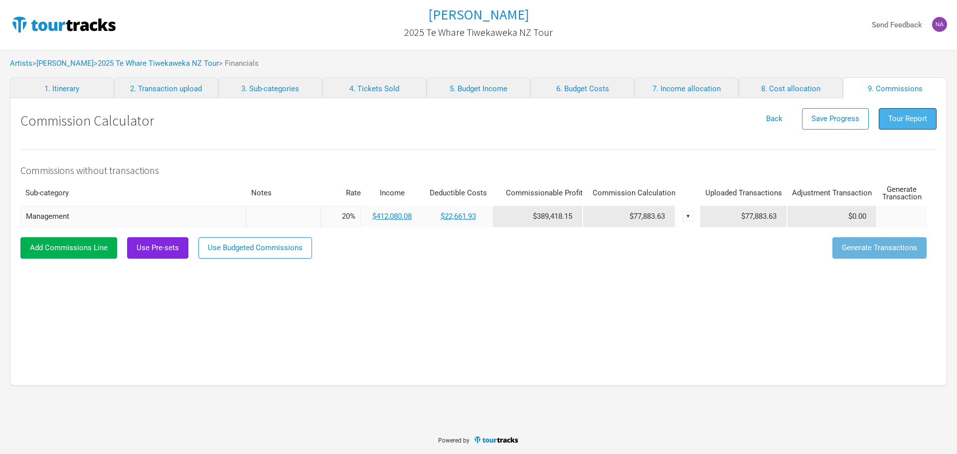
click at [681, 113] on button "Tour Report" at bounding box center [908, 118] width 58 height 21
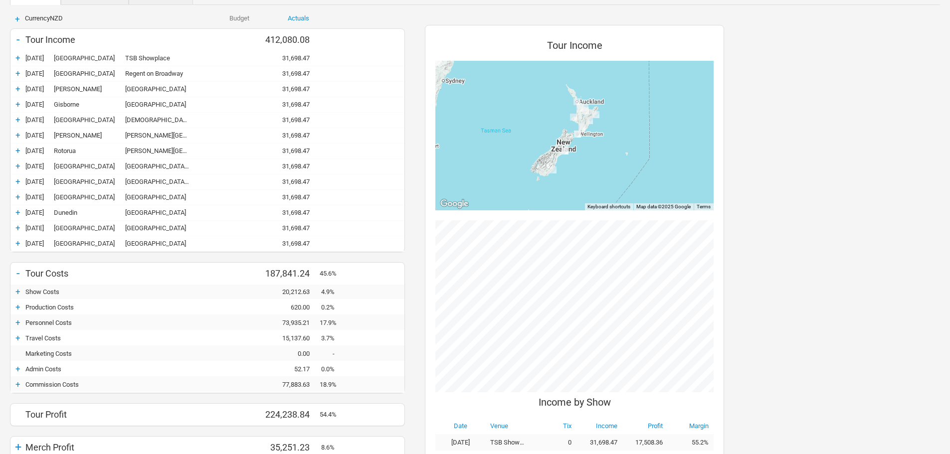
scroll to position [199, 0]
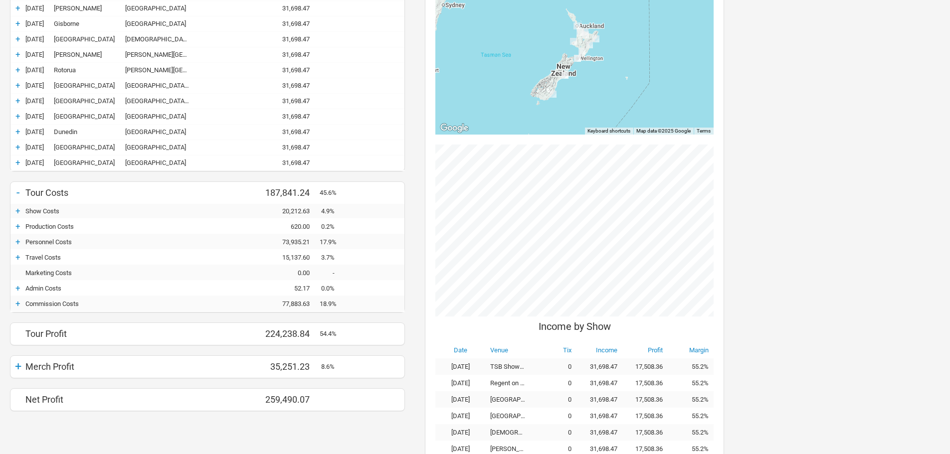
click at [18, 298] on div "+" at bounding box center [17, 367] width 15 height 14
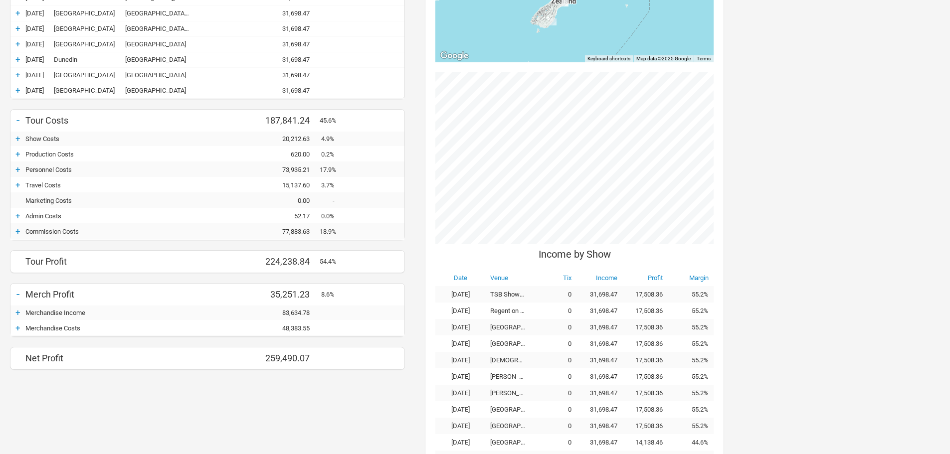
scroll to position [349, 0]
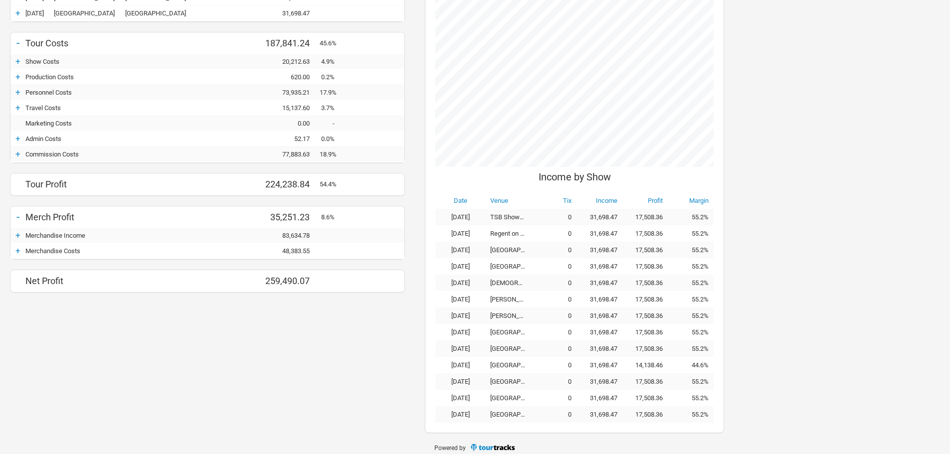
click at [19, 252] on div "+" at bounding box center [17, 251] width 15 height 10
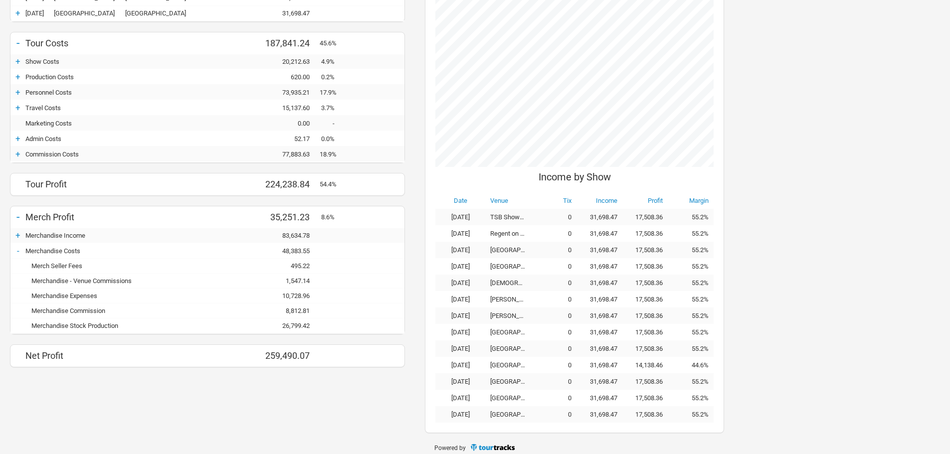
click at [286, 298] on div "8,812.81" at bounding box center [290, 310] width 60 height 7
click at [286, 270] on div "495.22" at bounding box center [290, 265] width 60 height 7
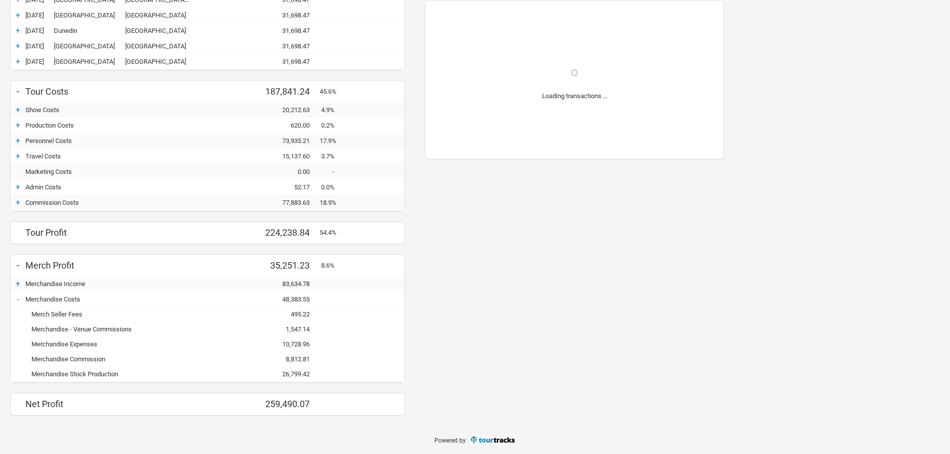
scroll to position [301, 0]
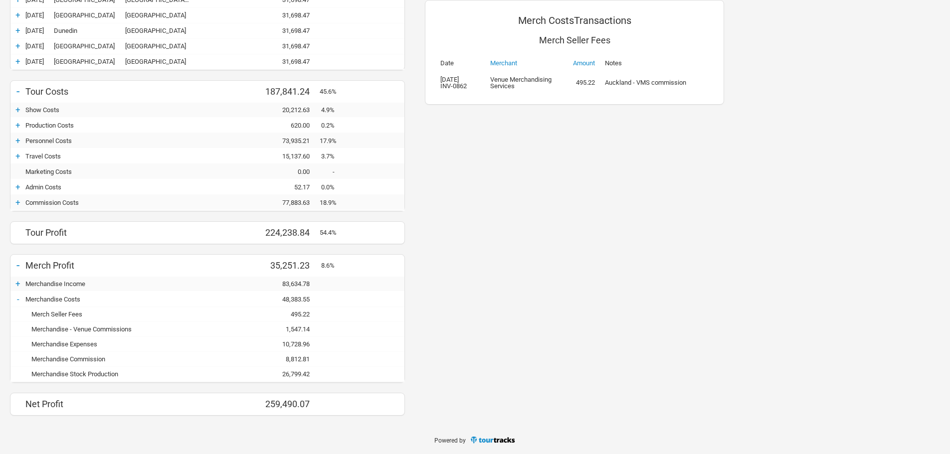
click at [288, 298] on div "8,812.81" at bounding box center [290, 359] width 60 height 7
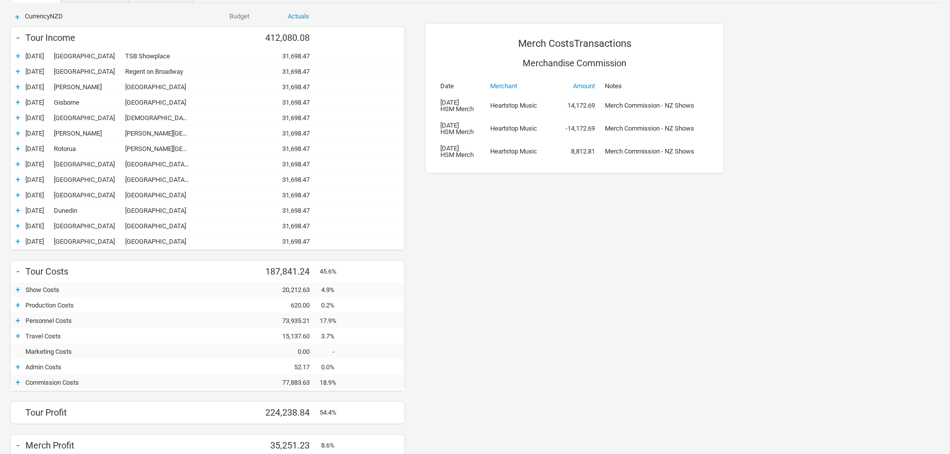
scroll to position [51, 0]
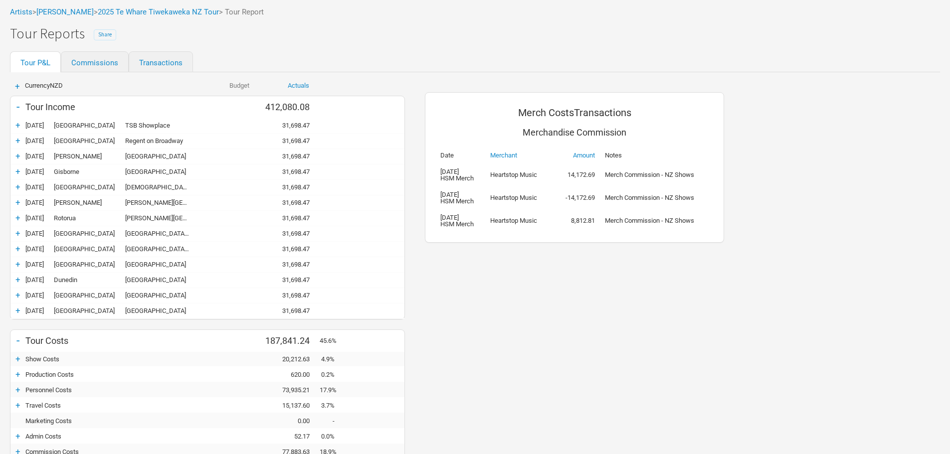
click at [99, 37] on span "Share" at bounding box center [104, 34] width 13 height 7
click at [353, 25] on div "Artists > Marlon Williams > 2025 Te Whare Tiwekaweka NZ Tour > Tour Report" at bounding box center [475, 12] width 950 height 27
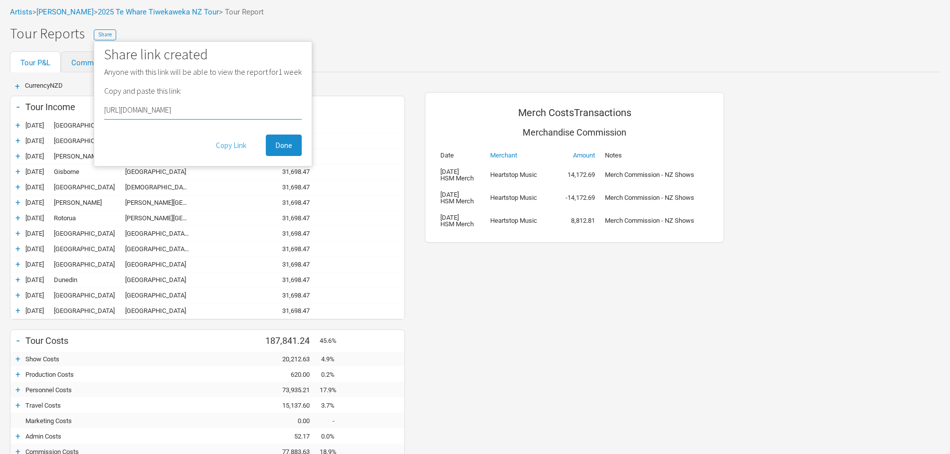
click at [227, 154] on button "Copy Link" at bounding box center [230, 145] width 49 height 21
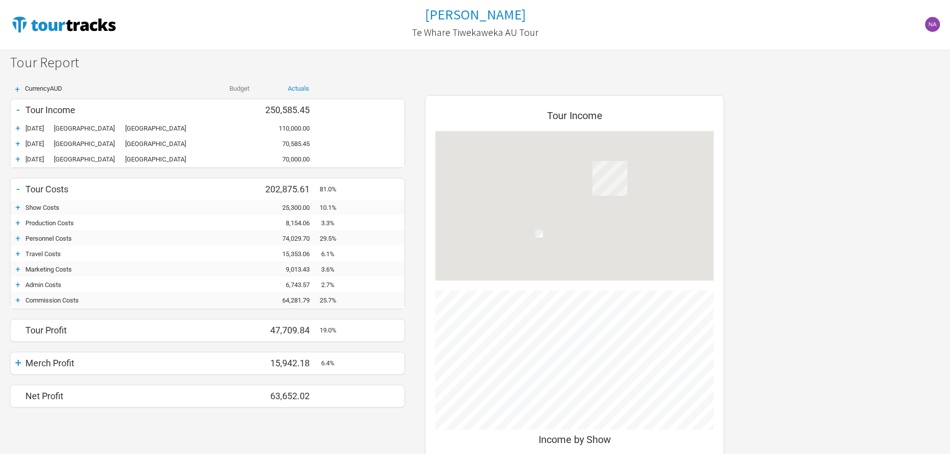
scroll to position [436, 319]
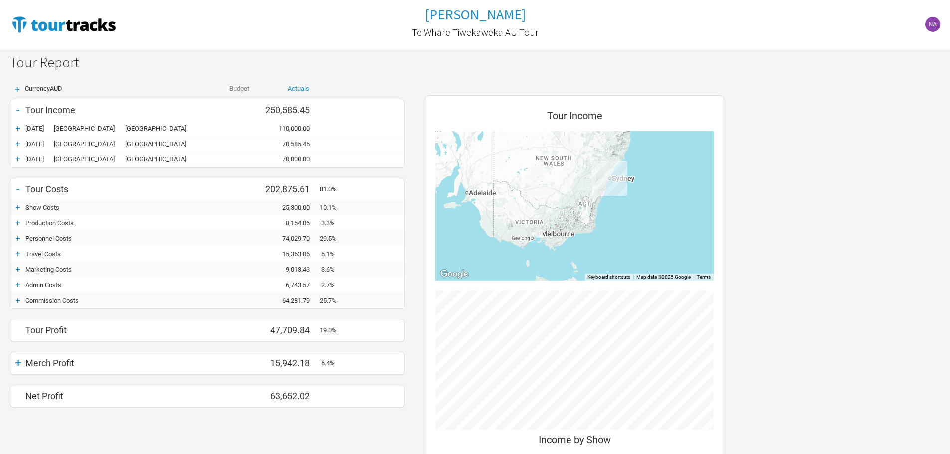
click at [15, 205] on div "+" at bounding box center [17, 207] width 15 height 10
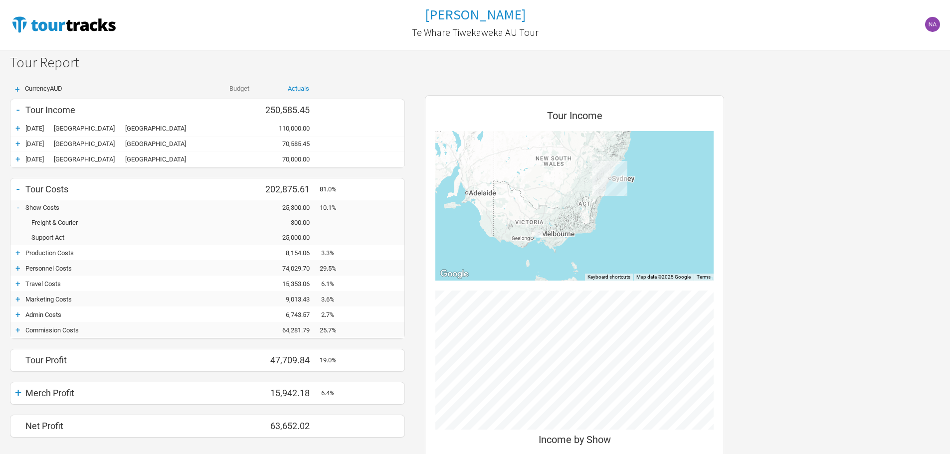
click at [16, 283] on div "+" at bounding box center [17, 284] width 15 height 10
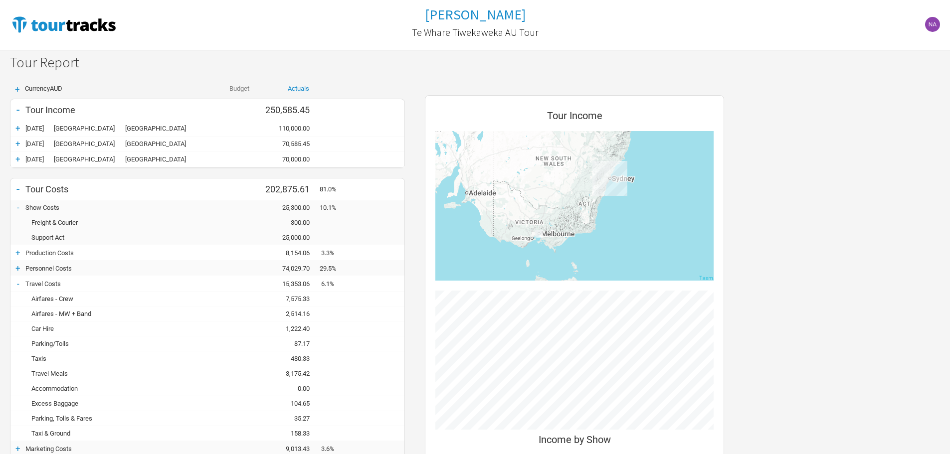
click at [64, 311] on div "Airfares - MW + Band" at bounding box center [112, 313] width 175 height 7
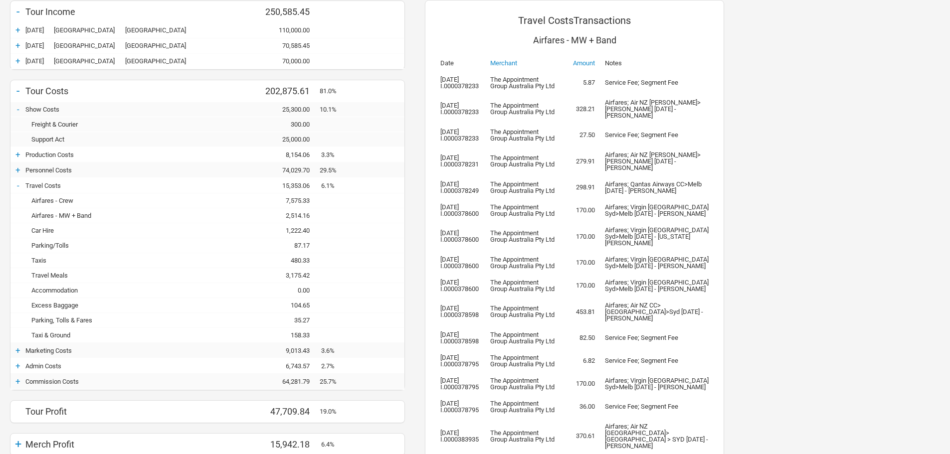
scroll to position [98, 0]
